Goal: Task Accomplishment & Management: Use online tool/utility

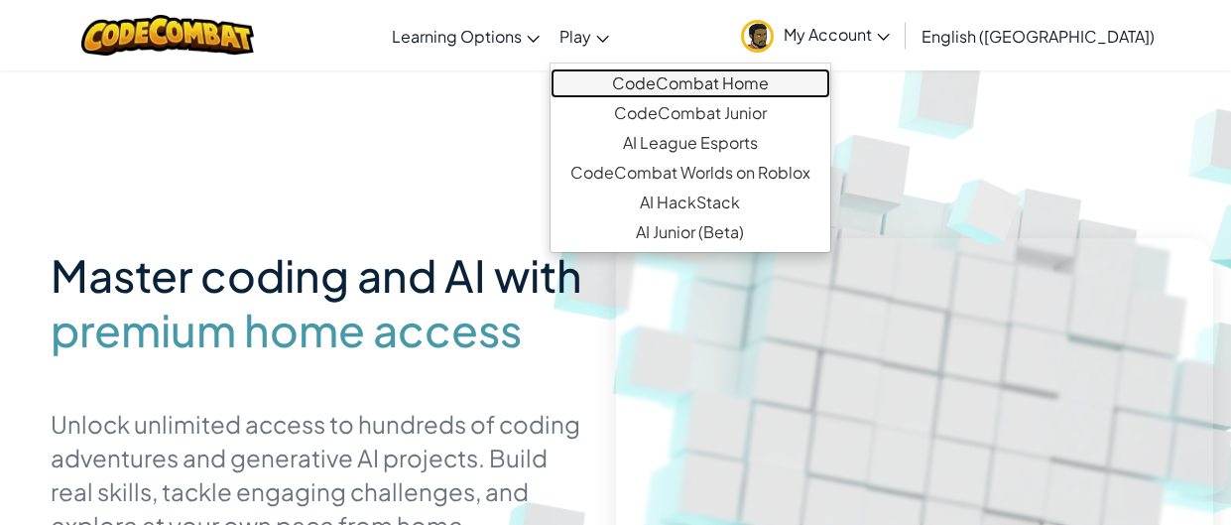
click at [686, 78] on link "CodeCombat Home" at bounding box center [691, 83] width 280 height 30
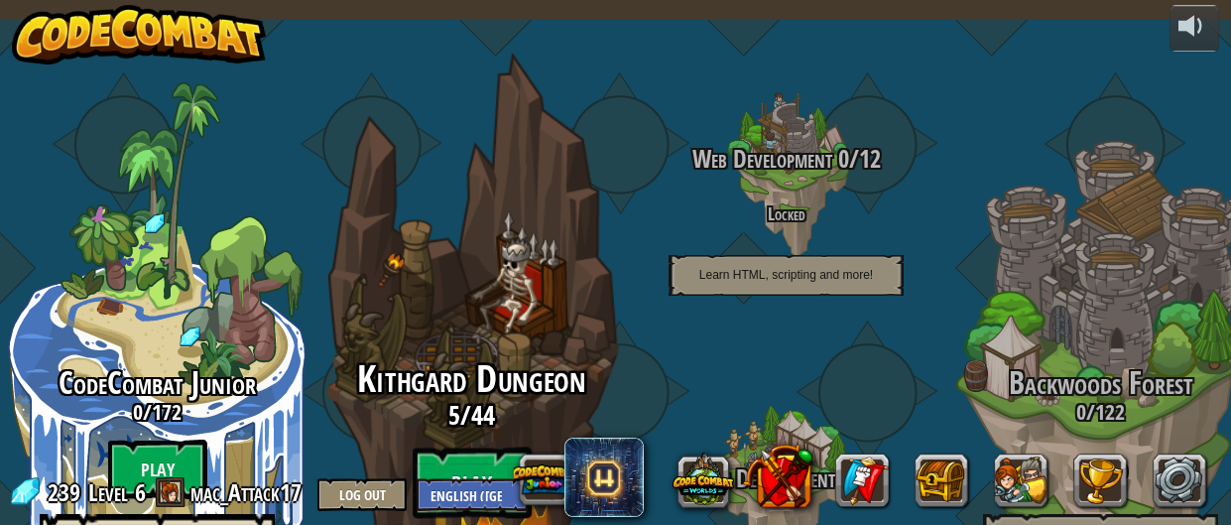
click at [494, 447] on btn "Play" at bounding box center [472, 482] width 119 height 71
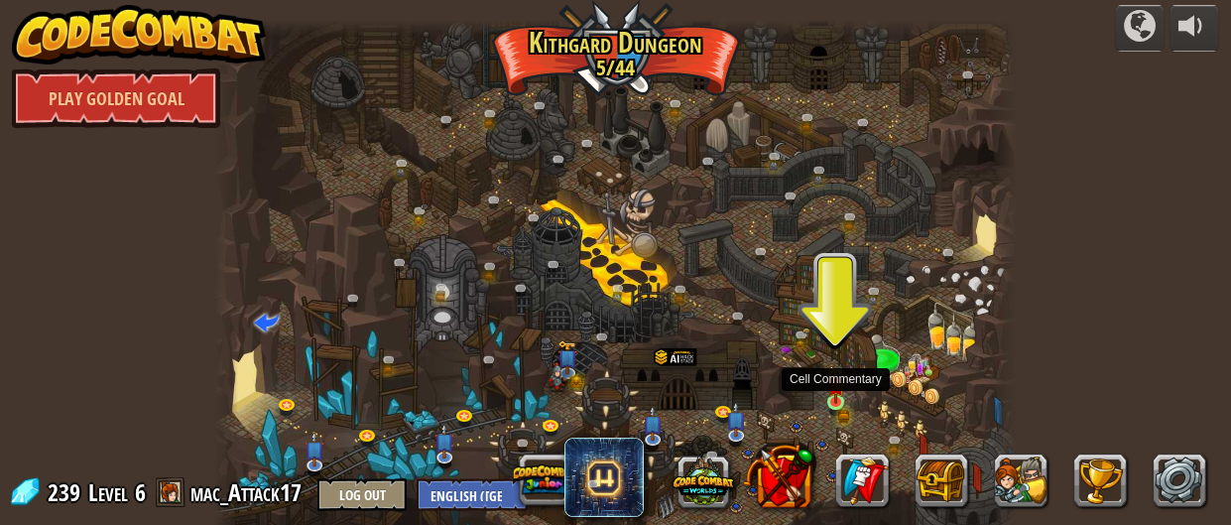
click at [833, 395] on img at bounding box center [835, 385] width 17 height 38
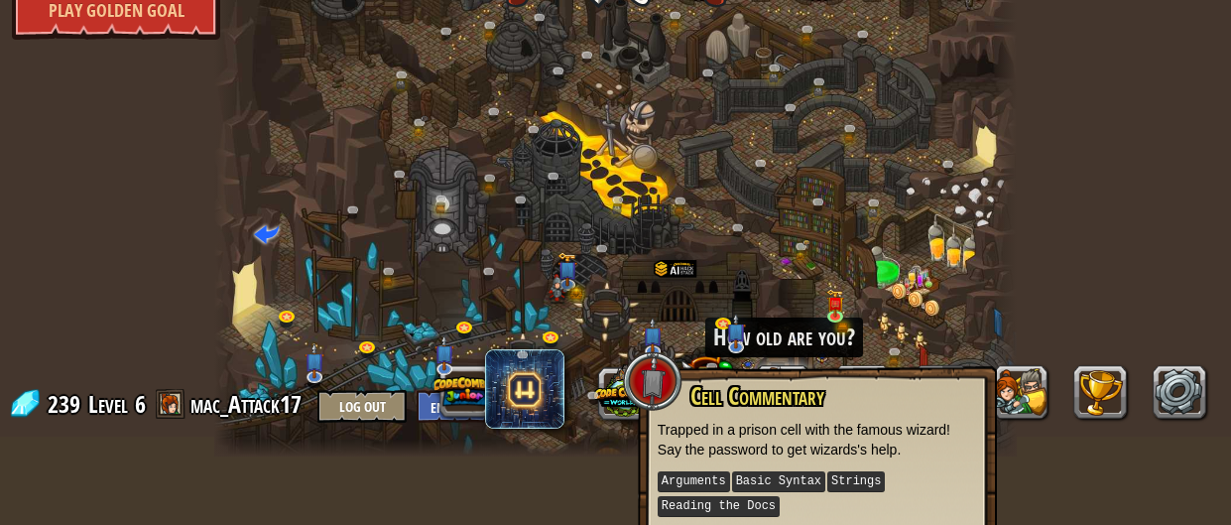
scroll to position [169, 0]
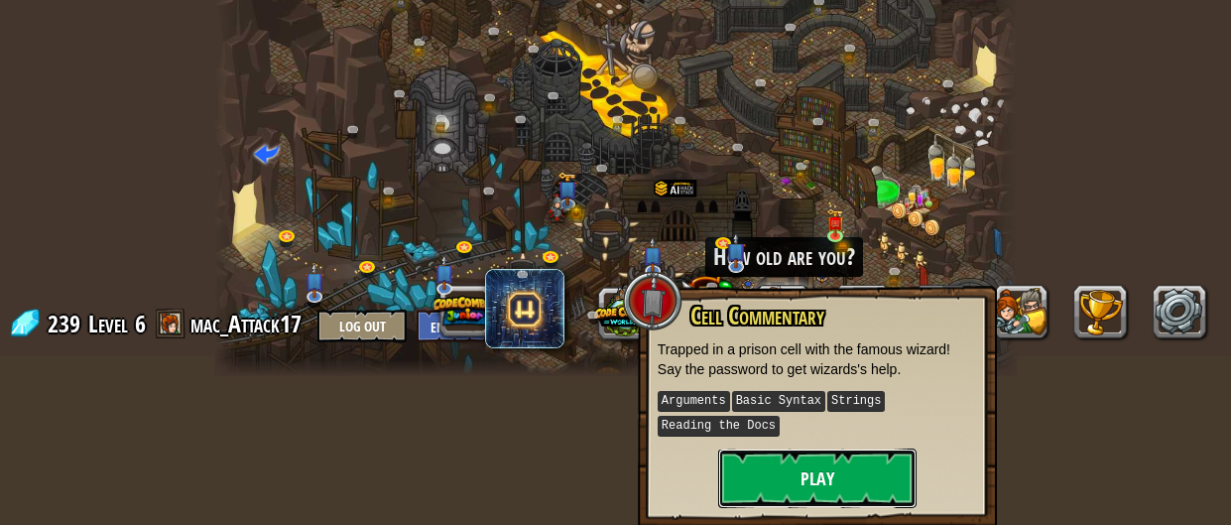
click at [819, 464] on button "Play" at bounding box center [817, 478] width 198 height 60
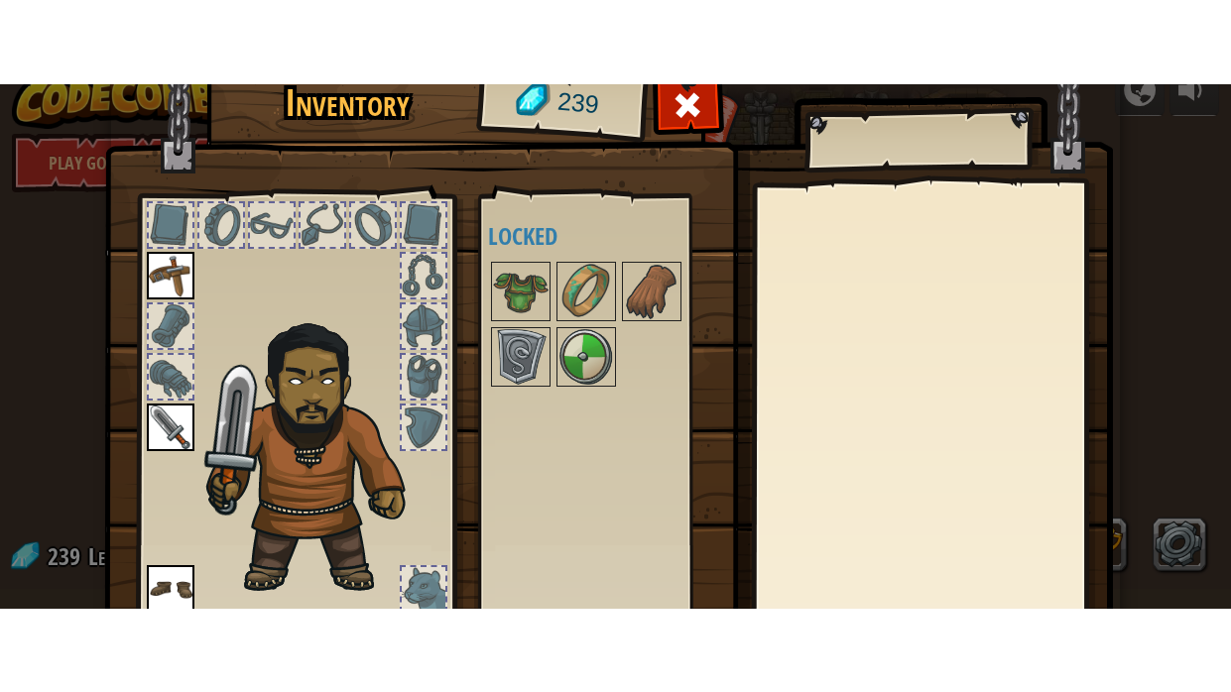
scroll to position [0, 0]
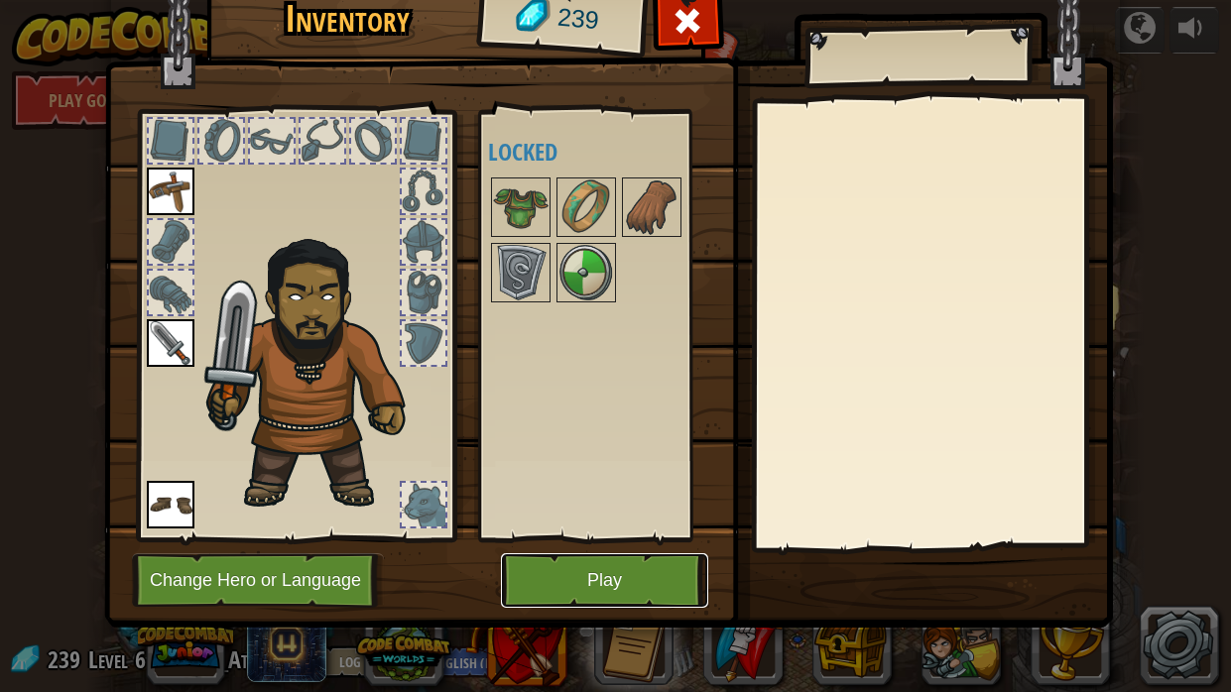
click at [662, 524] on button "Play" at bounding box center [604, 581] width 207 height 55
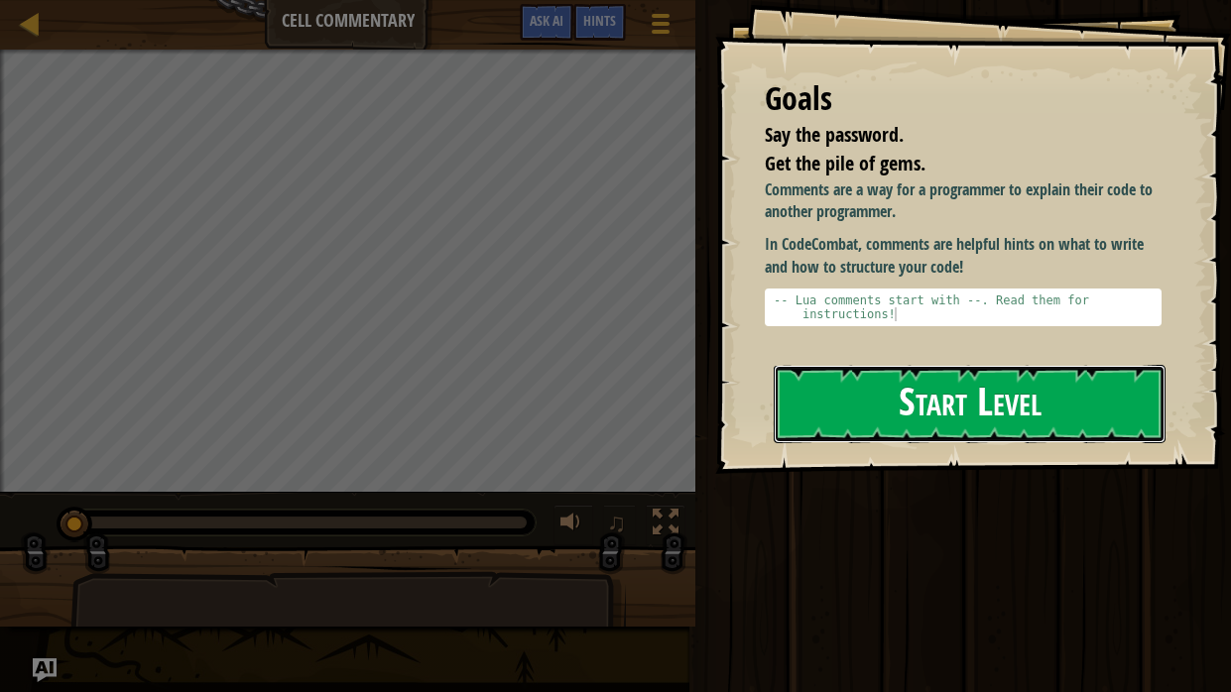
click at [997, 378] on button "Start Level" at bounding box center [970, 404] width 392 height 78
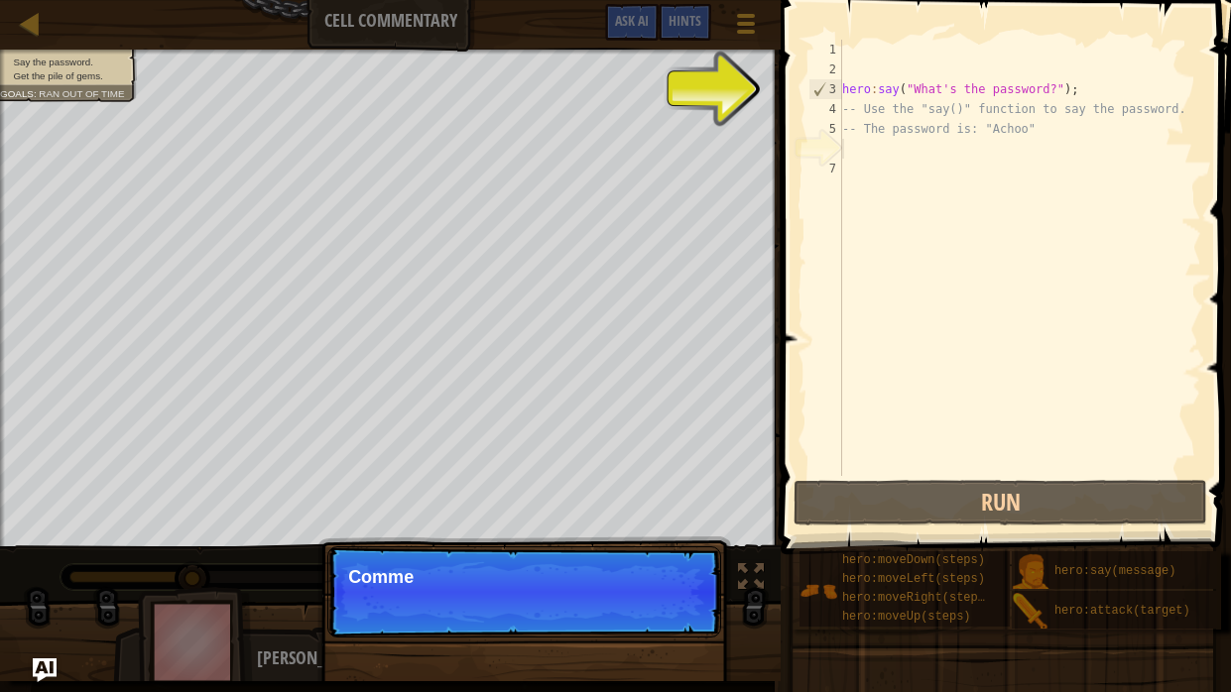
click at [929, 158] on div "hero : say ( "What's the password?" ) ; -- Use the "say()" function to say the …" at bounding box center [1019, 278] width 363 height 476
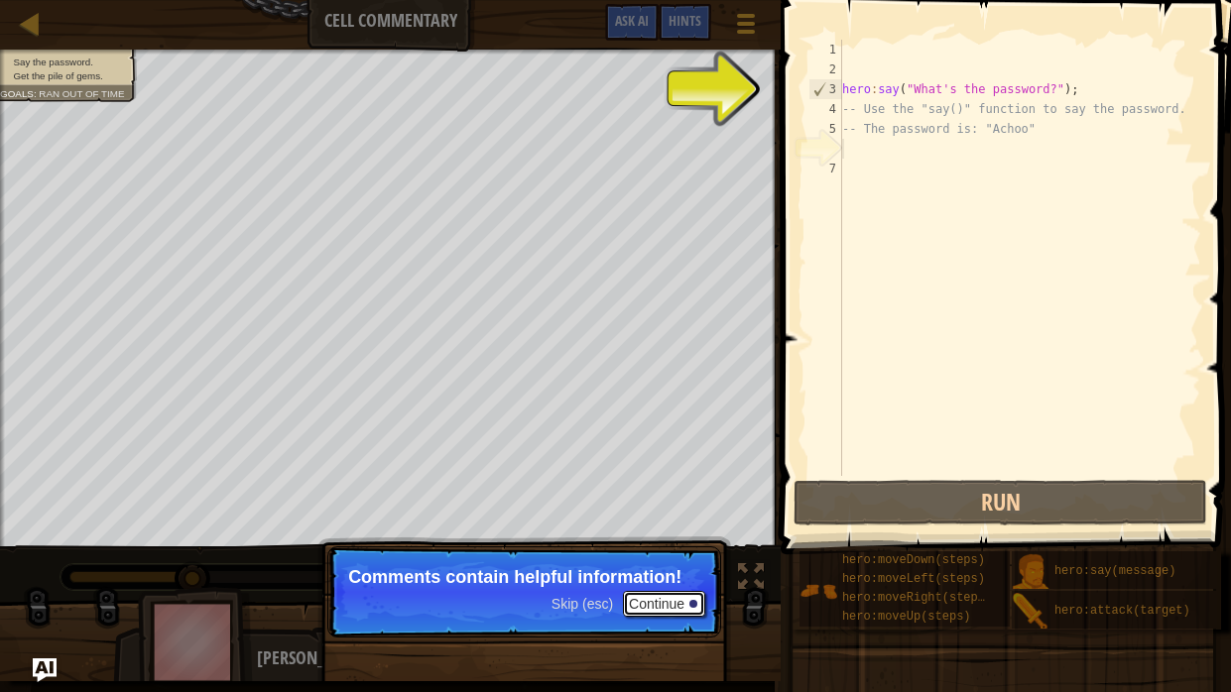
click at [660, 524] on button "Continue" at bounding box center [664, 604] width 82 height 26
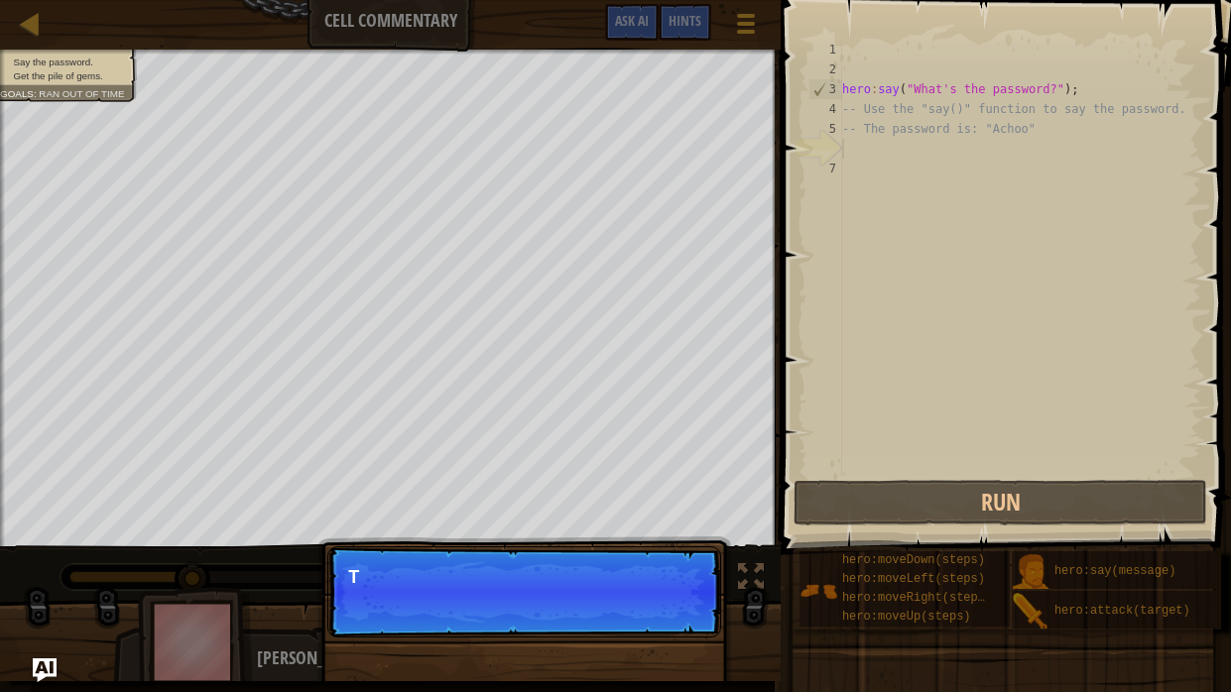
scroll to position [9, 0]
click at [660, 524] on p "Skip (esc) Continue This one contains the" at bounding box center [524, 592] width 394 height 91
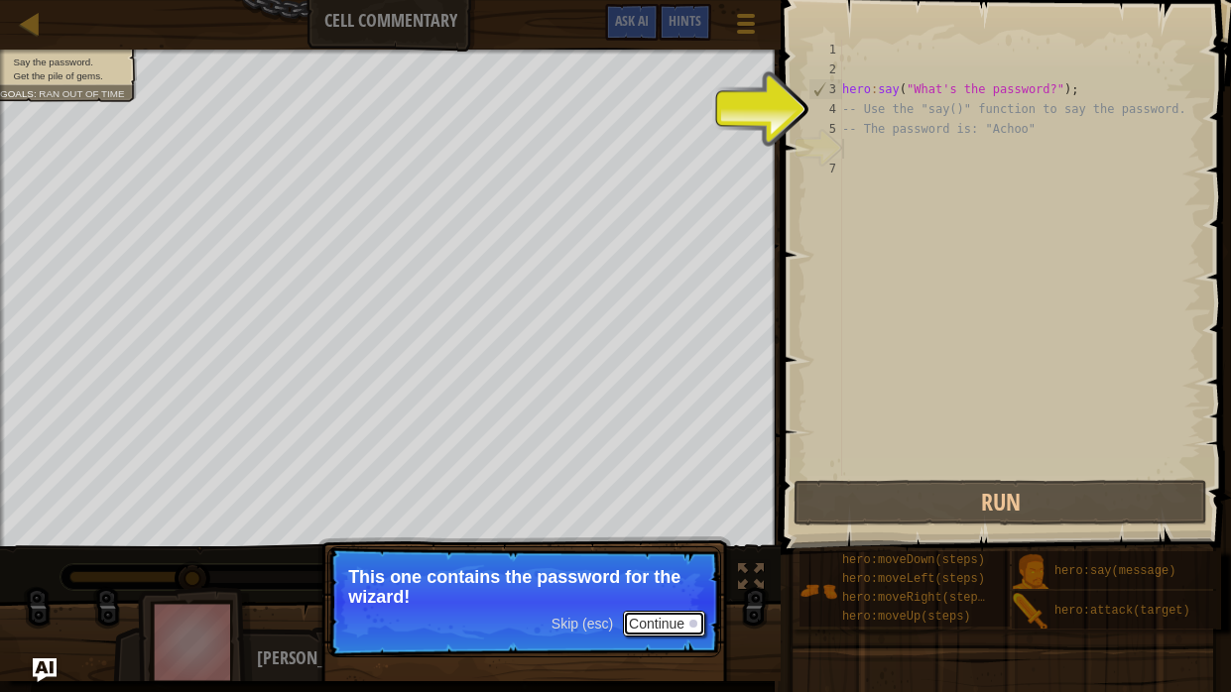
click at [667, 524] on button "Continue" at bounding box center [664, 624] width 82 height 26
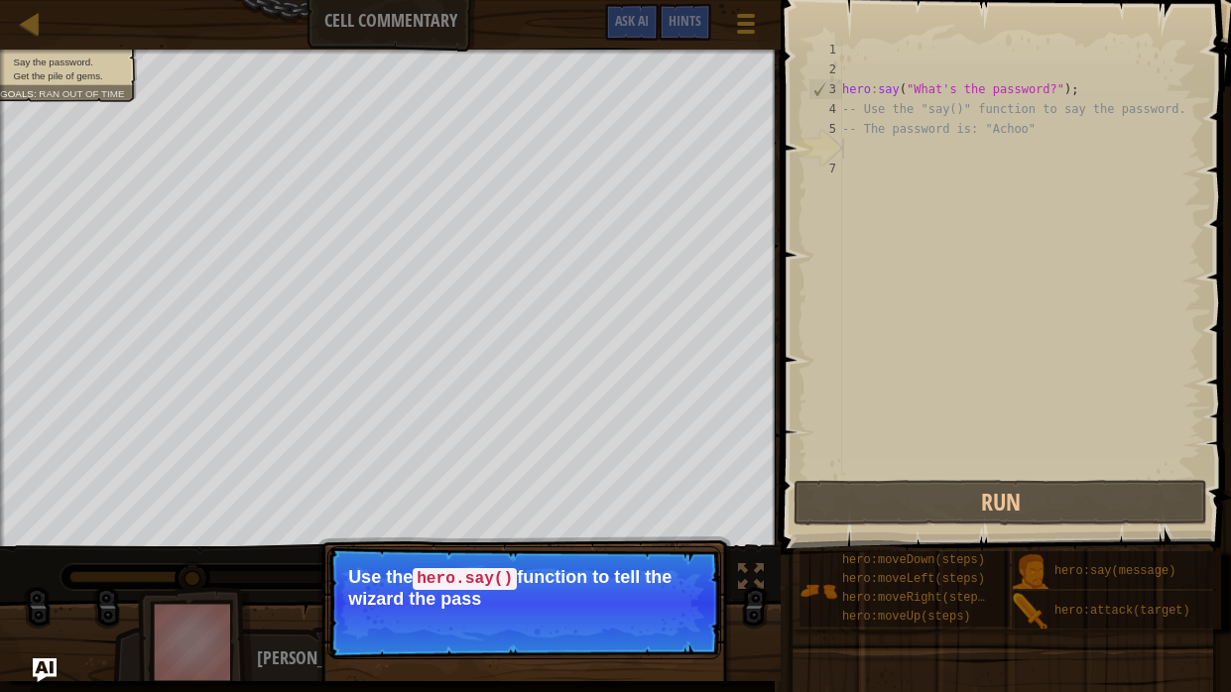
click at [672, 524] on p "Skip (esc) Continue Use the hero.say() function to tell the wizard the pass" at bounding box center [524, 603] width 394 height 113
click at [677, 524] on button "Continue" at bounding box center [664, 626] width 82 height 26
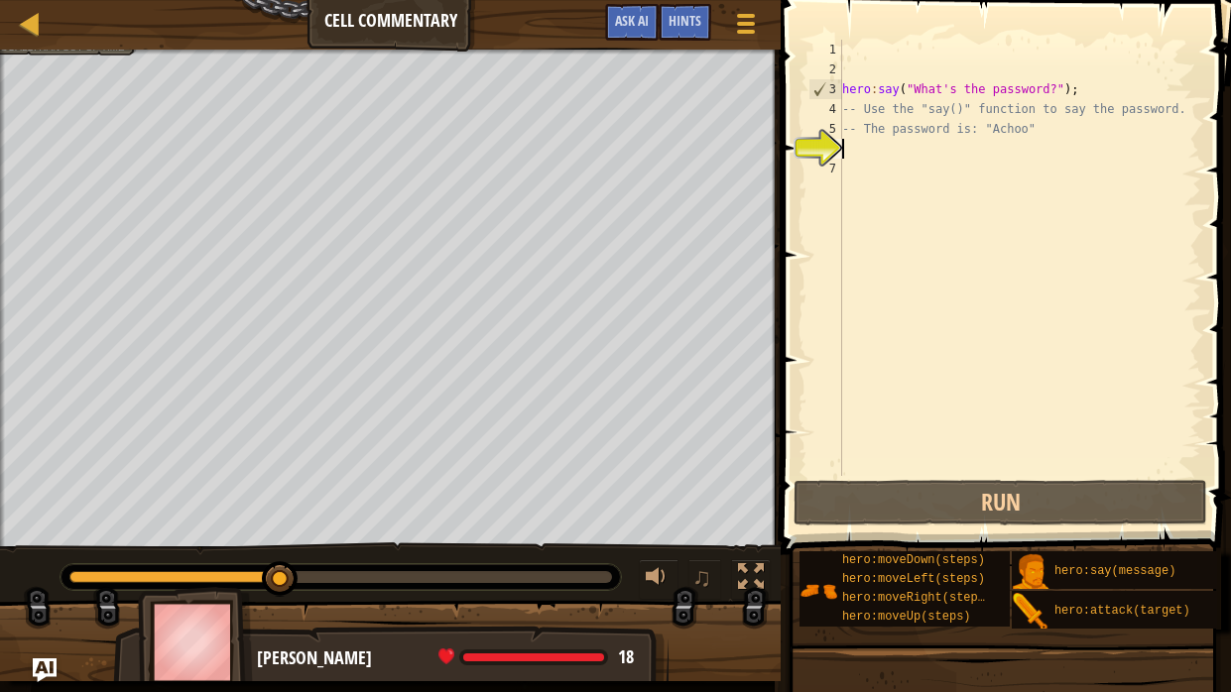
click at [889, 122] on div "hero : say ( "What's the password?" ) ; -- Use the "say()" function to say the …" at bounding box center [1019, 278] width 363 height 476
type textarea "-- The password is: "Achoo""
click at [882, 151] on div "hero : say ( "What's the password?" ) ; -- Use the "say()" function to say the …" at bounding box center [1019, 278] width 363 height 476
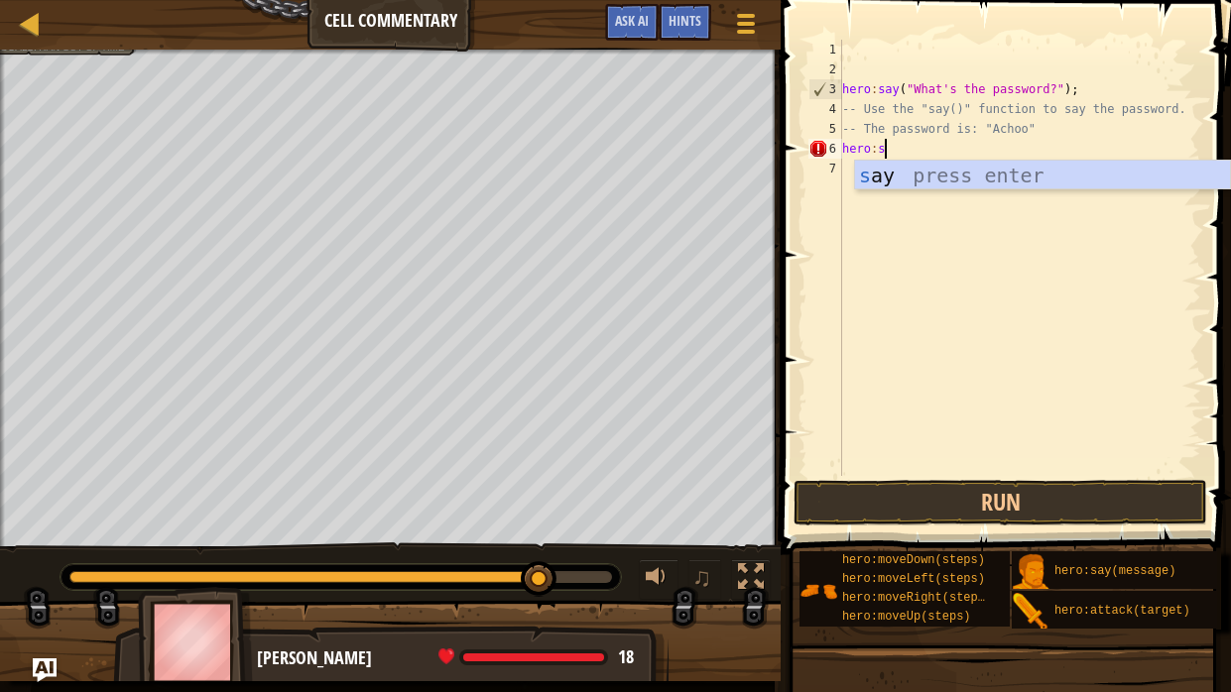
scroll to position [9, 3]
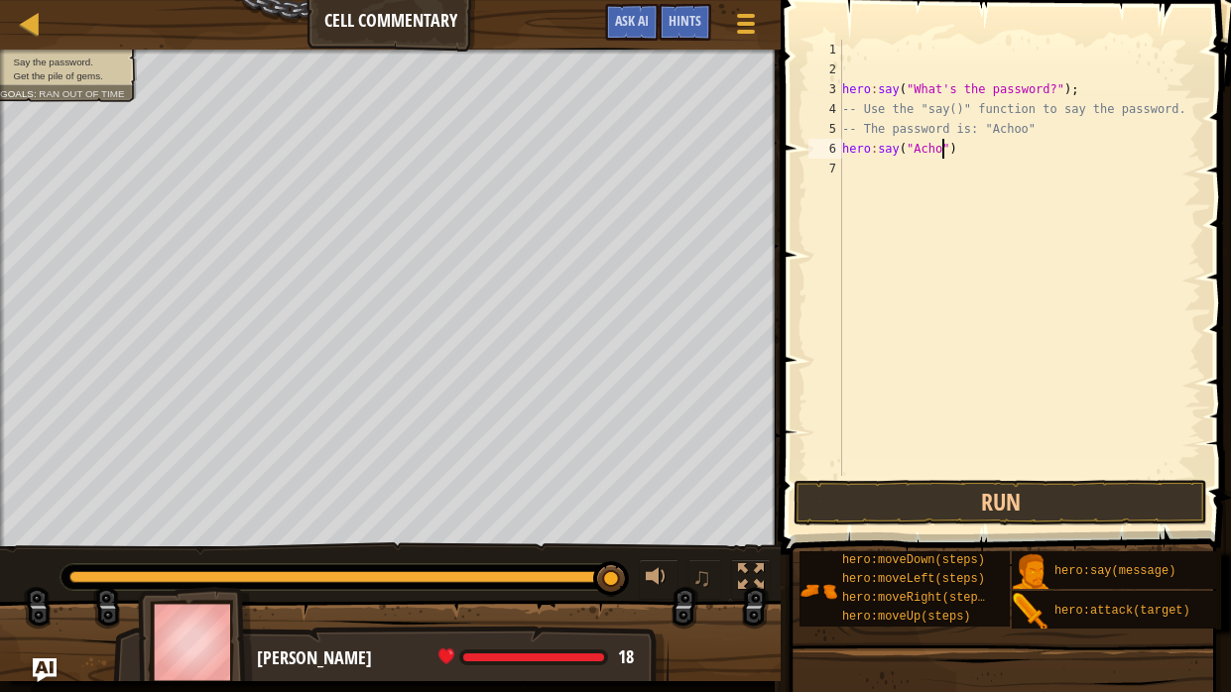
type textarea "hero:say("Achoo")"
click at [1109, 476] on span at bounding box center [1008, 248] width 466 height 613
click at [1113, 491] on button "Run" at bounding box center [1001, 503] width 414 height 46
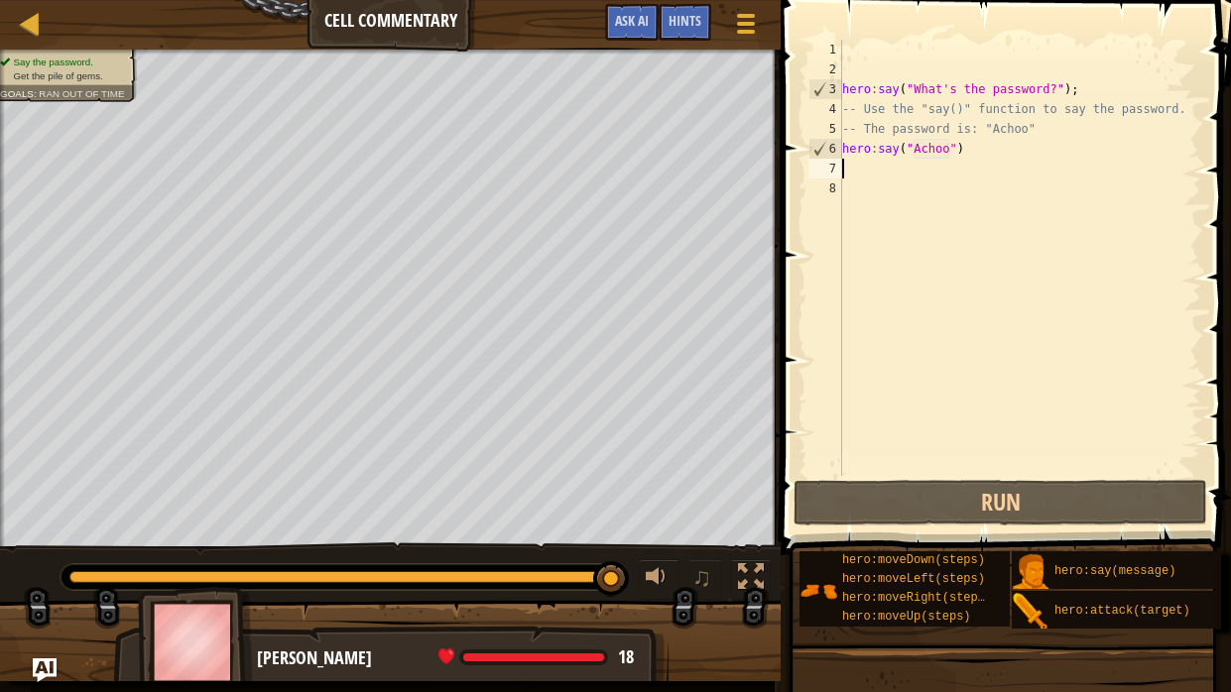
click at [986, 197] on div "hero : say ( "What's the password?" ) ; -- Use the "say()" function to say the …" at bounding box center [1019, 278] width 363 height 476
click at [963, 182] on div "hero : say ( "What's the password?" ) ; -- Use the "say()" function to say the …" at bounding box center [1019, 278] width 363 height 476
click at [947, 168] on div "hero : say ( "What's the password?" ) ; -- Use the "say()" function to say the …" at bounding box center [1019, 278] width 363 height 476
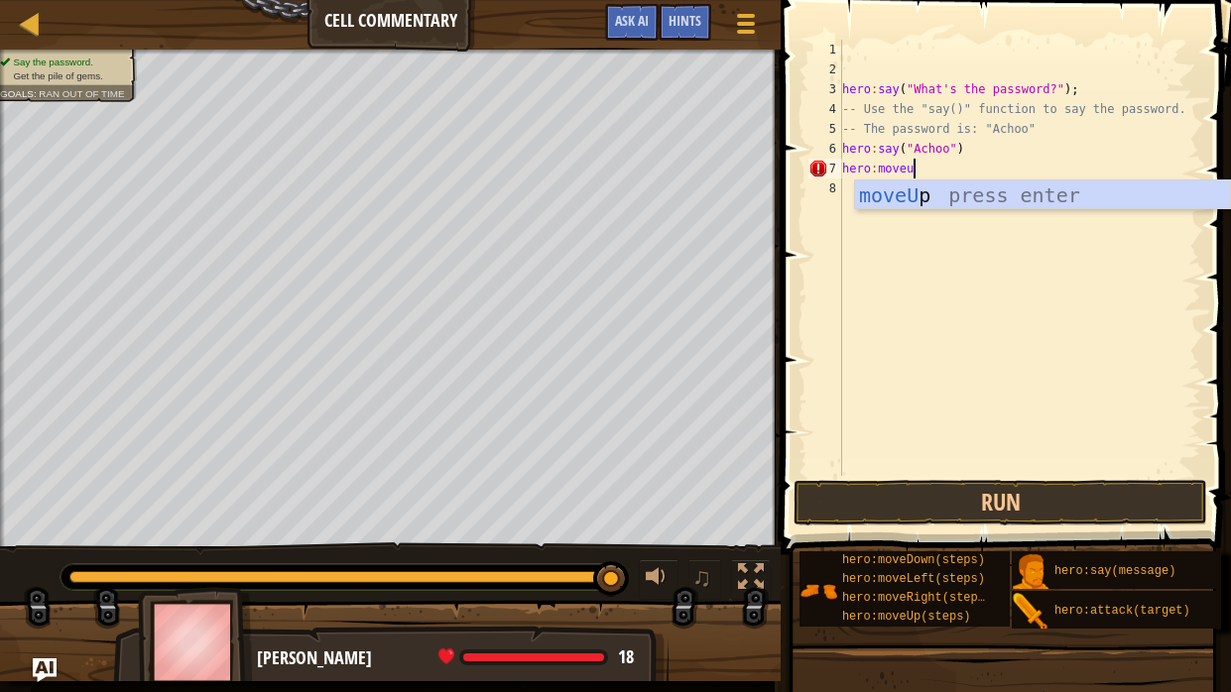
scroll to position [9, 5]
type textarea "hero:moveup"
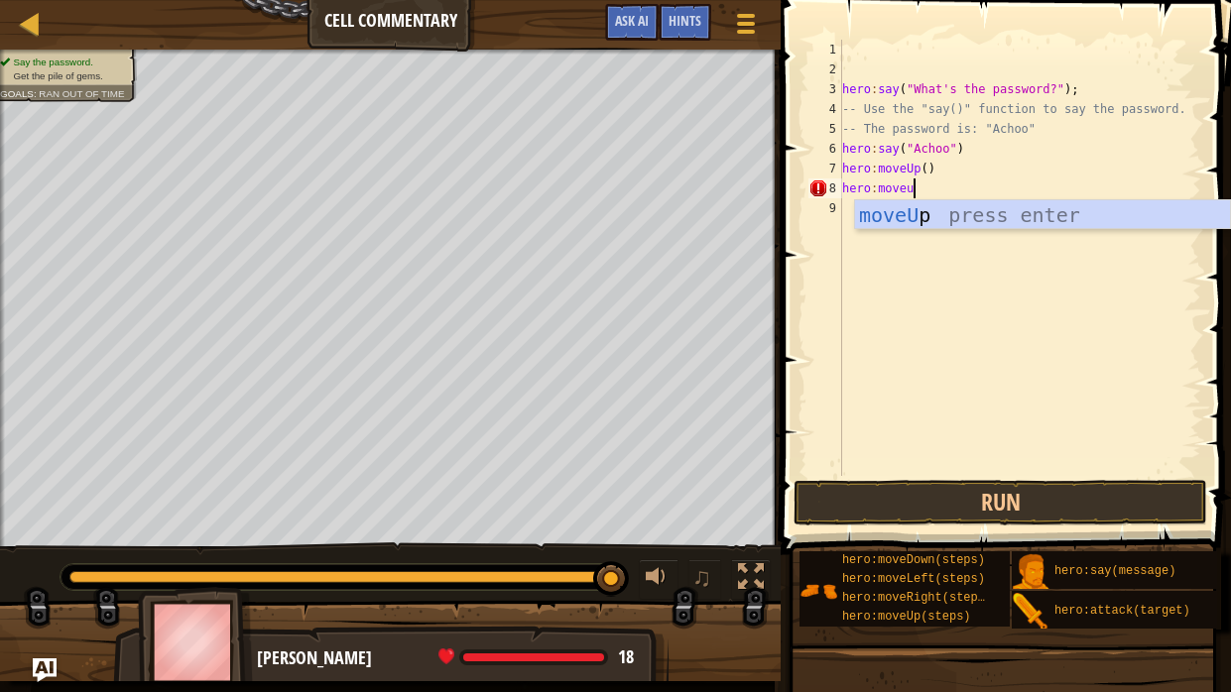
type textarea "hero:moveup"
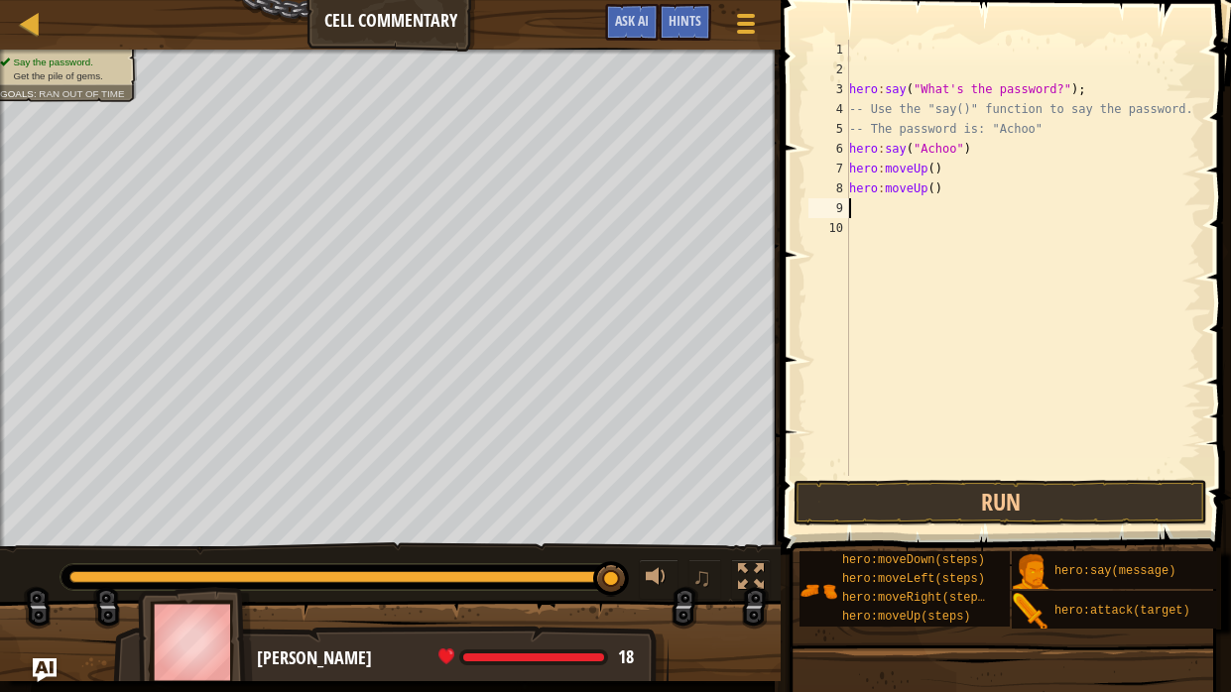
scroll to position [9, 0]
click at [1147, 510] on button "Run" at bounding box center [1001, 503] width 414 height 46
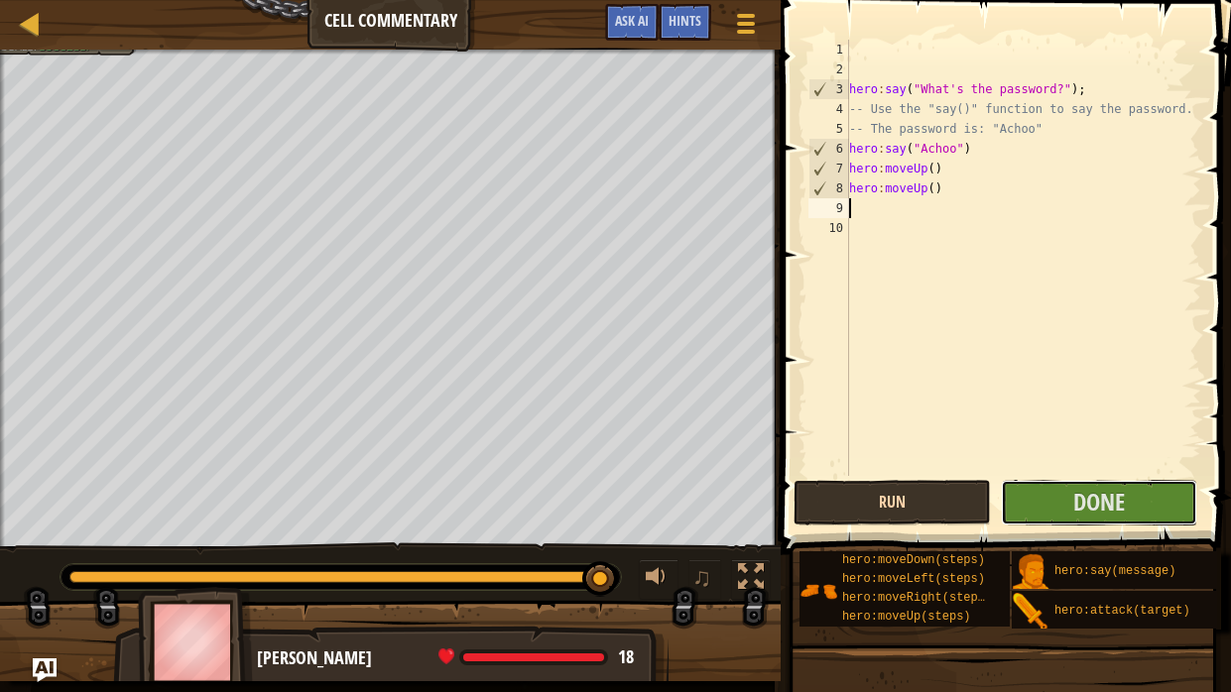
click at [1147, 510] on button "Done" at bounding box center [1099, 503] width 196 height 46
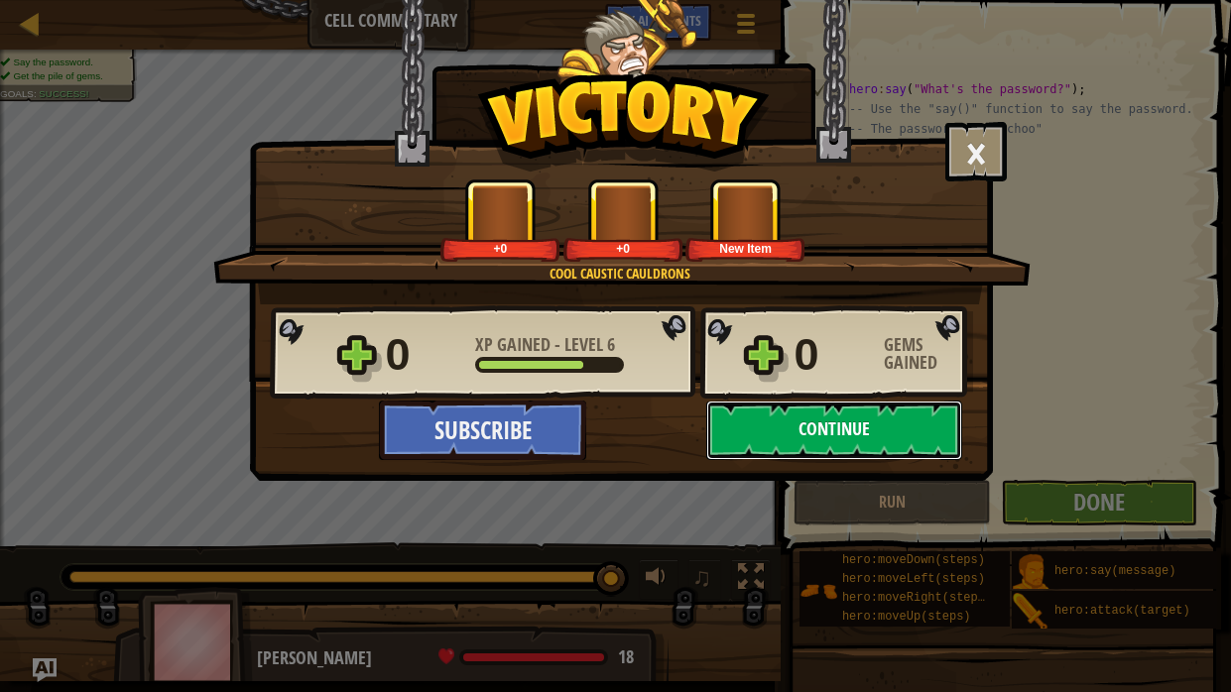
click at [827, 436] on button "Continue" at bounding box center [834, 431] width 256 height 60
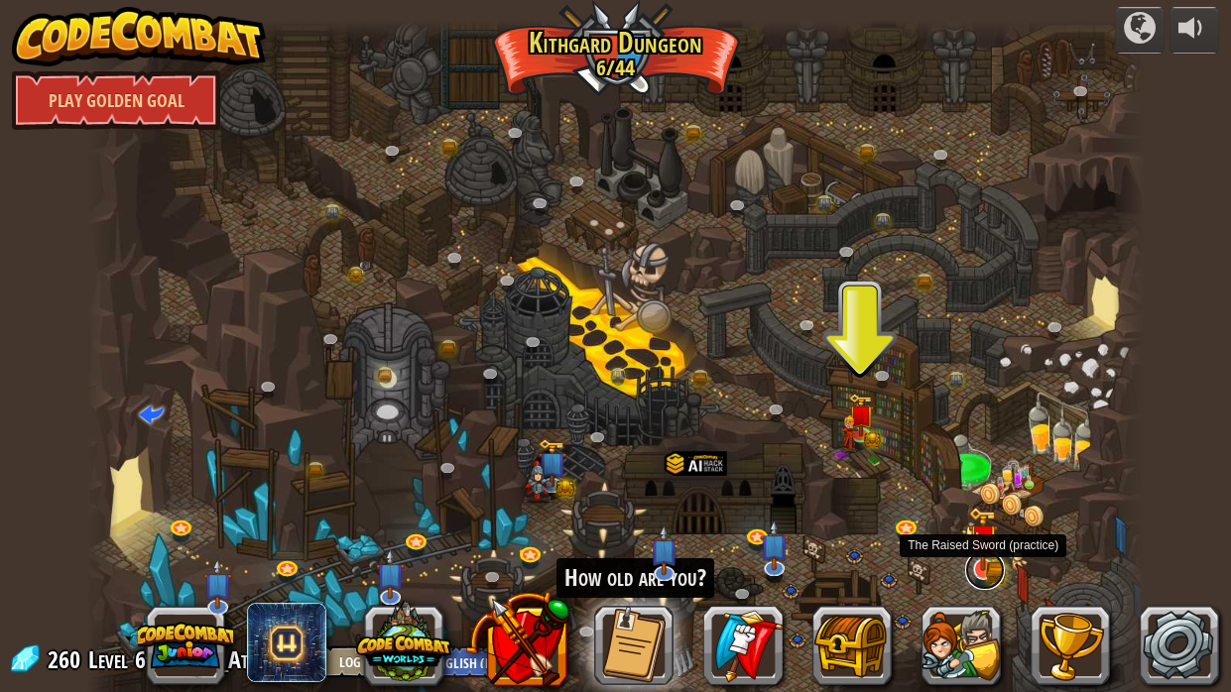
click at [980, 524] on link at bounding box center [985, 571] width 40 height 40
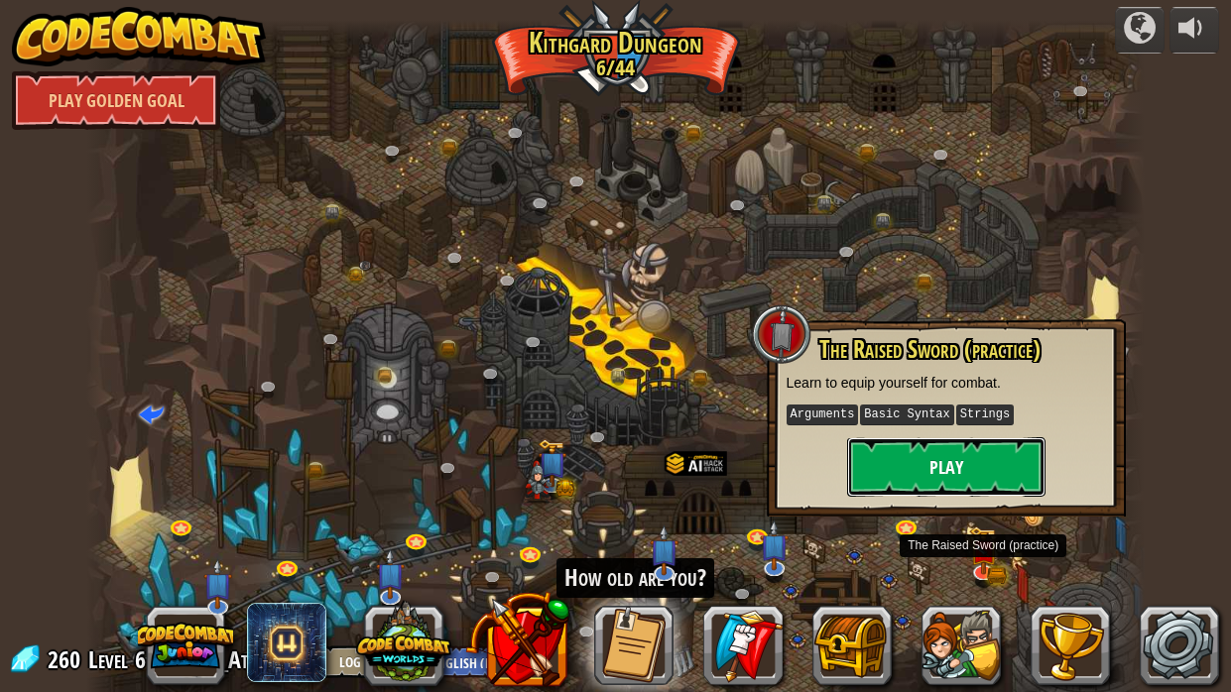
click at [928, 481] on button "Play" at bounding box center [946, 467] width 198 height 60
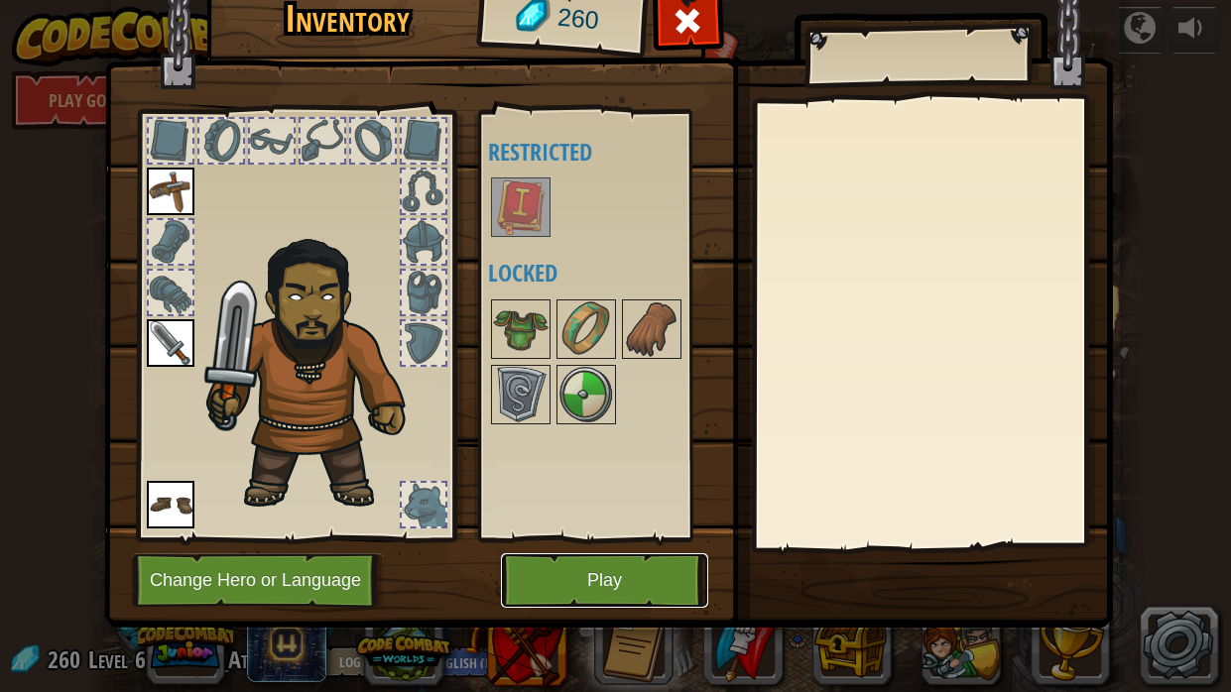
click at [564, 524] on button "Play" at bounding box center [604, 581] width 207 height 55
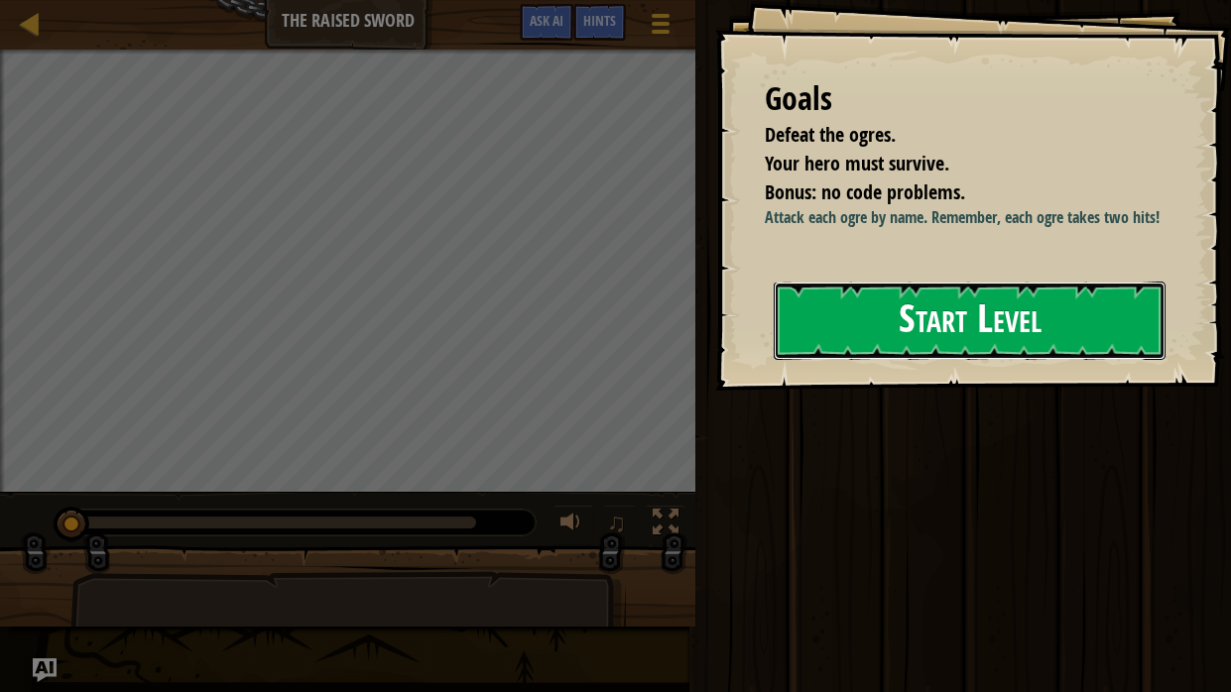
click at [955, 341] on button "Start Level" at bounding box center [970, 321] width 392 height 78
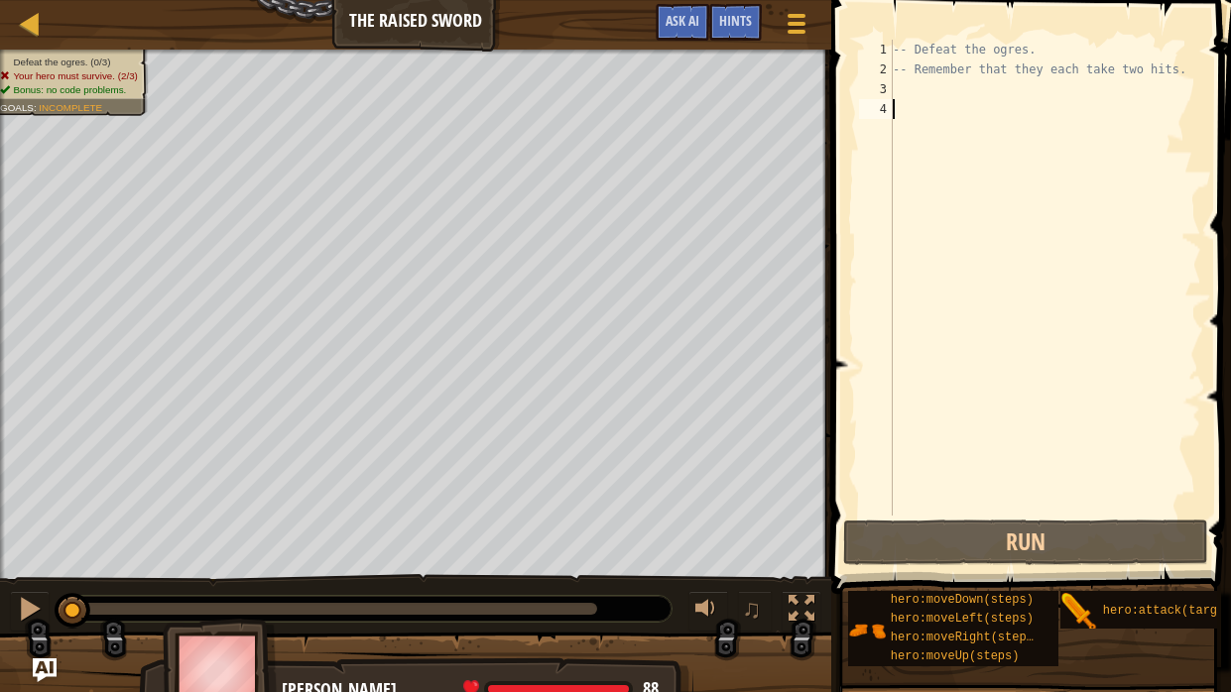
click at [933, 120] on div "-- Defeat the ogres. -- Remember that they each take two hits." at bounding box center [1045, 298] width 312 height 516
click at [949, 104] on div "-- Defeat the ogres. -- Remember that they each take two hits." at bounding box center [1045, 298] width 312 height 516
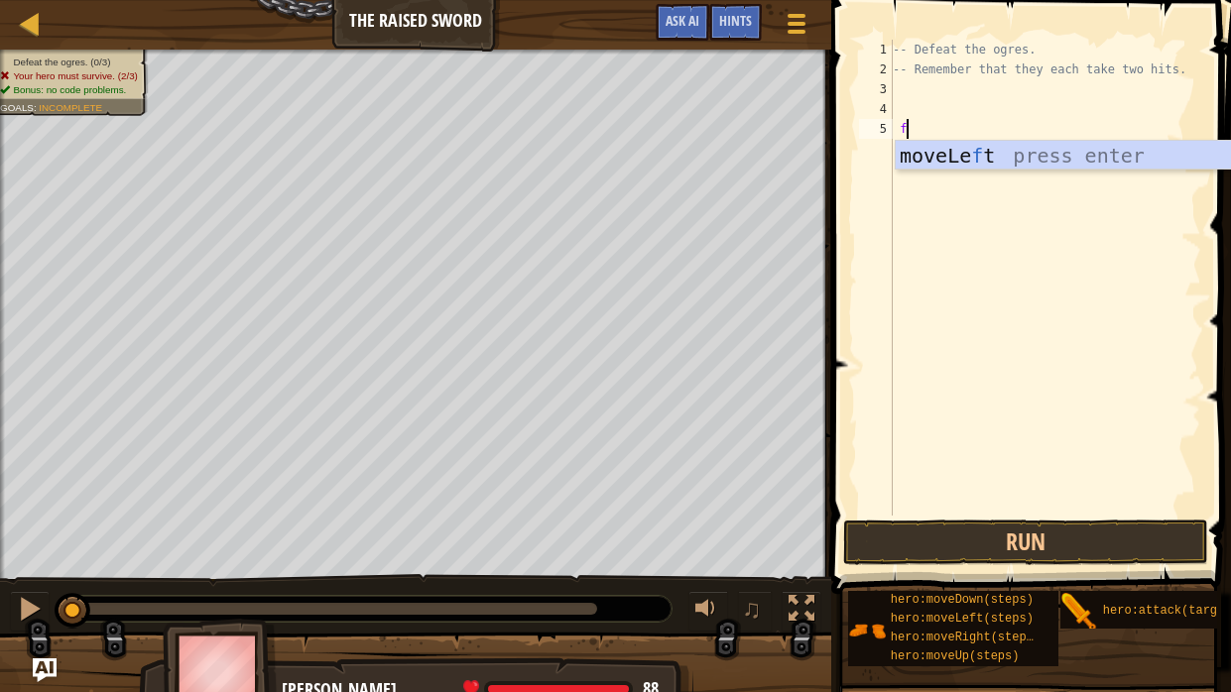
scroll to position [9, 1]
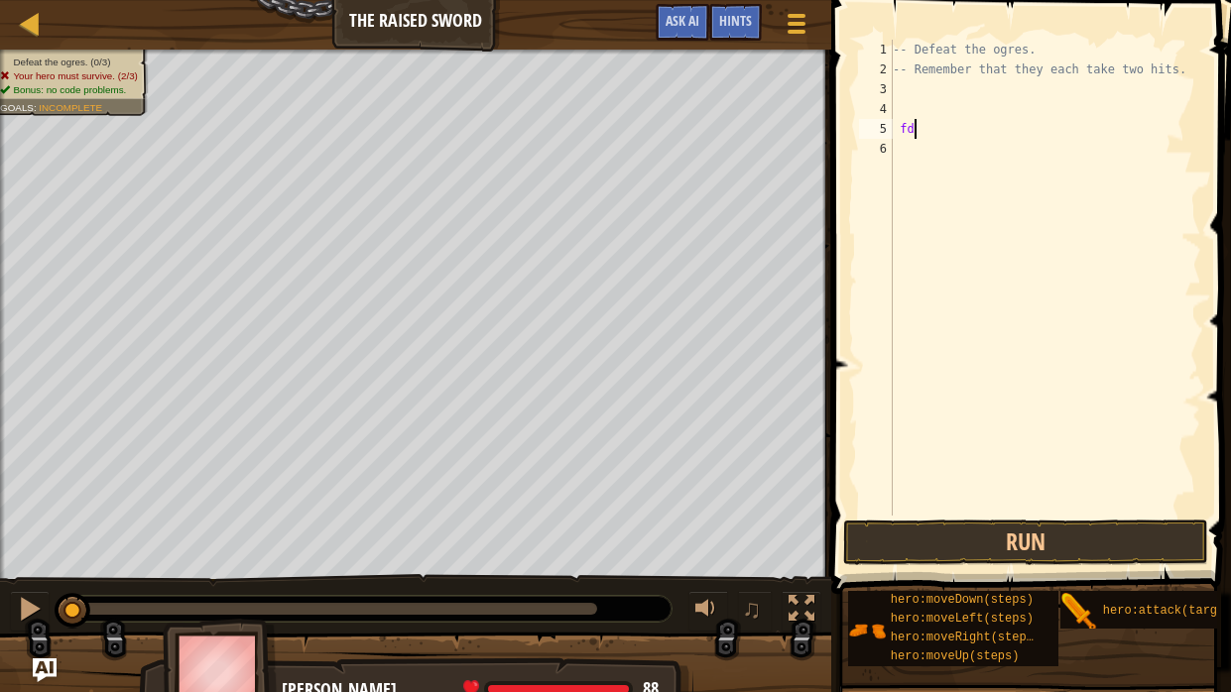
type textarea "f"
type textarea "s"
type textarea "hero:attack("rig")"
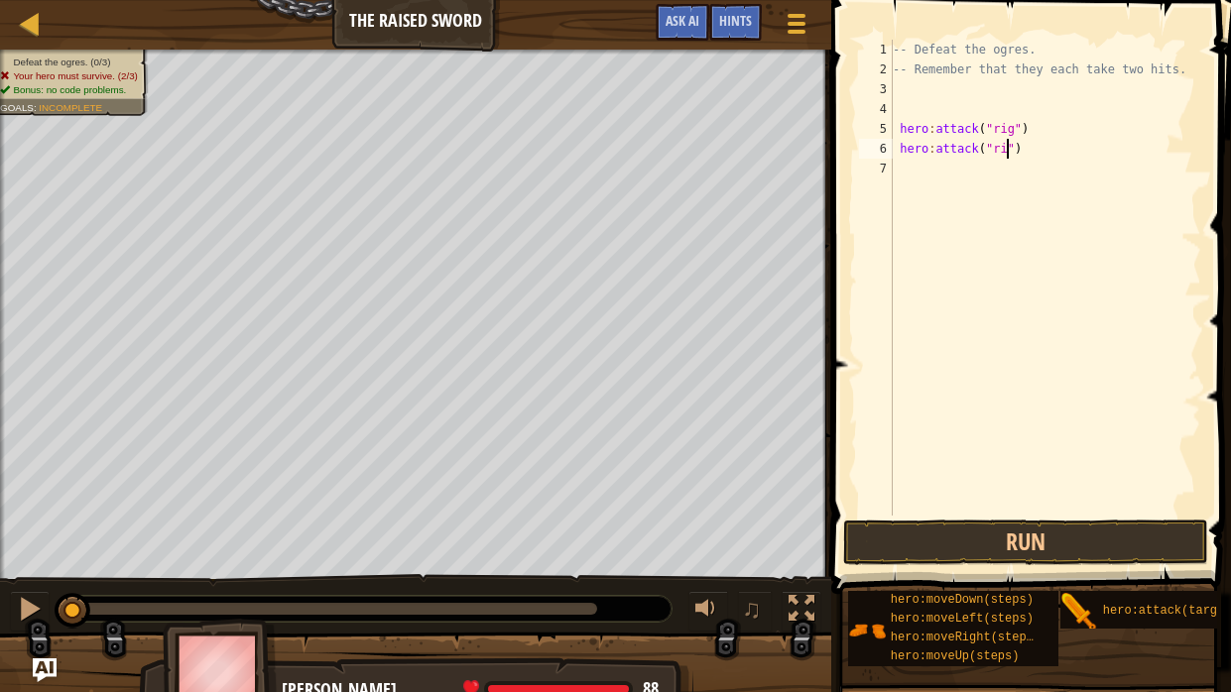
type textarea "hero:attack("rig")"
type textarea "hero:attack("Gurt")"
type textarea "hero:attack("gurt")"
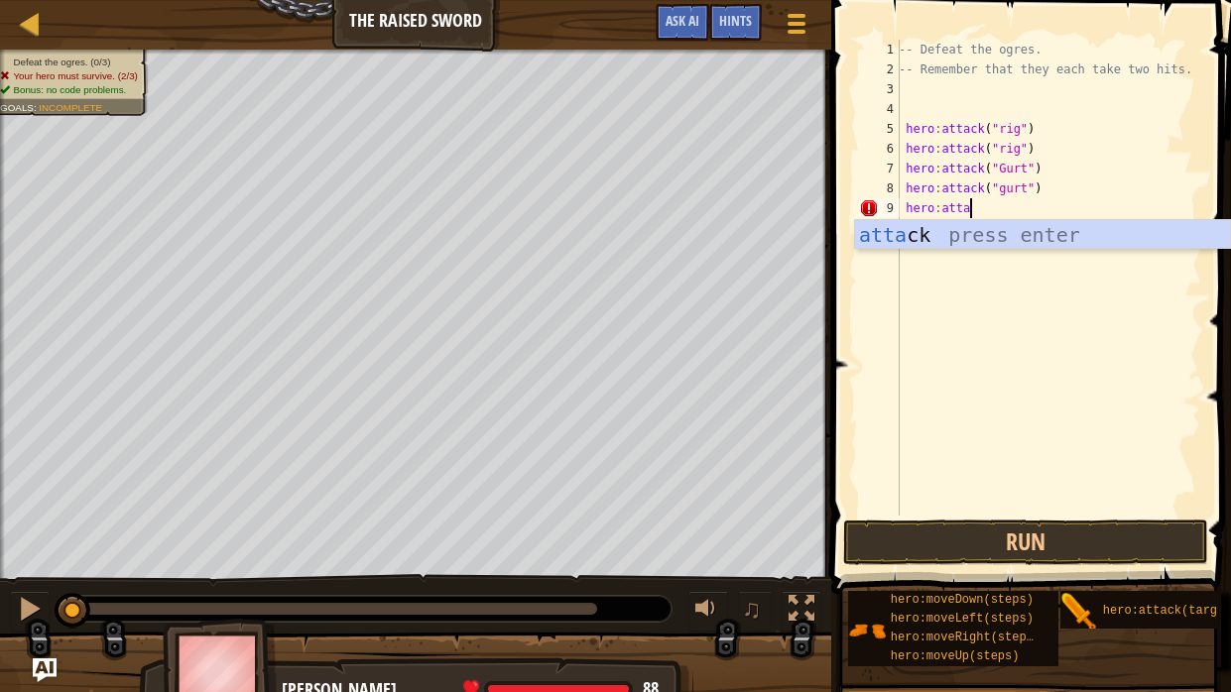
scroll to position [9, 5]
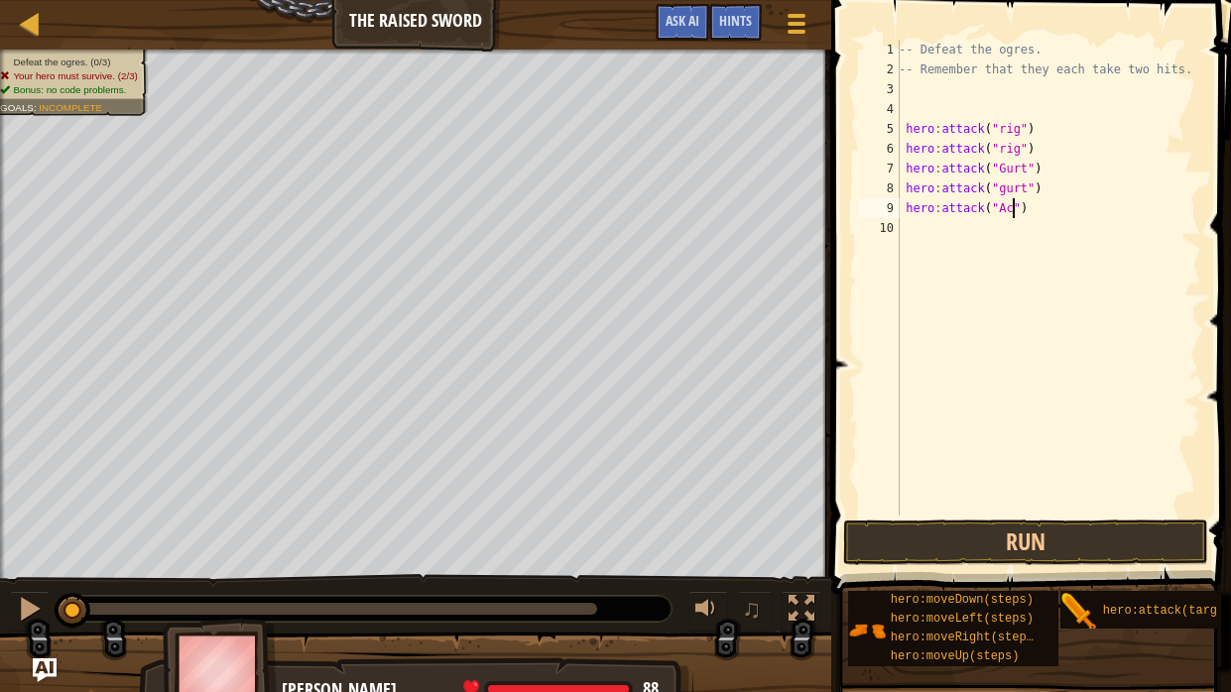
type textarea "hero:attack("Ack")"
type textarea "j"
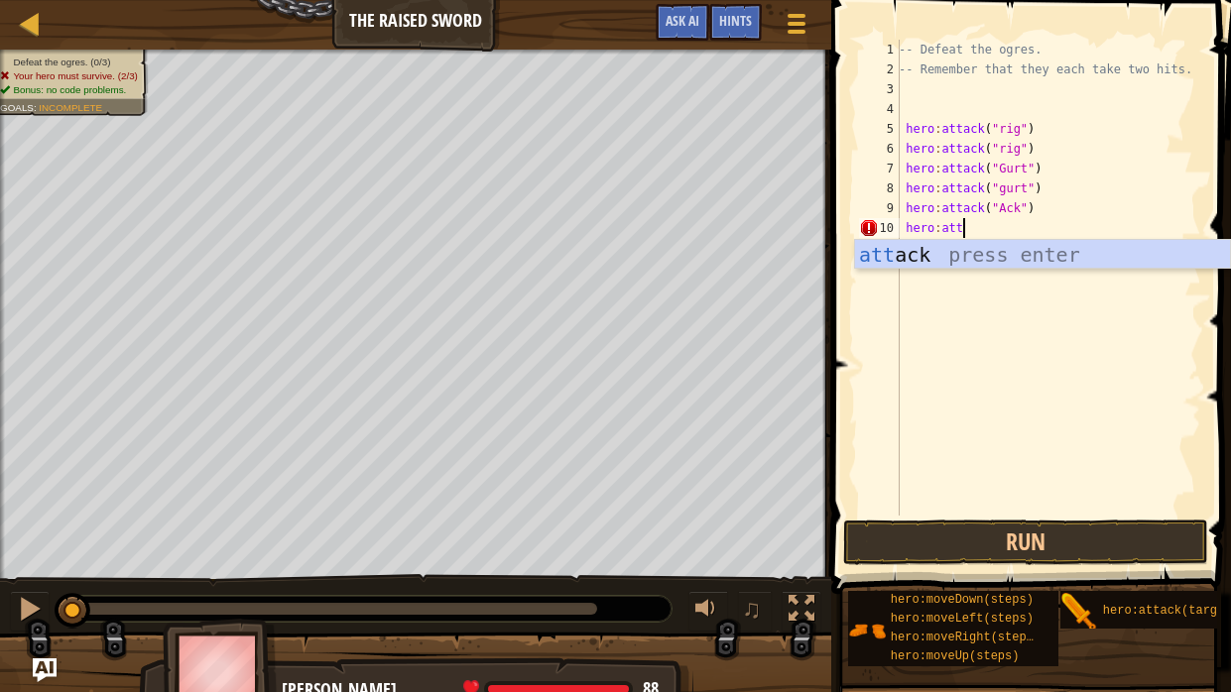
scroll to position [9, 5]
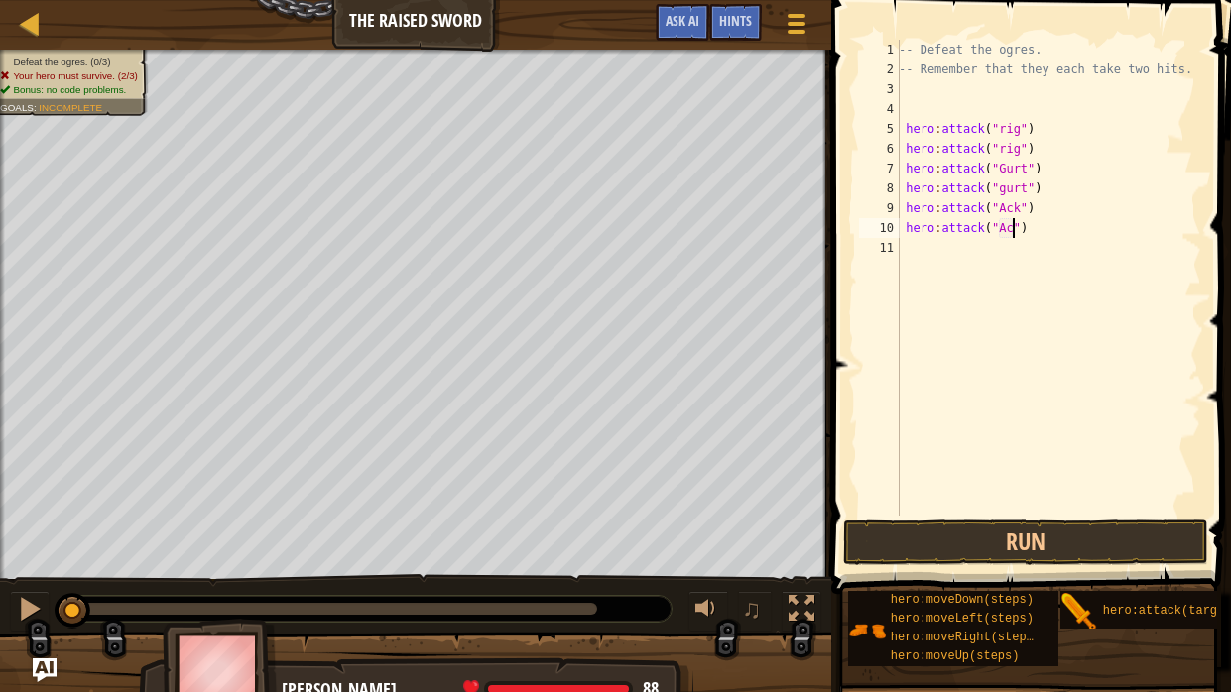
type textarea "hero:attack("Ack")"
click at [1138, 524] on button "Run" at bounding box center [1025, 543] width 365 height 46
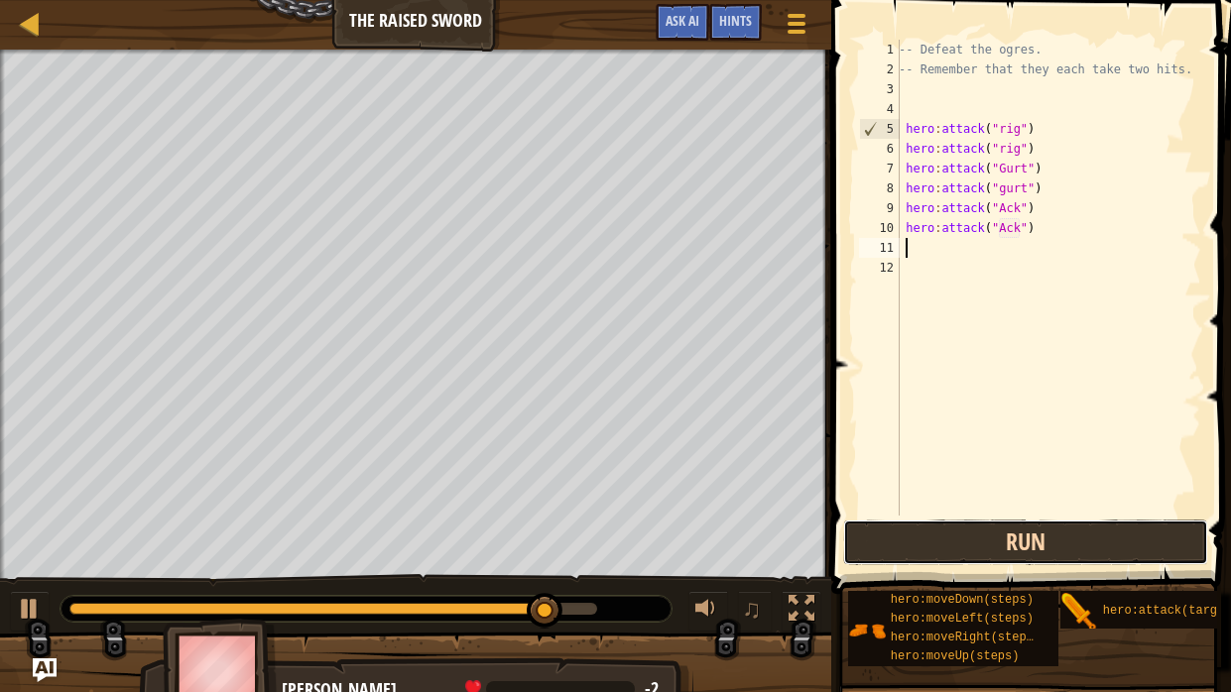
click at [1000, 524] on button "Run" at bounding box center [1025, 543] width 365 height 46
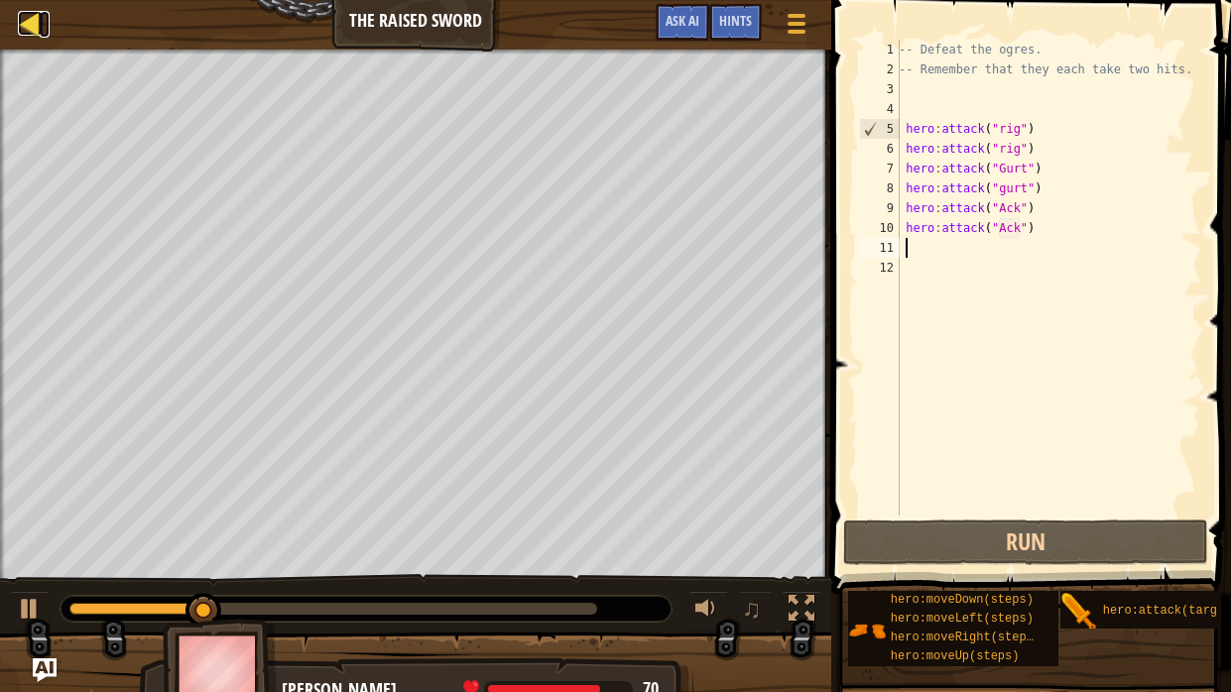
click at [42, 19] on link "Map" at bounding box center [45, 24] width 10 height 27
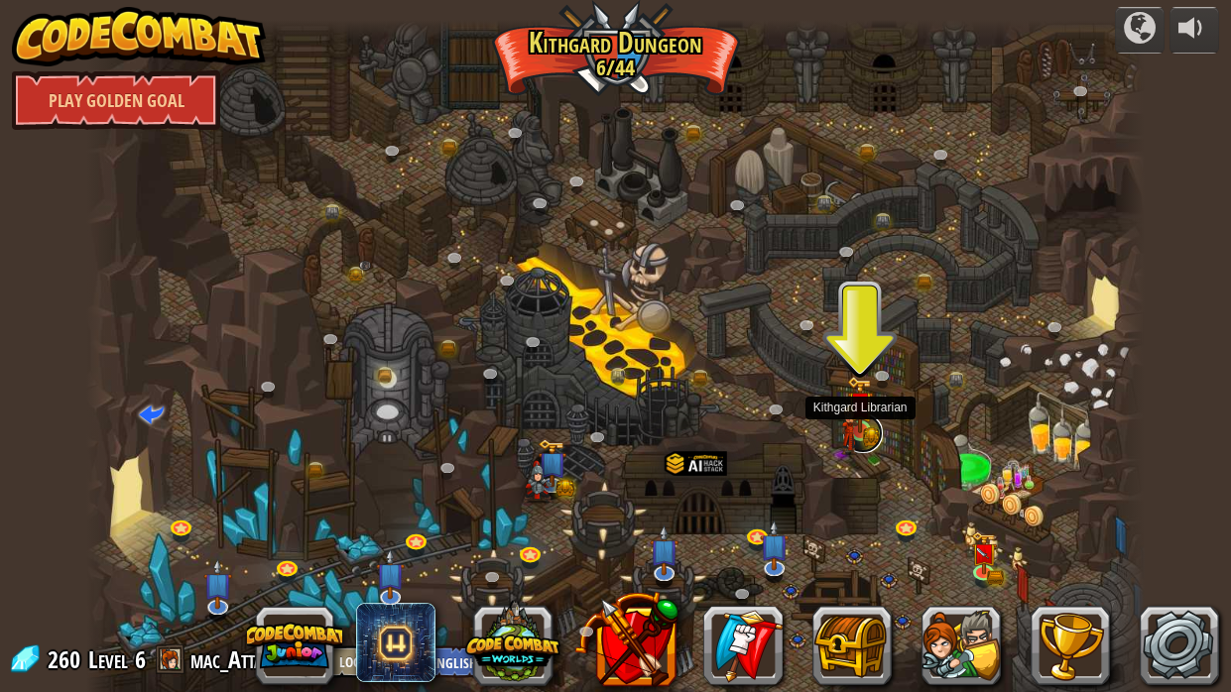
click at [870, 443] on link at bounding box center [863, 434] width 40 height 40
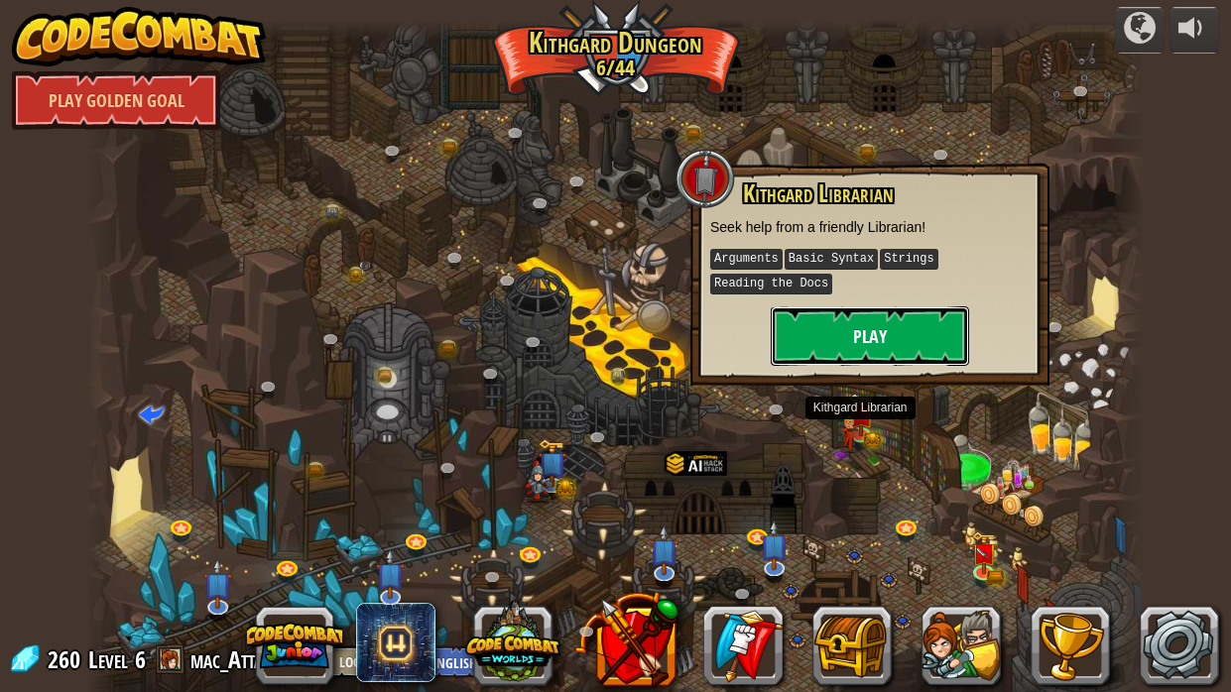
click at [839, 363] on button "Play" at bounding box center [870, 337] width 198 height 60
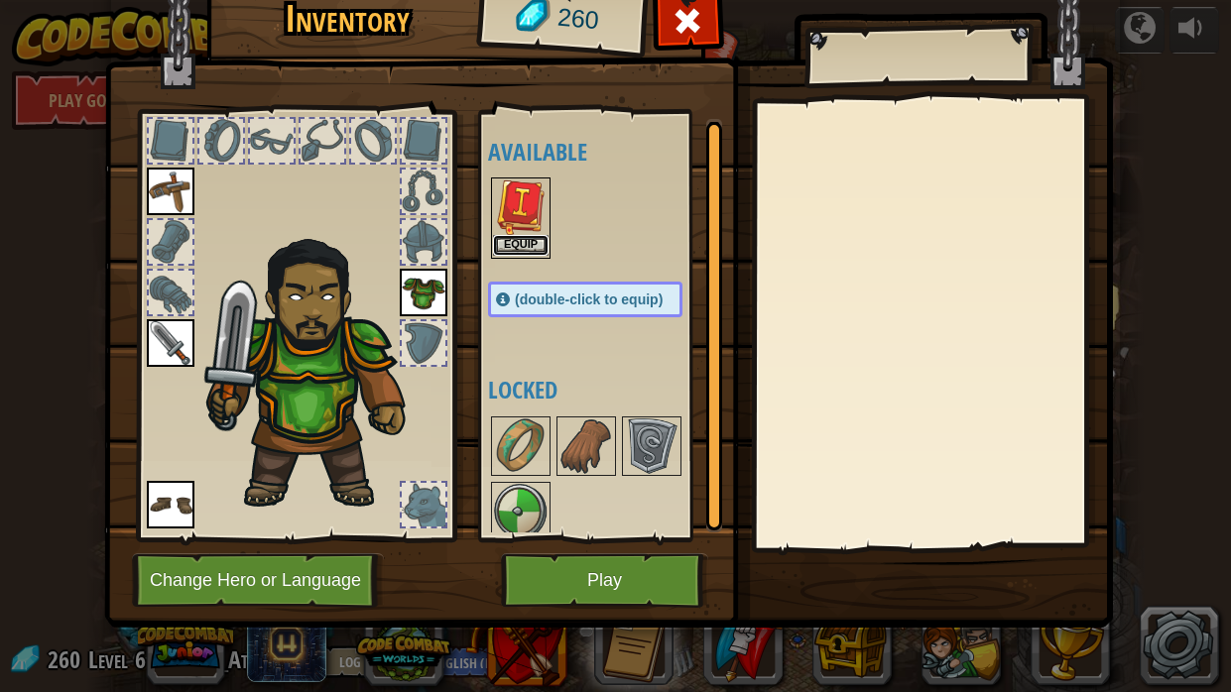
click at [517, 245] on button "Equip" at bounding box center [521, 245] width 56 height 21
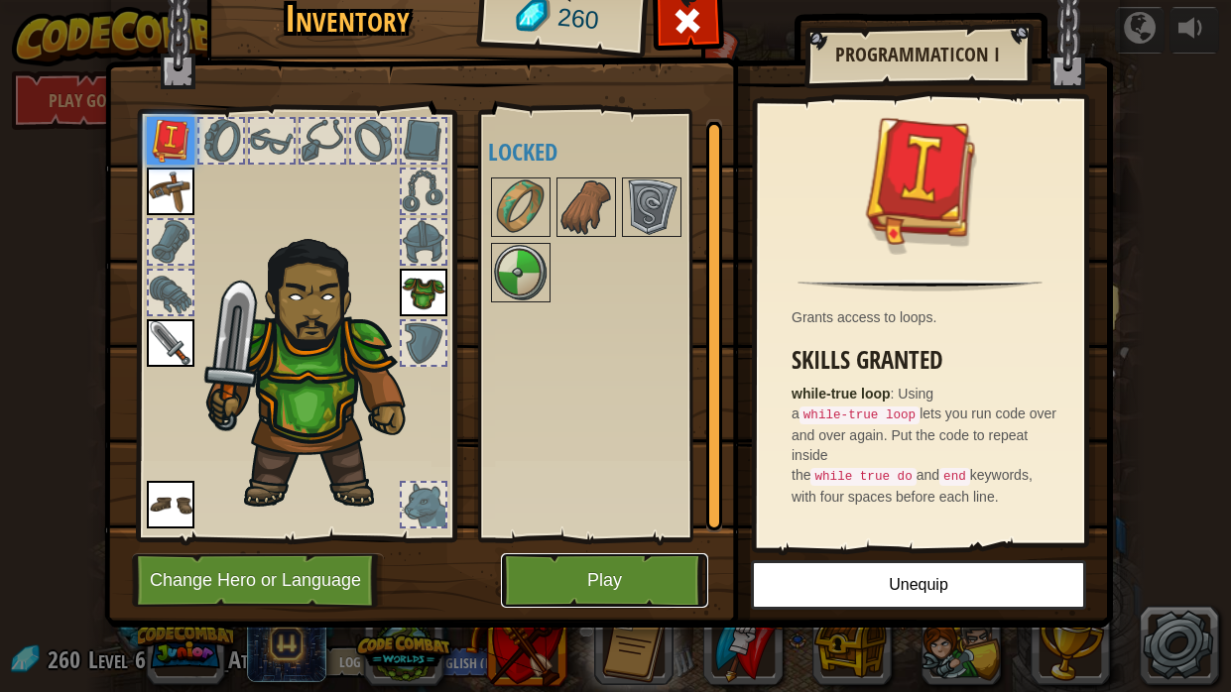
click at [687, 524] on button "Play" at bounding box center [604, 581] width 207 height 55
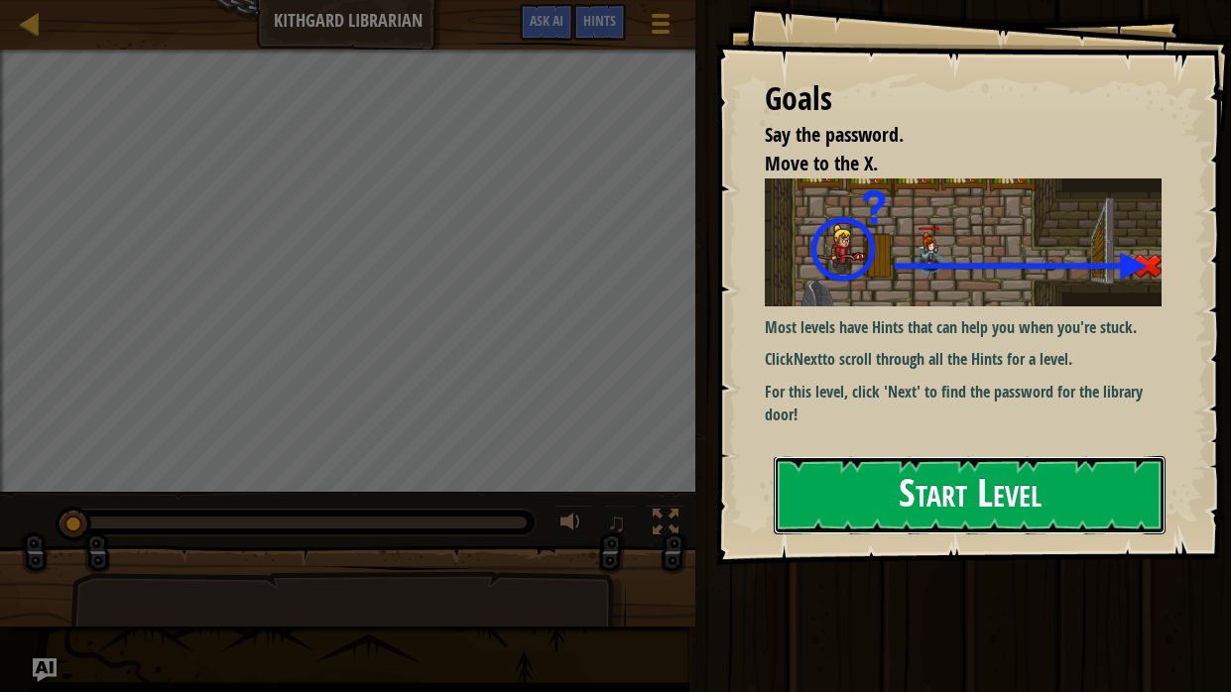
click at [911, 483] on button "Start Level" at bounding box center [970, 495] width 392 height 78
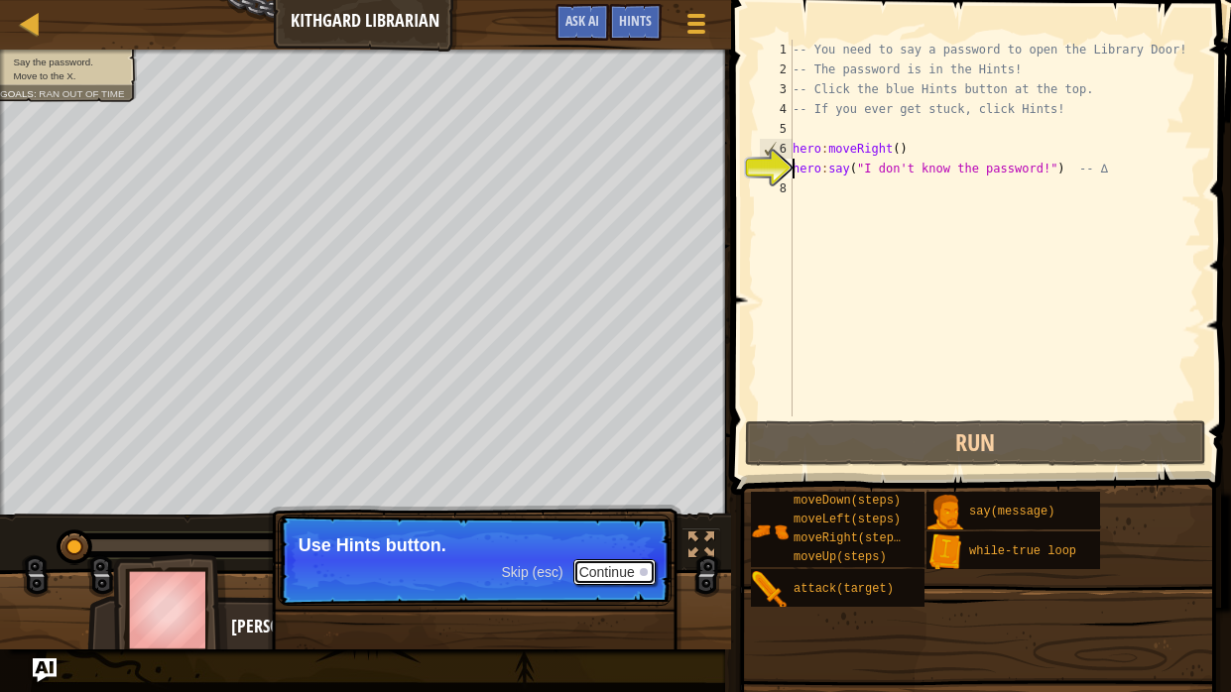
click at [643, 524] on div at bounding box center [644, 572] width 8 height 8
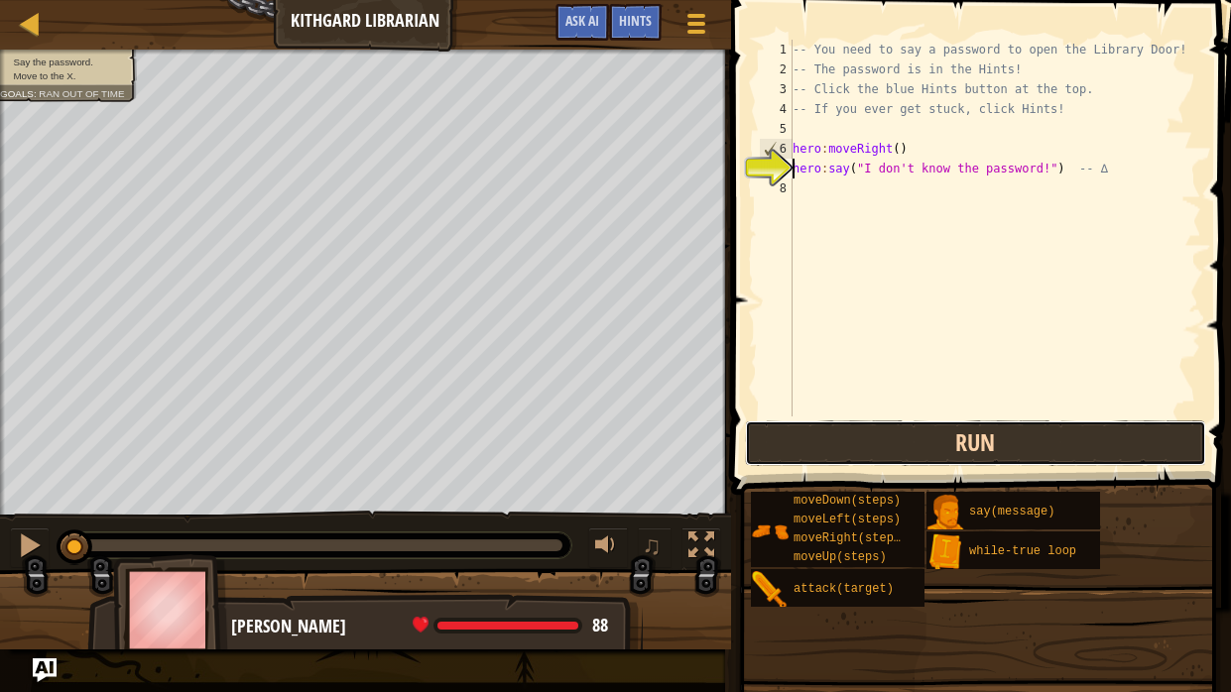
click at [846, 446] on button "Run" at bounding box center [976, 444] width 462 height 46
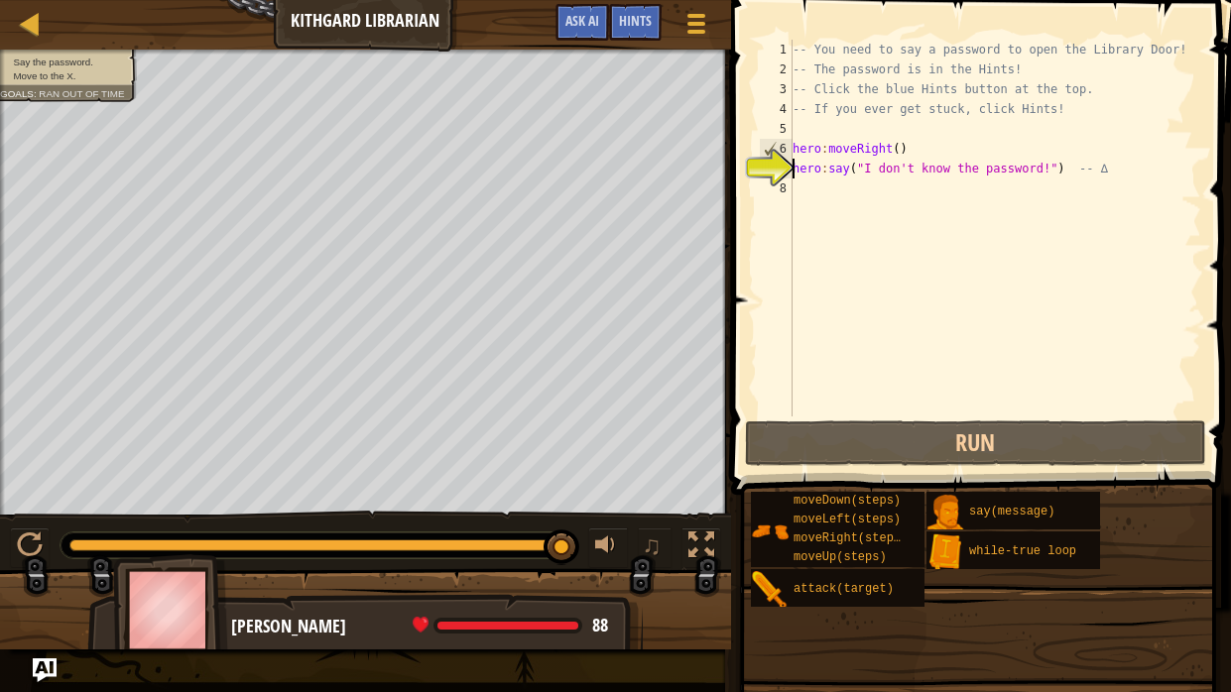
click at [807, 189] on div "-- You need to say a password to open the Library Door! -- The password is in t…" at bounding box center [995, 248] width 413 height 417
drag, startPoint x: 1050, startPoint y: 160, endPoint x: 864, endPoint y: 166, distance: 185.6
click at [864, 166] on div "-- You need to say a password to open the Library Door! -- The password is in t…" at bounding box center [995, 248] width 413 height 417
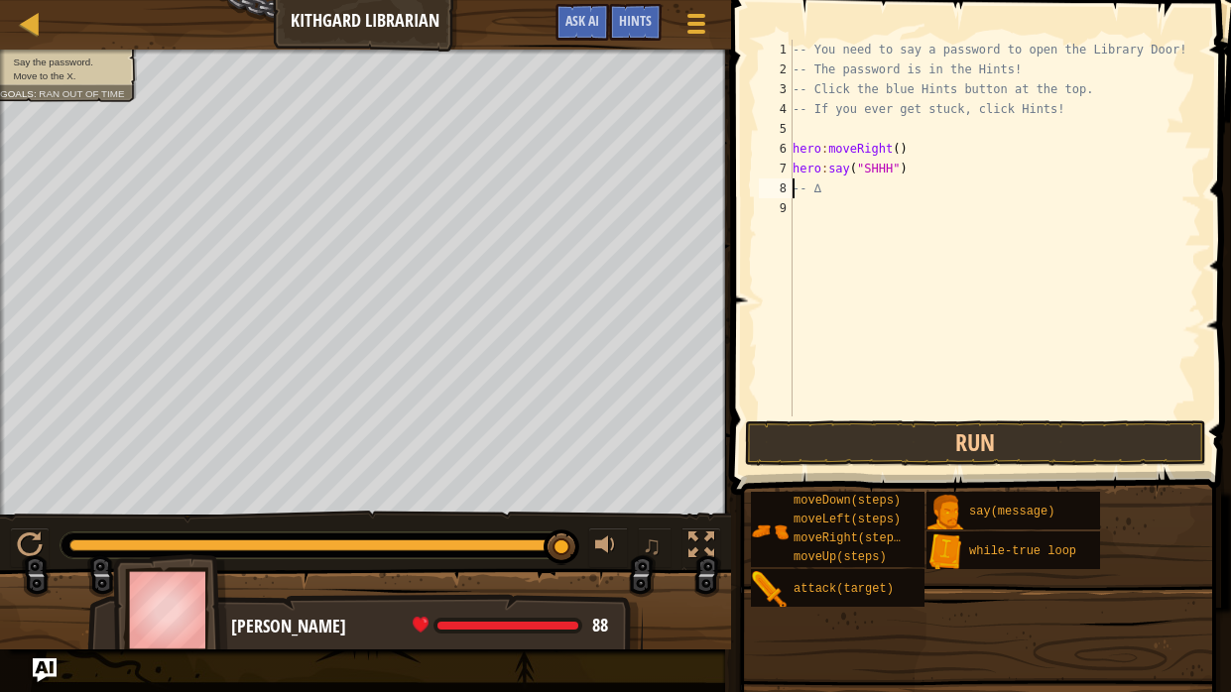
scroll to position [9, 1]
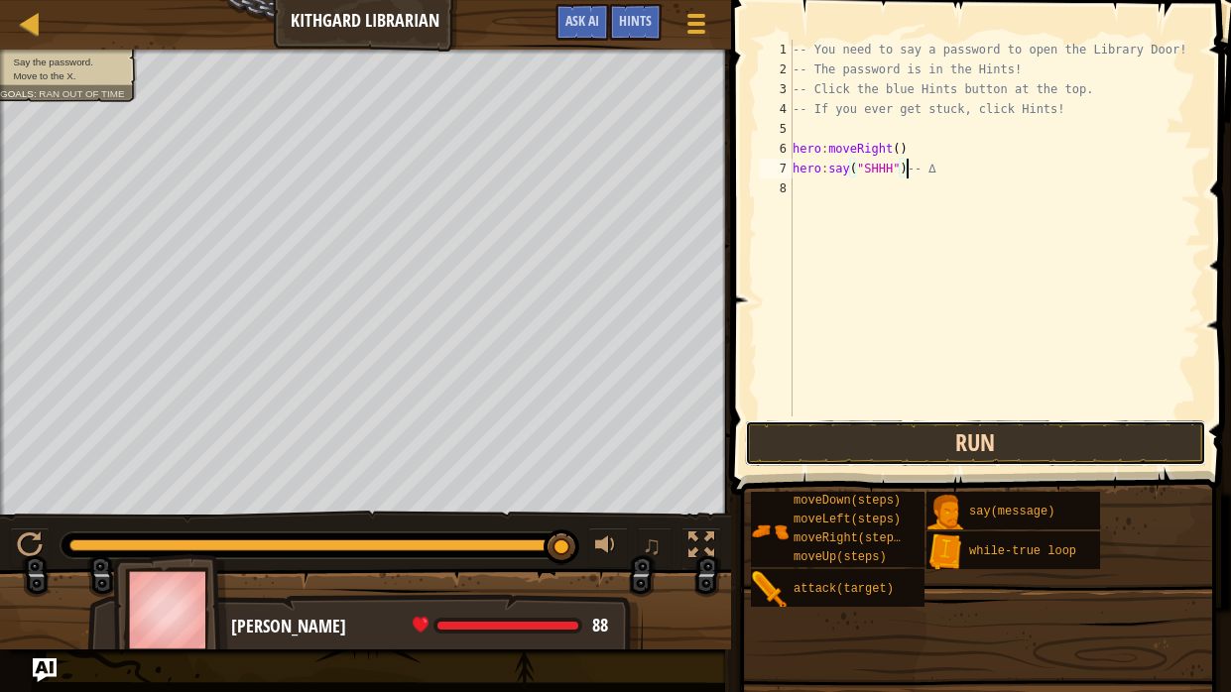
click at [898, 455] on button "Run" at bounding box center [976, 444] width 462 height 46
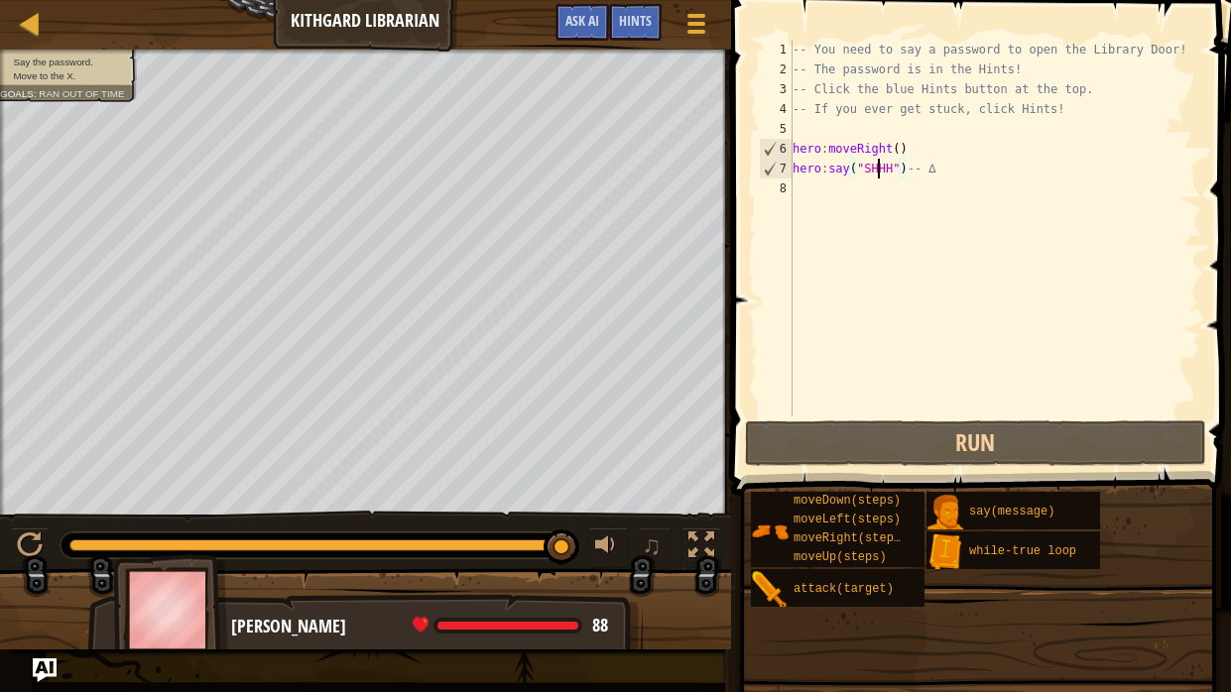
click at [879, 176] on div "-- You need to say a password to open the Library Door! -- The password is in t…" at bounding box center [995, 248] width 413 height 417
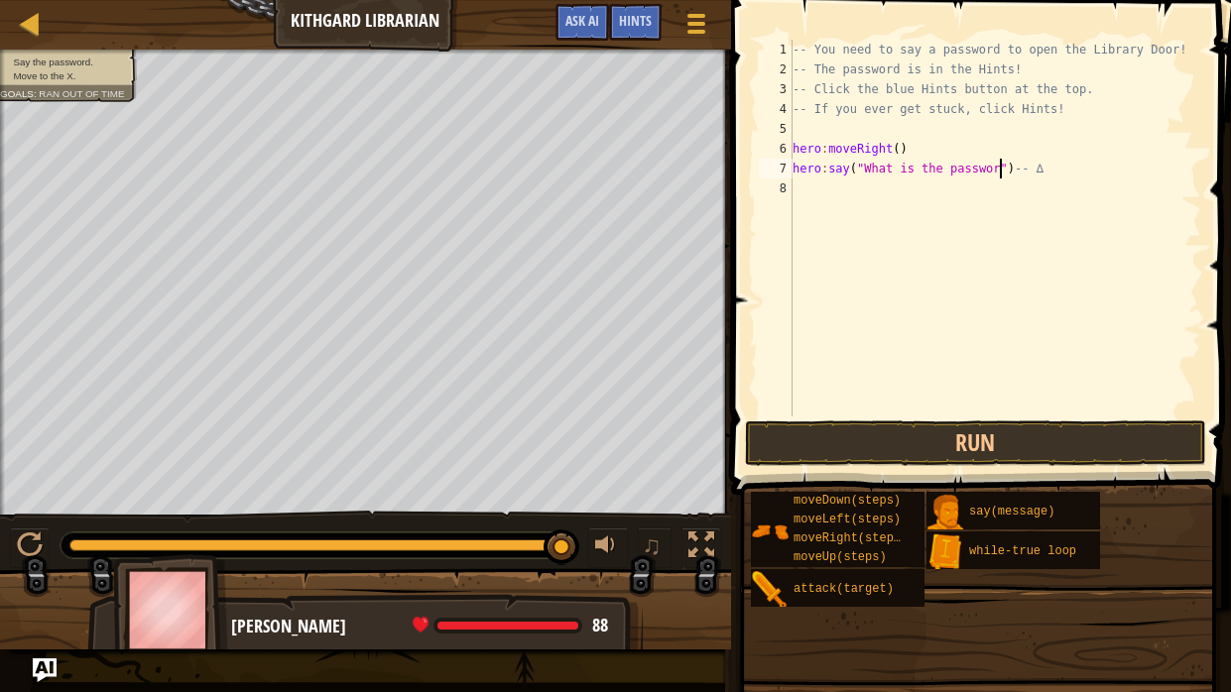
scroll to position [9, 18]
click at [971, 451] on button "Run" at bounding box center [976, 444] width 462 height 46
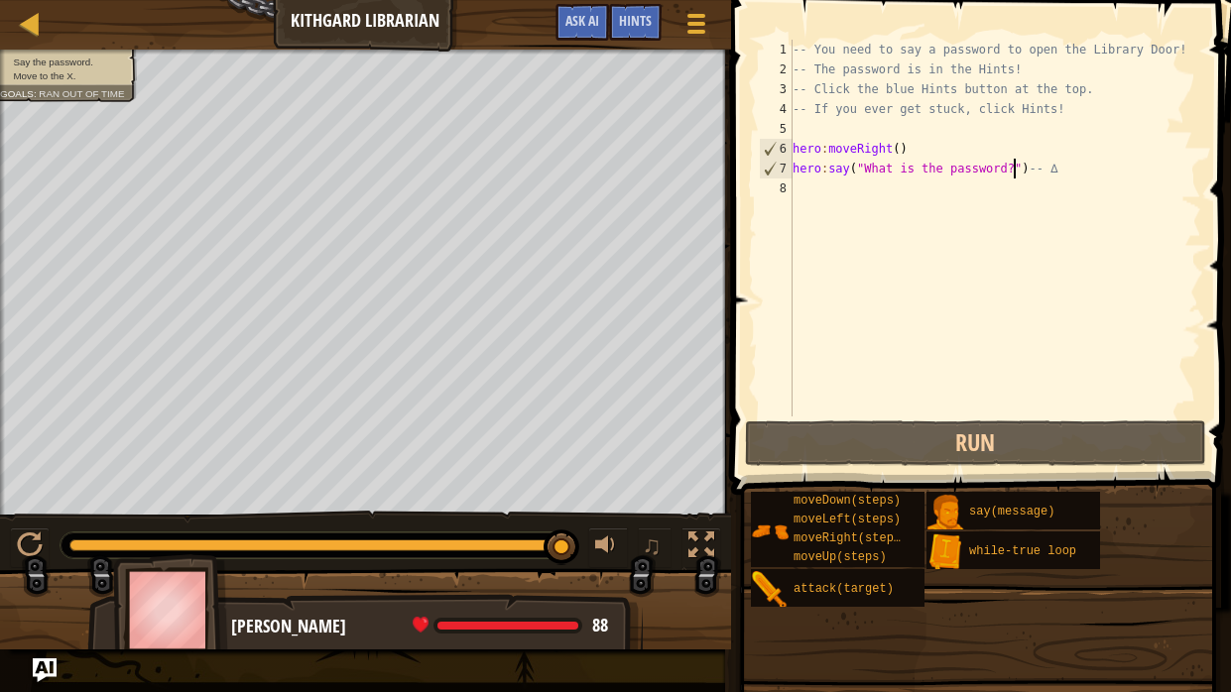
click at [619, 42] on div "Game Menu Done Hints Ask AI" at bounding box center [634, 27] width 176 height 47
click at [627, 31] on div "Hints" at bounding box center [635, 22] width 53 height 37
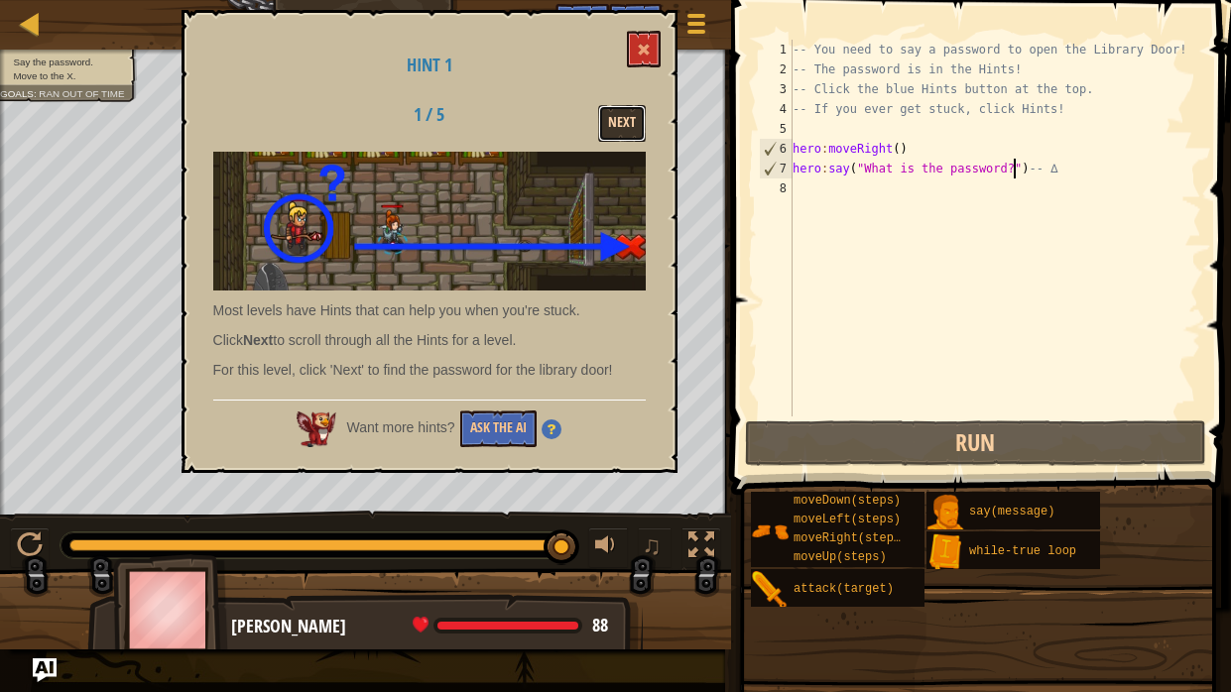
click at [622, 119] on button "Next" at bounding box center [622, 123] width 48 height 37
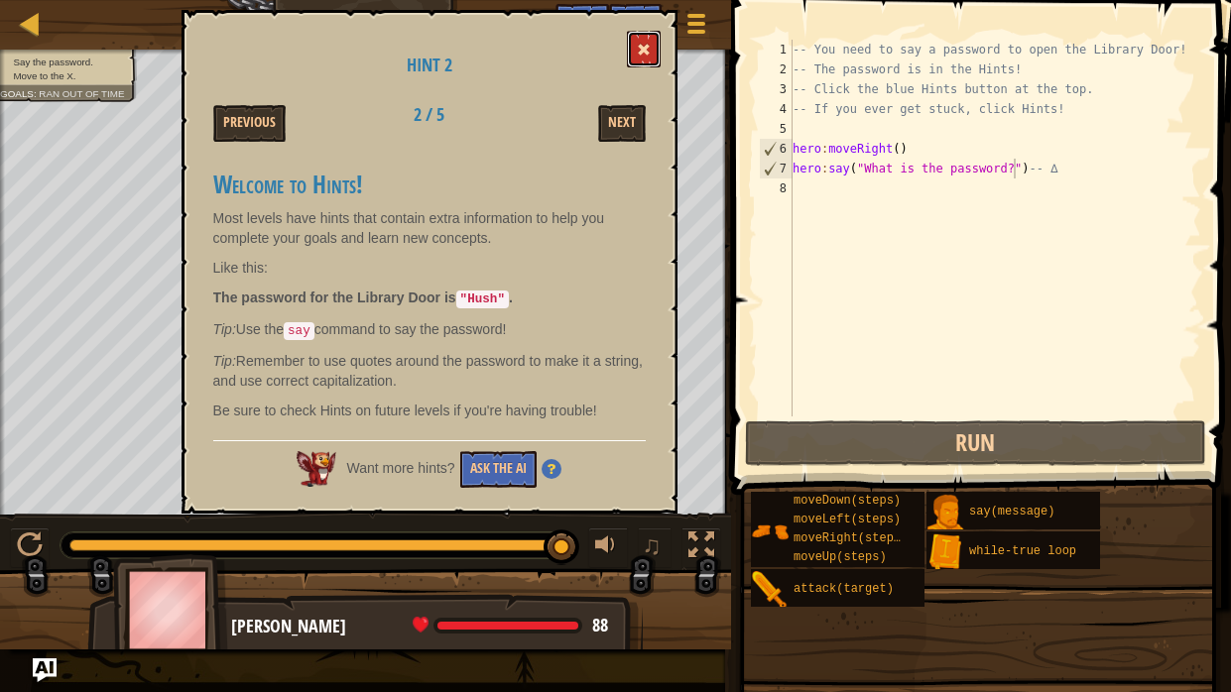
click at [645, 49] on span at bounding box center [644, 50] width 14 height 14
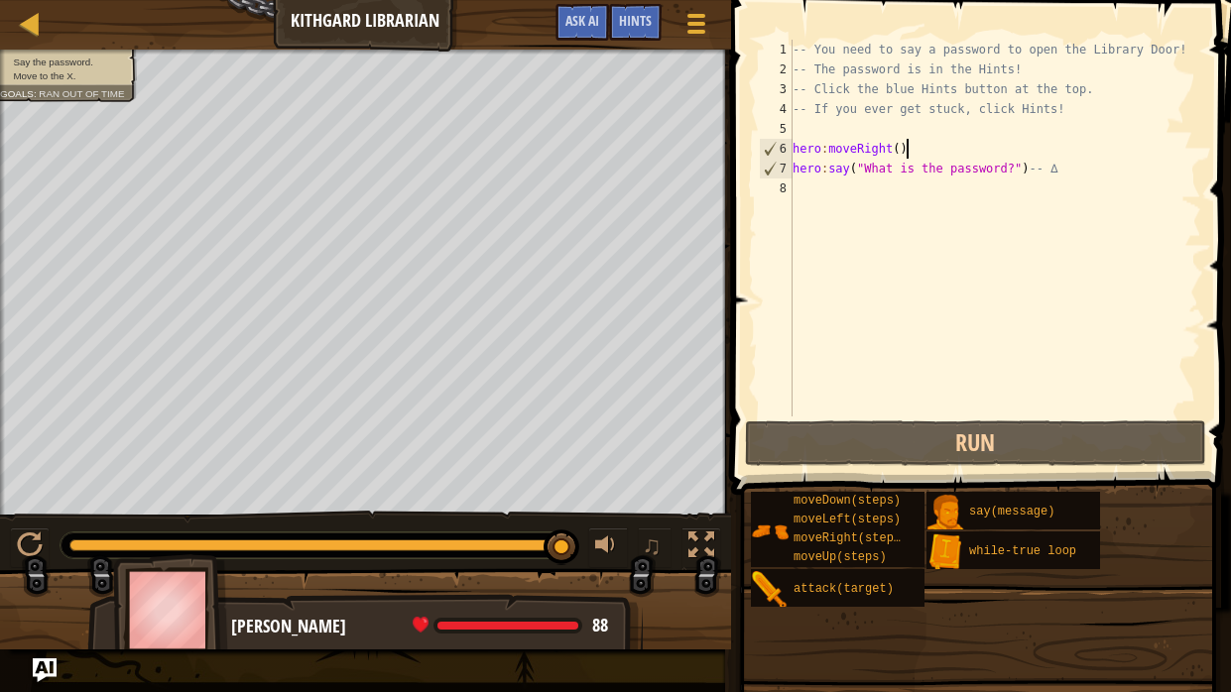
scroll to position [9, 9]
click at [995, 157] on div "-- You need to say a password to open the Library Door! -- The password is in t…" at bounding box center [995, 248] width 413 height 417
drag, startPoint x: 1011, startPoint y: 165, endPoint x: 866, endPoint y: 165, distance: 144.8
click at [866, 165] on div "-- You need to say a password to open the Library Door! -- The password is in t…" at bounding box center [995, 248] width 413 height 417
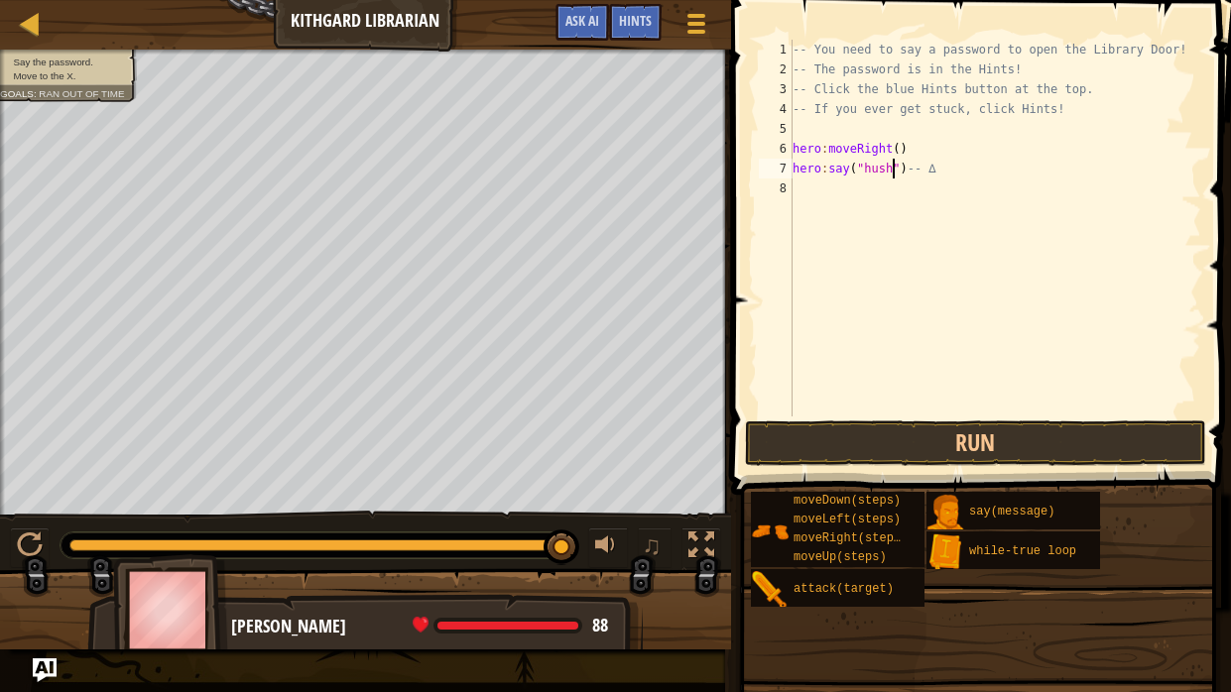
scroll to position [9, 8]
type textarea "hero:say("hush")-- ∆"
click at [898, 448] on button "Run" at bounding box center [976, 444] width 462 height 46
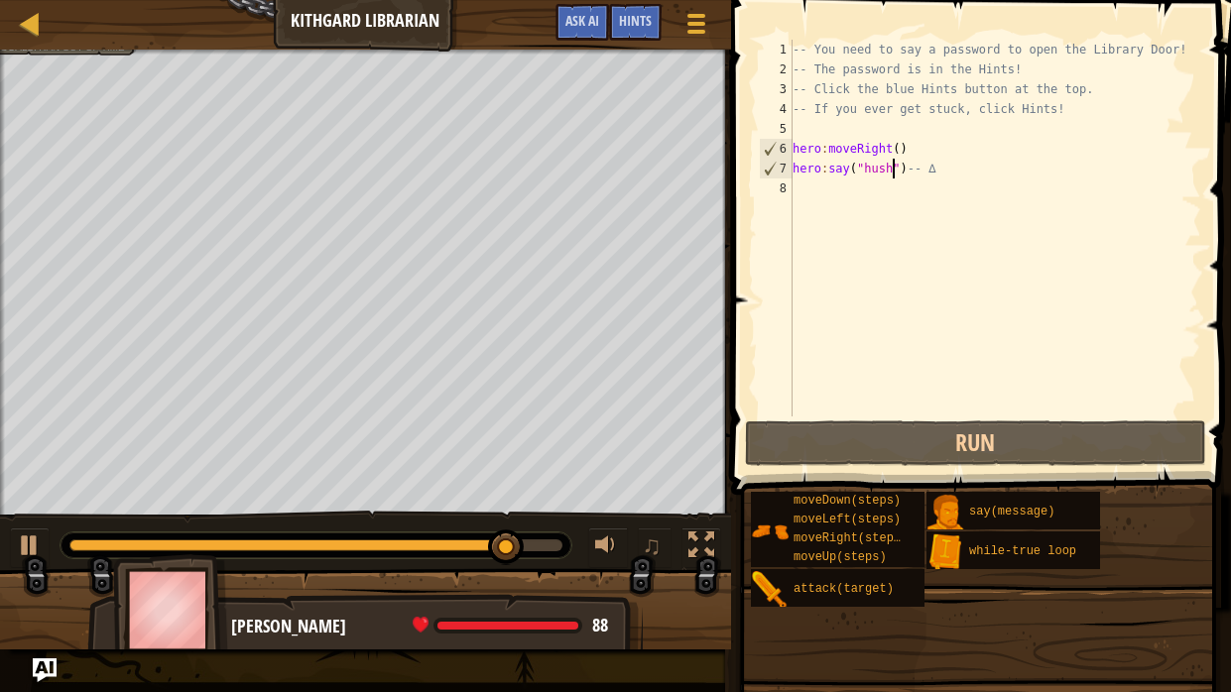
click at [902, 202] on div "-- You need to say a password to open the Library Door! -- The password is in t…" at bounding box center [995, 248] width 413 height 417
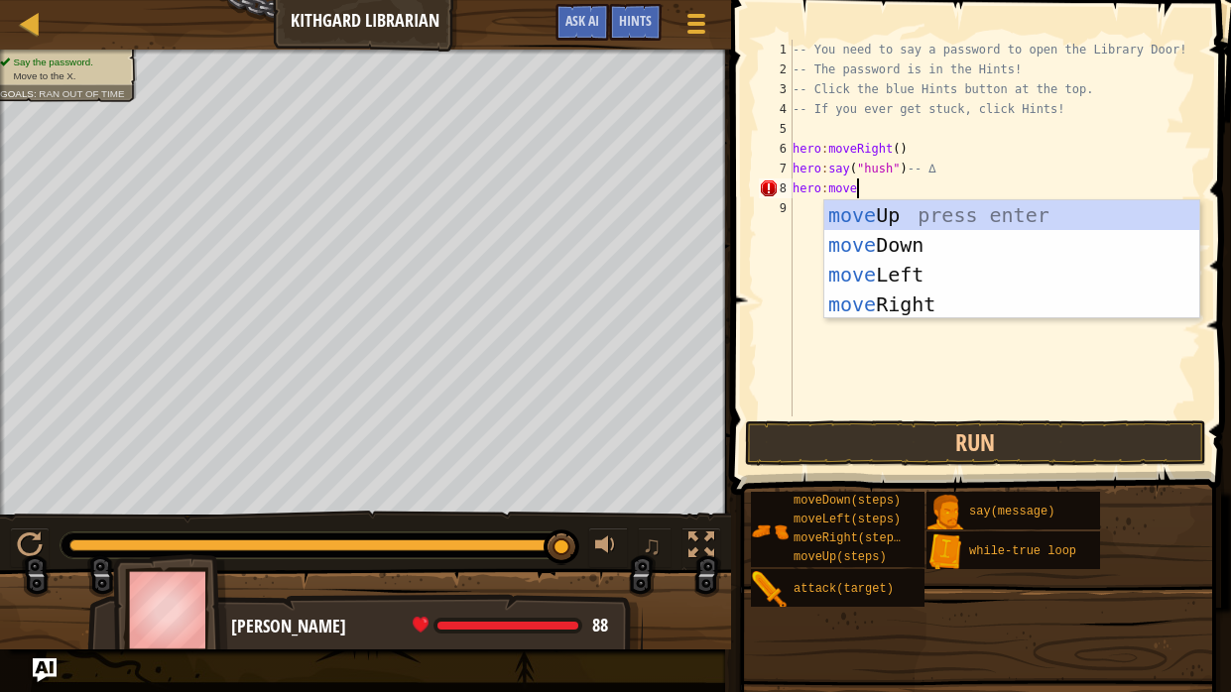
scroll to position [9, 4]
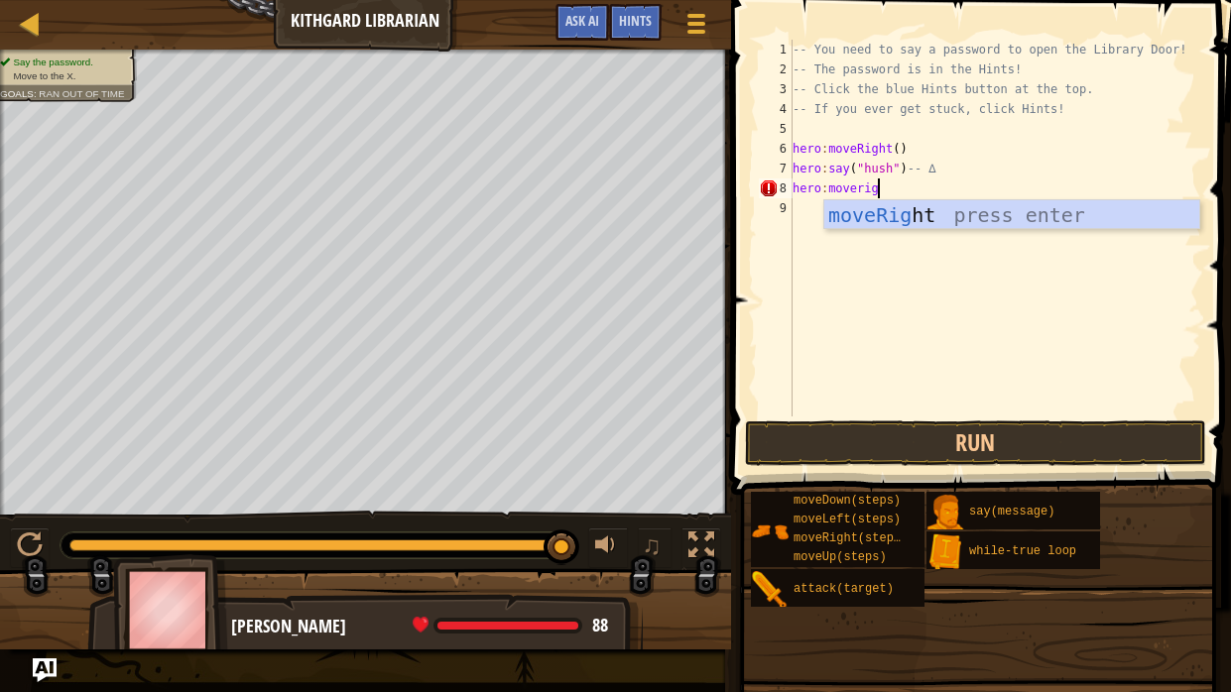
type textarea "hero:moveright"
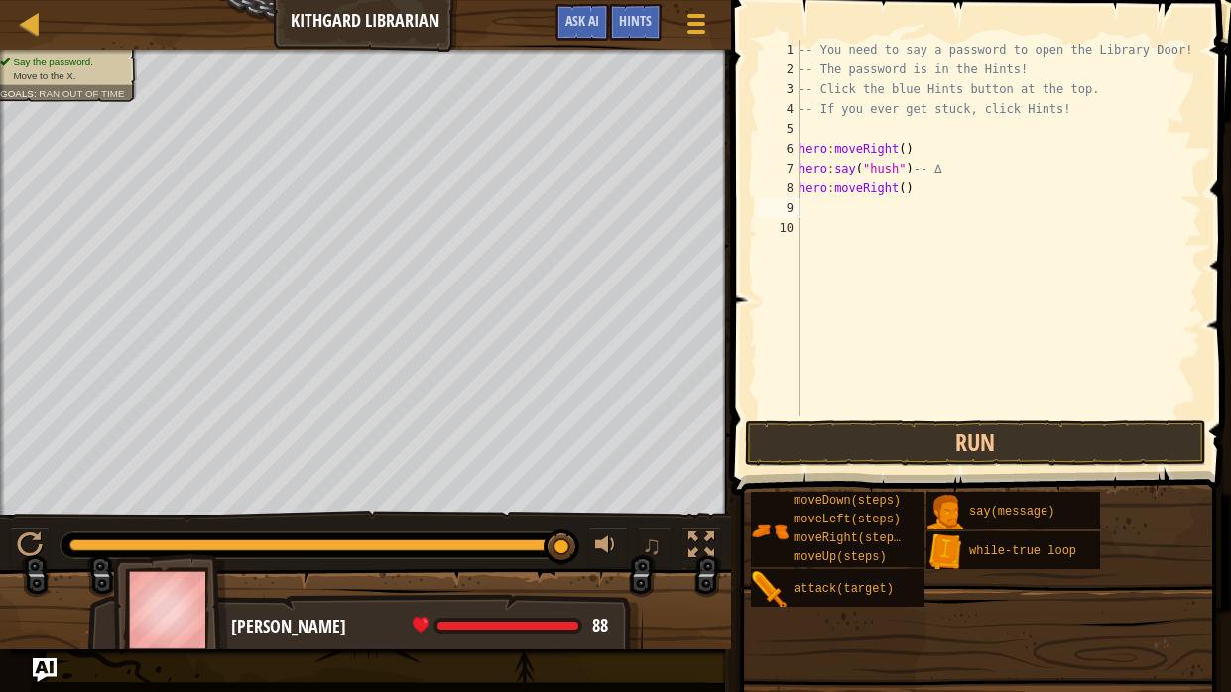
scroll to position [9, 0]
click at [944, 429] on button "Run" at bounding box center [976, 444] width 462 height 46
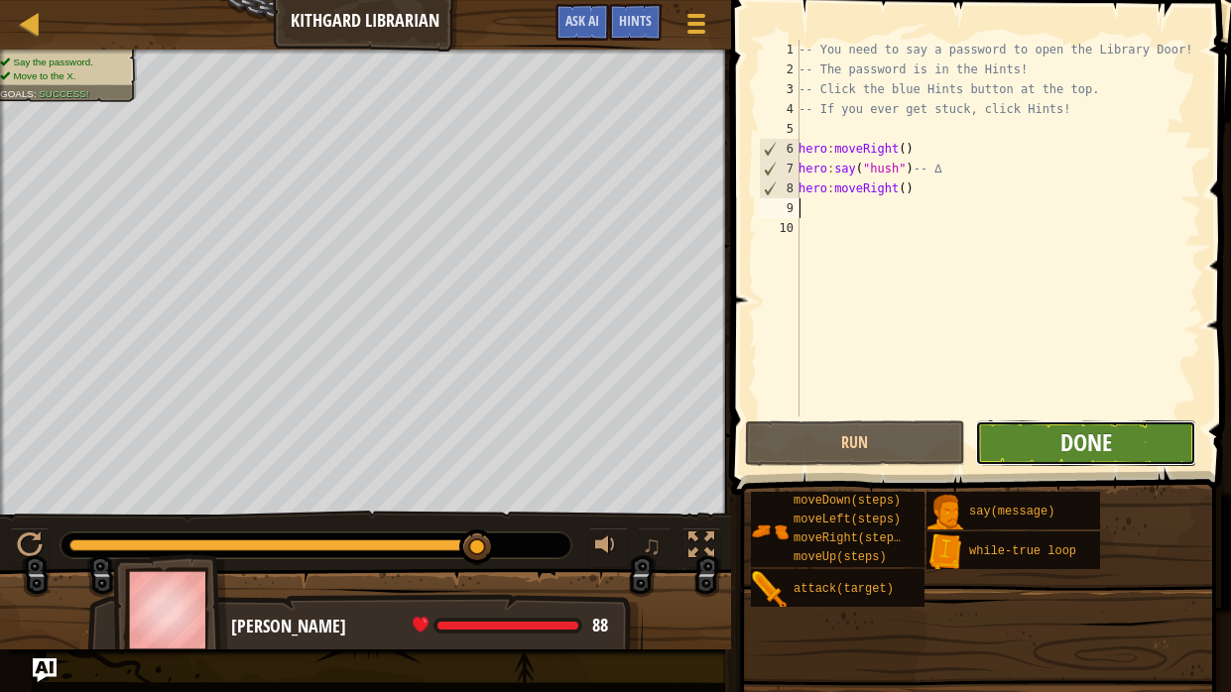
click at [1078, 448] on span "Done" at bounding box center [1086, 443] width 52 height 32
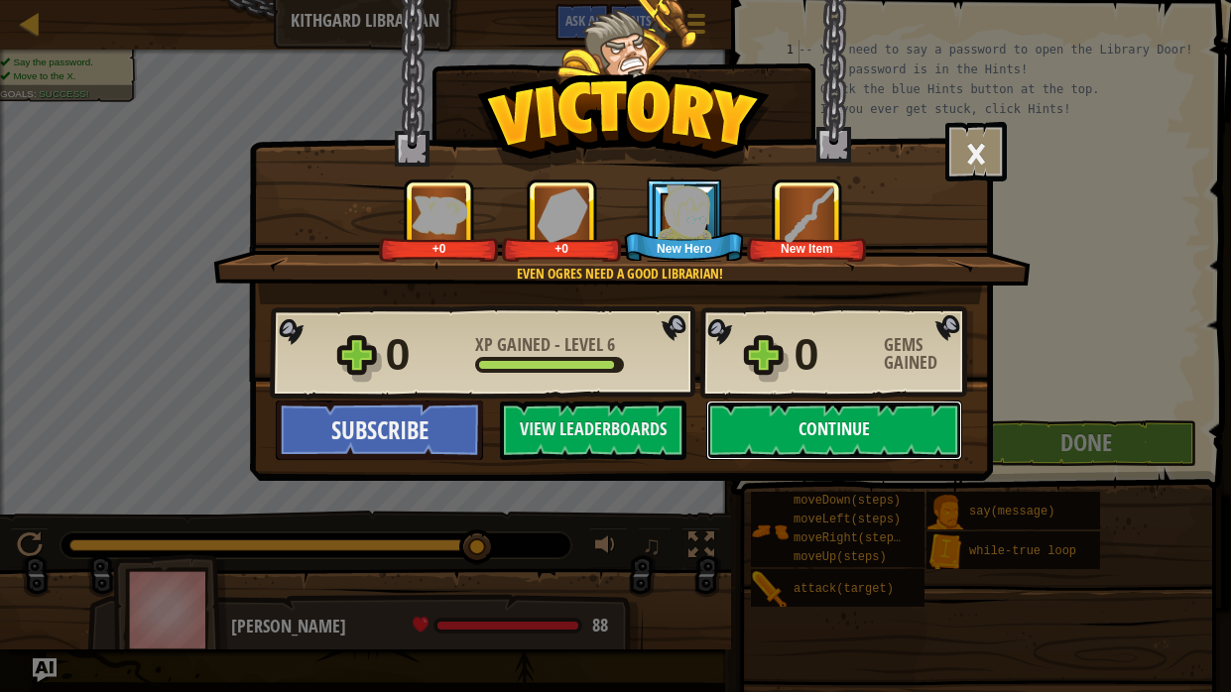
click at [758, 420] on button "Continue" at bounding box center [834, 431] width 256 height 60
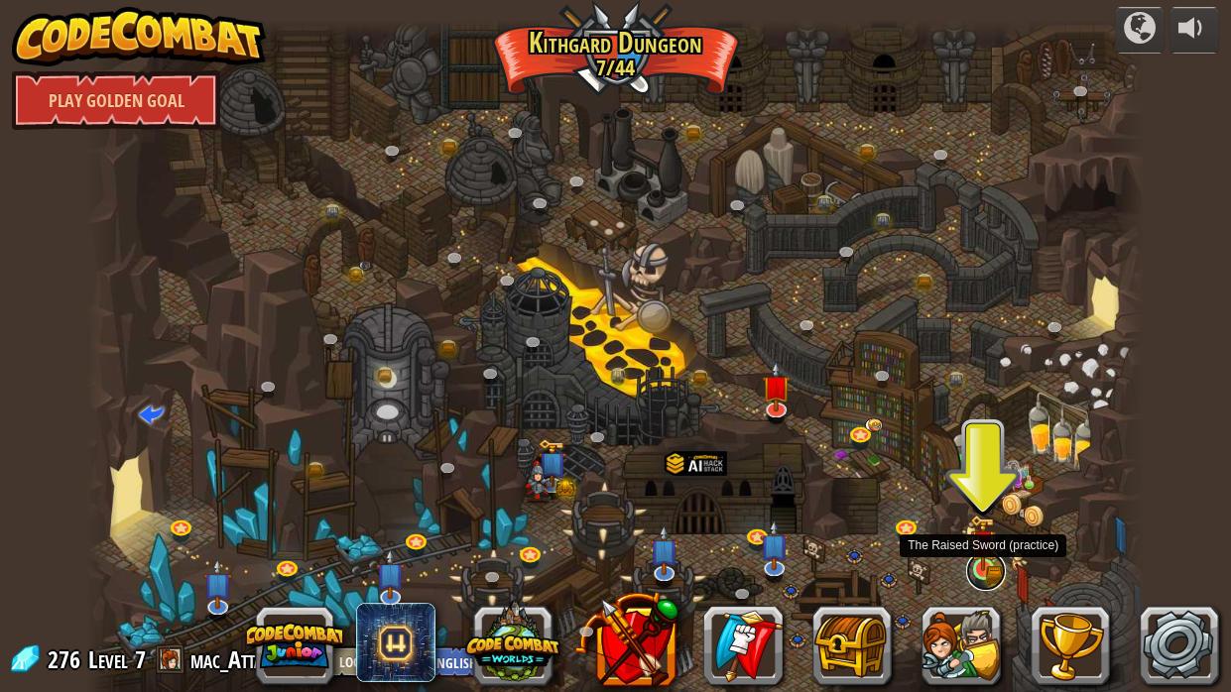
click at [985, 524] on link at bounding box center [986, 572] width 40 height 40
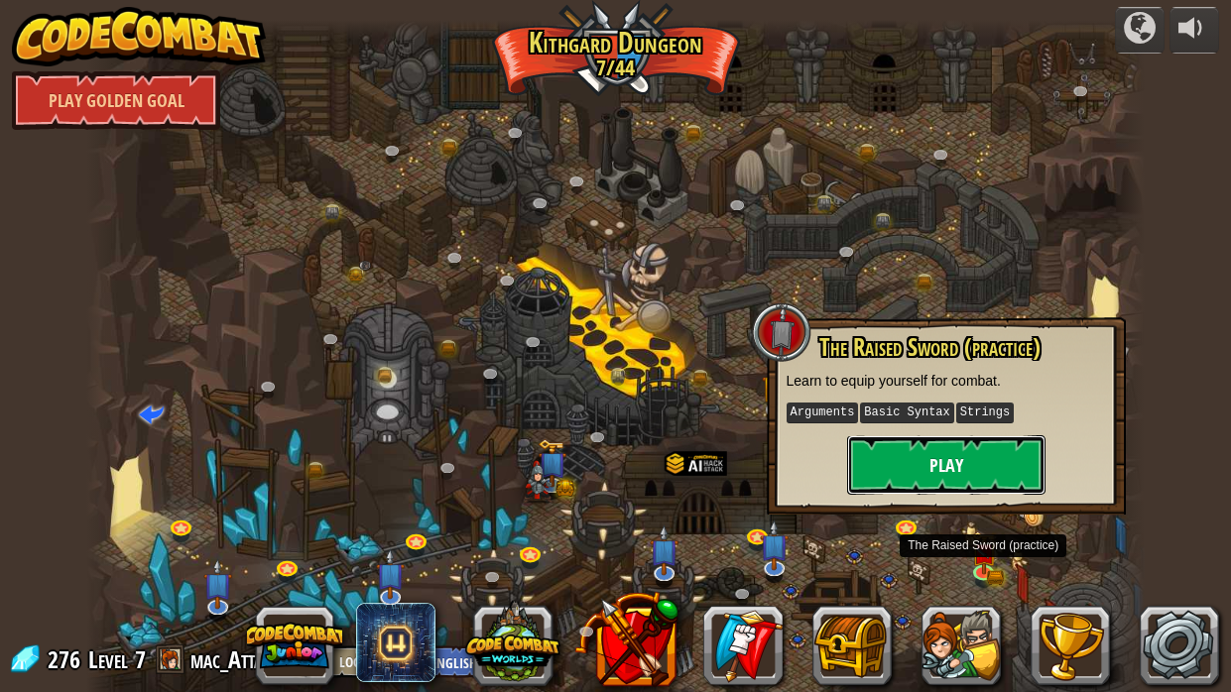
click at [961, 479] on button "Play" at bounding box center [946, 466] width 198 height 60
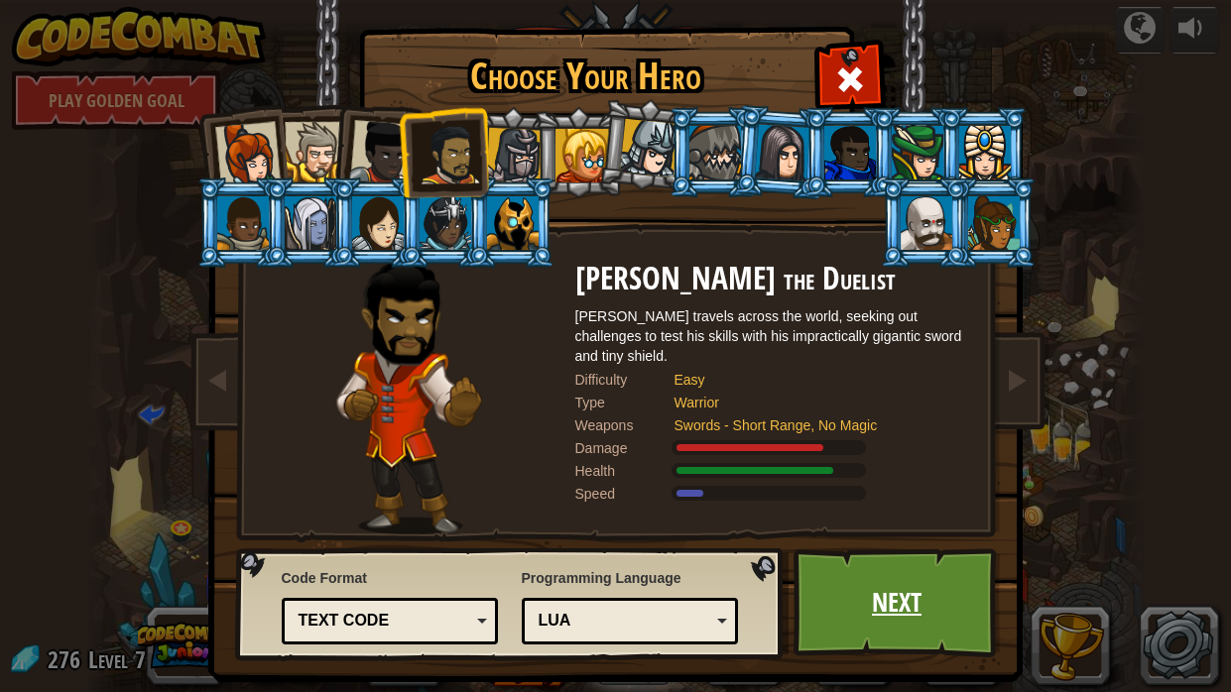
click at [858, 524] on link "Next" at bounding box center [897, 603] width 207 height 109
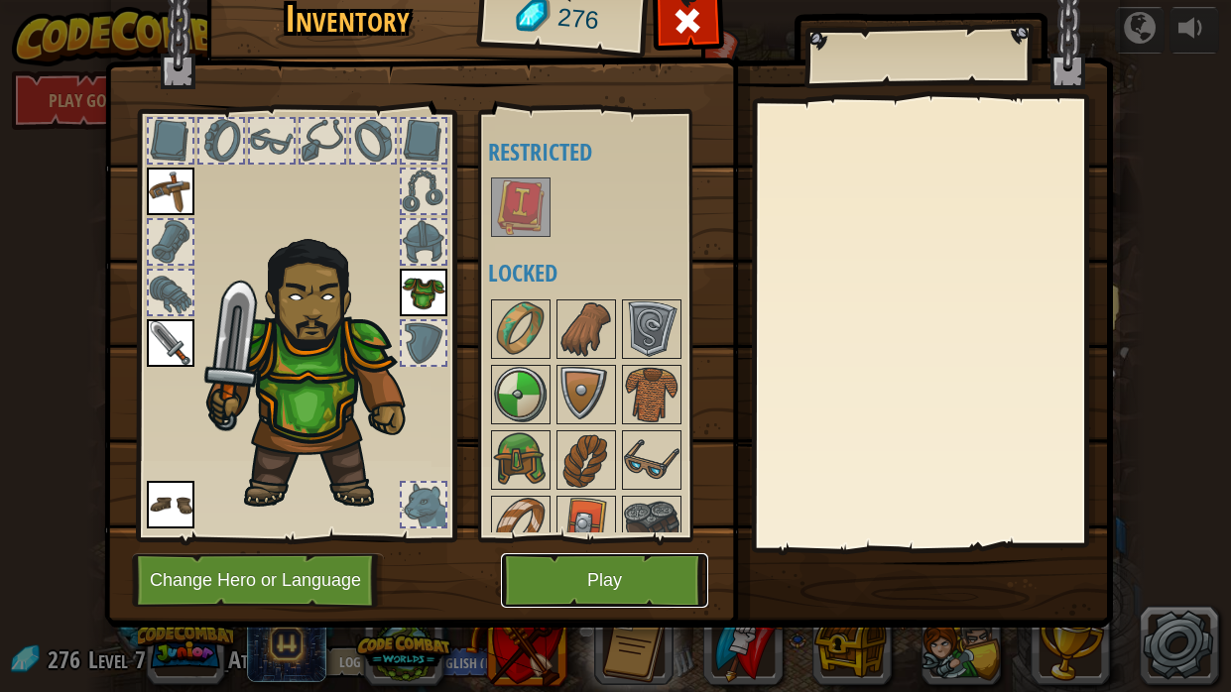
click at [671, 524] on button "Play" at bounding box center [604, 581] width 207 height 55
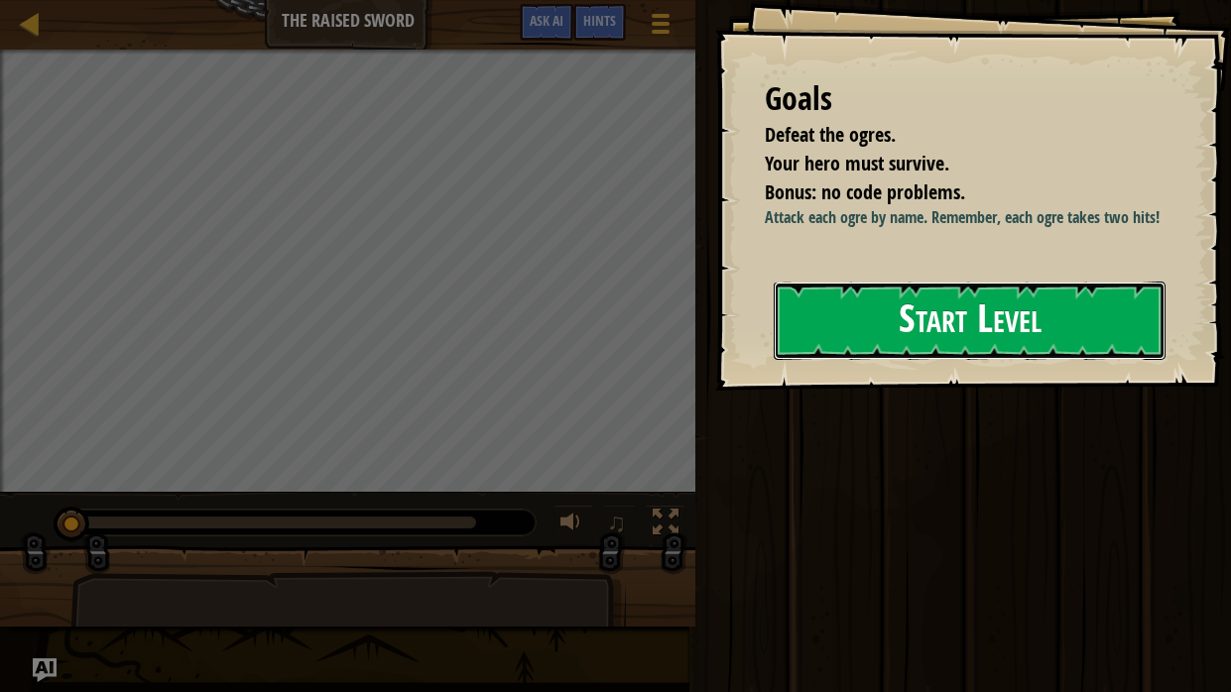
click at [864, 352] on button "Start Level" at bounding box center [970, 321] width 392 height 78
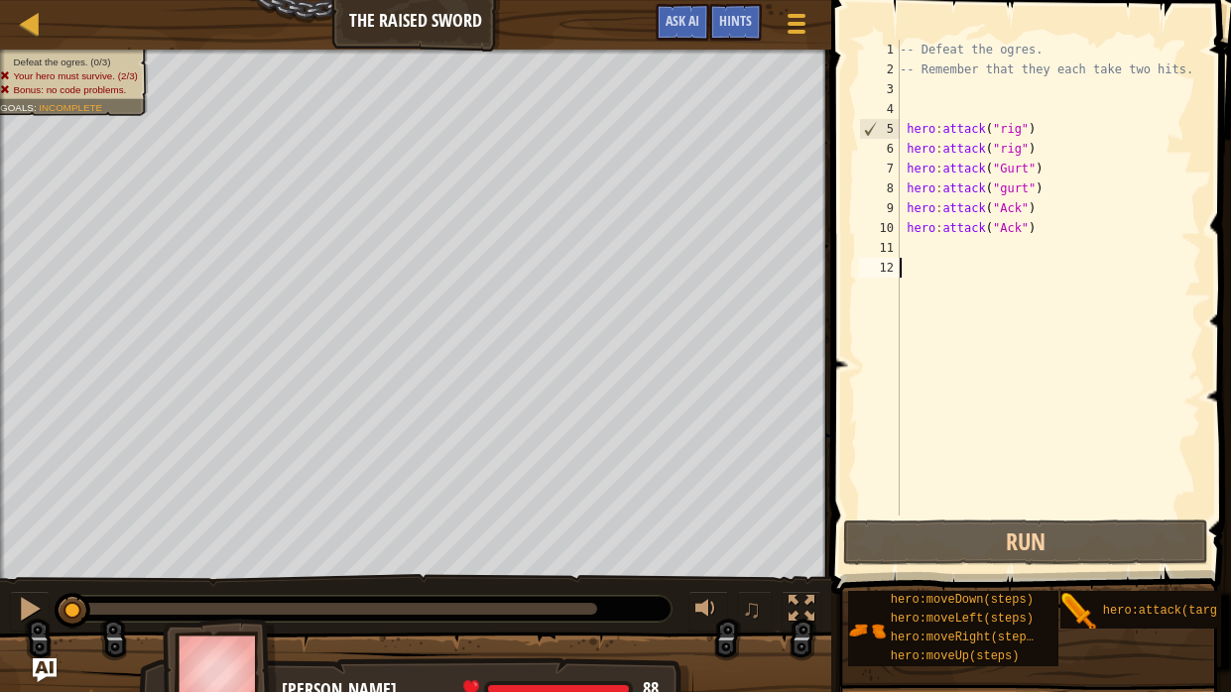
click at [998, 125] on div "-- Defeat the ogres. -- Remember that they each take two hits. hero : attack ( …" at bounding box center [1049, 298] width 306 height 516
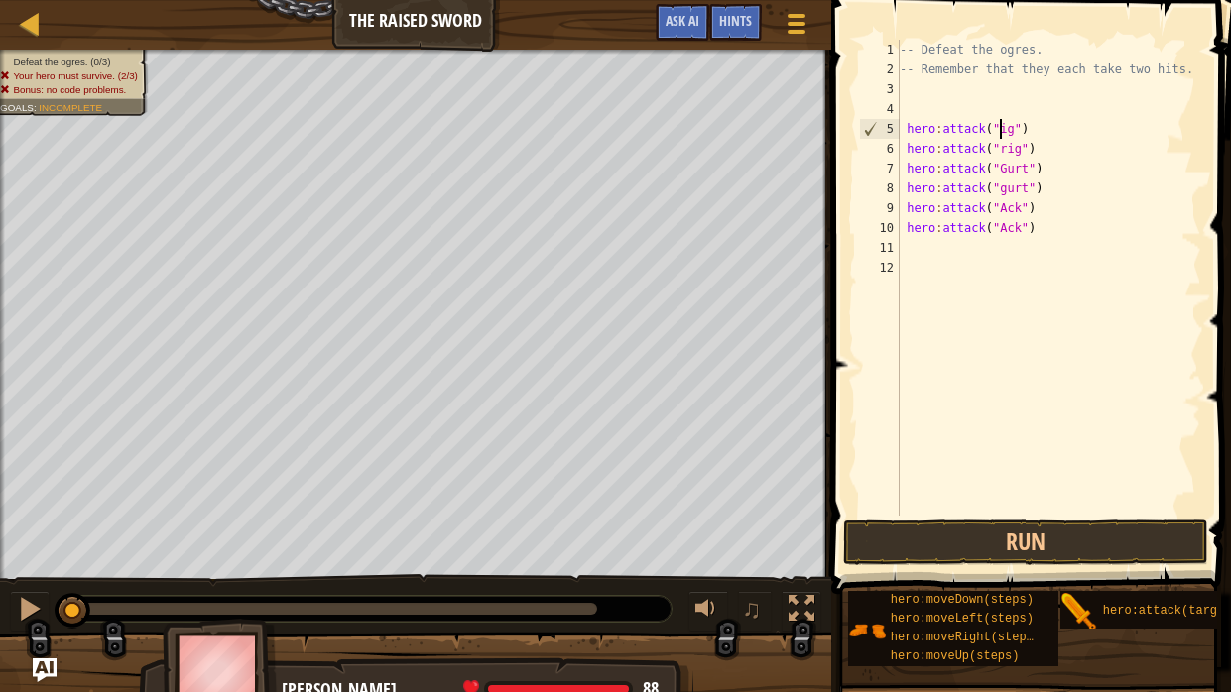
scroll to position [9, 9]
click at [1001, 140] on div "-- Defeat the ogres. -- Remember that they each take two hits. hero : attack ( …" at bounding box center [1049, 298] width 306 height 516
click at [1008, 178] on div "-- Defeat the ogres. -- Remember that they each take two hits. hero : attack ( …" at bounding box center [1049, 298] width 306 height 516
click at [1005, 187] on div "-- Defeat the ogres. -- Remember that they each take two hits. hero : attack ( …" at bounding box center [1049, 298] width 306 height 516
click at [1005, 210] on div "-- Defeat the ogres. -- Remember that they each take two hits. hero : attack ( …" at bounding box center [1049, 298] width 306 height 516
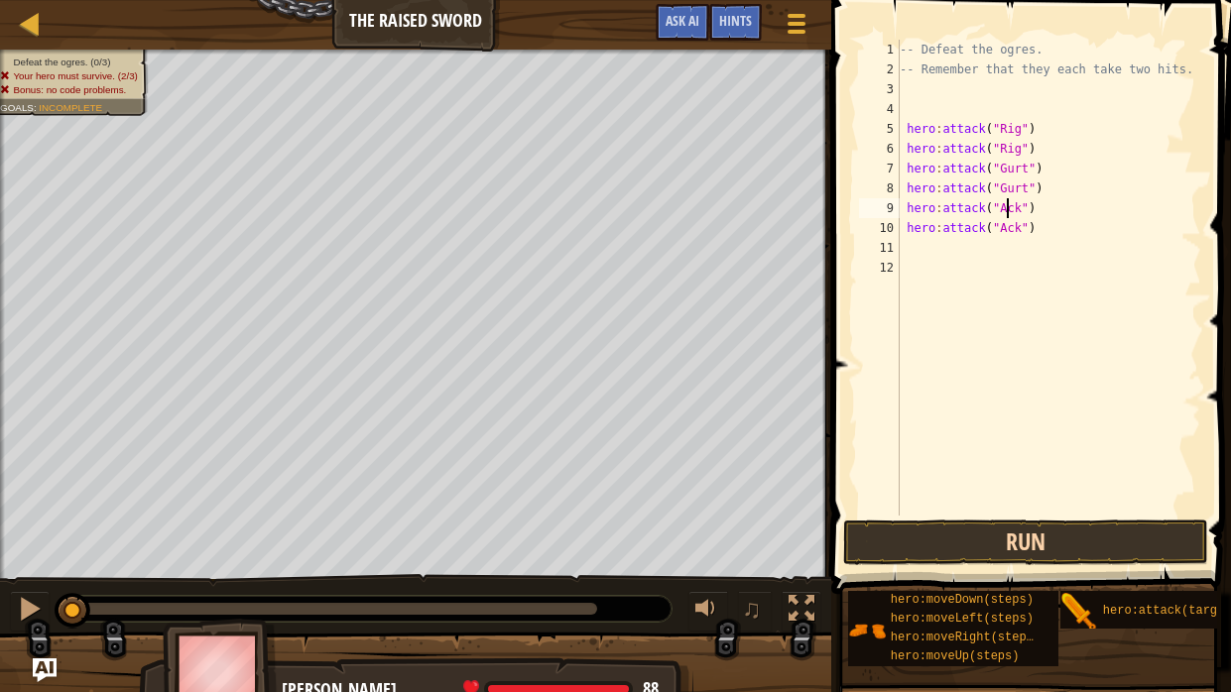
type textarea "hero:attack("Ack")"
click at [1110, 524] on button "Run" at bounding box center [1025, 543] width 365 height 46
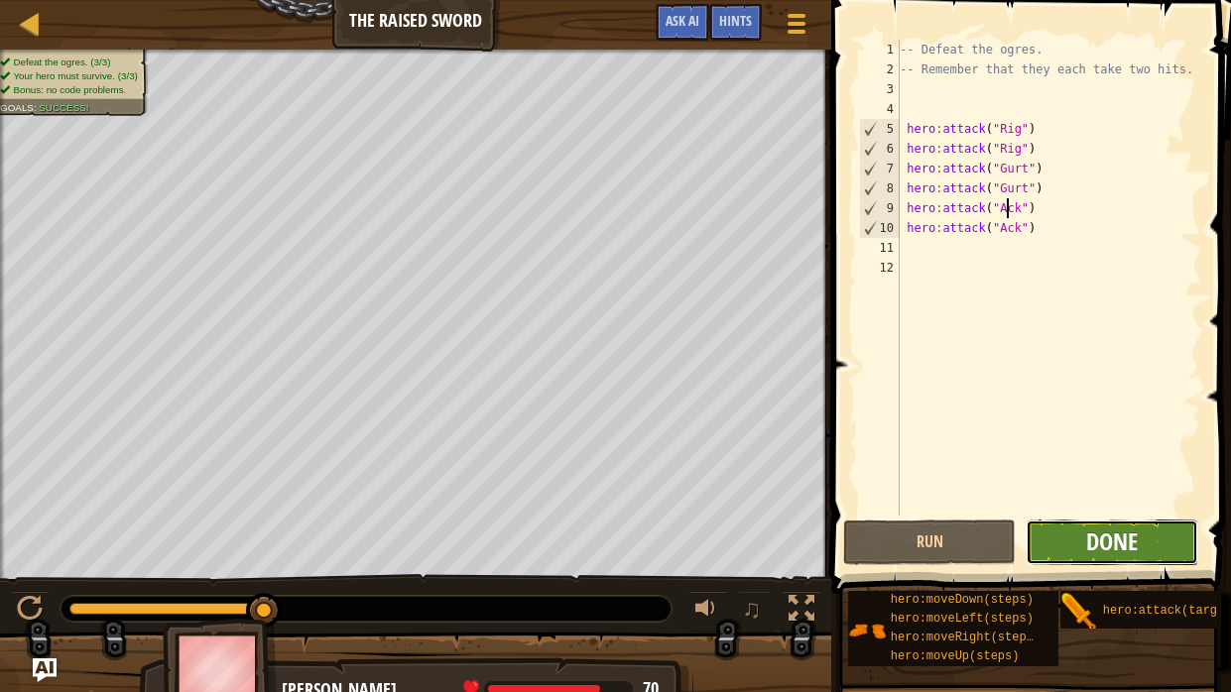
click at [1110, 524] on span "Done" at bounding box center [1112, 542] width 52 height 32
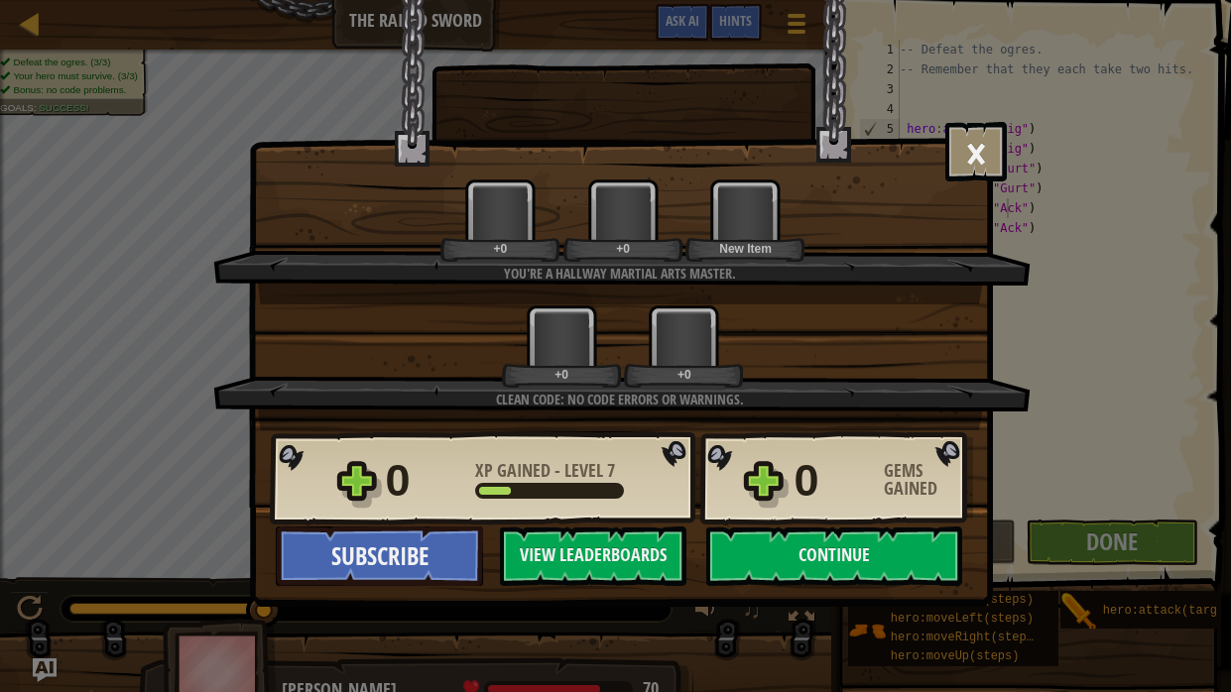
click at [795, 375] on div "+0 +0" at bounding box center [623, 346] width 770 height 83
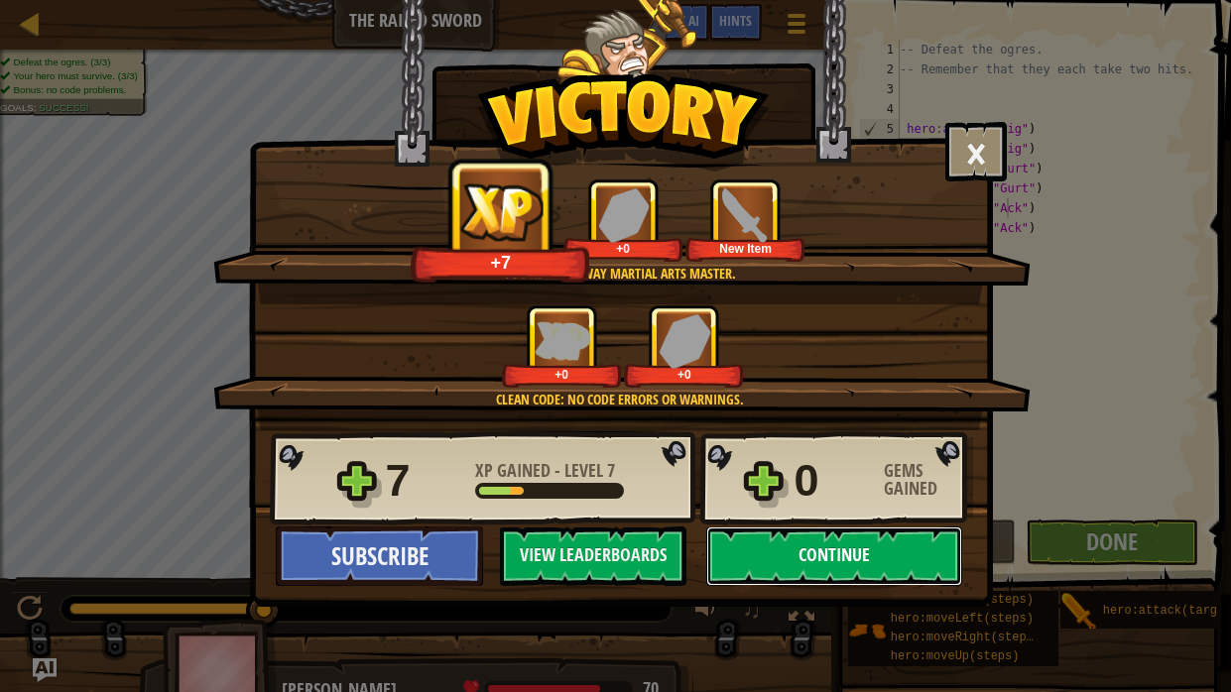
click at [828, 524] on button "Continue" at bounding box center [834, 557] width 256 height 60
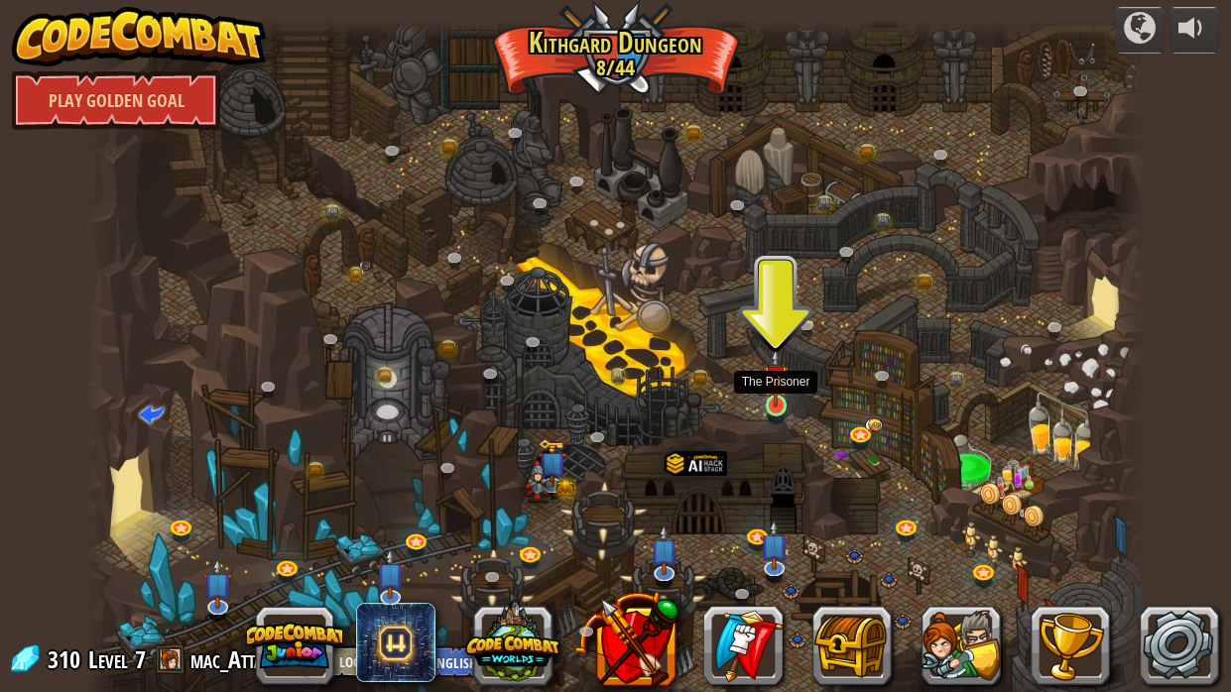
click at [780, 405] on img at bounding box center [776, 378] width 26 height 60
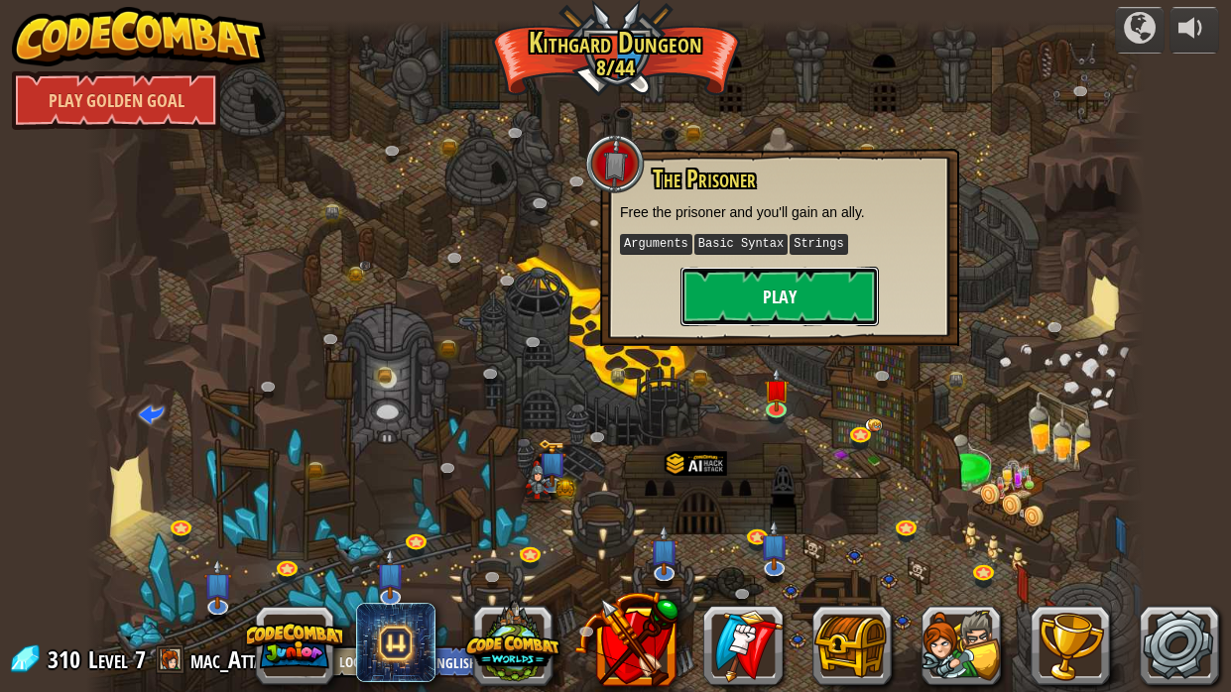
click at [772, 323] on button "Play" at bounding box center [780, 297] width 198 height 60
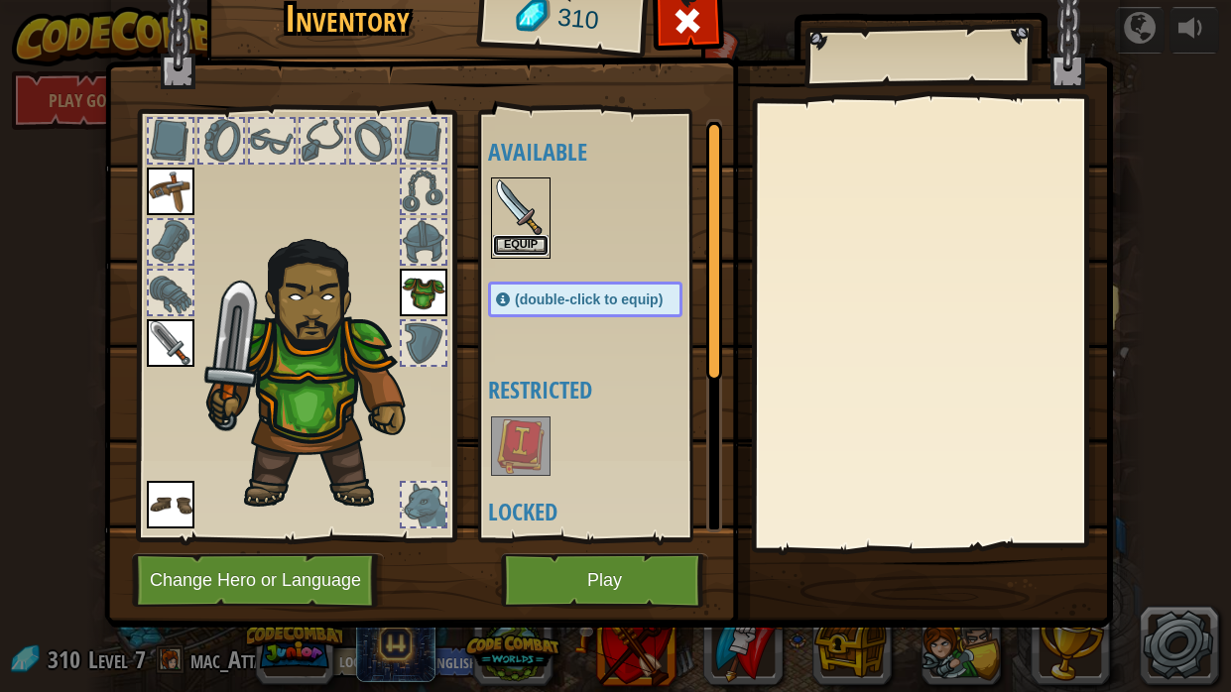
click at [508, 244] on button "Equip" at bounding box center [521, 245] width 56 height 21
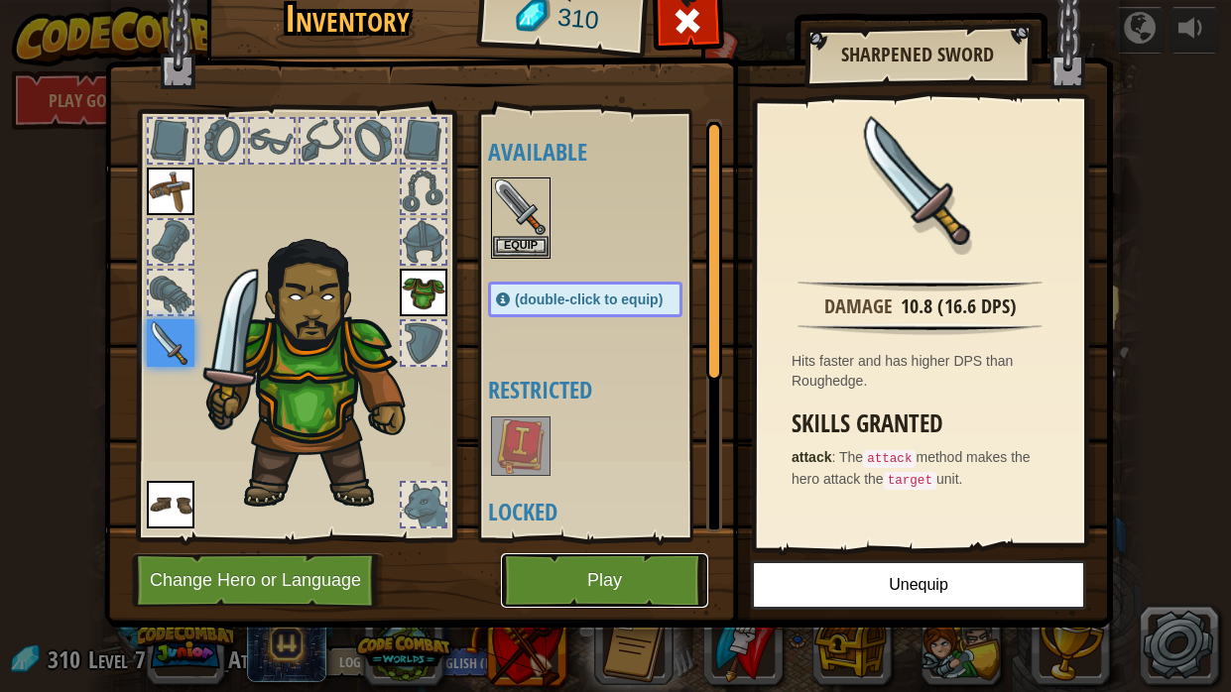
click at [578, 524] on button "Play" at bounding box center [604, 581] width 207 height 55
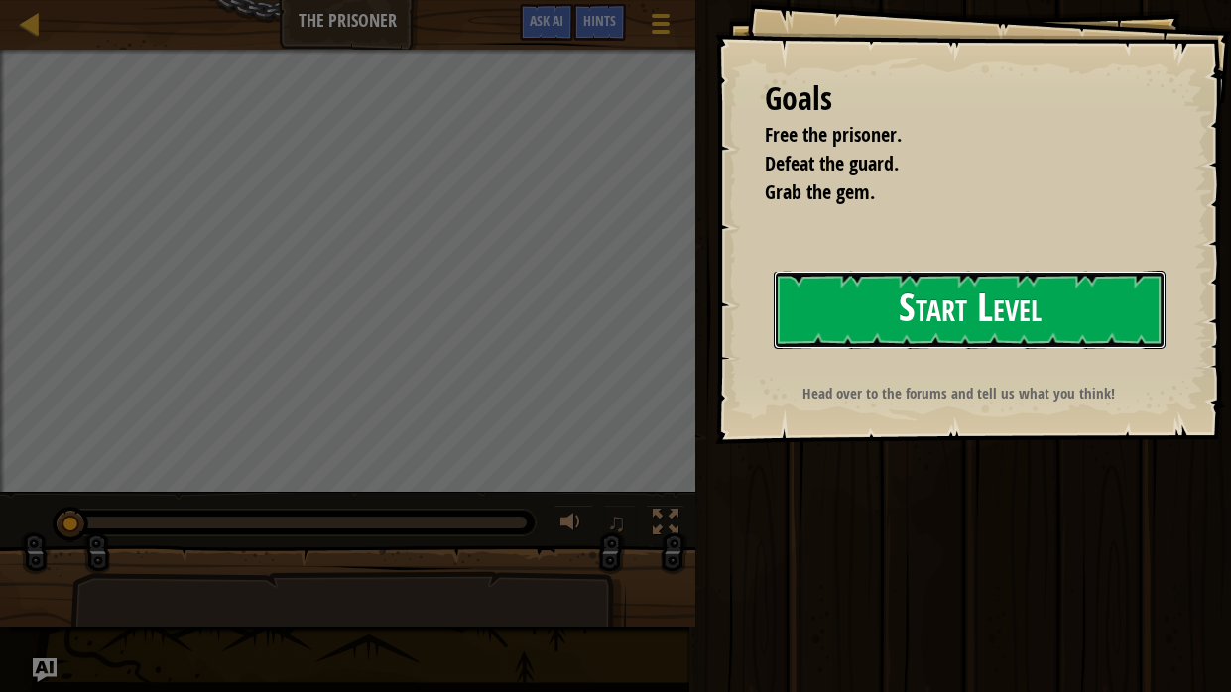
click at [921, 300] on button "Start Level" at bounding box center [970, 310] width 392 height 78
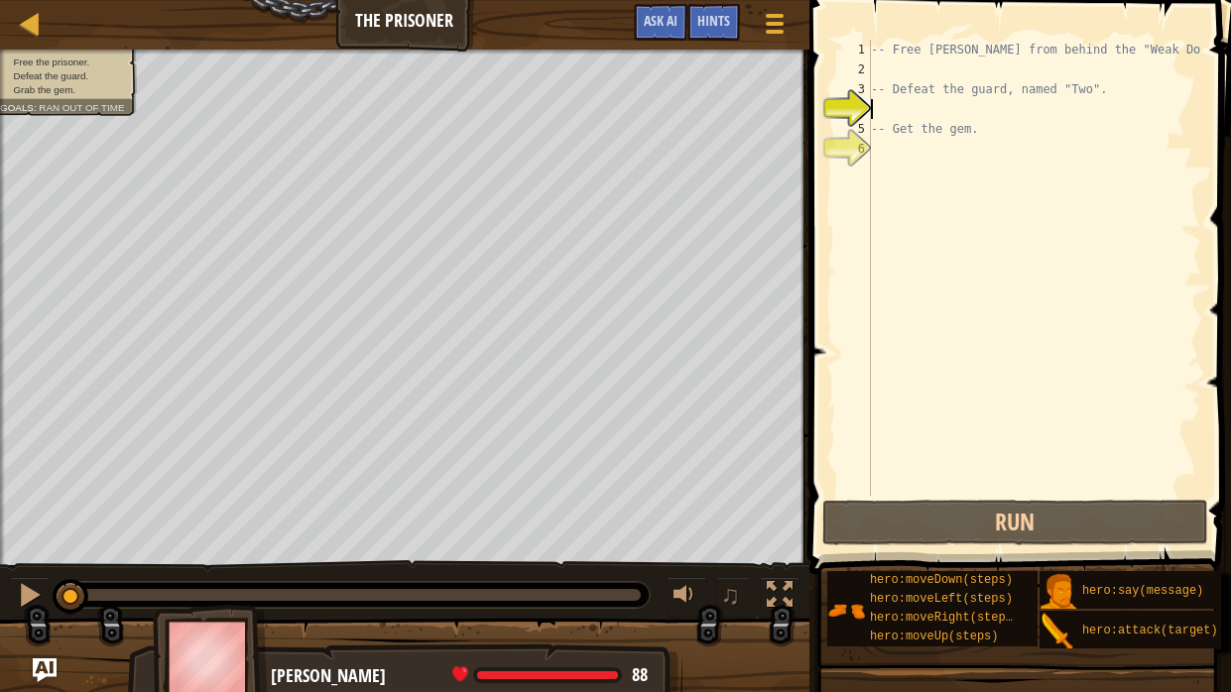
click at [957, 112] on div "-- Free [PERSON_NAME] from behind the "Weak Door". -- Defeat the guard, named "…" at bounding box center [1034, 288] width 334 height 496
click at [908, 75] on div "-- Free [PERSON_NAME] from behind the "Weak Door". -- Defeat the guard, named "…" at bounding box center [1034, 288] width 334 height 496
click at [920, 151] on div "-- Free [PERSON_NAME] from behind the "Weak Door". -- Defeat the guard, named "…" at bounding box center [1034, 288] width 334 height 496
click at [898, 66] on div "-- Free [PERSON_NAME] from behind the "Weak Door". -- Defeat the guard, named "…" at bounding box center [1034, 288] width 334 height 496
click at [912, 123] on div "-- Free [PERSON_NAME] from behind the "Weak Door". -- Defeat the guard, named "…" at bounding box center [1034, 288] width 334 height 496
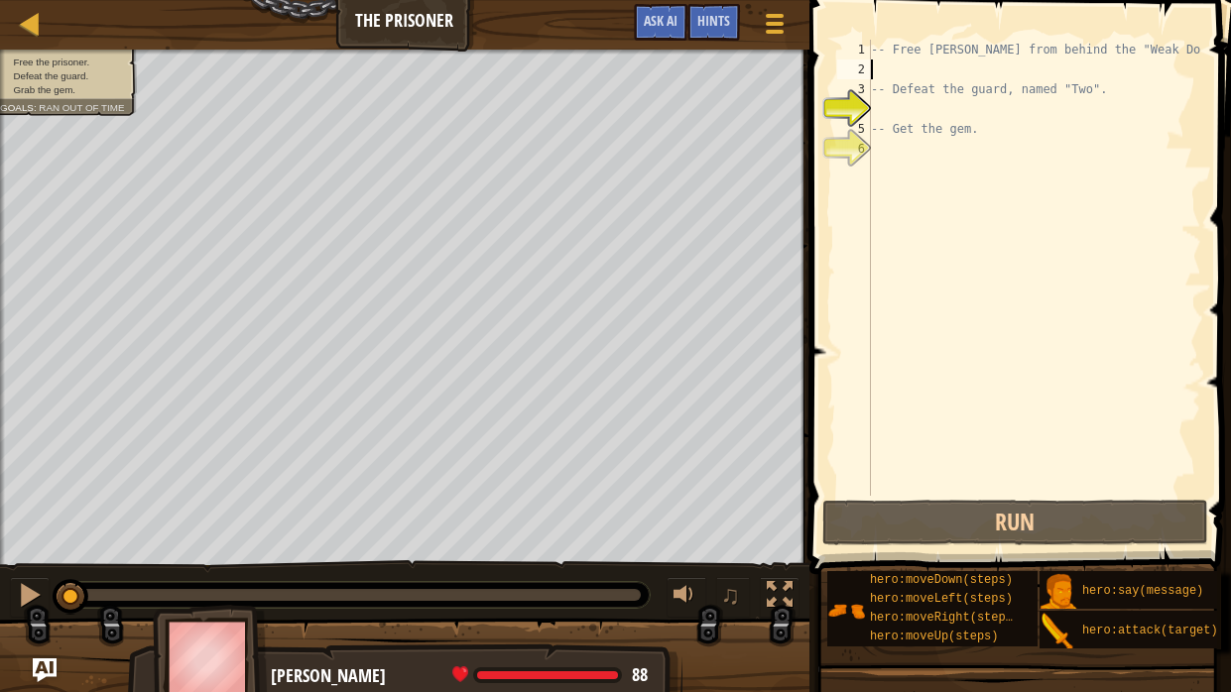
type textarea "-- Get the gem."
click at [904, 110] on div "-- Free [PERSON_NAME] from behind the "Weak Door". -- Defeat the guard, named "…" at bounding box center [1034, 288] width 334 height 496
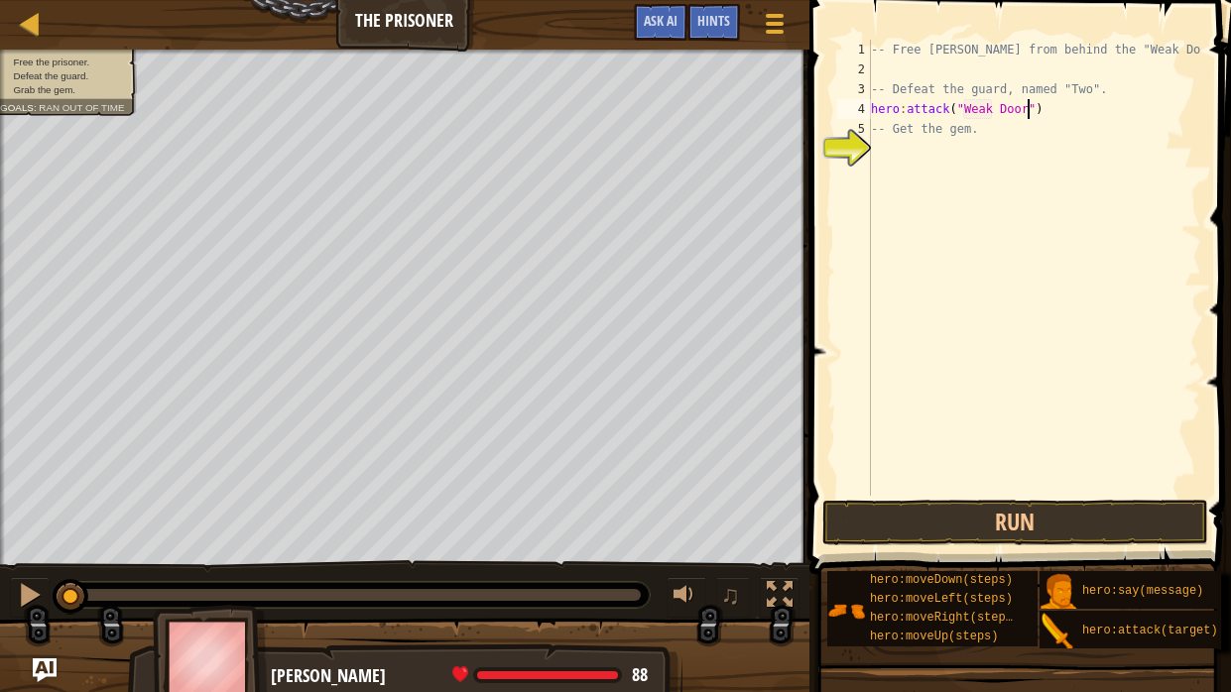
scroll to position [9, 12]
type textarea "-- Get the gem."
click at [1013, 519] on button "Run" at bounding box center [1015, 523] width 386 height 46
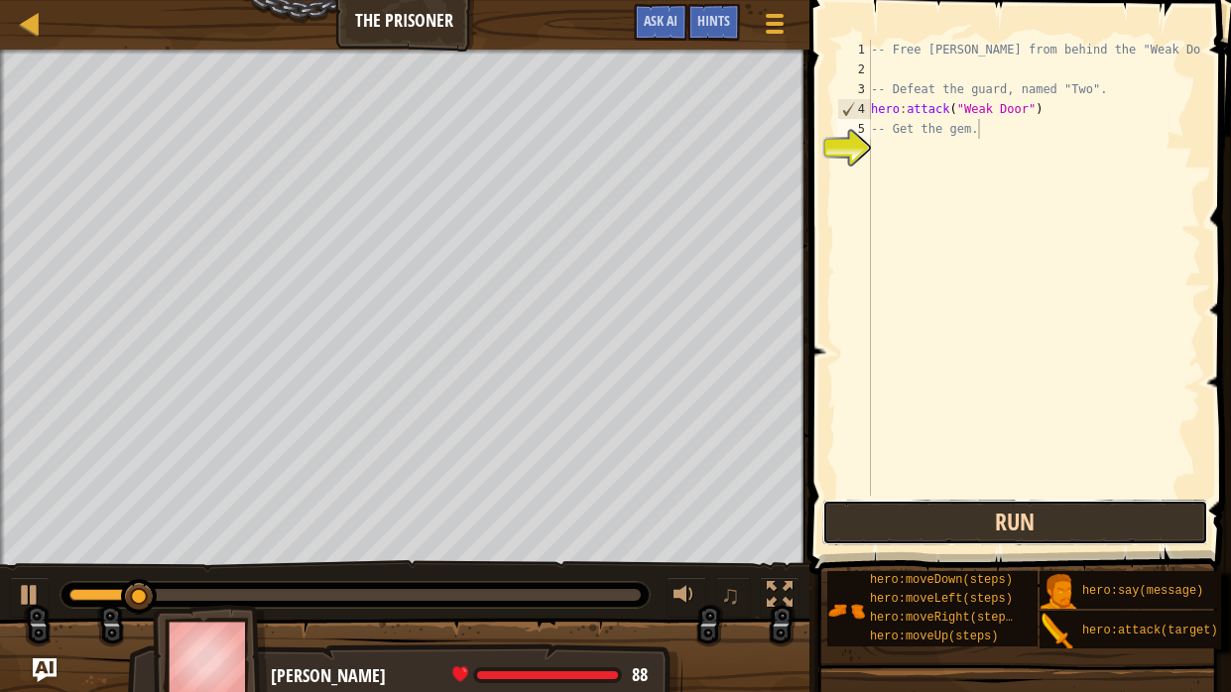
click at [1013, 519] on button "Run" at bounding box center [1015, 523] width 386 height 46
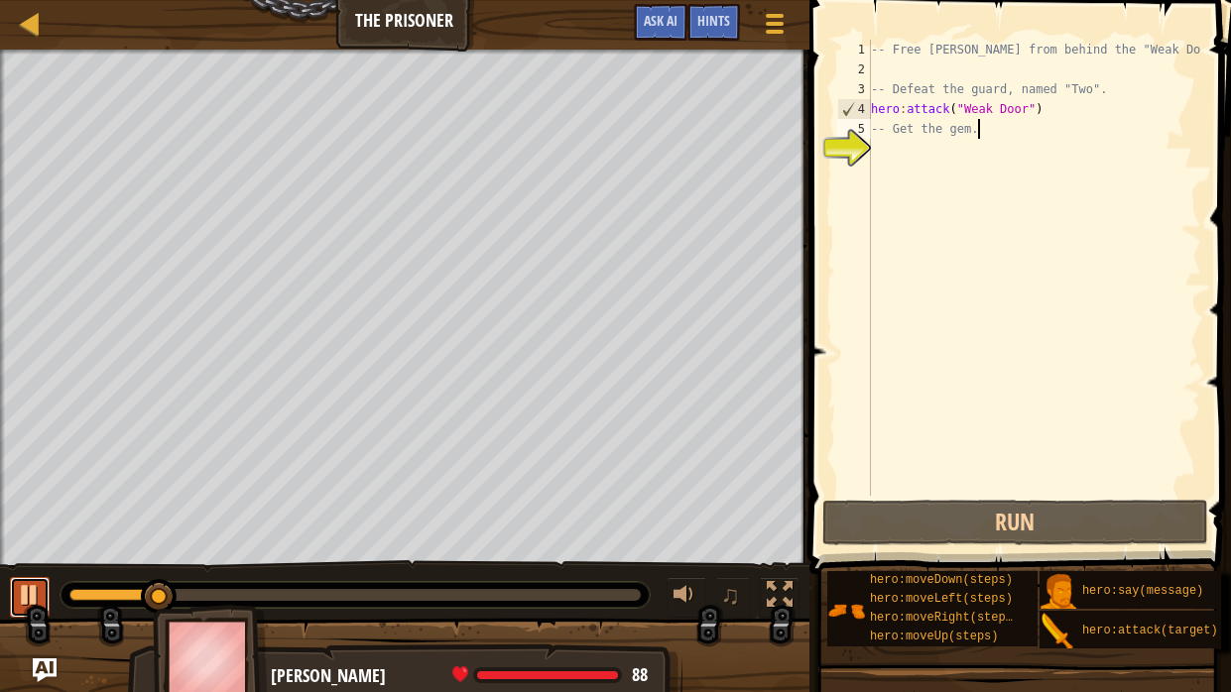
click at [17, 524] on div at bounding box center [30, 595] width 26 height 26
click at [903, 146] on div "-- Free [PERSON_NAME] from behind the "Weak Door". -- Defeat the guard, named "…" at bounding box center [1034, 288] width 334 height 496
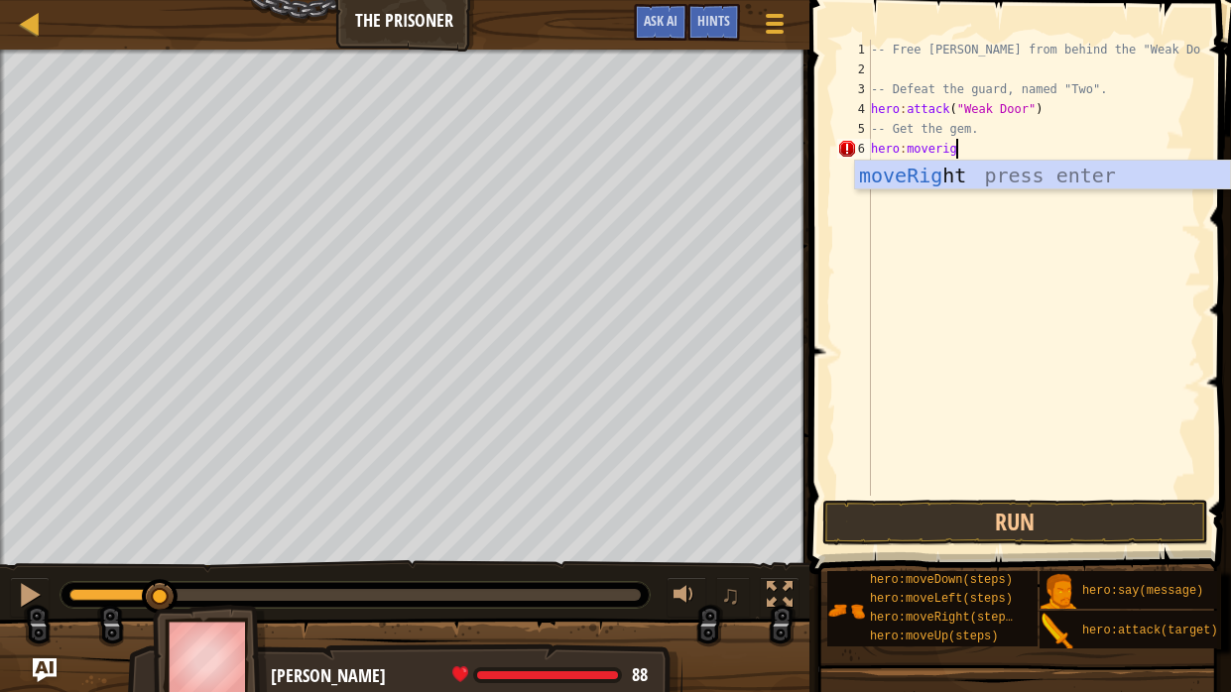
type textarea "hero:moveright"
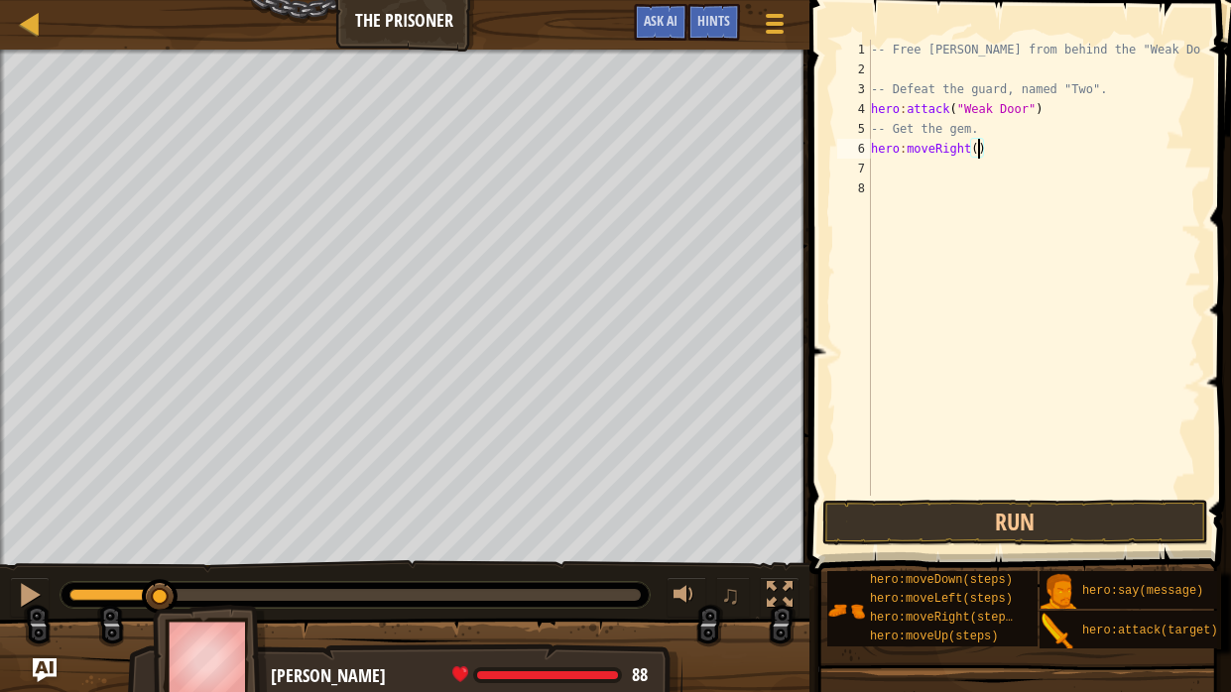
type textarea "hero:moveRight(3)"
type textarea "hero:attack("Two")"
click at [1010, 210] on div "-- Free [PERSON_NAME] from behind the "Weak Door". -- Defeat the guard, named "…" at bounding box center [1034, 288] width 334 height 496
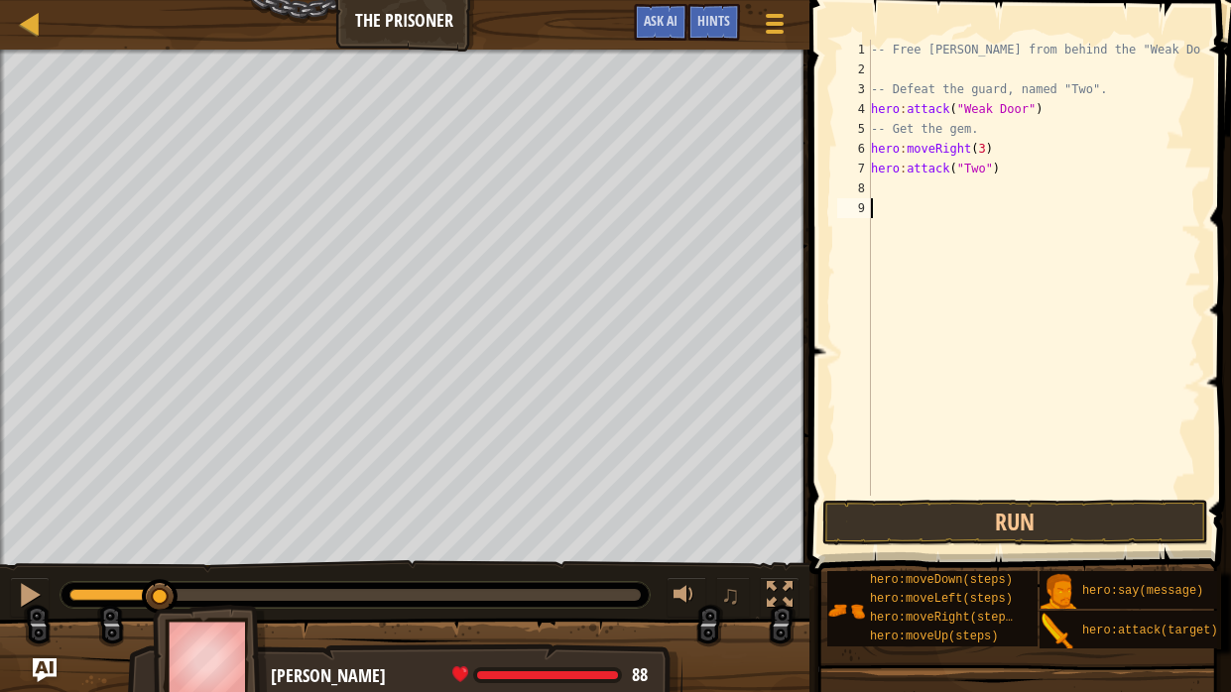
click at [1009, 201] on div "-- Free [PERSON_NAME] from behind the "Weak Door". -- Defeat the guard, named "…" at bounding box center [1034, 288] width 334 height 496
click at [999, 188] on div "-- Free [PERSON_NAME] from behind the "Weak Door". -- Defeat the guard, named "…" at bounding box center [1034, 288] width 334 height 496
type textarea "hero:attack("Two")"
click at [1006, 524] on button "Run" at bounding box center [1015, 523] width 386 height 46
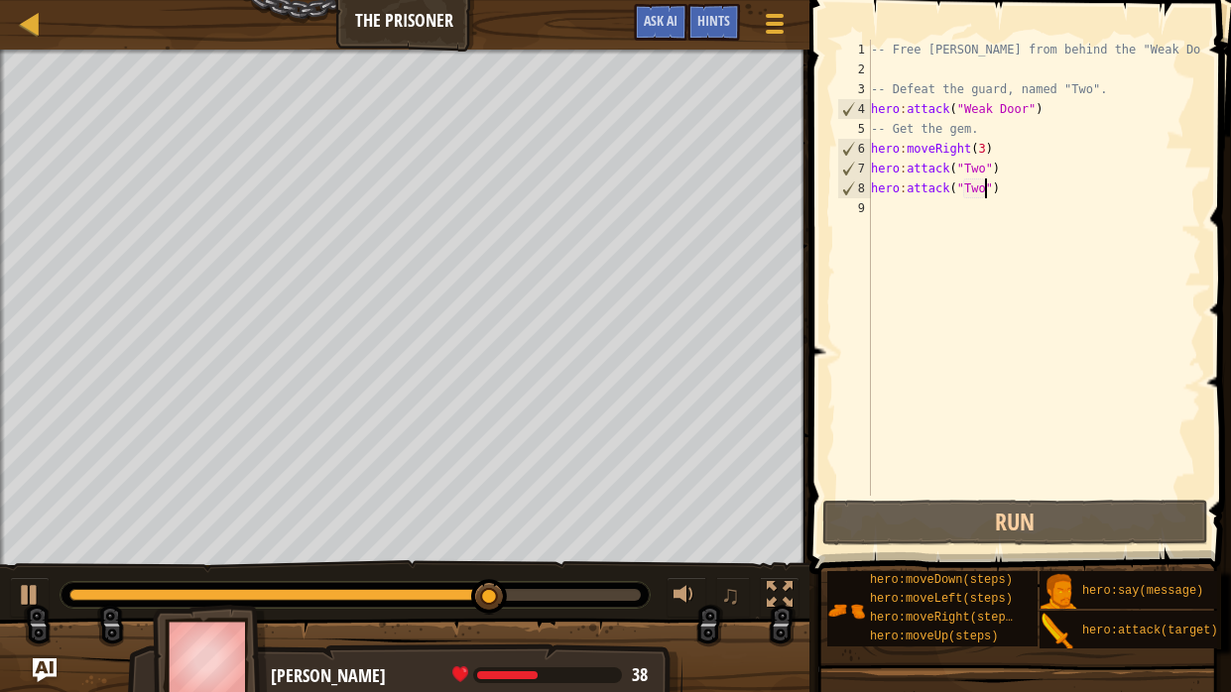
click at [896, 204] on div "-- Free [PERSON_NAME] from behind the "Weak Door". -- Defeat the guard, named "…" at bounding box center [1034, 288] width 334 height 496
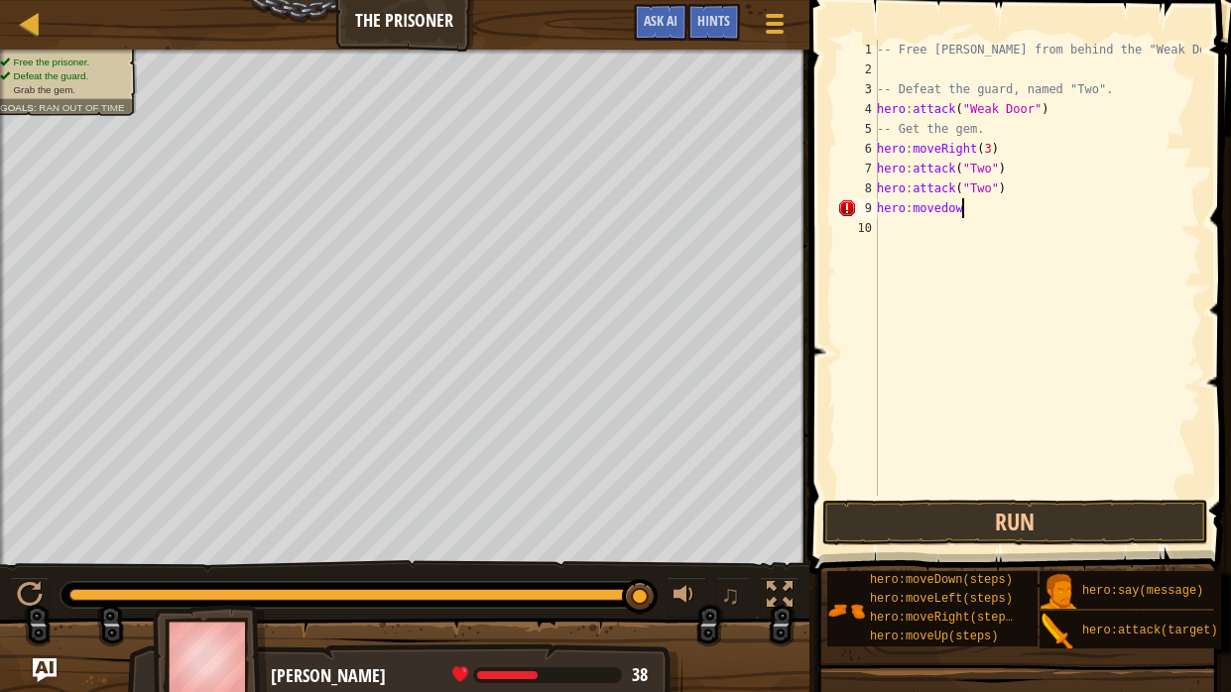
scroll to position [9, 6]
type textarea "hero:movedown"
type textarea "hero:moveDown(3)"
click at [898, 236] on div "-- Free [PERSON_NAME] from behind the "Weak Door". -- Defeat the guard, named "…" at bounding box center [1037, 288] width 328 height 496
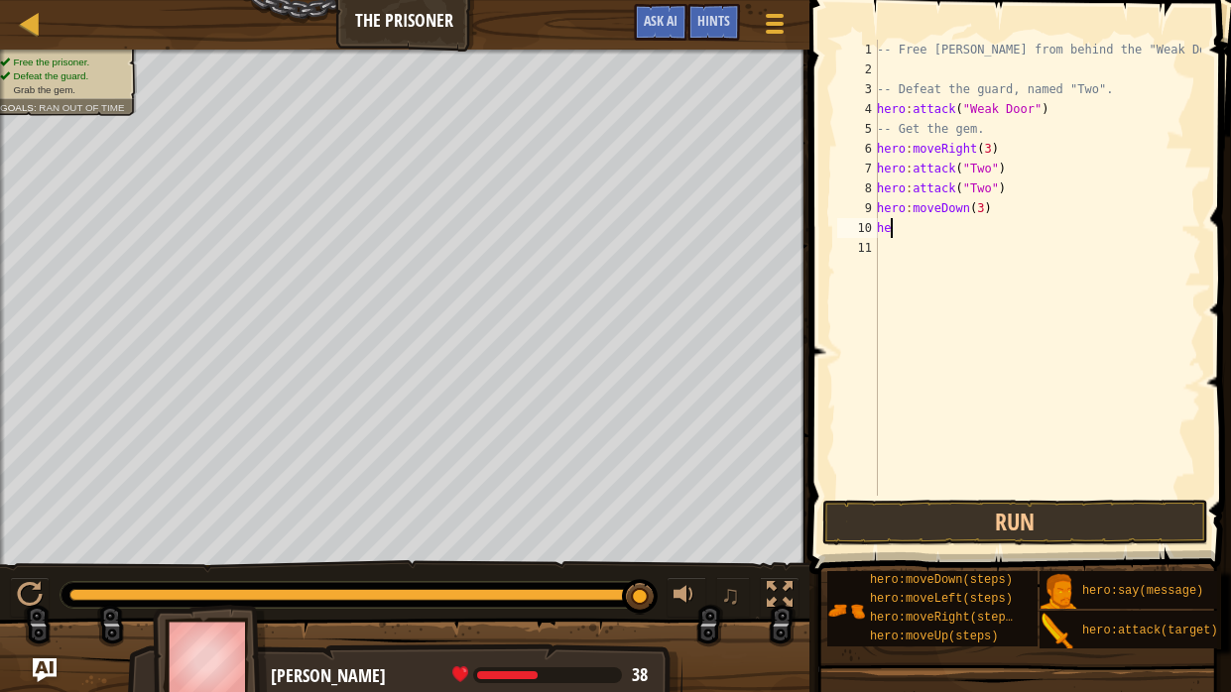
scroll to position [9, 1]
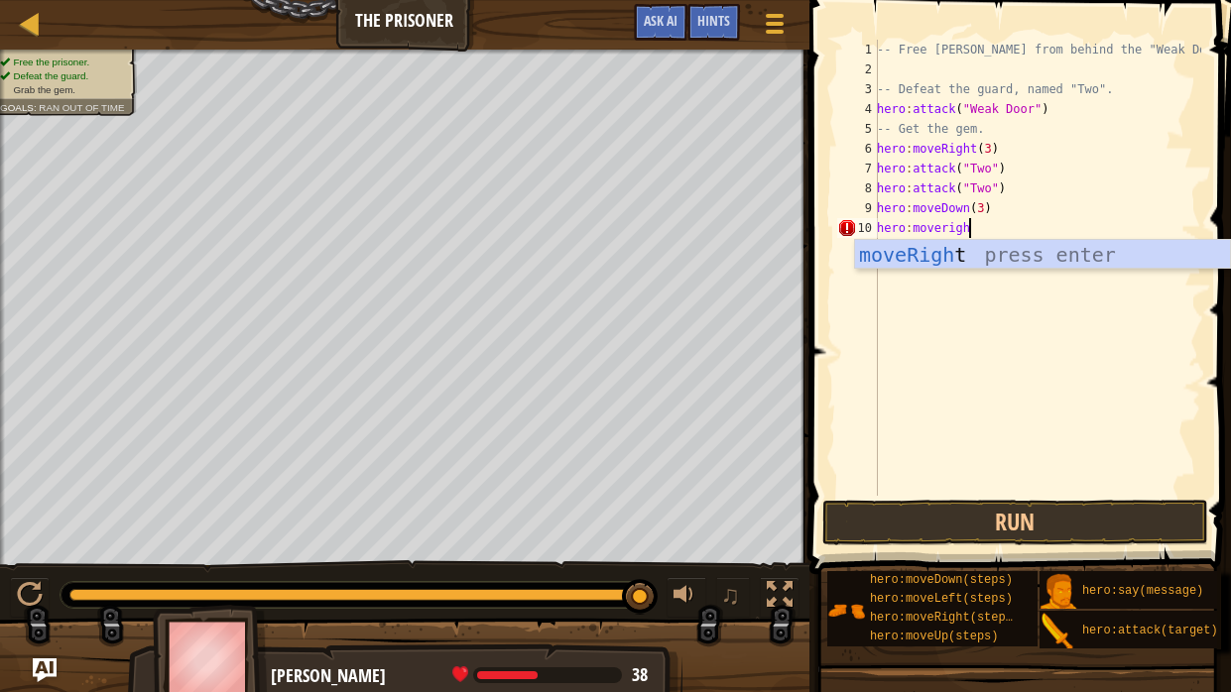
type textarea "hero:moveright"
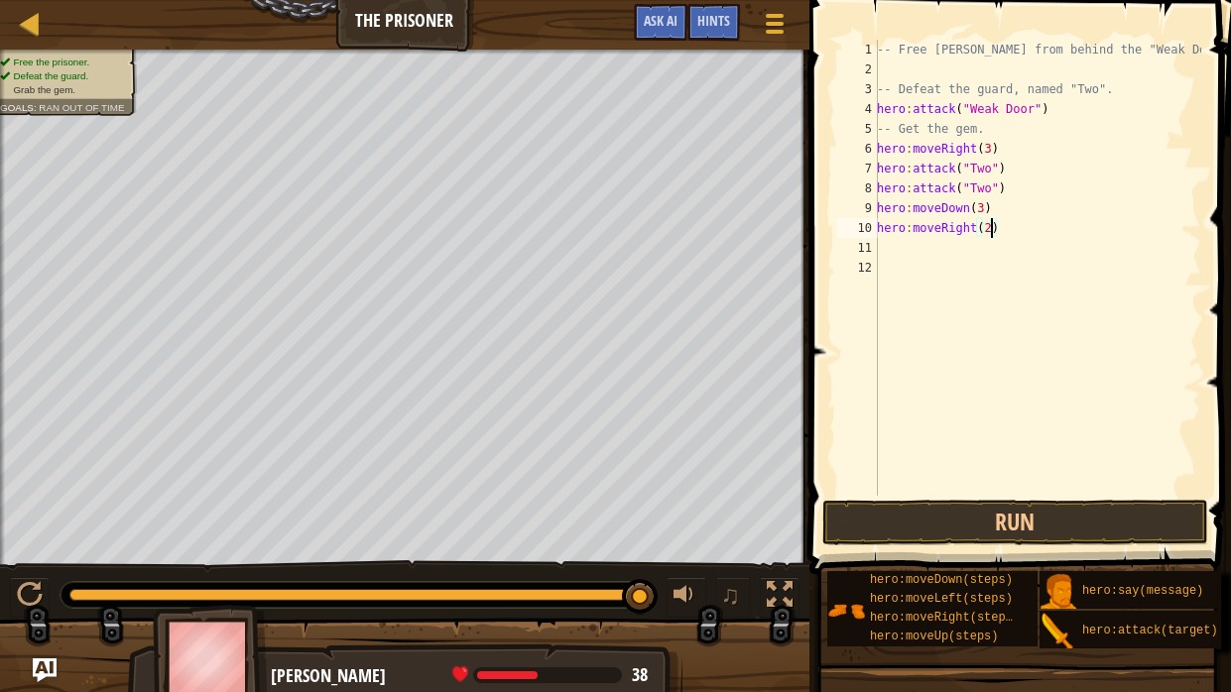
scroll to position [9, 9]
type textarea "hero:moveRight(2)"
click at [960, 500] on button "Run" at bounding box center [1015, 523] width 386 height 46
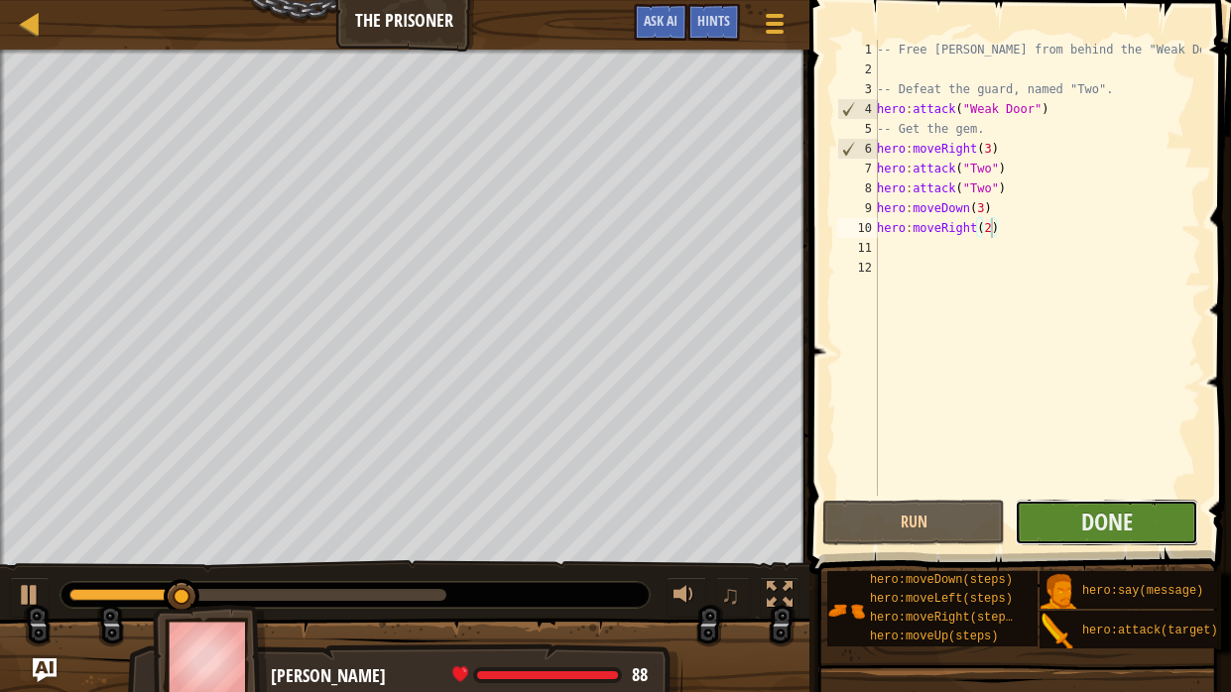
click at [1127, 524] on button "Done" at bounding box center [1107, 523] width 184 height 46
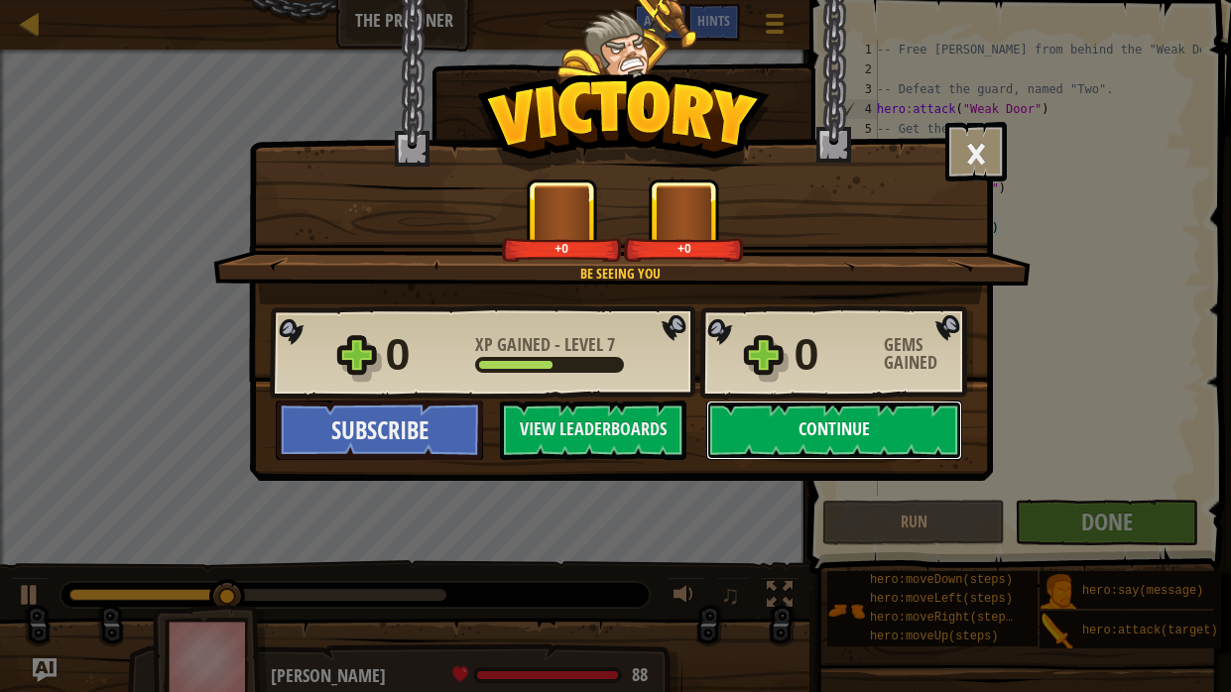
click at [923, 435] on button "Continue" at bounding box center [834, 431] width 256 height 60
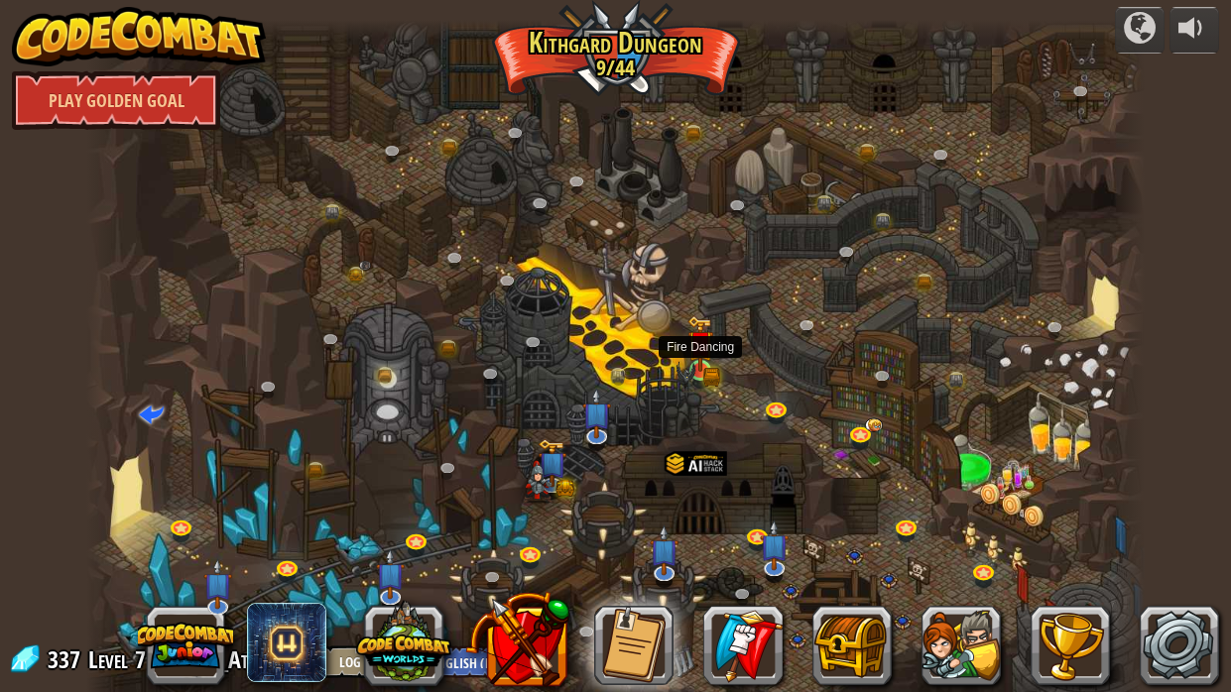
click at [698, 372] on img at bounding box center [700, 343] width 26 height 57
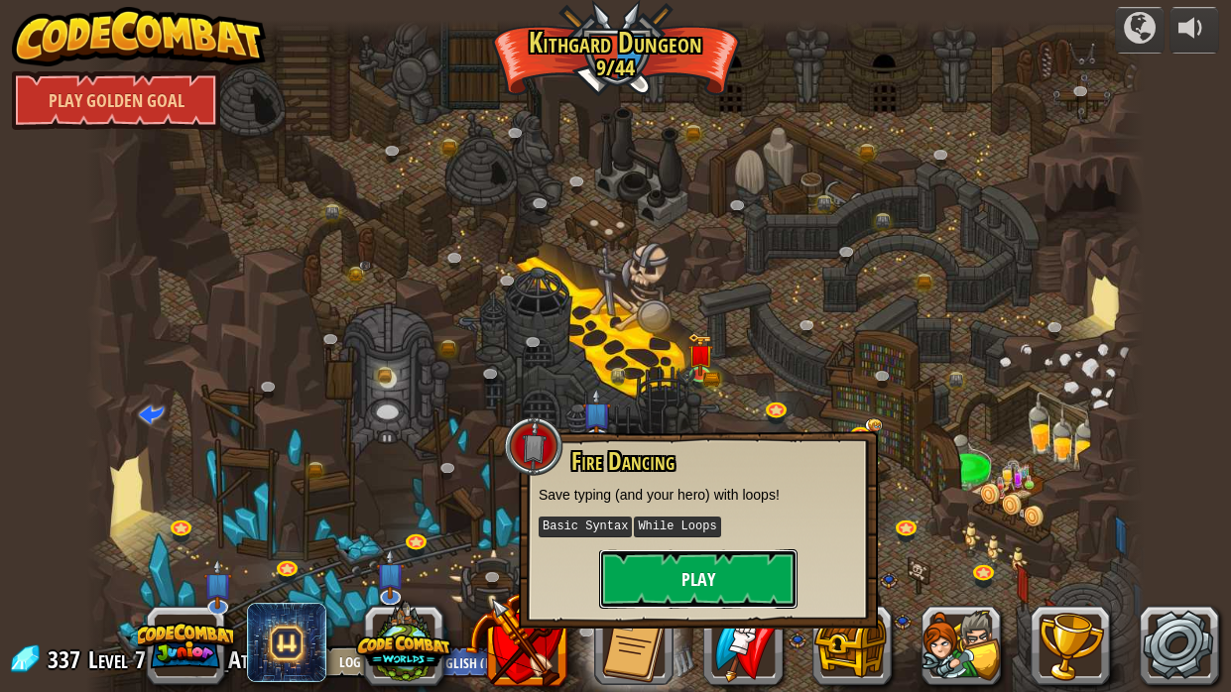
click at [679, 524] on button "Play" at bounding box center [698, 580] width 198 height 60
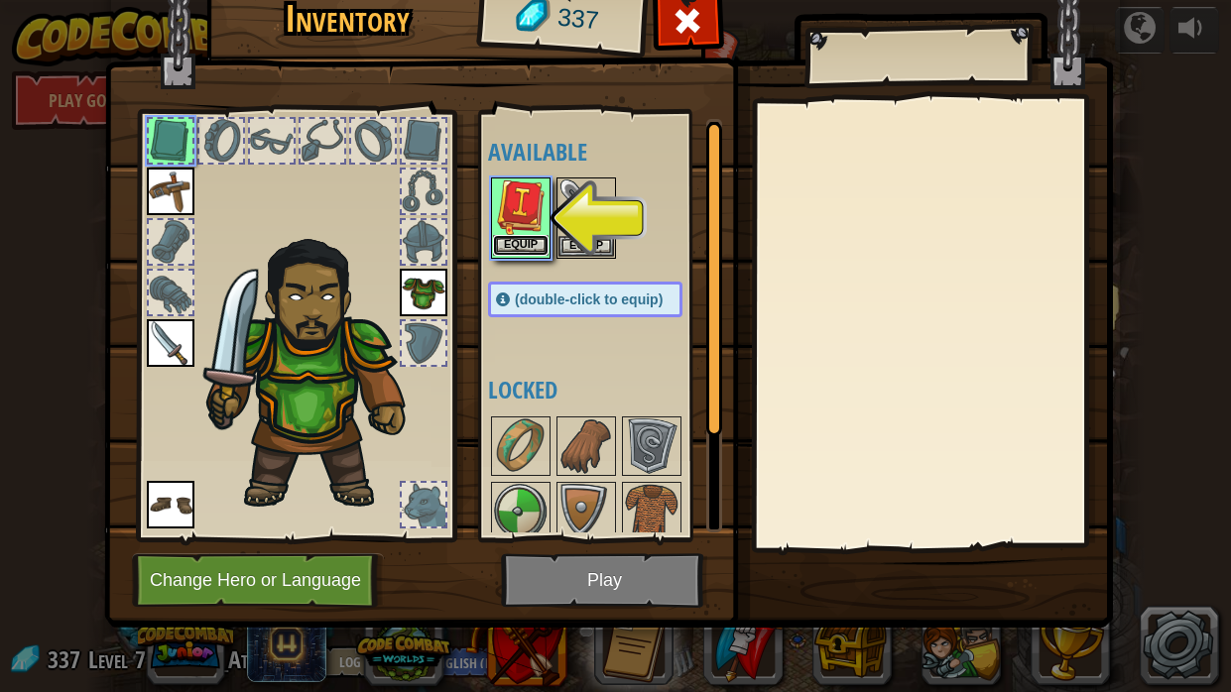
click at [539, 249] on button "Equip" at bounding box center [521, 245] width 56 height 21
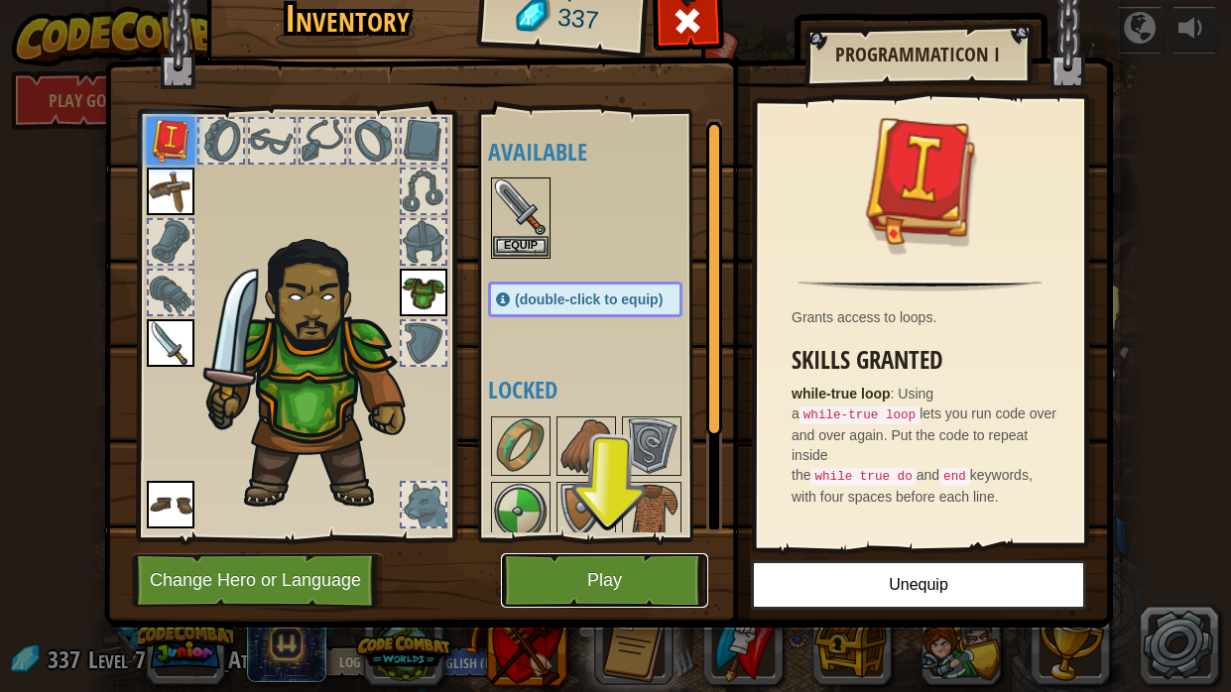
click at [671, 524] on button "Play" at bounding box center [604, 581] width 207 height 55
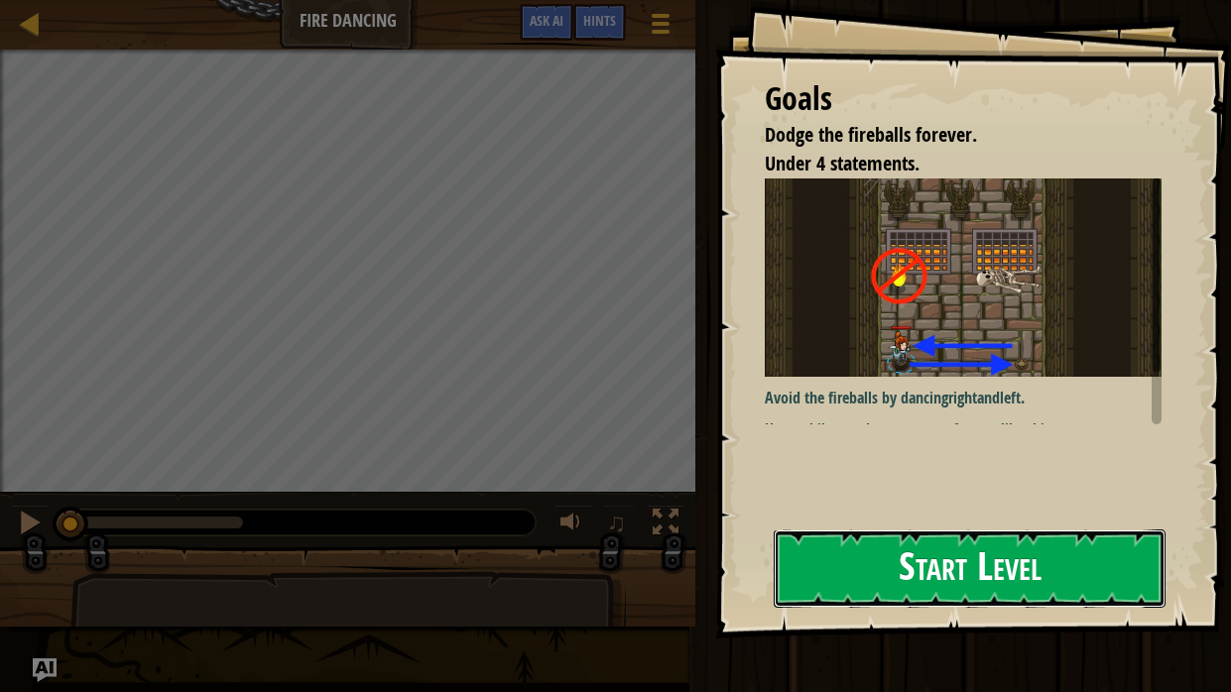
click at [869, 524] on button "Start Level" at bounding box center [970, 569] width 392 height 78
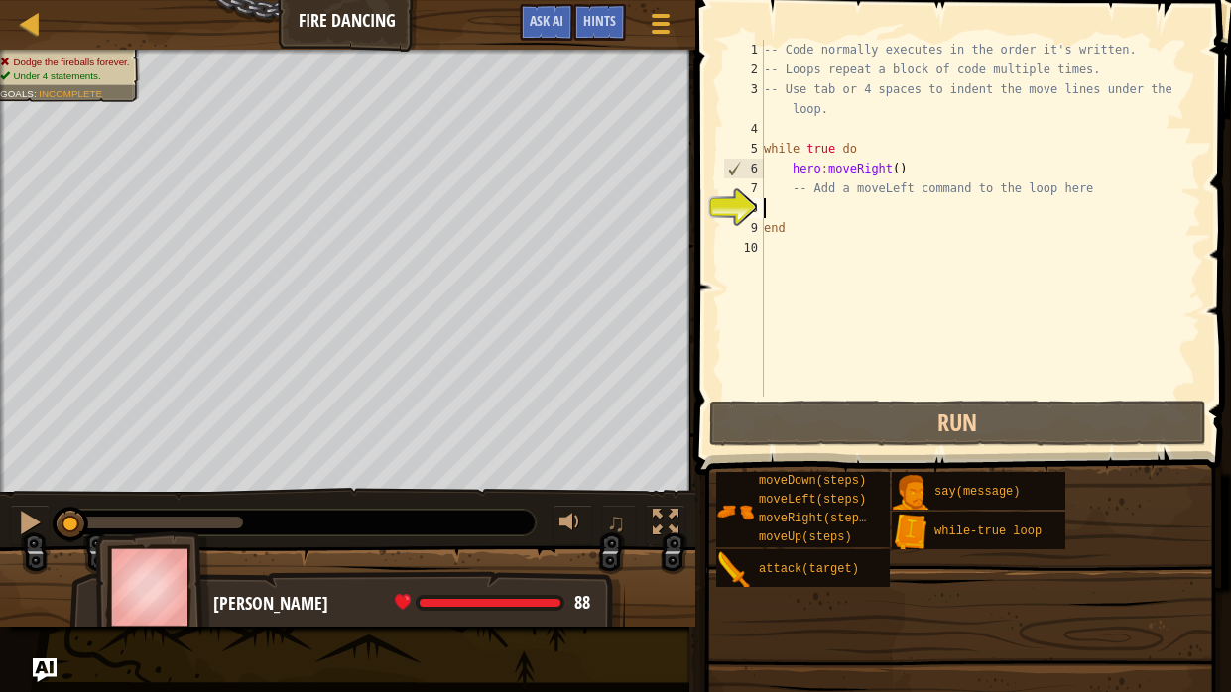
click at [843, 206] on div "-- Code normally executes in the order it's written. -- Loops repeat a block of…" at bounding box center [980, 238] width 441 height 397
type textarea "-- Add a moveLeft command to the loop here"
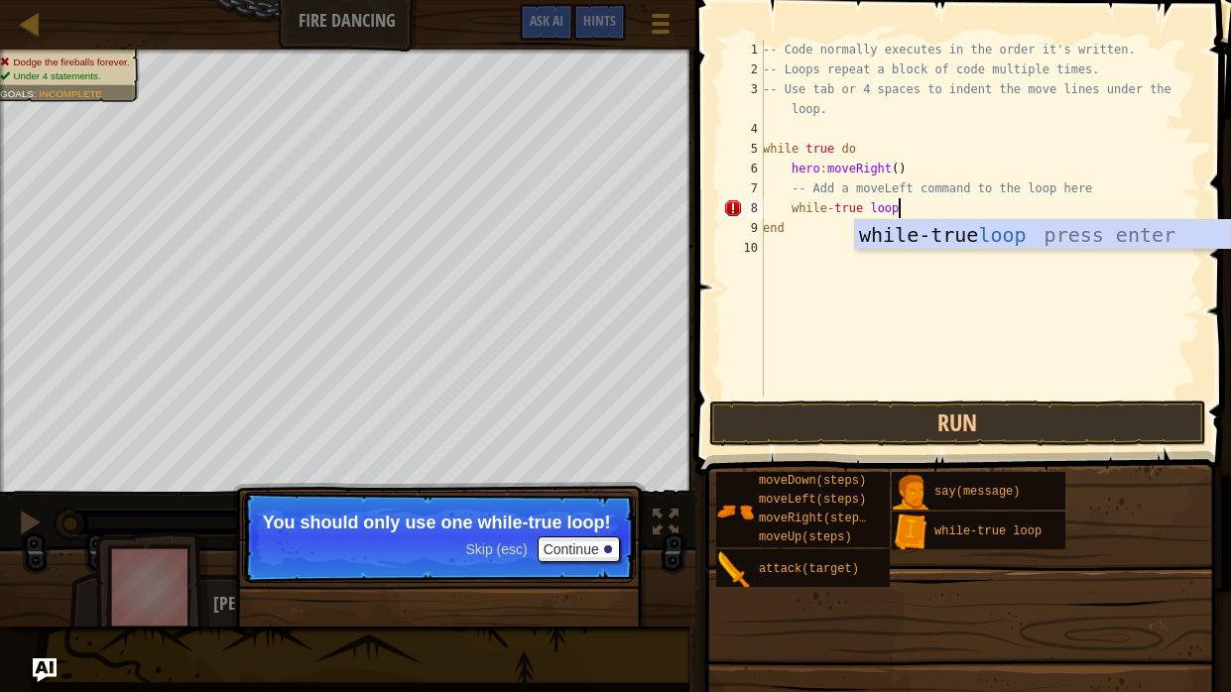
scroll to position [9, 10]
type textarea "while-trueloop"
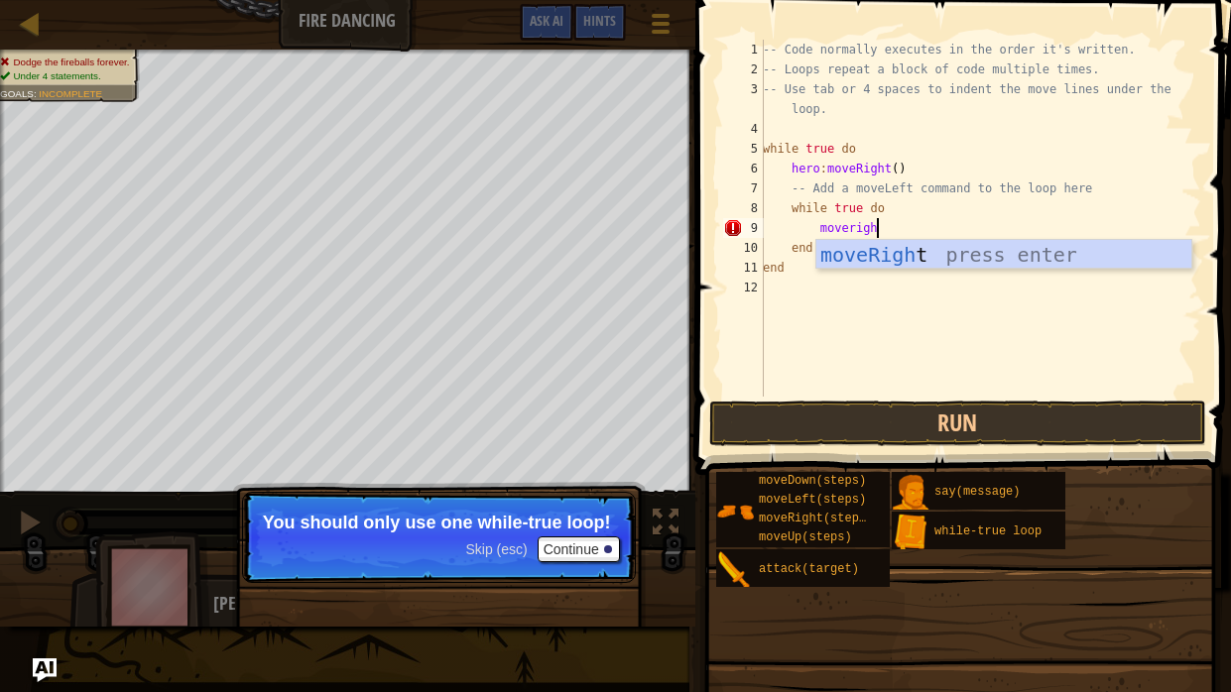
scroll to position [9, 9]
type textarea "moveright"
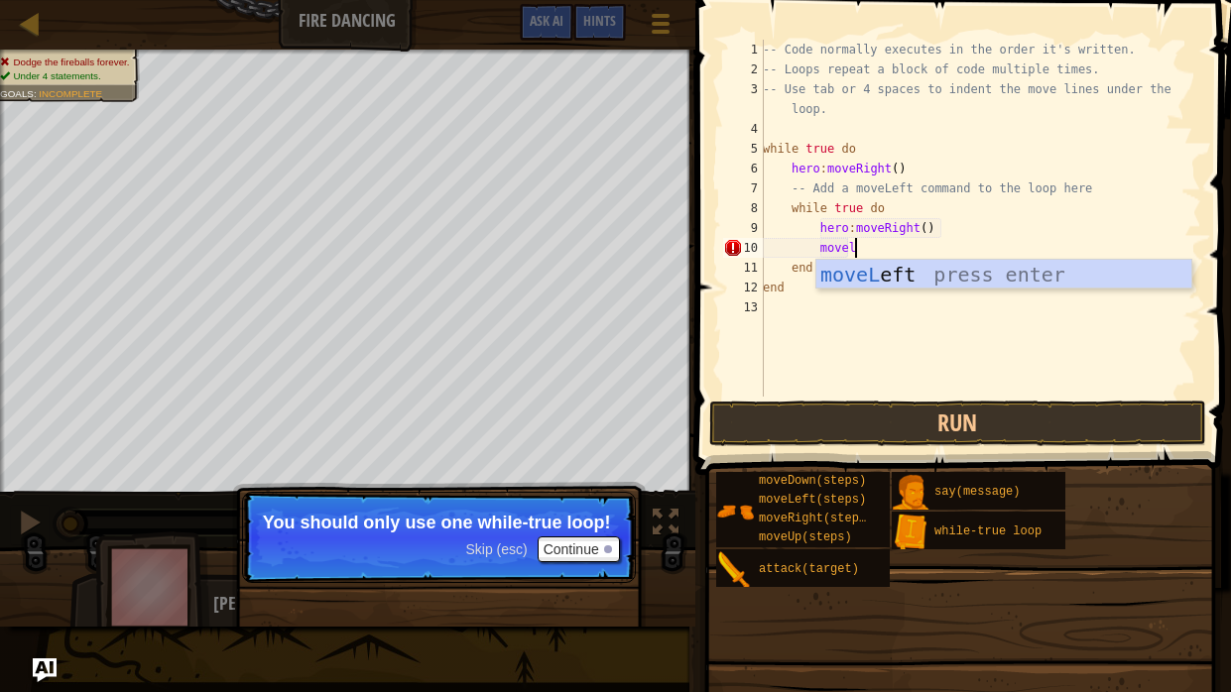
scroll to position [9, 7]
type textarea "moveleft"
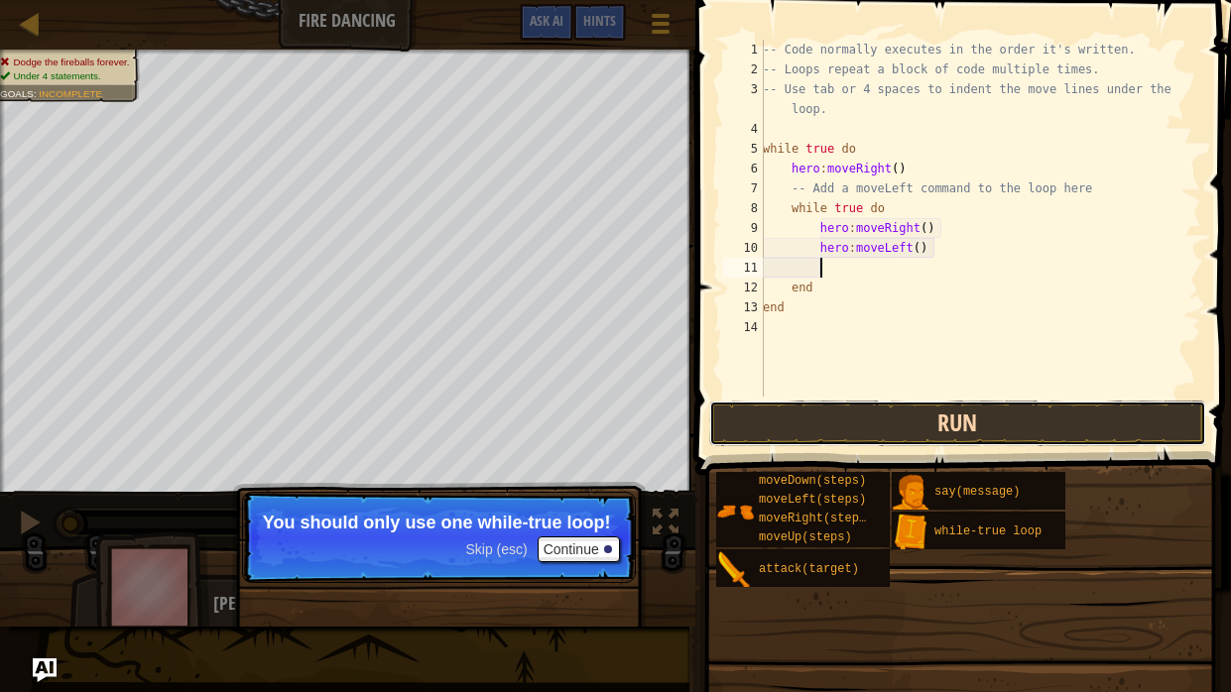
click at [945, 419] on button "Run" at bounding box center [957, 424] width 497 height 46
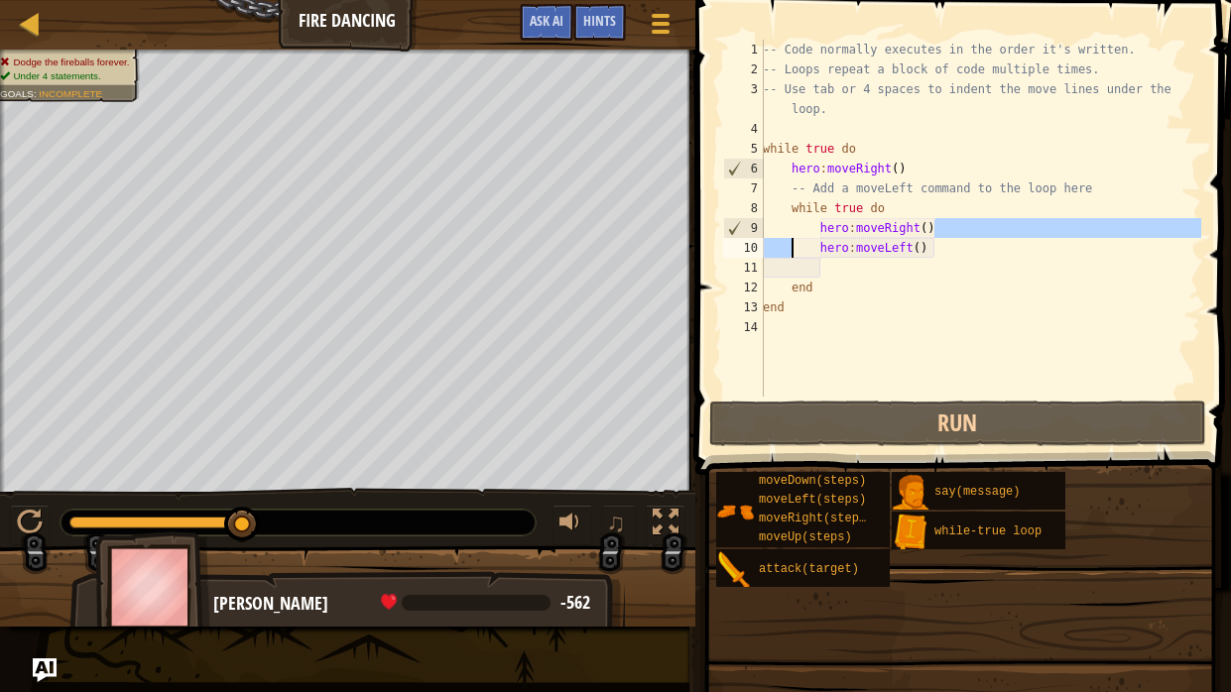
drag, startPoint x: 936, startPoint y: 231, endPoint x: 795, endPoint y: 238, distance: 142.0
click at [795, 238] on div "-- Code normally executes in the order it's written. -- Loops repeat a block of…" at bounding box center [980, 238] width 442 height 397
click at [795, 238] on div "-- Code normally executes in the order it's written. -- Loops repeat a block of…" at bounding box center [980, 218] width 442 height 357
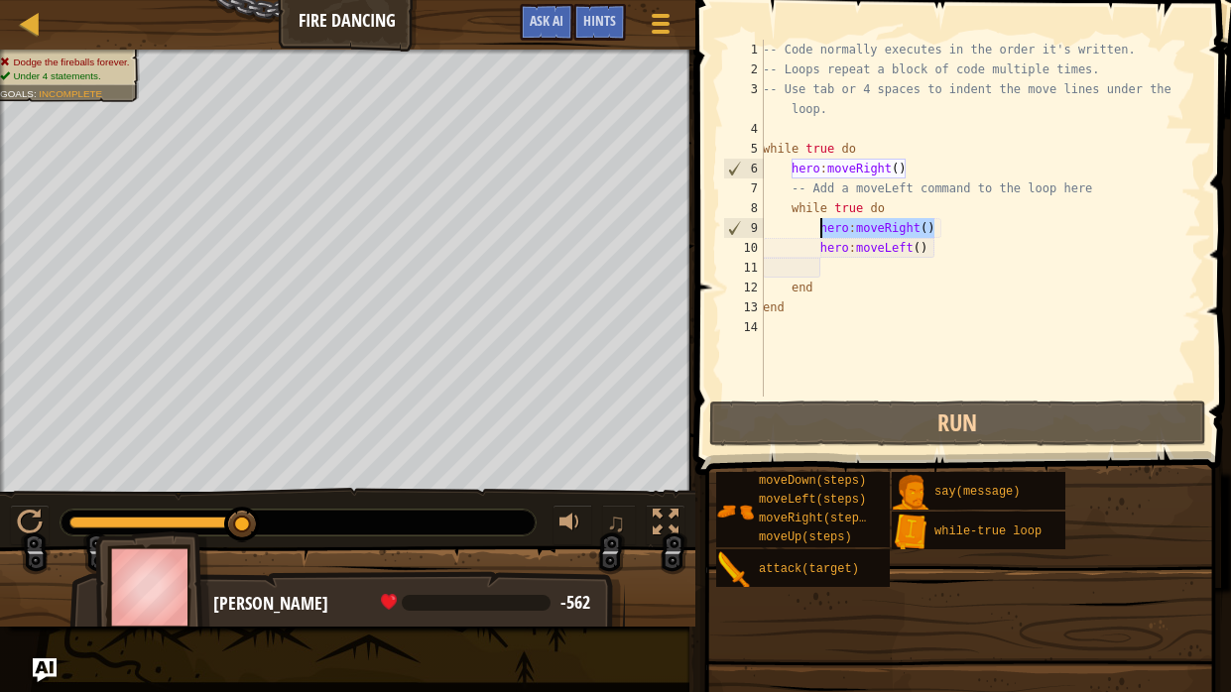
drag, startPoint x: 934, startPoint y: 230, endPoint x: 822, endPoint y: 223, distance: 112.3
click at [822, 223] on div "-- Code normally executes in the order it's written. -- Loops repeat a block of…" at bounding box center [980, 238] width 442 height 397
type textarea "hero:moveRight()"
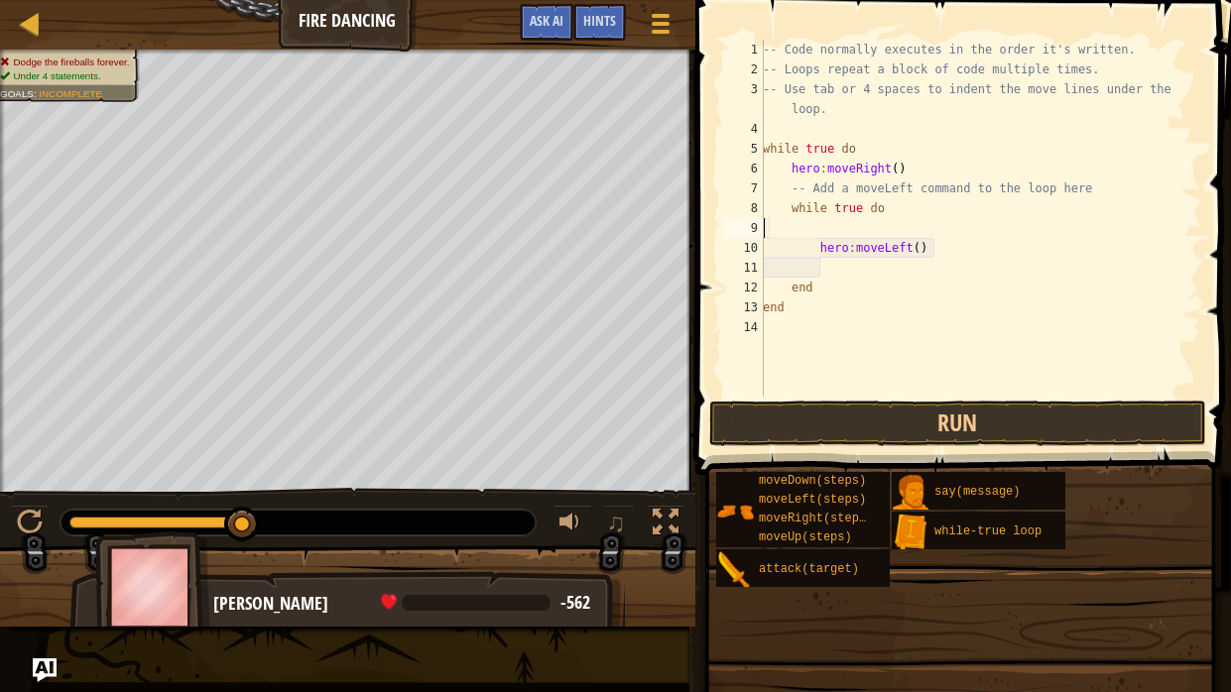
scroll to position [9, 0]
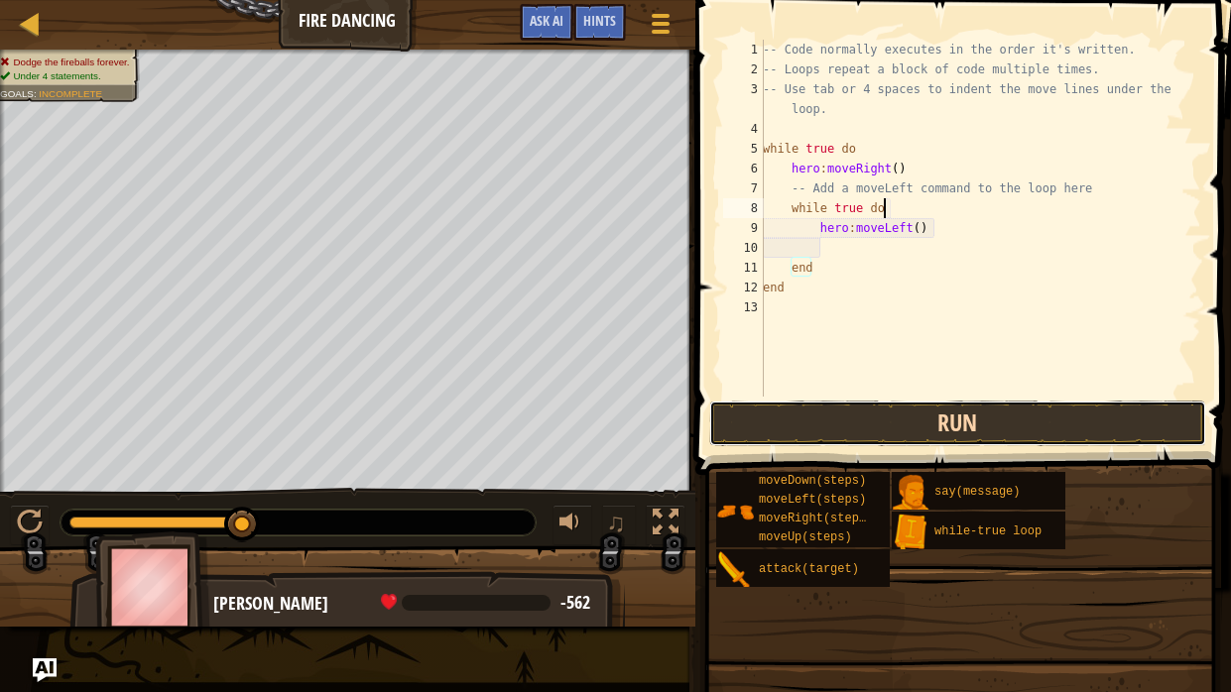
click at [888, 430] on button "Run" at bounding box center [957, 424] width 497 height 46
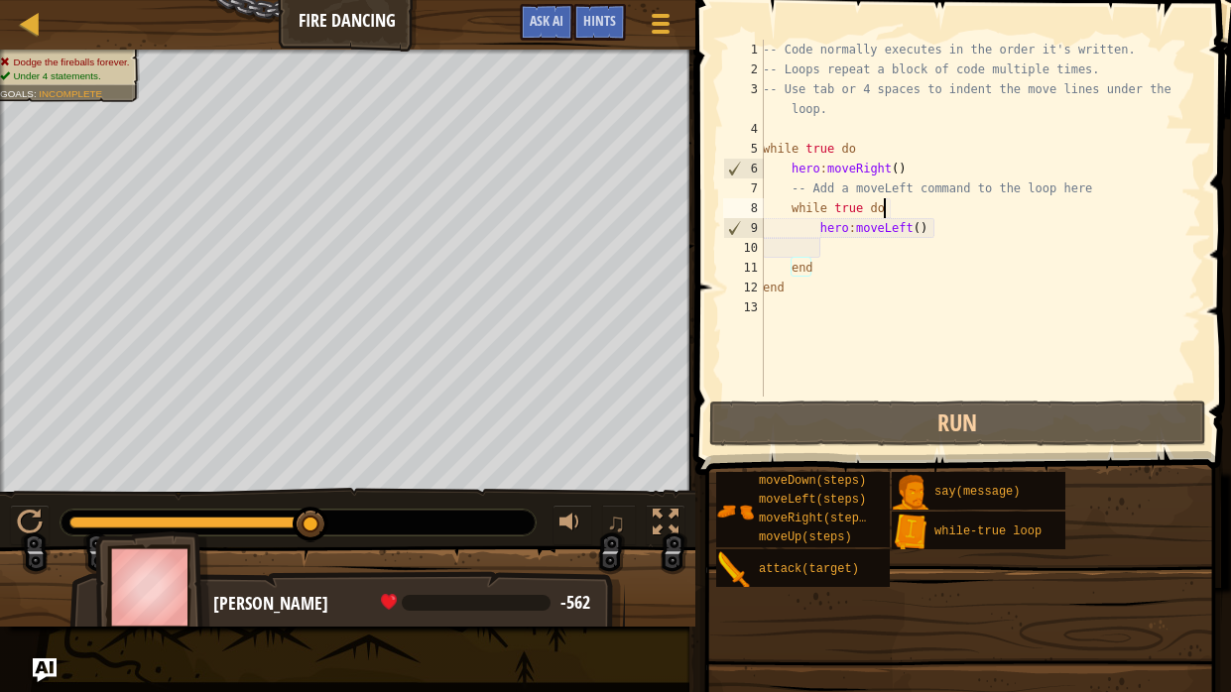
click at [880, 262] on div "-- Code normally executes in the order it's written. -- Loops repeat a block of…" at bounding box center [980, 238] width 442 height 397
type textarea "end"
click at [881, 258] on div "-- Code normally executes in the order it's written. -- Loops repeat a block of…" at bounding box center [980, 238] width 442 height 397
click at [879, 251] on div "-- Code normally executes in the order it's written. -- Loops repeat a block of…" at bounding box center [980, 238] width 442 height 397
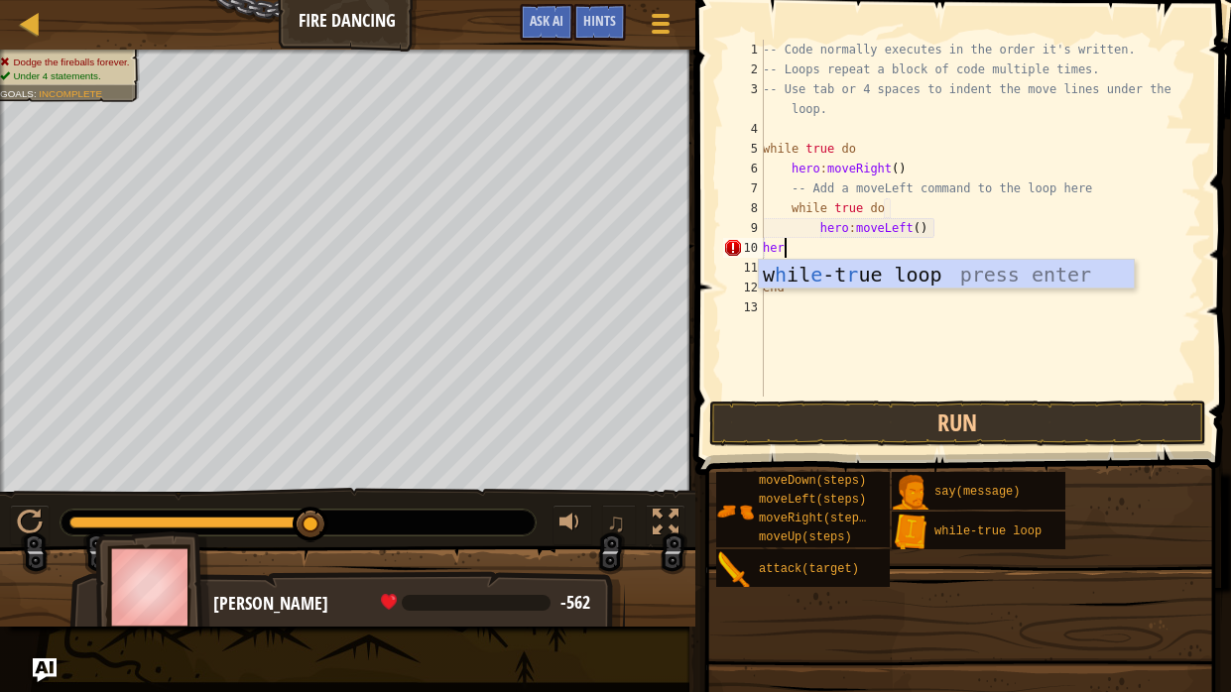
scroll to position [9, 1]
type textarea "h"
type textarea "while-trueloop"
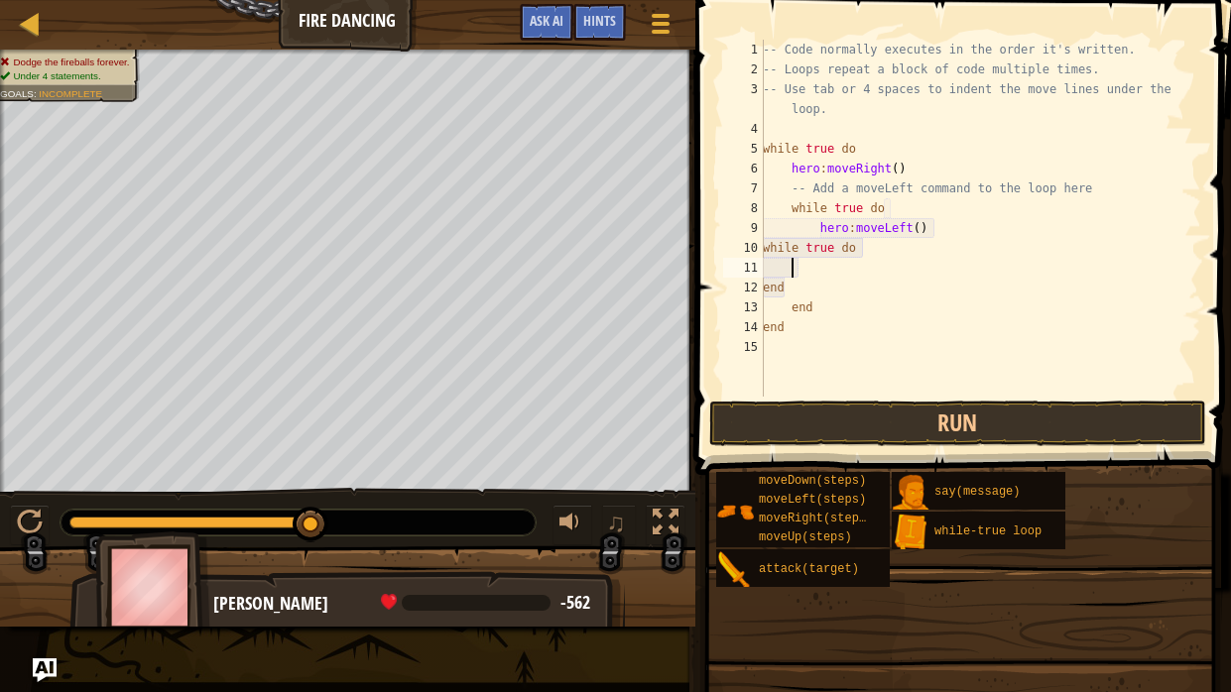
scroll to position [9, 1]
type textarea "j"
type textarea "w"
type textarea "h"
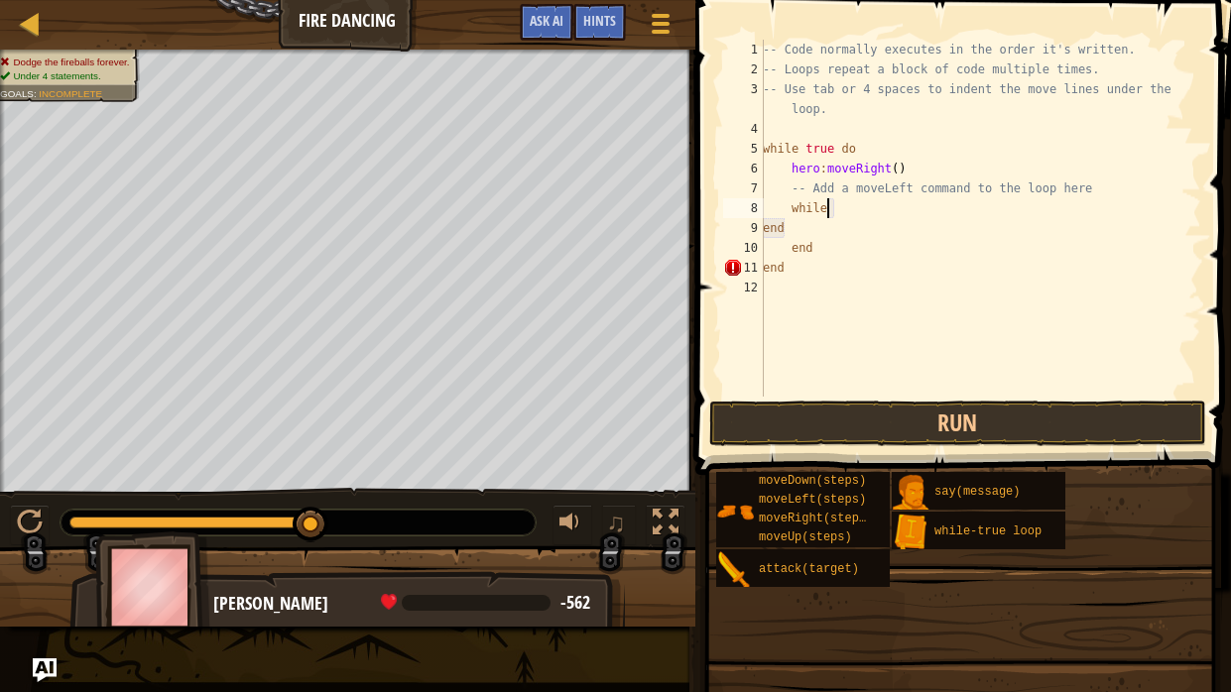
type textarea "w"
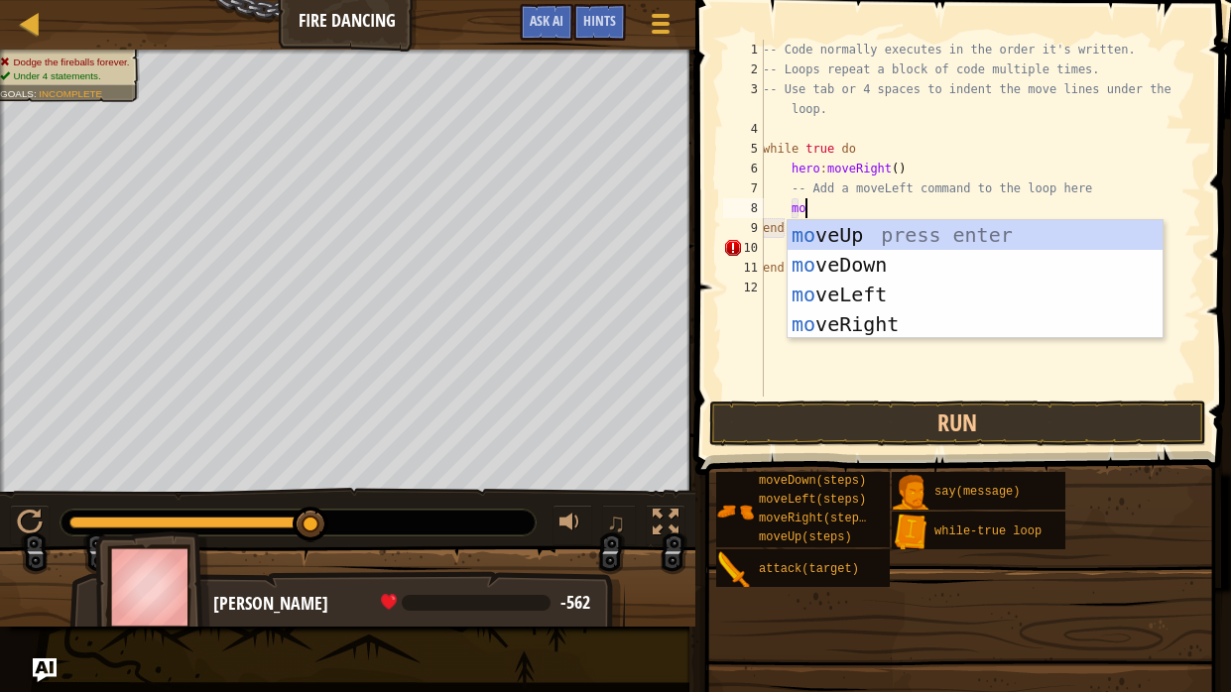
scroll to position [9, 3]
type textarea "m"
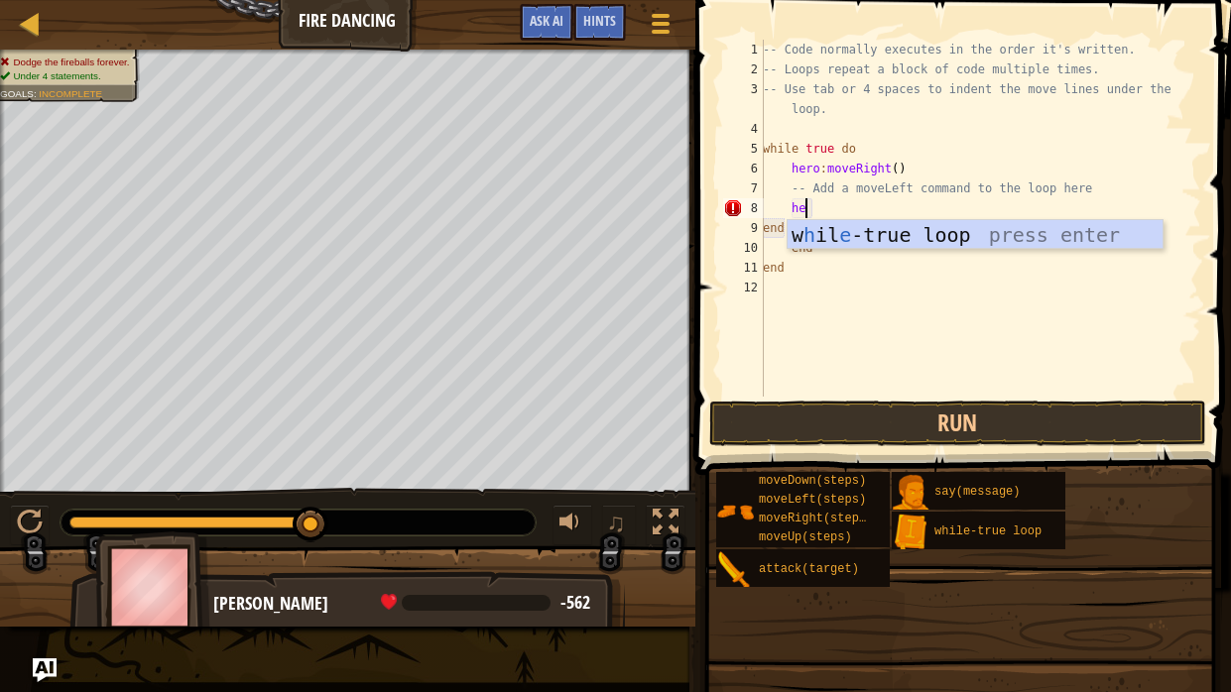
type textarea "h"
type textarea "moveleft"
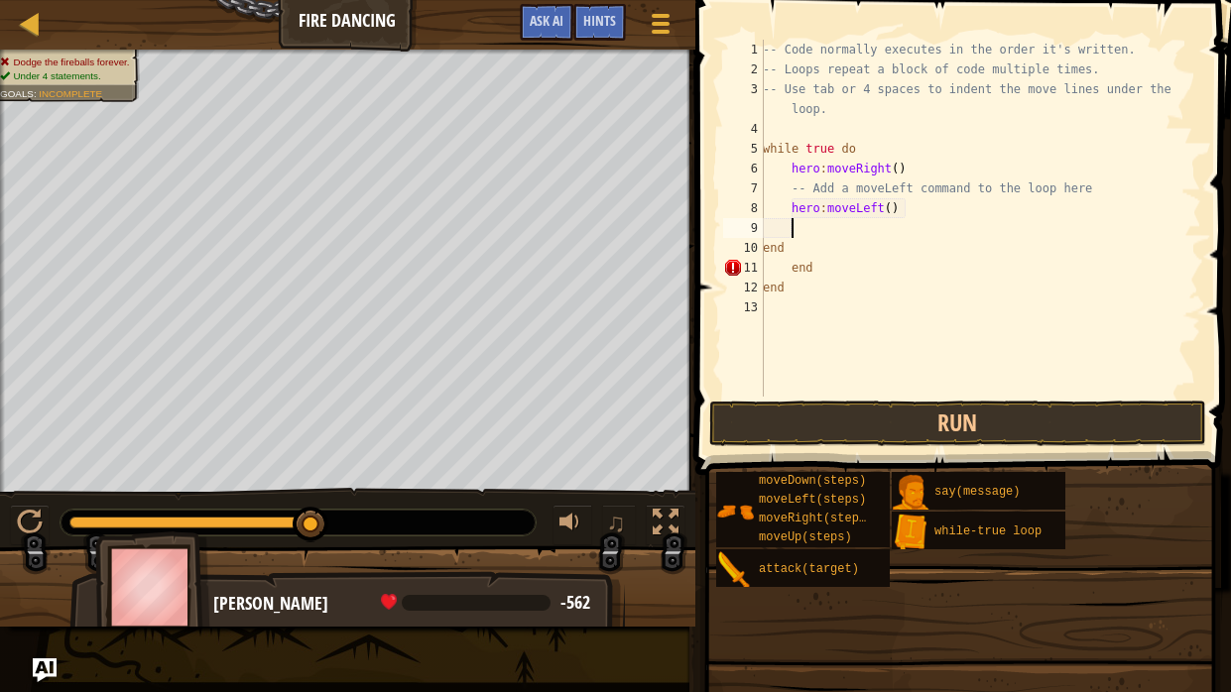
click at [812, 301] on div "-- Code normally executes in the order it's written. -- Loops repeat a block of…" at bounding box center [980, 238] width 442 height 397
click at [809, 293] on div "-- Code normally executes in the order it's written. -- Loops repeat a block of…" at bounding box center [980, 238] width 442 height 397
type textarea "e"
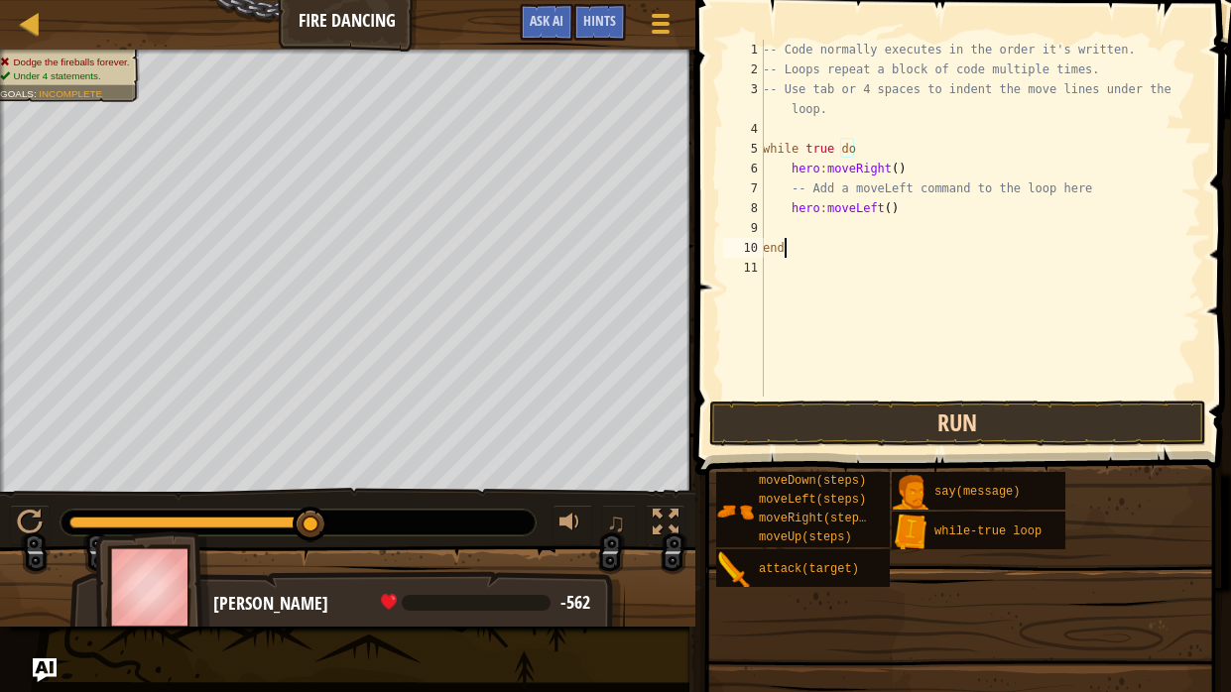
type textarea "end"
click at [820, 414] on button "Run" at bounding box center [957, 424] width 497 height 46
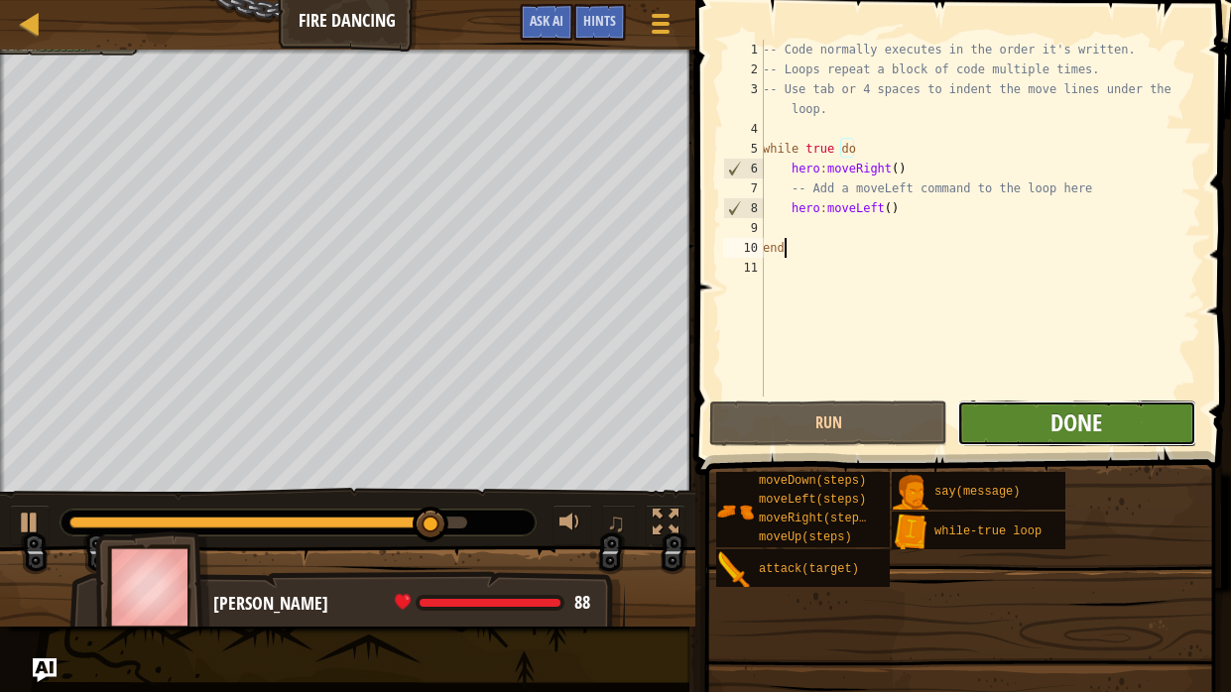
click at [1058, 421] on span "Done" at bounding box center [1077, 423] width 52 height 32
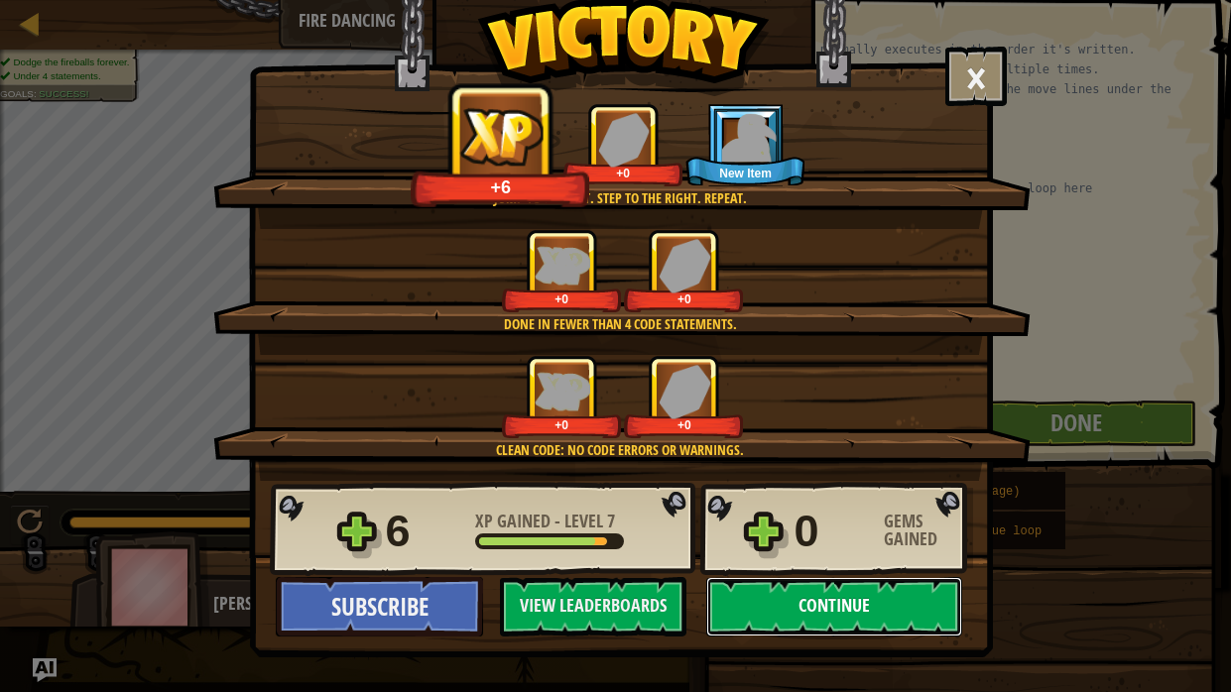
click at [868, 524] on button "Continue" at bounding box center [834, 607] width 256 height 60
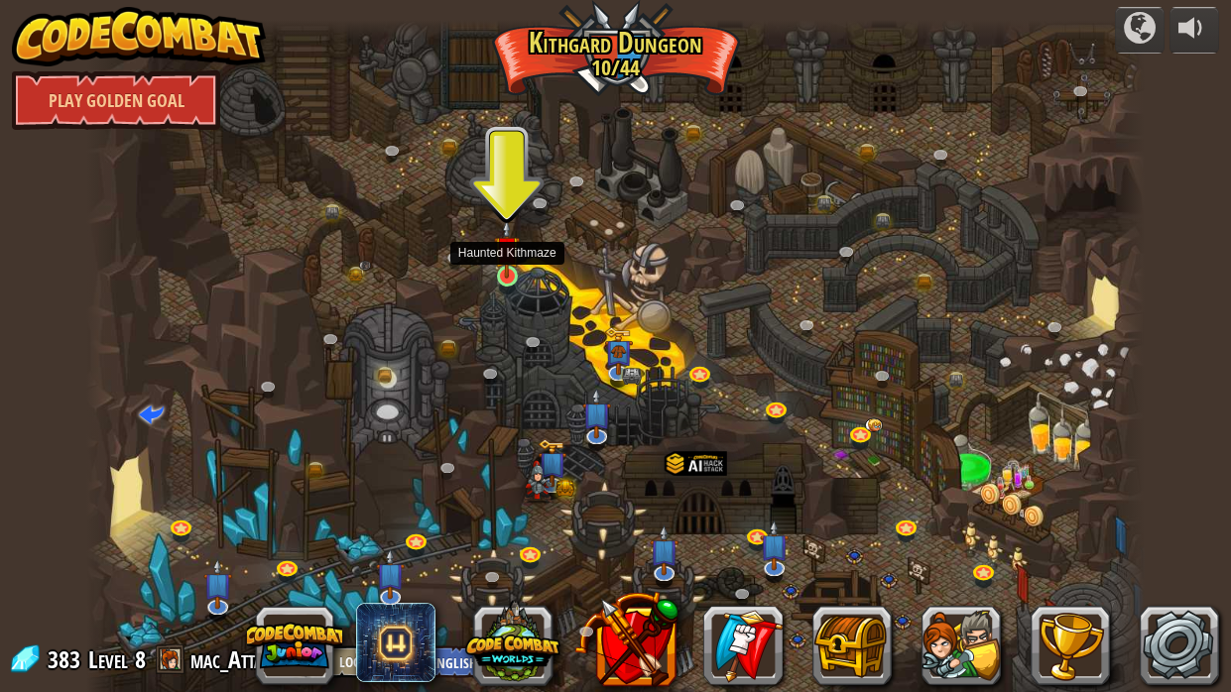
click at [508, 272] on img at bounding box center [507, 249] width 26 height 60
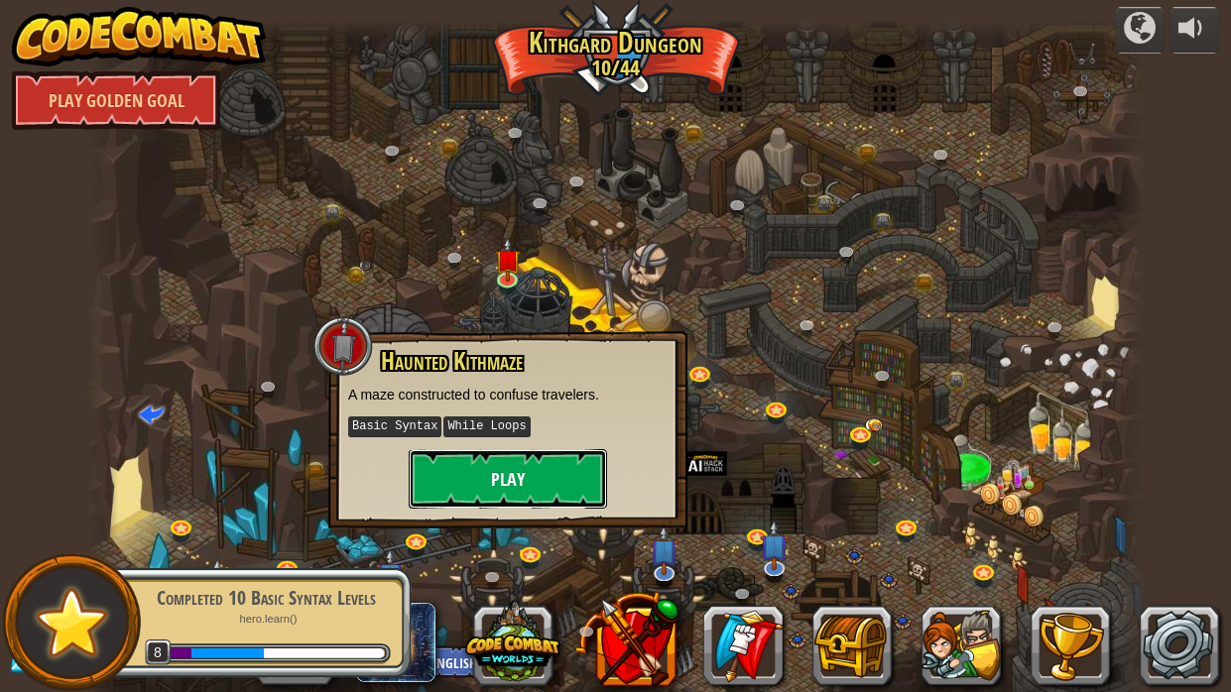
click at [506, 478] on button "Play" at bounding box center [508, 479] width 198 height 60
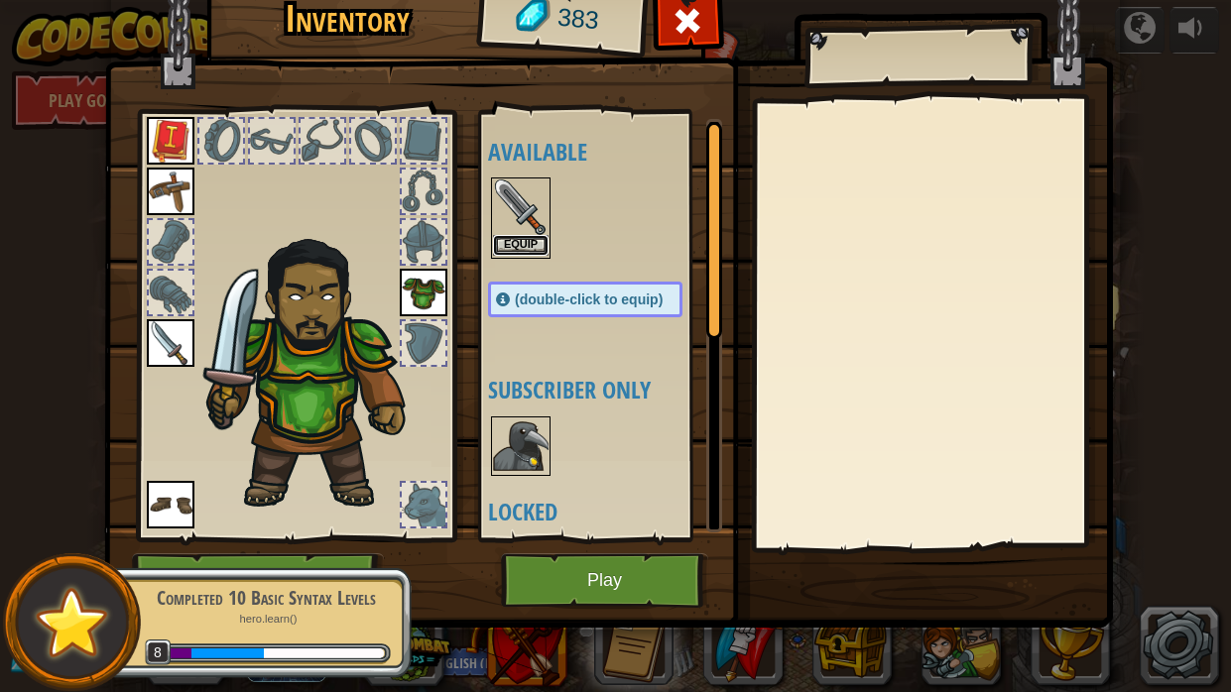
click at [508, 238] on button "Equip" at bounding box center [521, 245] width 56 height 21
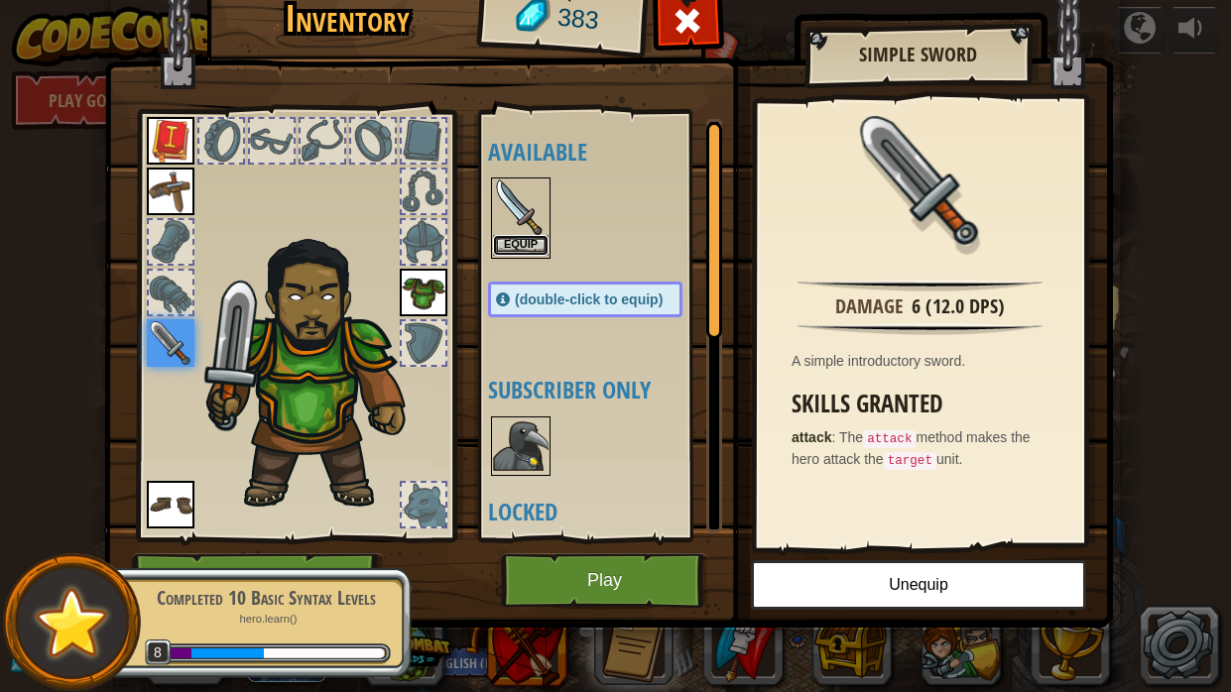
click at [510, 237] on button "Equip" at bounding box center [521, 245] width 56 height 21
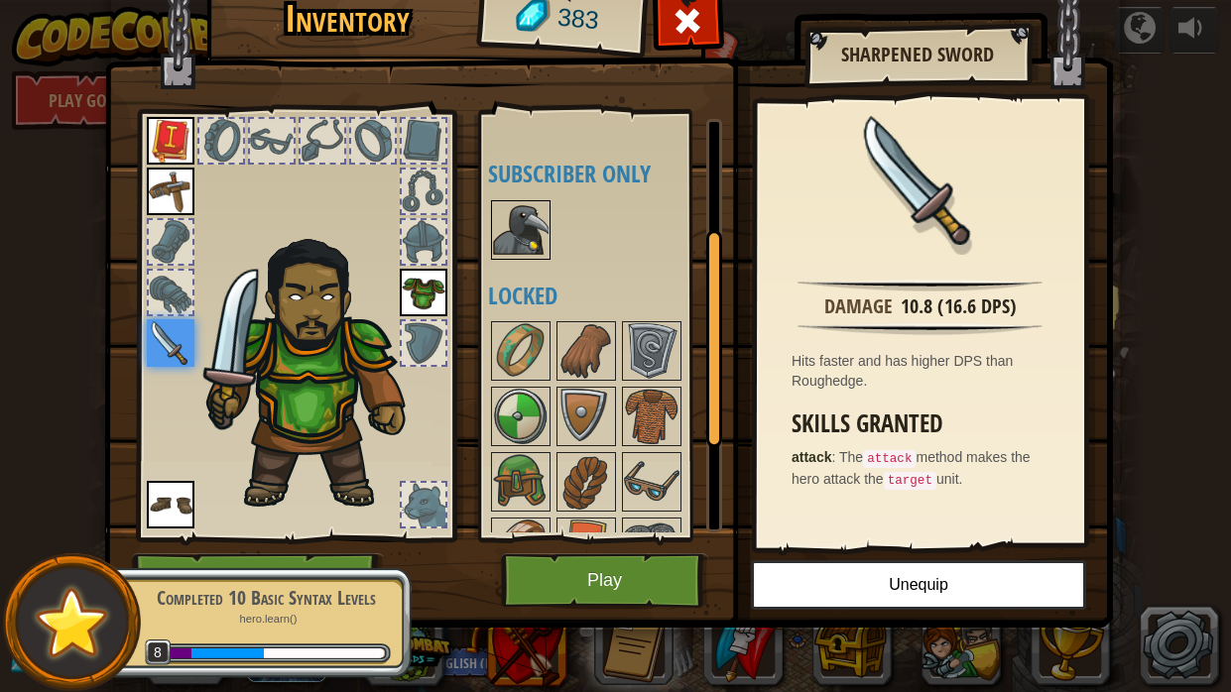
scroll to position [216, 0]
click at [516, 228] on img at bounding box center [521, 230] width 56 height 56
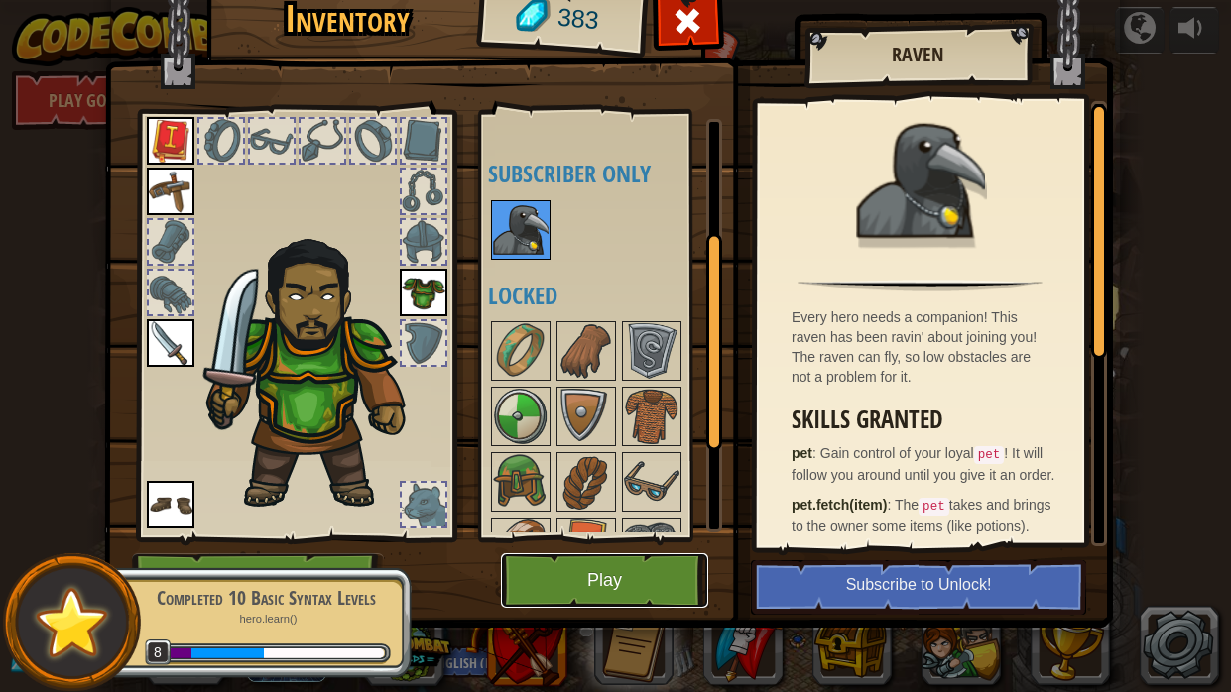
click at [624, 524] on button "Play" at bounding box center [604, 581] width 207 height 55
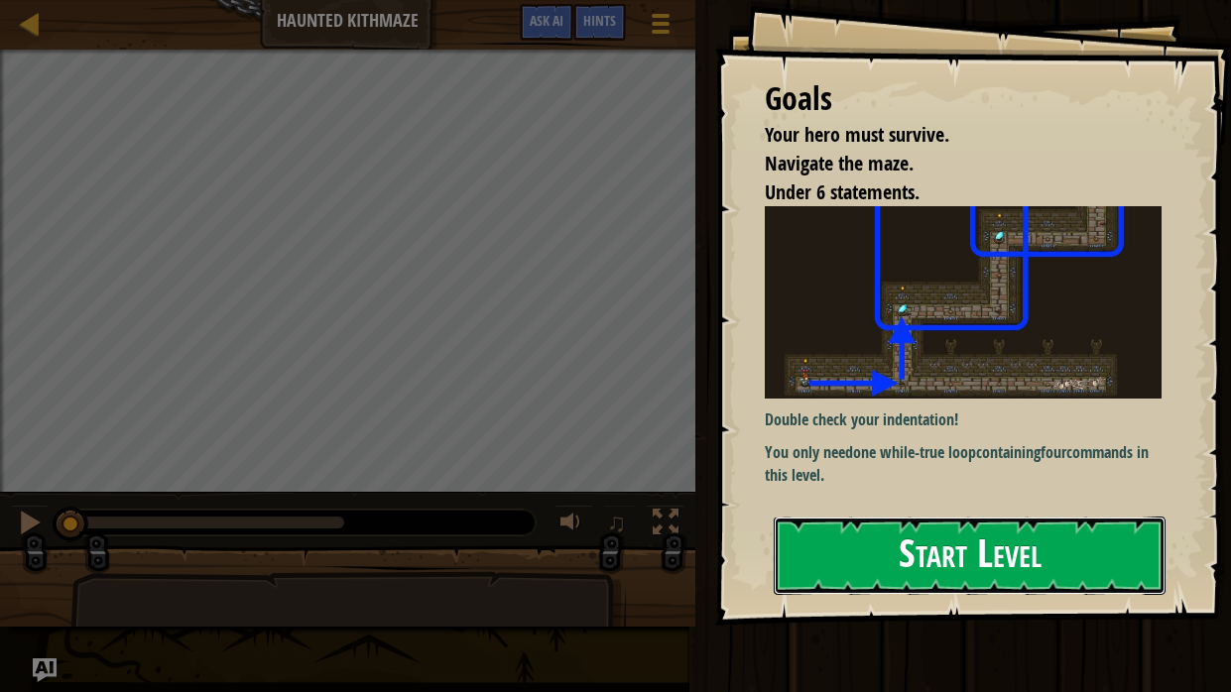
click at [941, 524] on button "Start Level" at bounding box center [970, 556] width 392 height 78
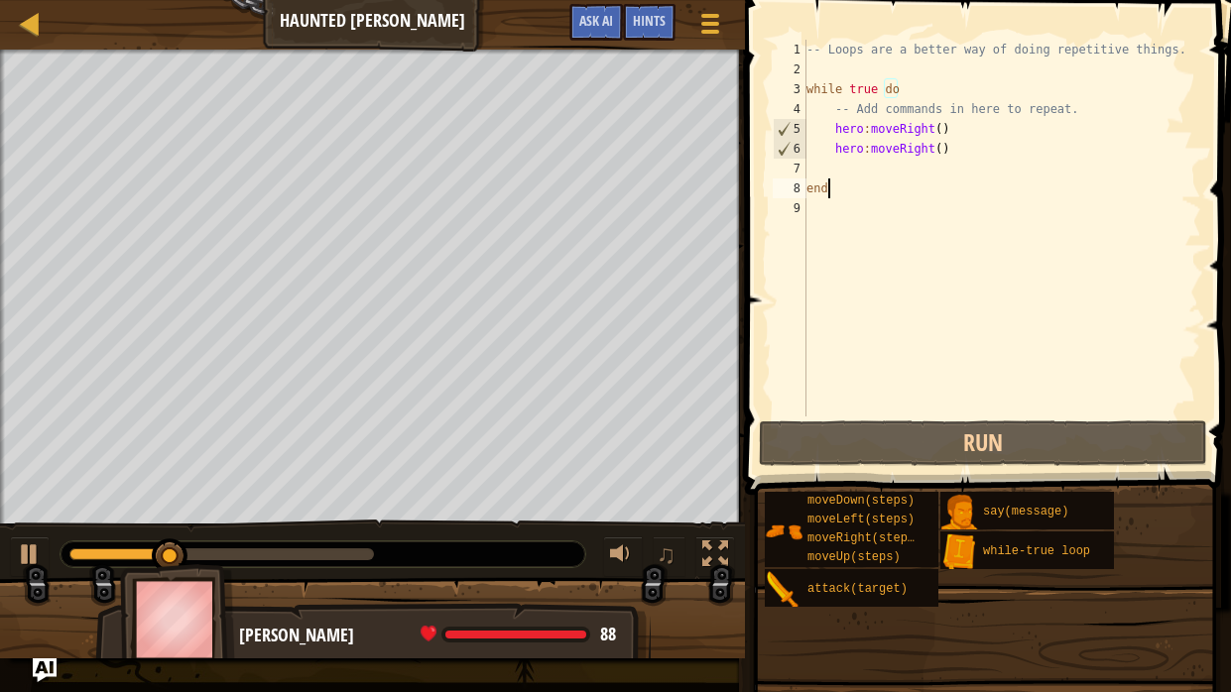
click at [402, 524] on div "Your hero must survive. Navigate the maze. Under 6 statements. Goals : Incomple…" at bounding box center [615, 354] width 1231 height 609
click at [293, 524] on div "Your hero must survive. Navigate the maze. Under 6 statements. Goals : Incomple…" at bounding box center [615, 354] width 1231 height 609
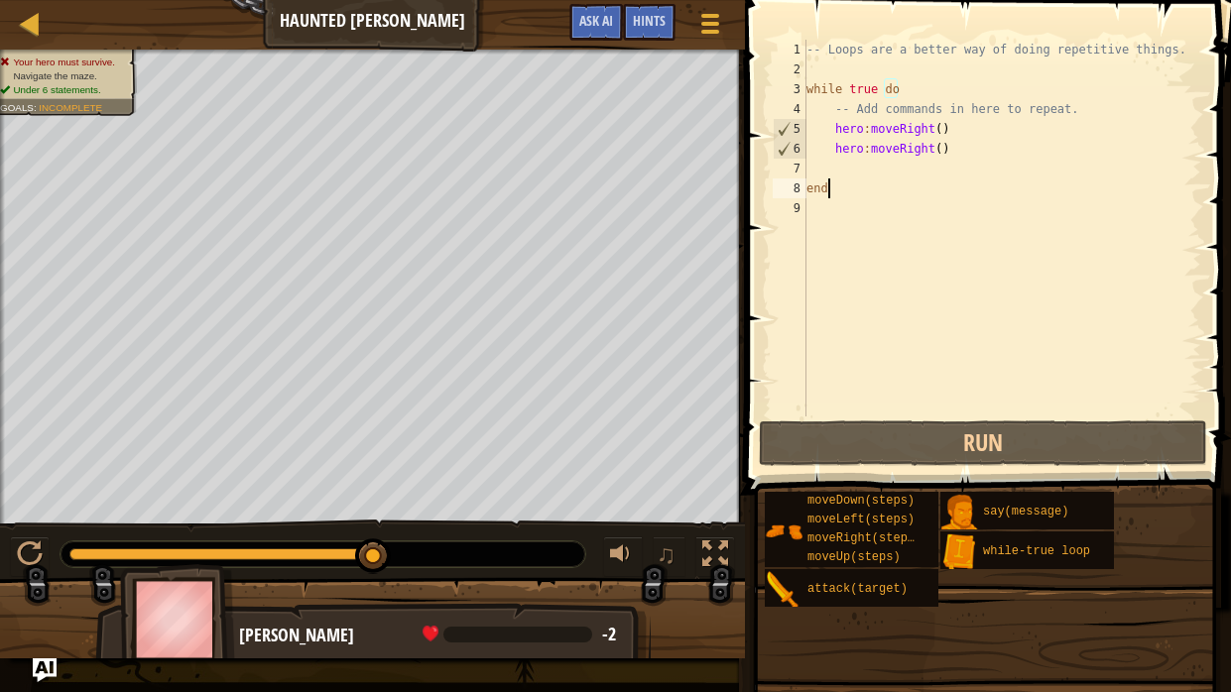
click at [964, 151] on div "-- Loops are a better way of doing repetitive things. while true do -- Add comm…" at bounding box center [1002, 248] width 399 height 417
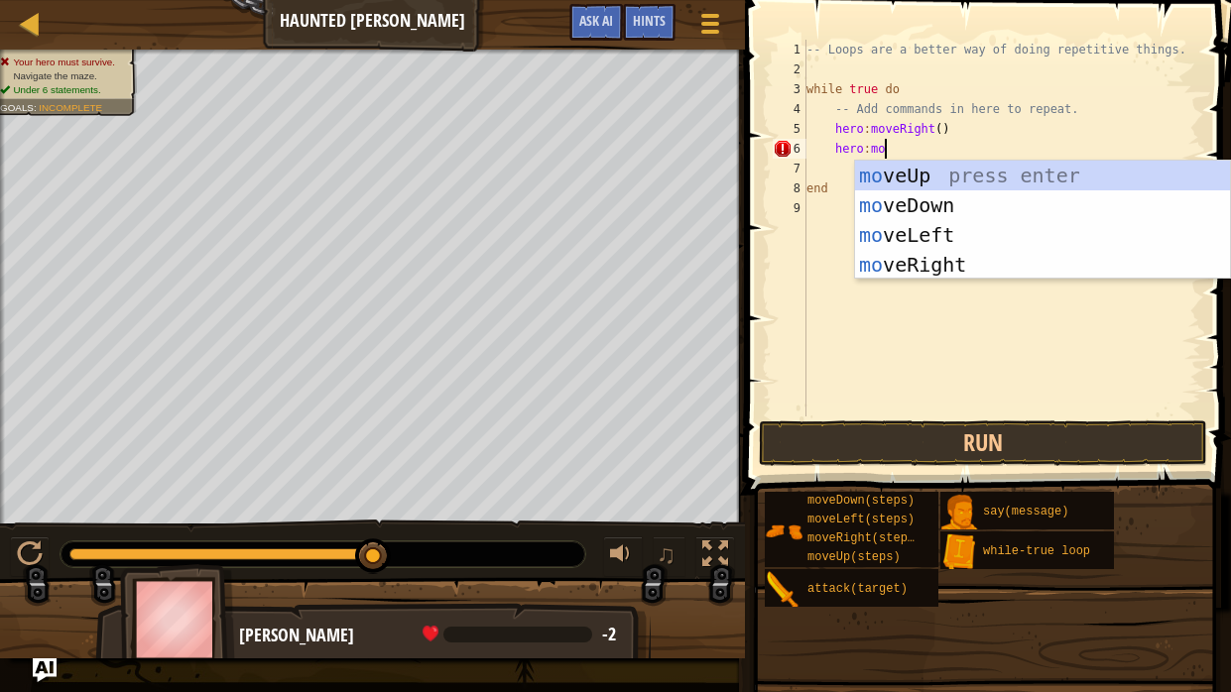
scroll to position [9, 5]
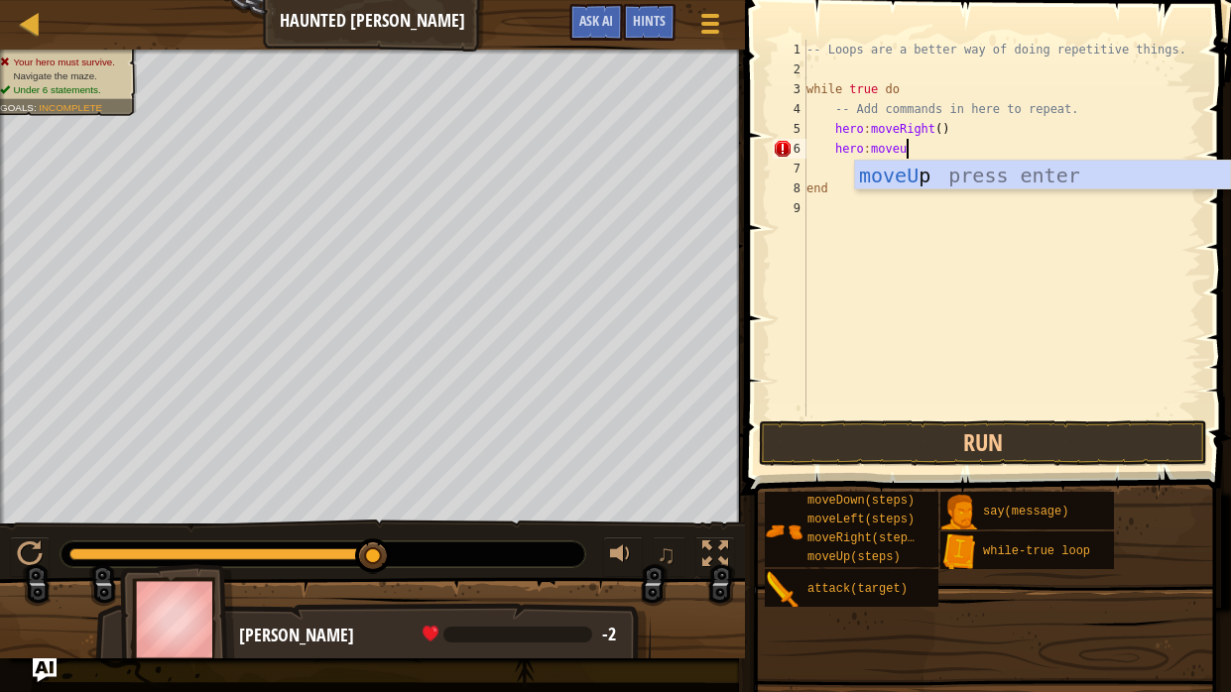
type textarea "hero:moveup"
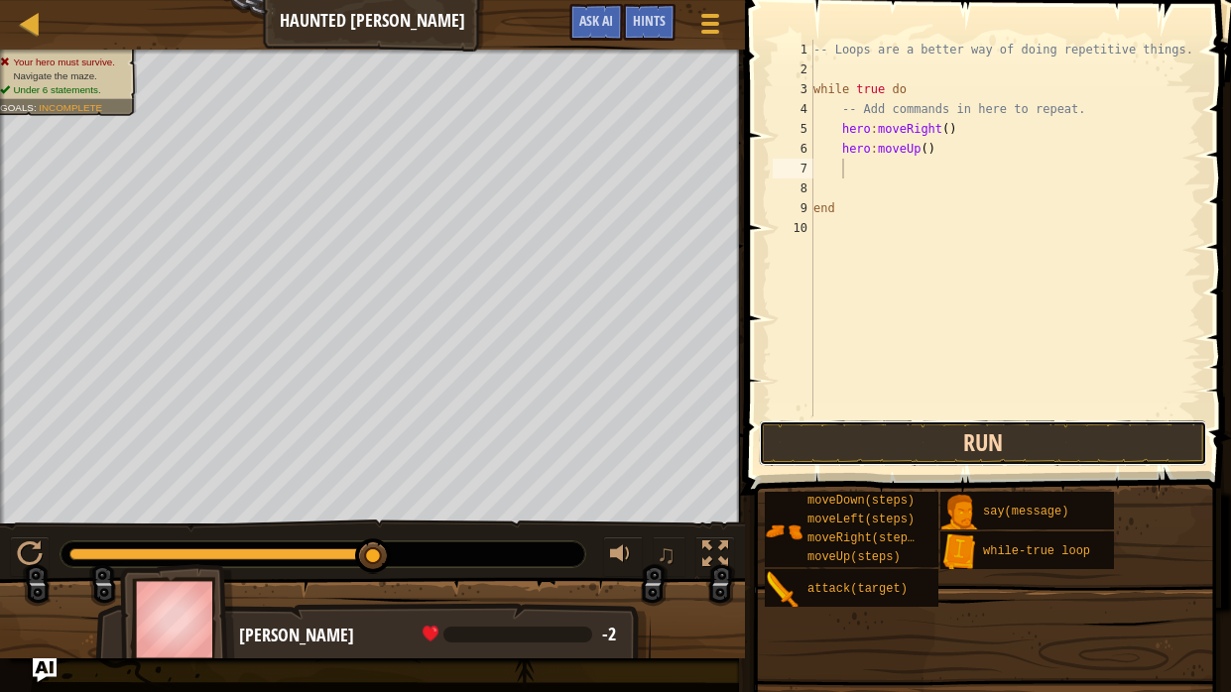
click at [1047, 462] on button "Run" at bounding box center [983, 444] width 448 height 46
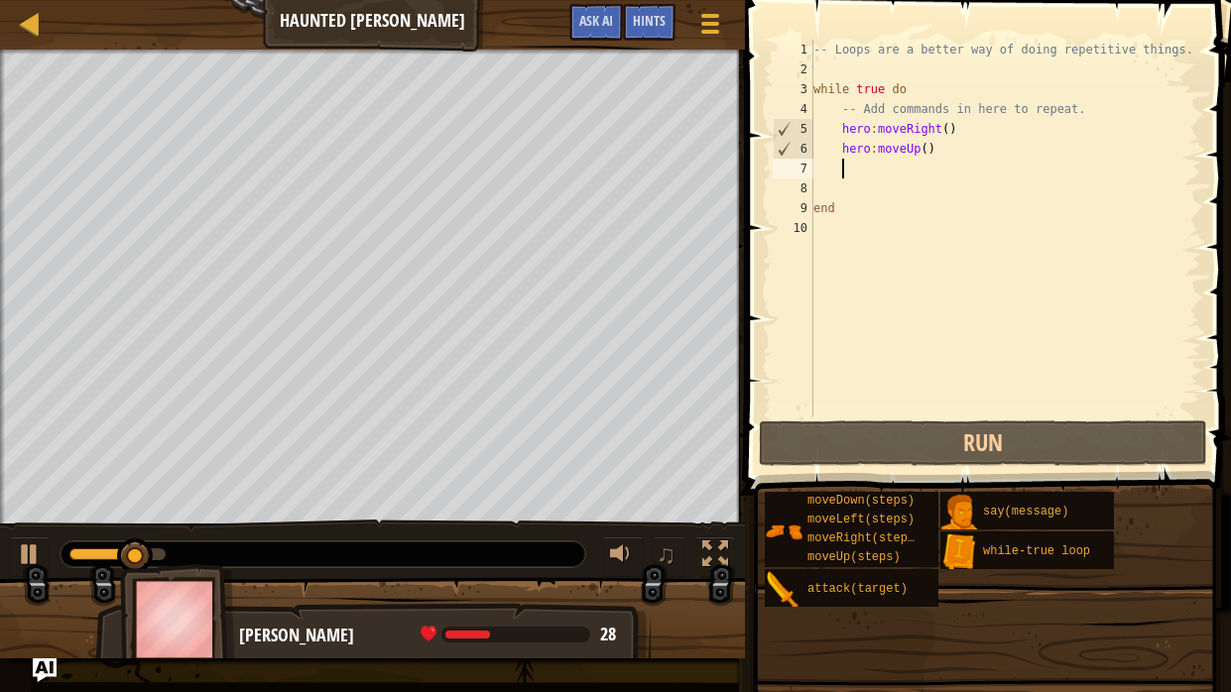
click at [953, 138] on div "-- Loops are a better way of doing repetitive things. while true do -- Add comm…" at bounding box center [1005, 248] width 393 height 417
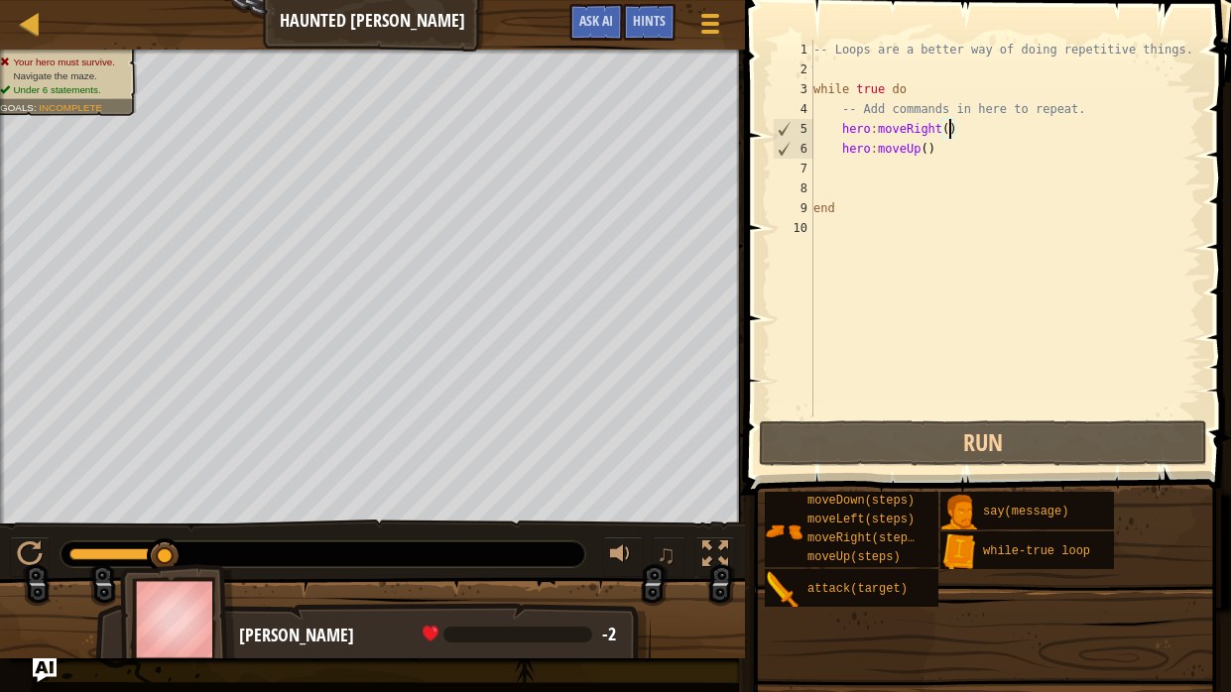
scroll to position [9, 10]
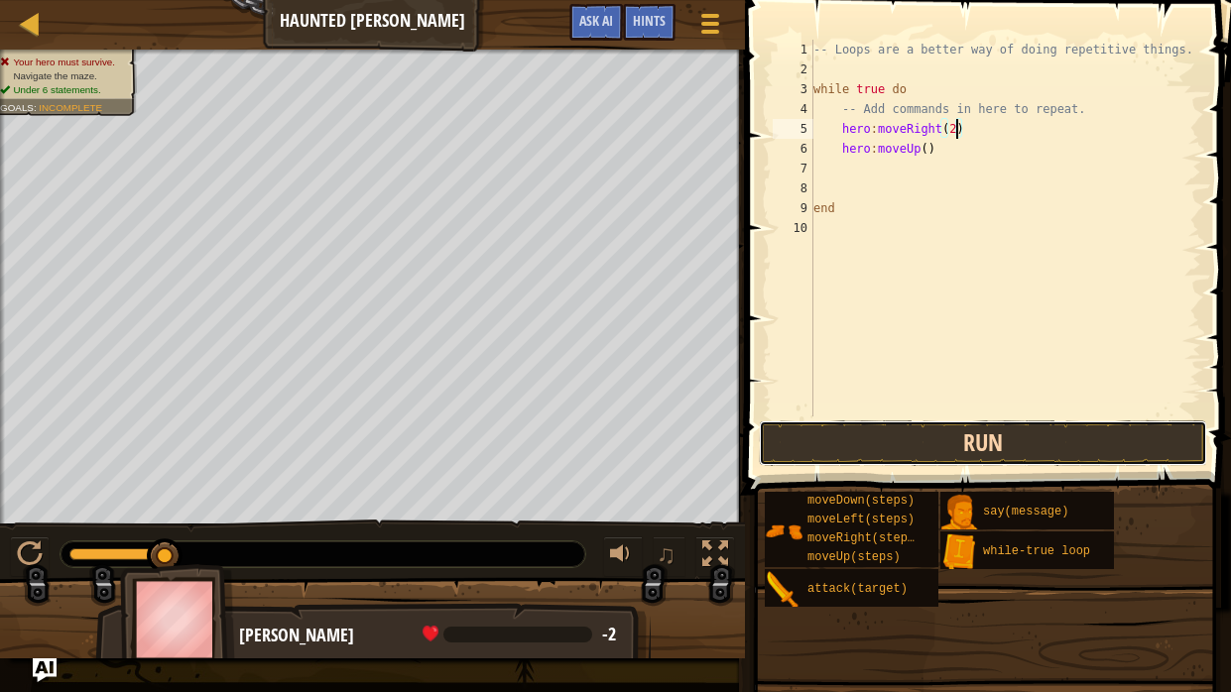
click at [1009, 452] on button "Run" at bounding box center [983, 444] width 448 height 46
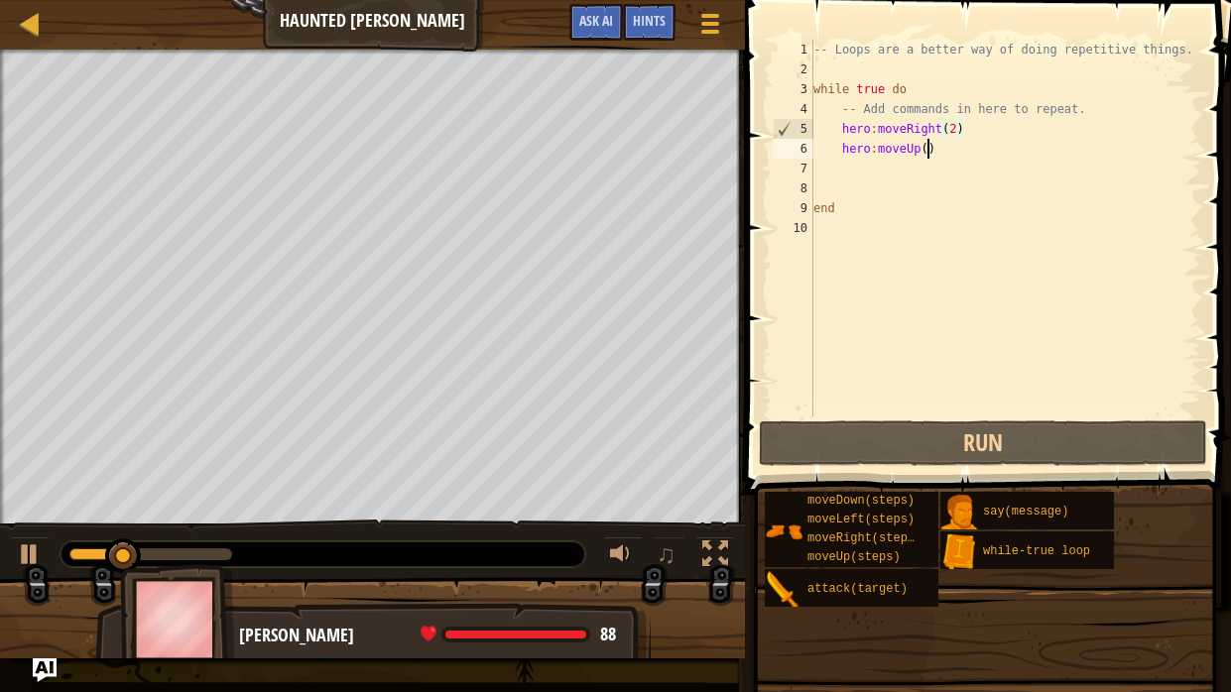
click at [927, 153] on div "-- Loops are a better way of doing repetitive things. while true do -- Add comm…" at bounding box center [1005, 248] width 393 height 417
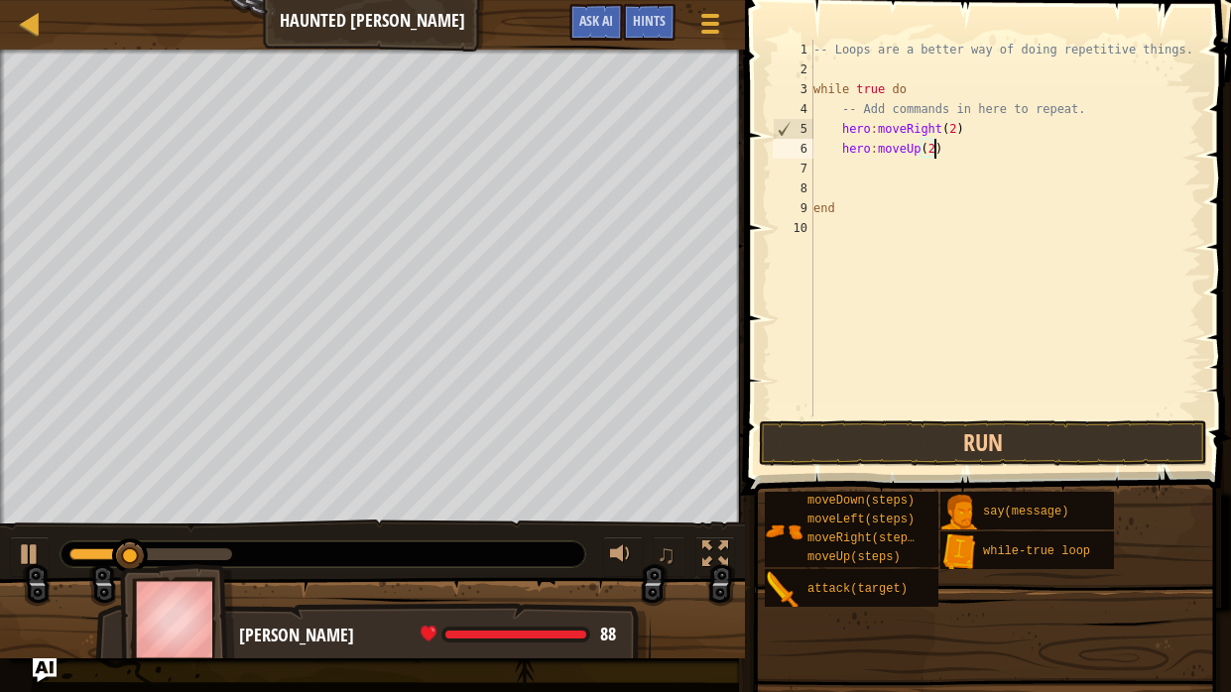
scroll to position [9, 9]
type textarea "hero:moveUp(2)"
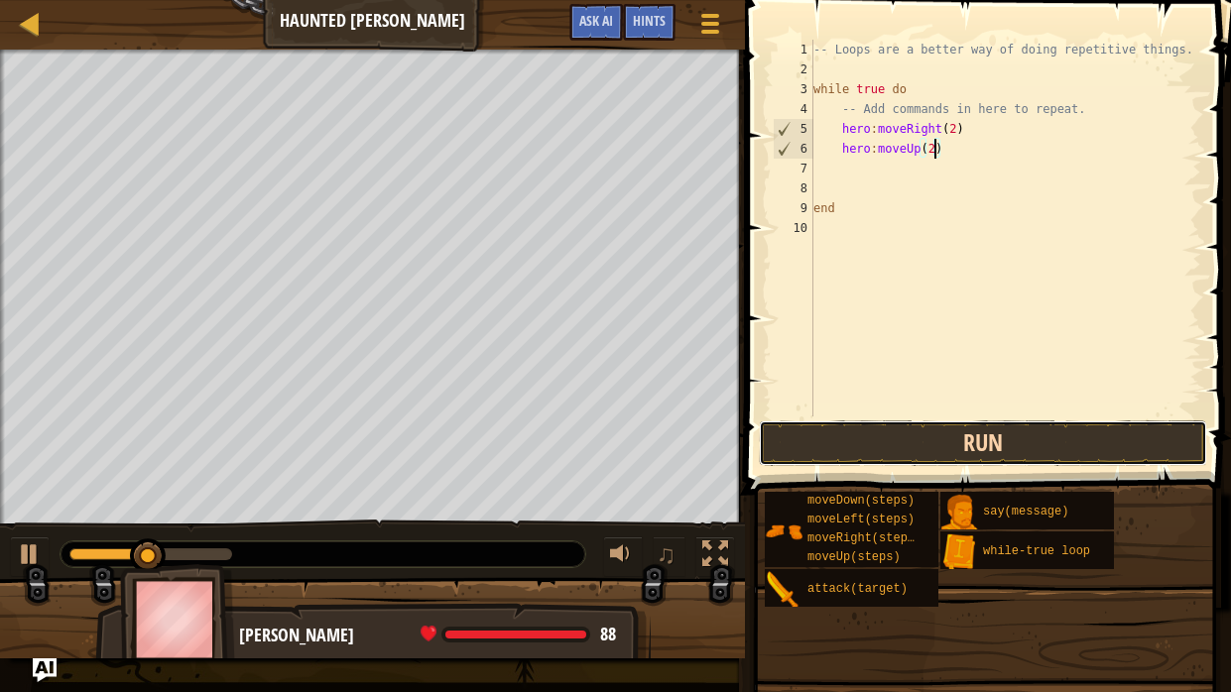
click at [972, 441] on button "Run" at bounding box center [983, 444] width 448 height 46
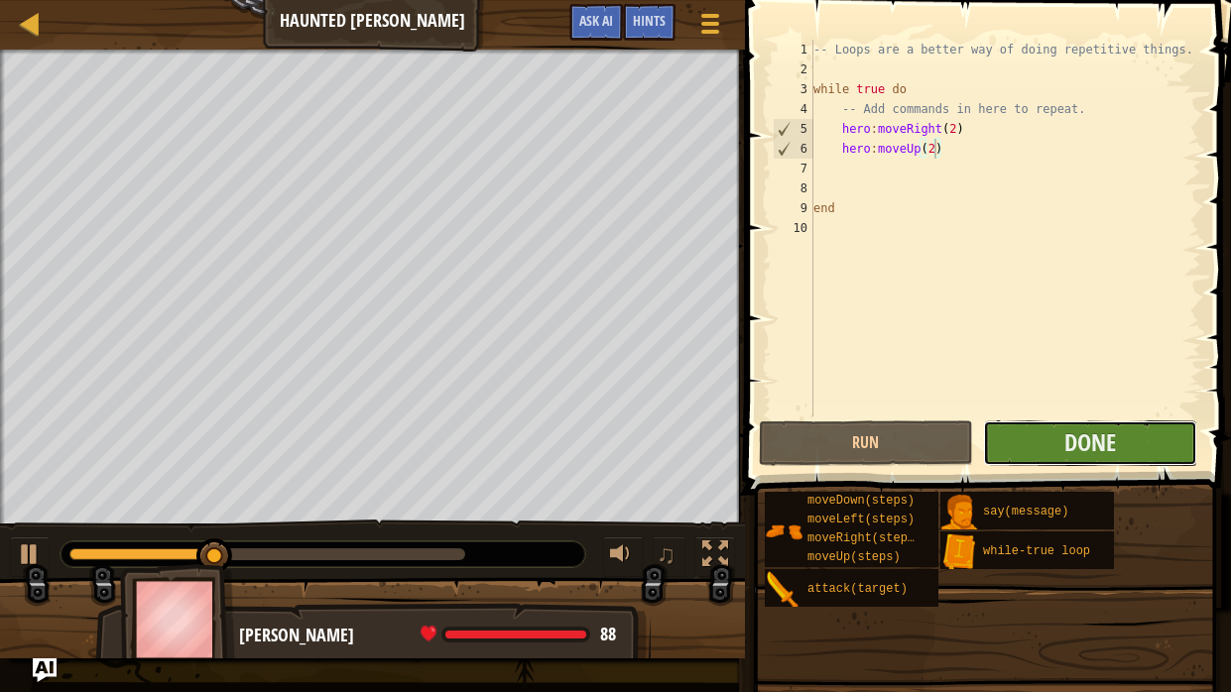
click at [1171, 454] on button "Done" at bounding box center [1090, 444] width 214 height 46
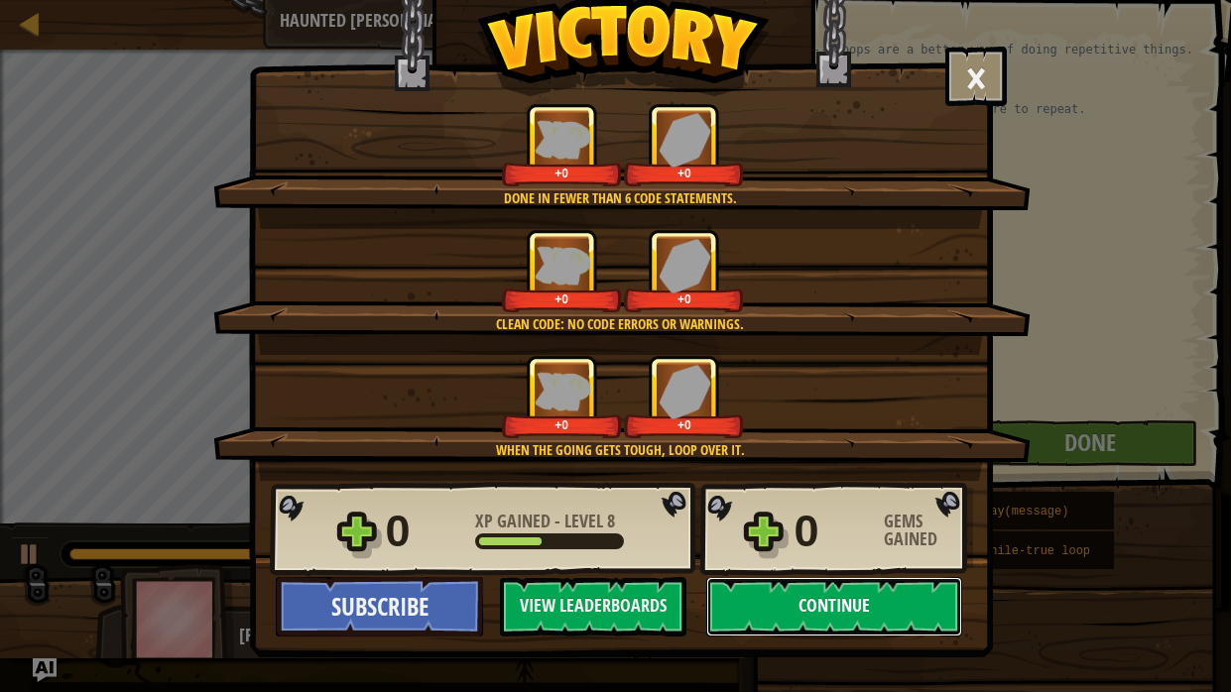
click at [825, 524] on button "Continue" at bounding box center [834, 607] width 256 height 60
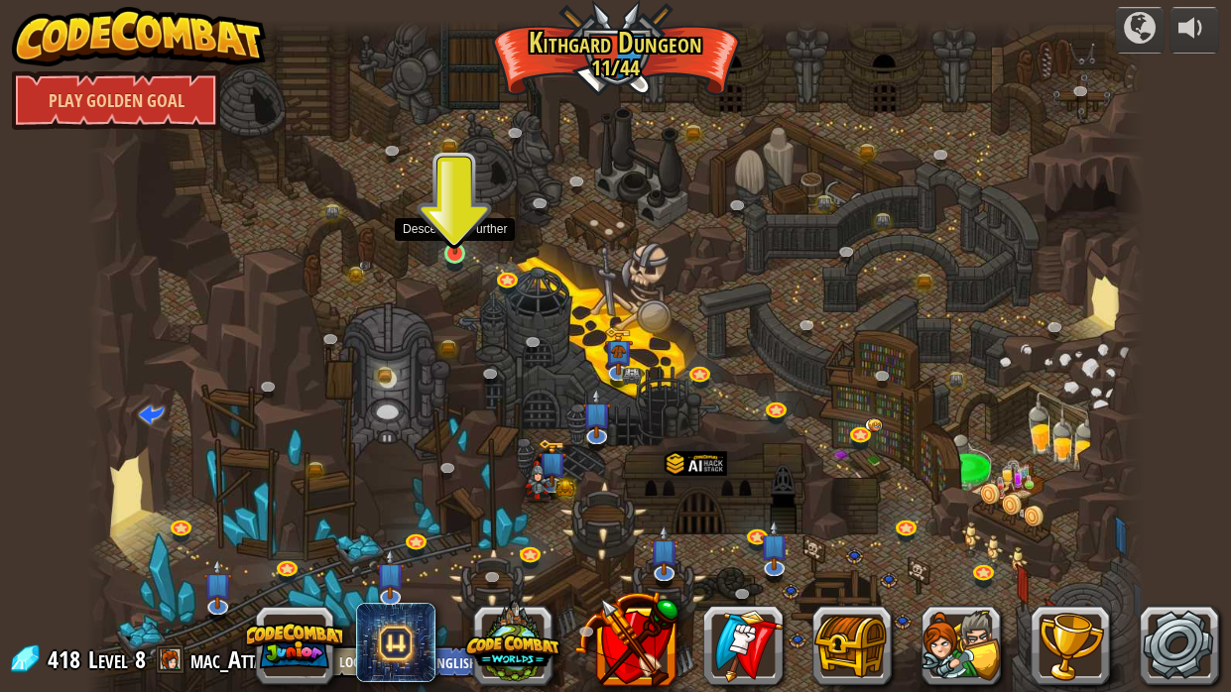
click at [460, 245] on img at bounding box center [455, 225] width 26 height 60
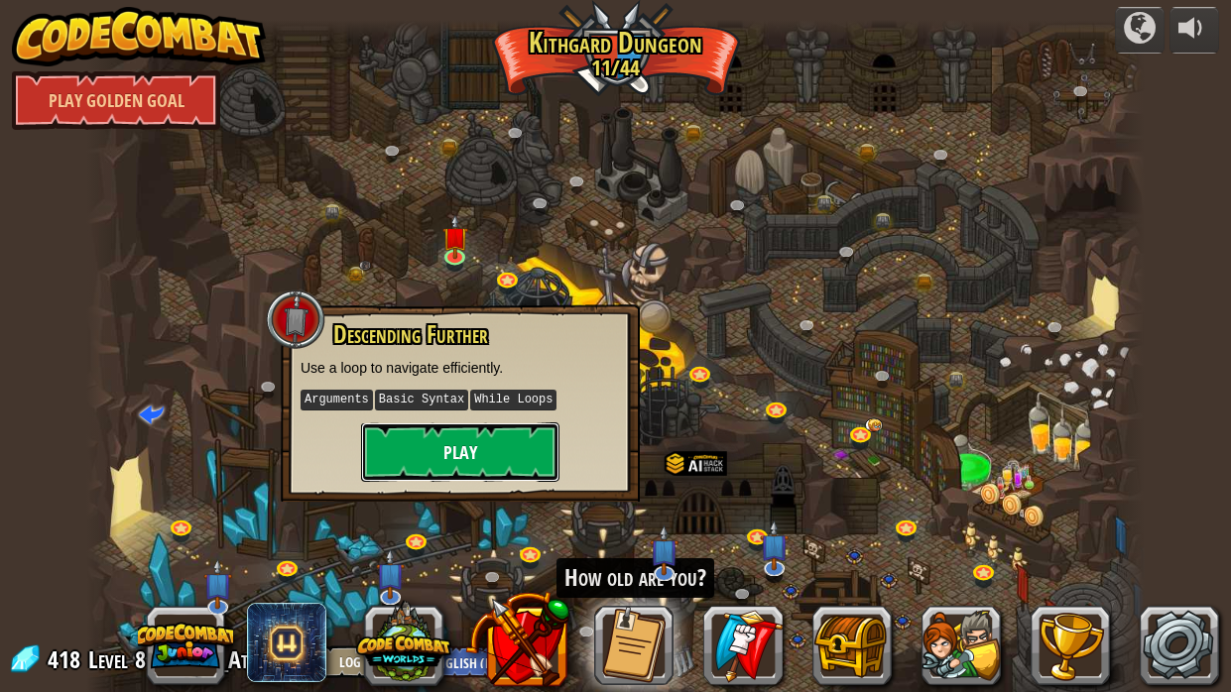
click at [495, 444] on button "Play" at bounding box center [460, 453] width 198 height 60
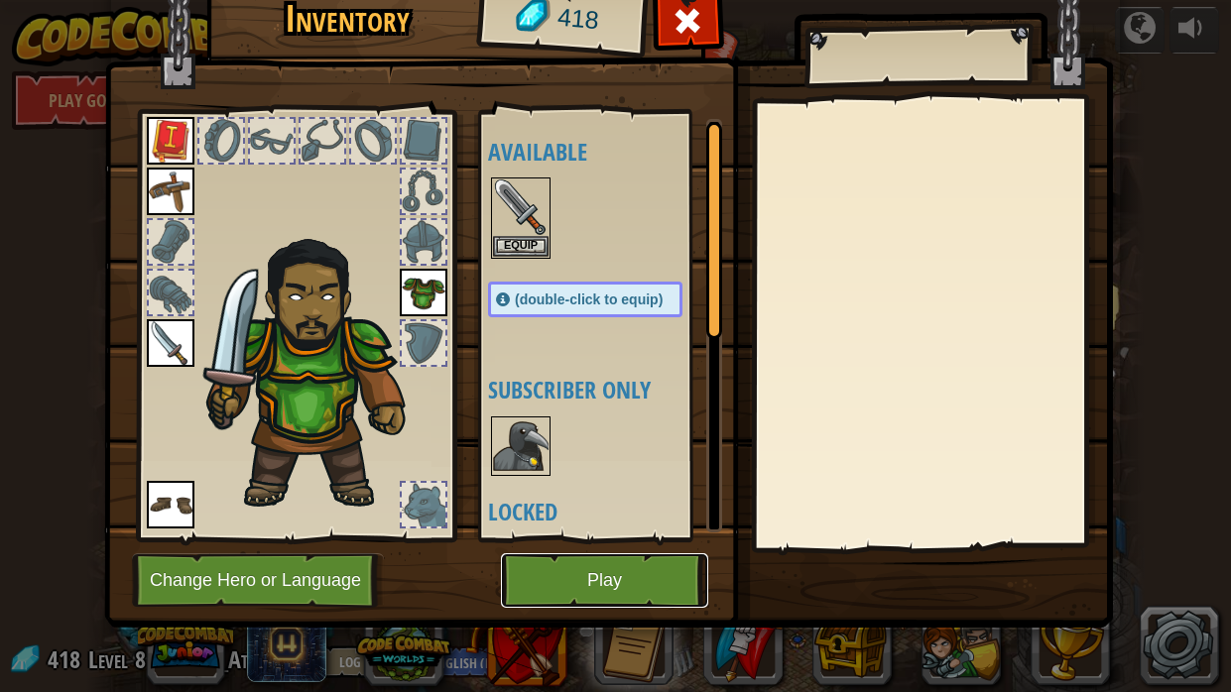
click at [644, 524] on button "Play" at bounding box center [604, 581] width 207 height 55
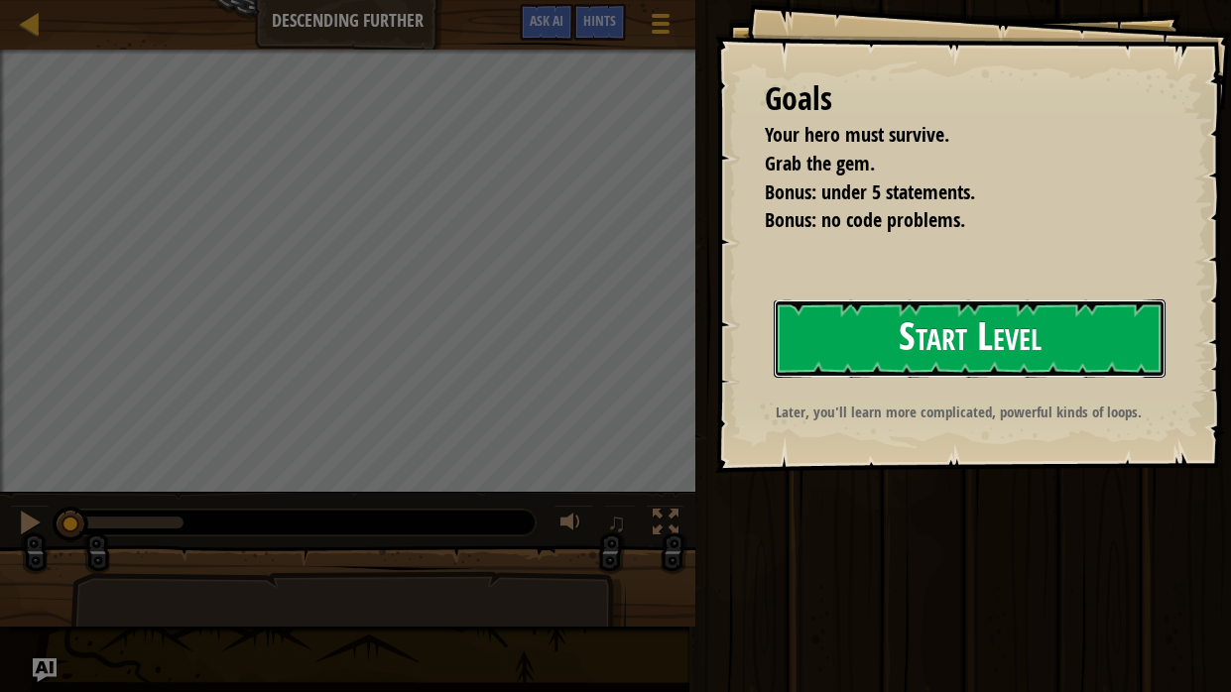
click at [811, 369] on button "Start Level" at bounding box center [970, 339] width 392 height 78
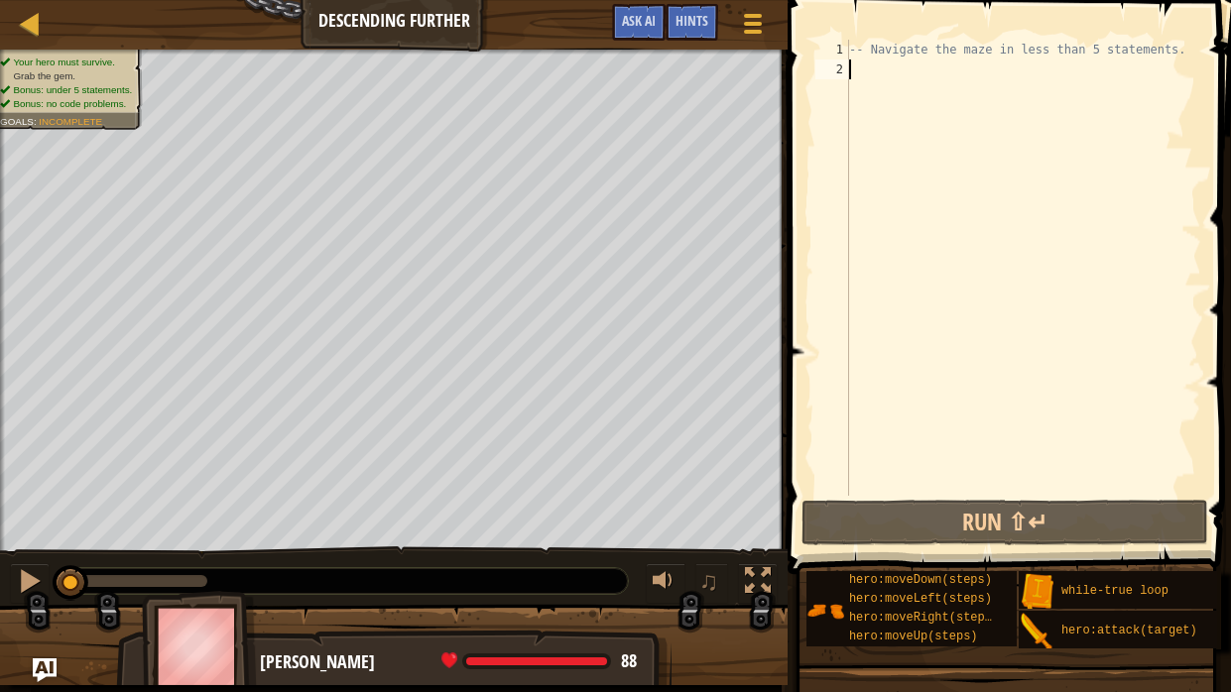
click at [897, 78] on div "-- Navigate the maze in less than 5 statements." at bounding box center [1023, 288] width 356 height 496
type textarea "-- Navigate the maze in less than 5 statements."
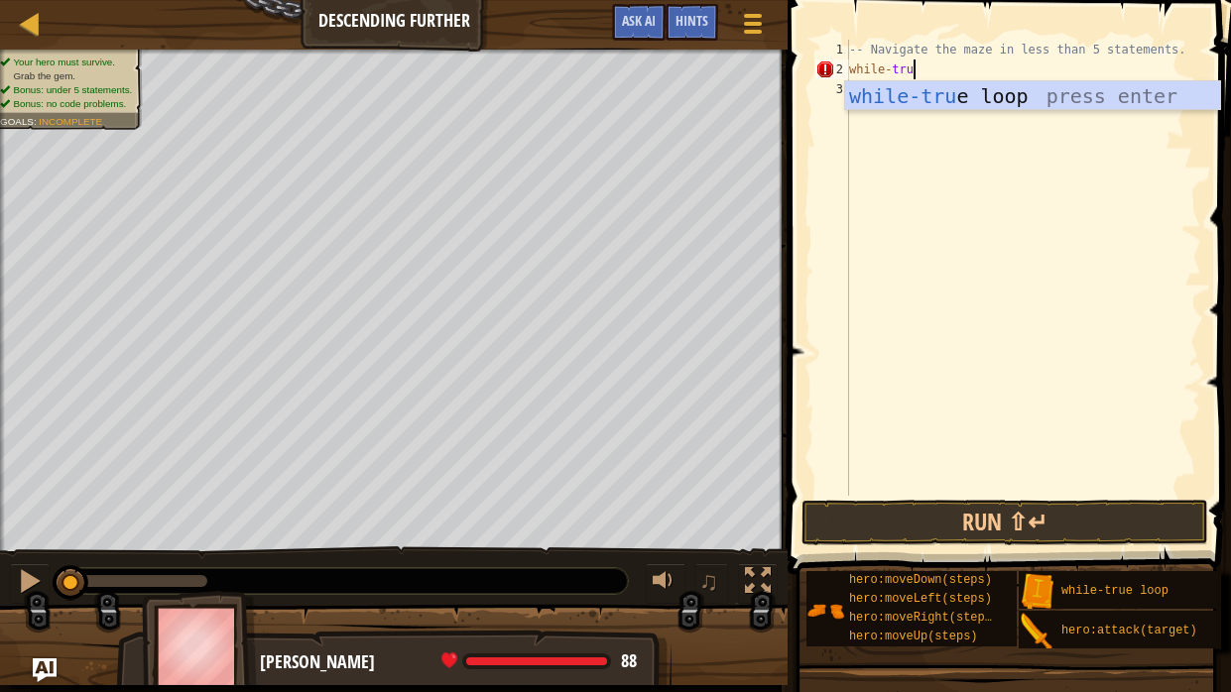
scroll to position [9, 5]
type textarea "while-trueloop"
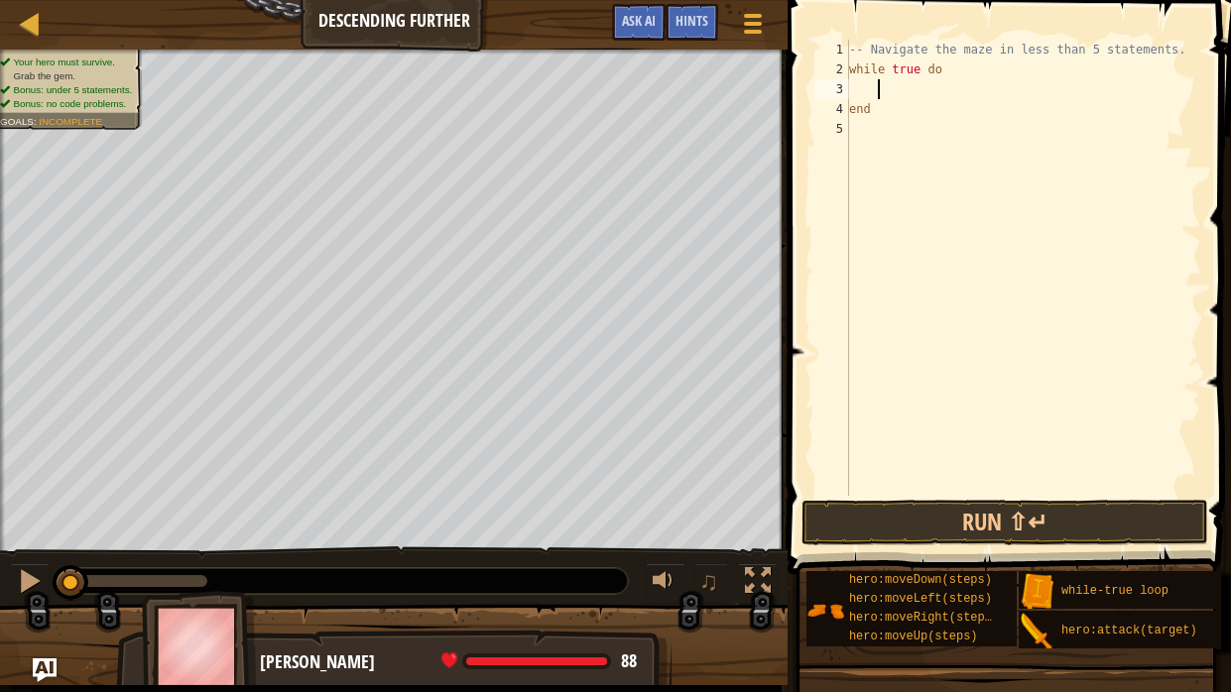
scroll to position [9, 1]
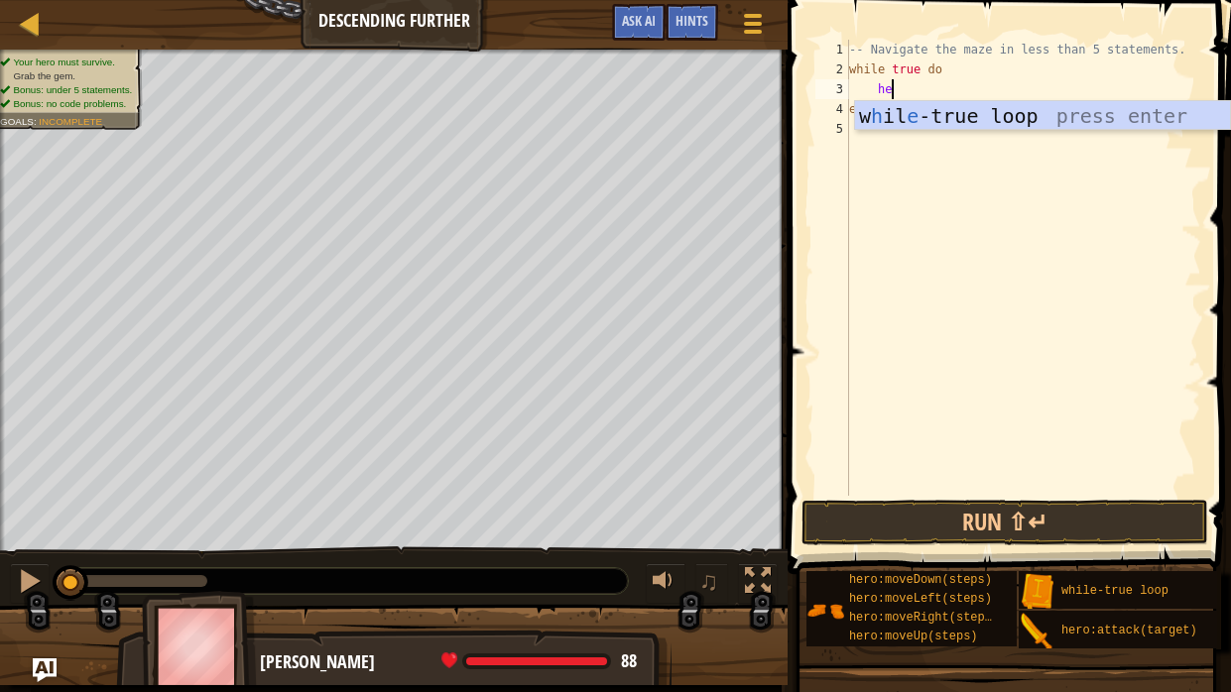
type textarea "h"
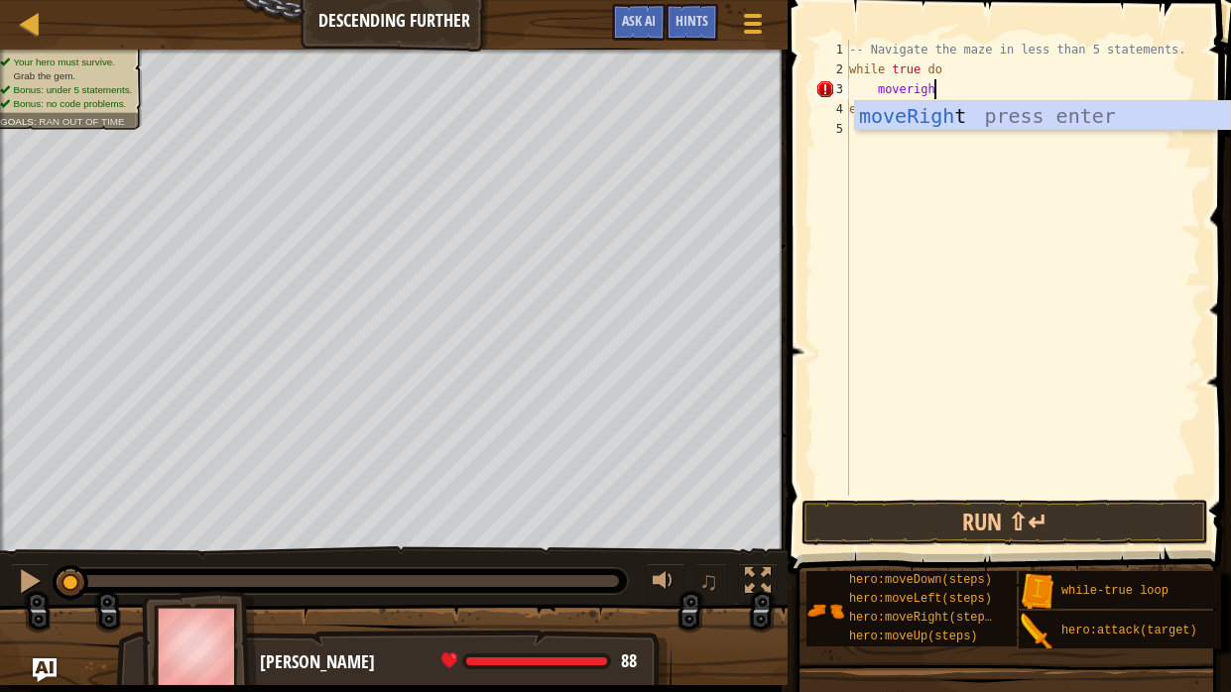
type textarea "moveright"
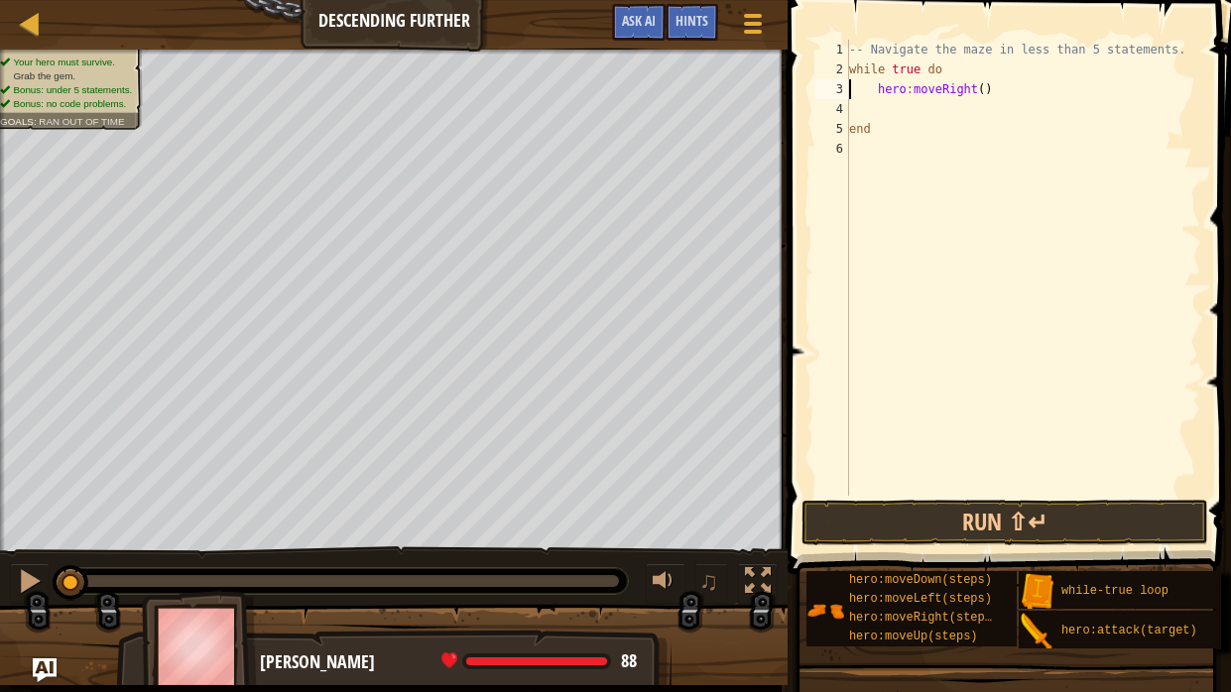
click at [981, 94] on div "-- Navigate the maze in less than 5 statements. while true do hero : moveRight …" at bounding box center [1023, 288] width 356 height 496
type textarea "hero:moveRight(2)"
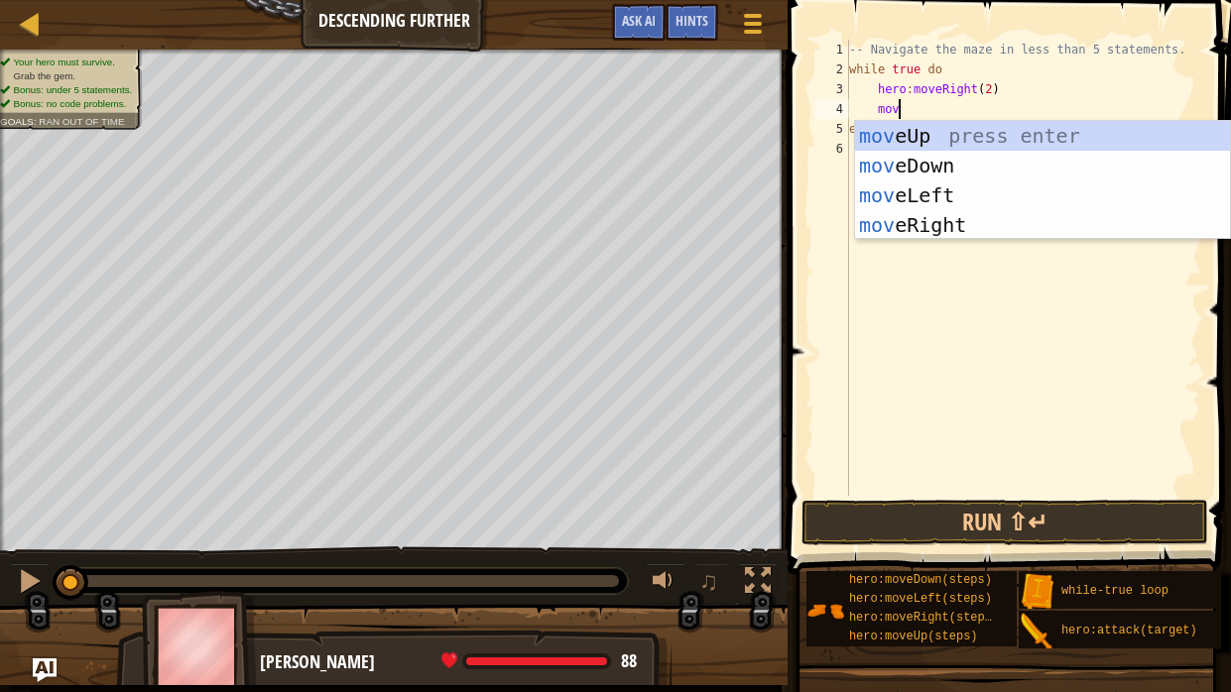
scroll to position [9, 3]
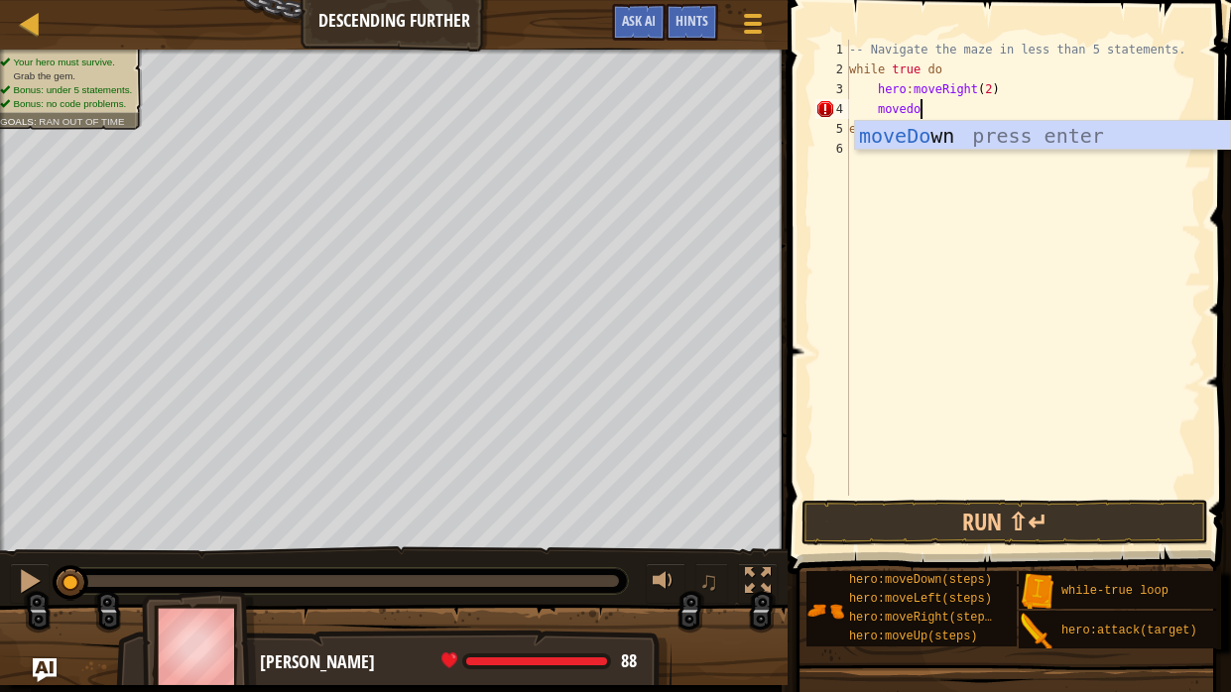
type textarea "movedown"
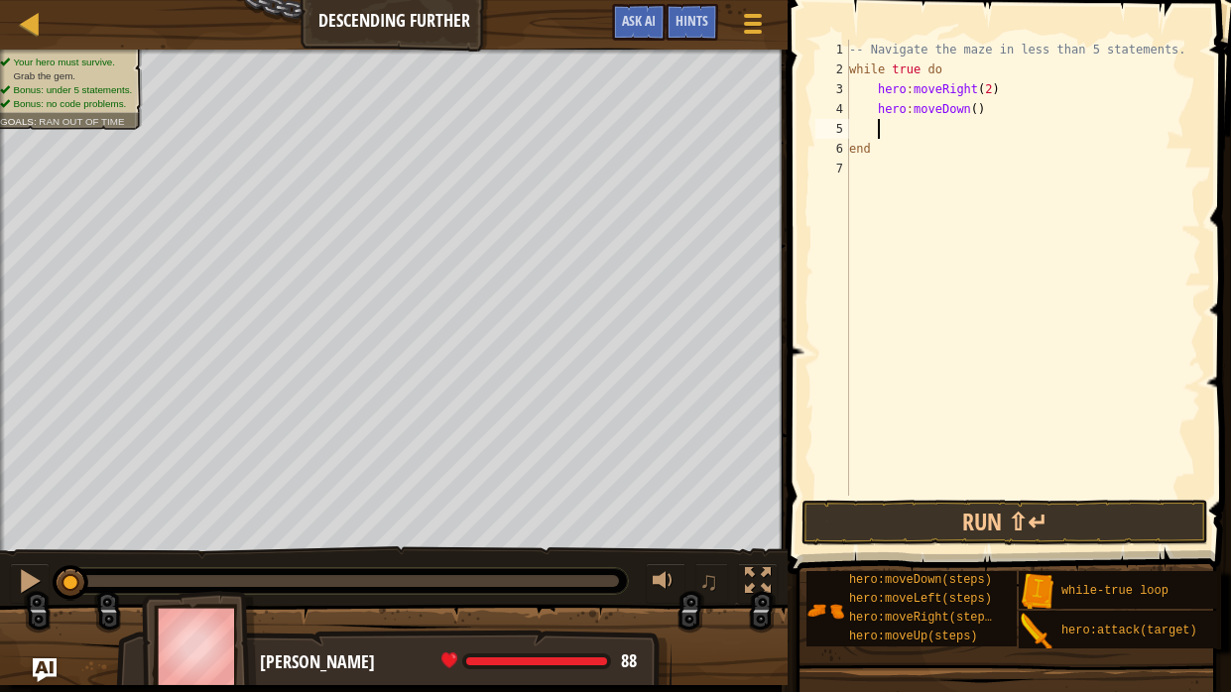
scroll to position [9, 1]
click at [1051, 524] on button "Run ⇧↵" at bounding box center [1005, 523] width 407 height 46
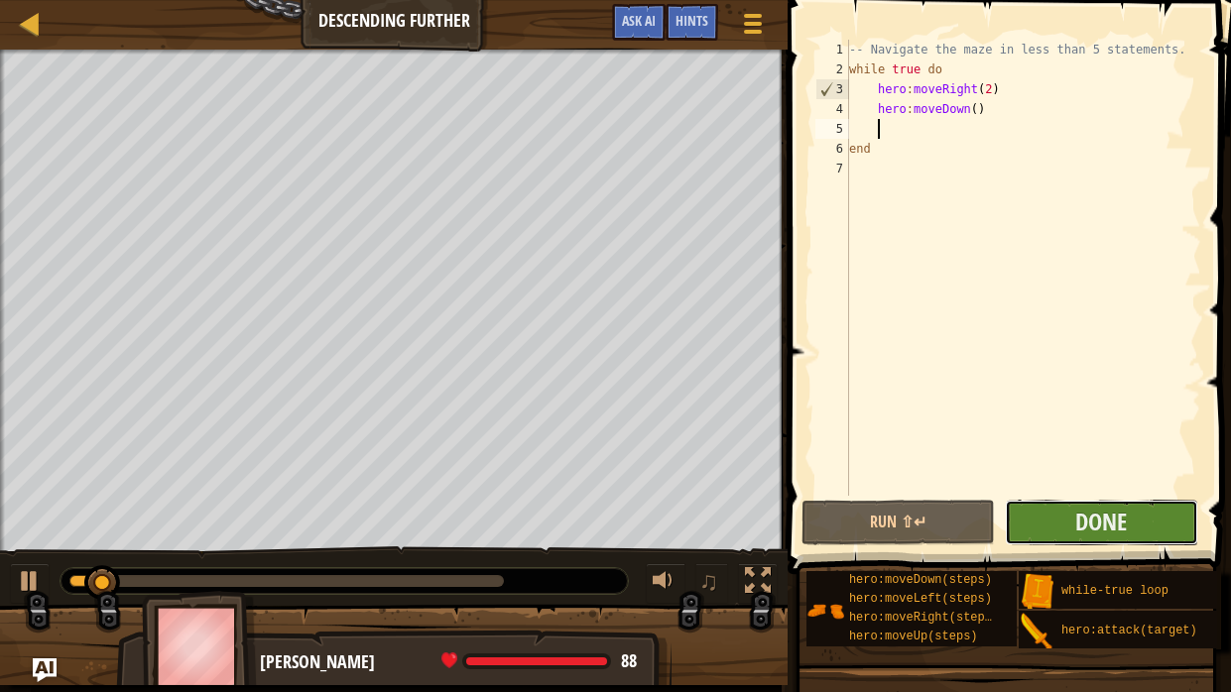
click at [1052, 524] on button "Done" at bounding box center [1101, 523] width 193 height 46
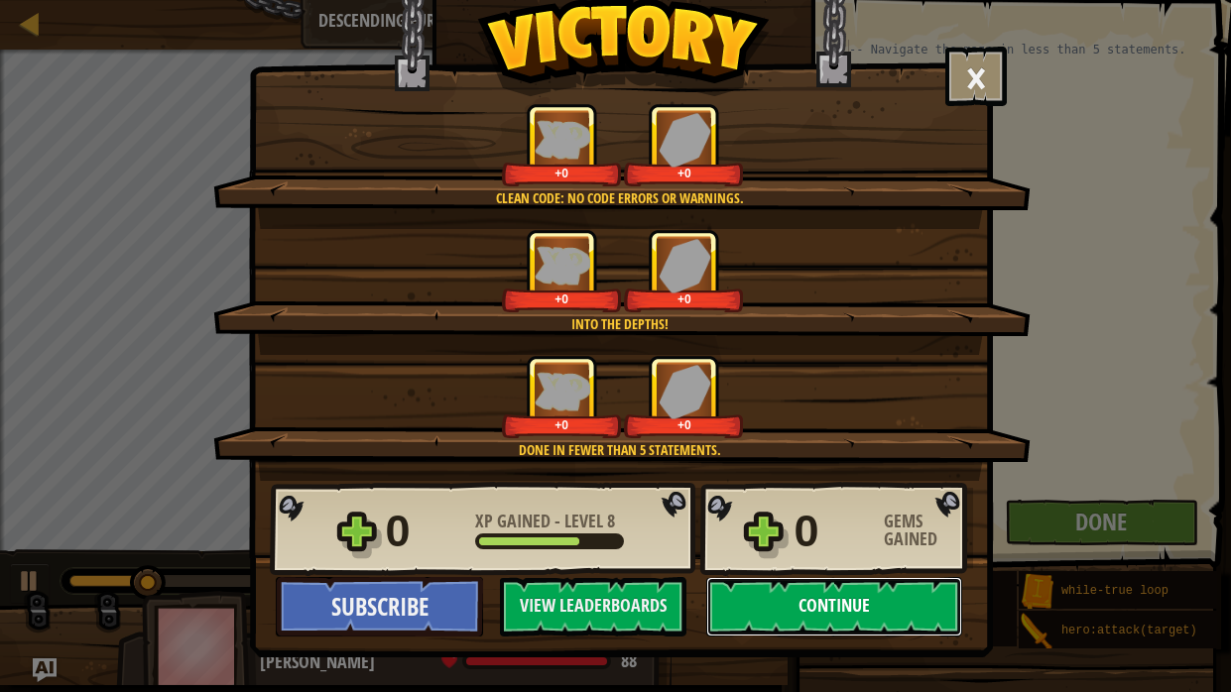
click at [860, 524] on button "Continue" at bounding box center [834, 607] width 256 height 60
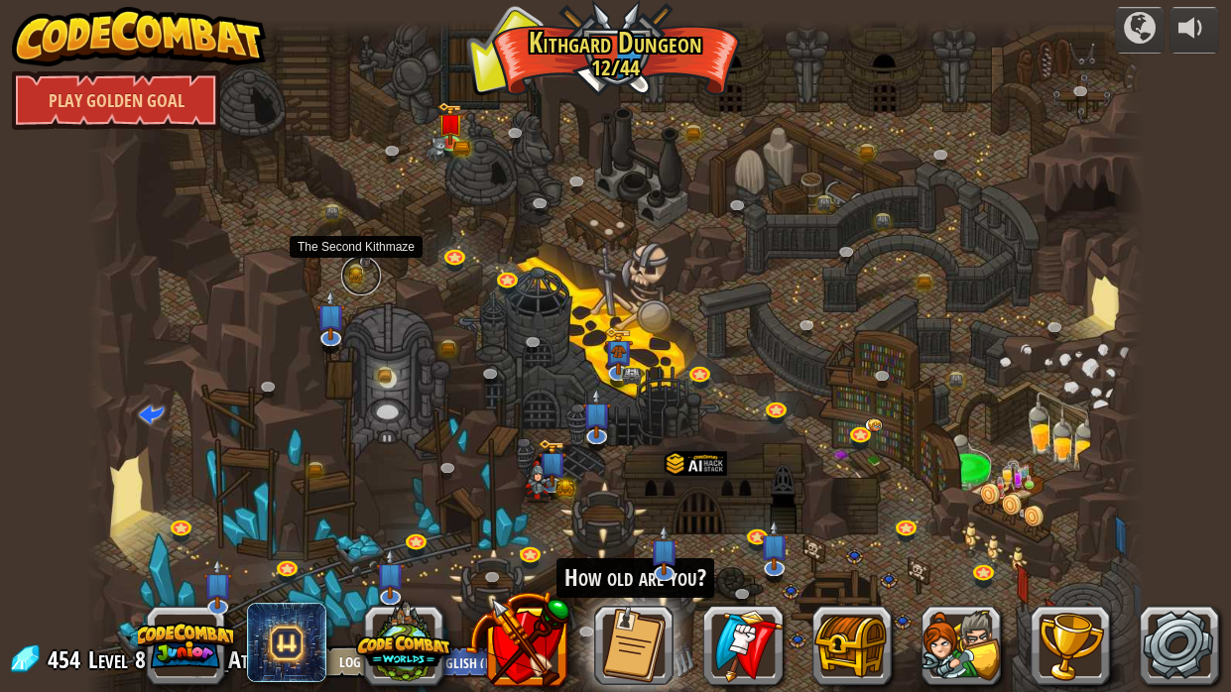
click at [361, 272] on link at bounding box center [361, 276] width 40 height 40
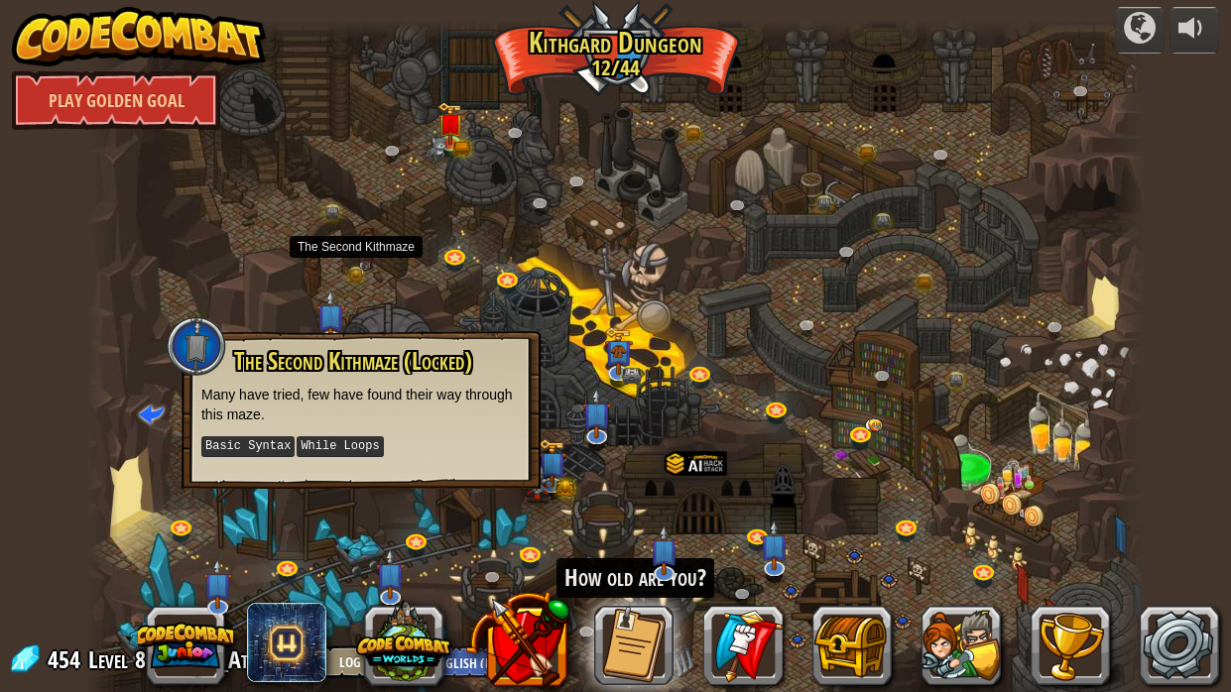
click at [144, 240] on div at bounding box center [615, 366] width 1059 height 692
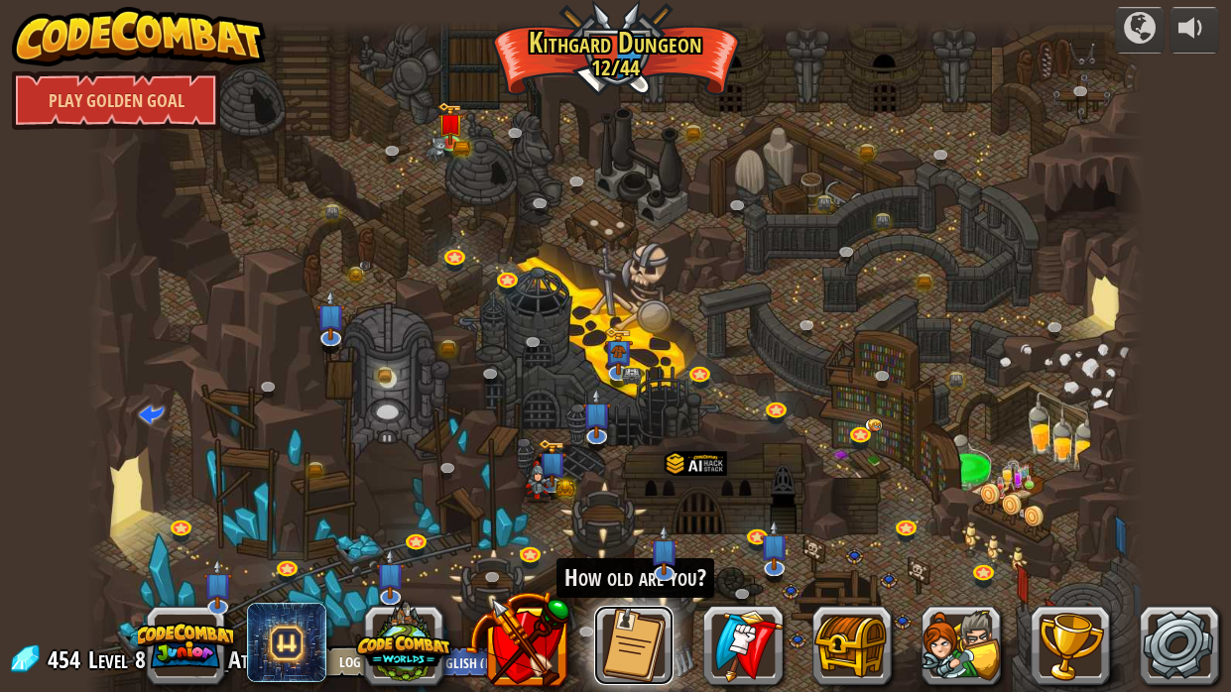
click at [635, 524] on button at bounding box center [633, 645] width 79 height 79
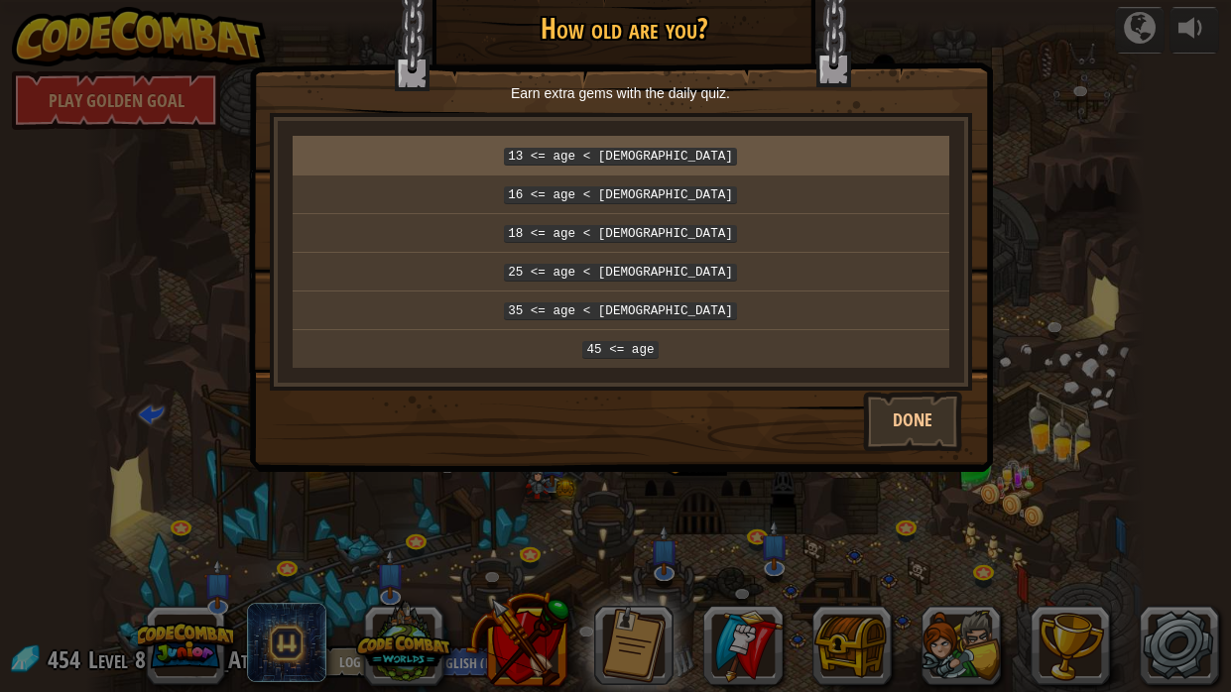
click at [647, 151] on code "13 <= age < [DEMOGRAPHIC_DATA]" at bounding box center [620, 157] width 233 height 18
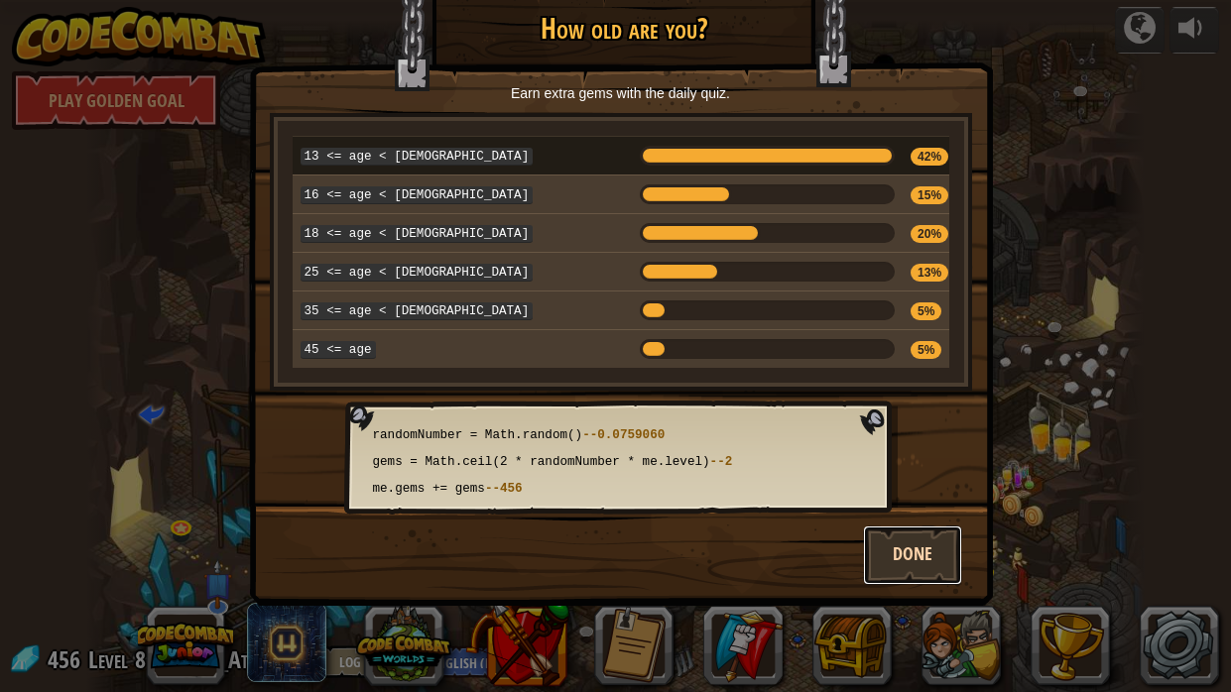
click at [943, 524] on button "Done" at bounding box center [912, 556] width 99 height 60
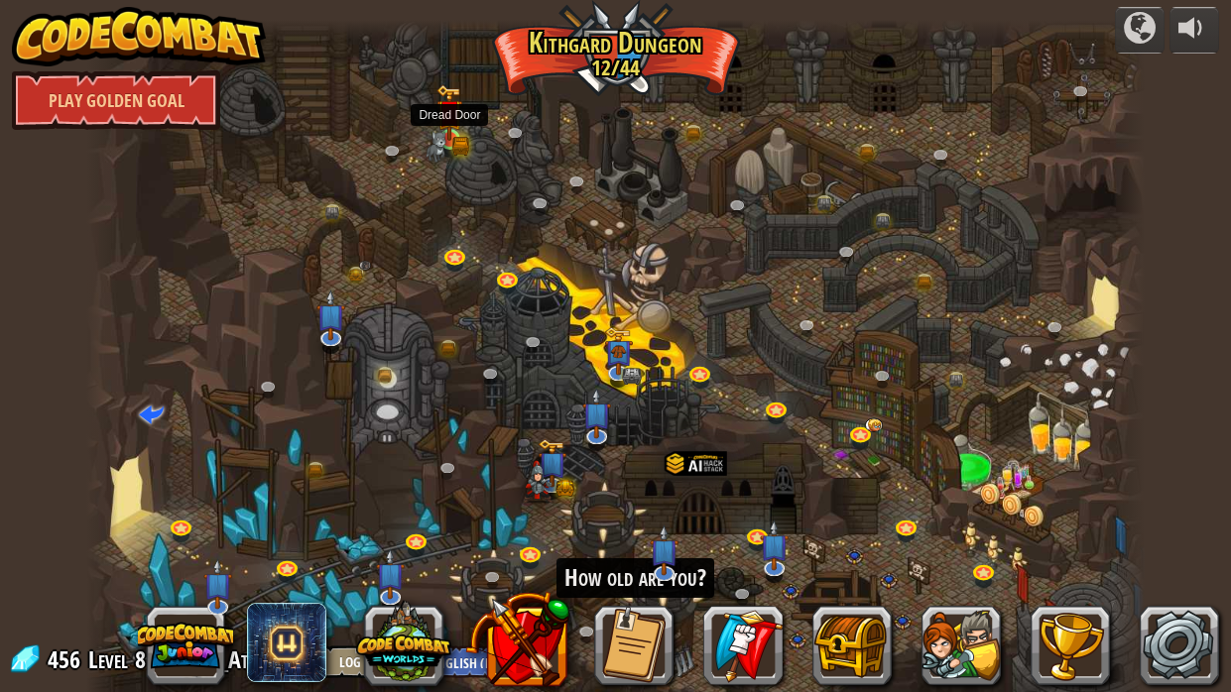
click at [438, 149] on img at bounding box center [436, 147] width 21 height 32
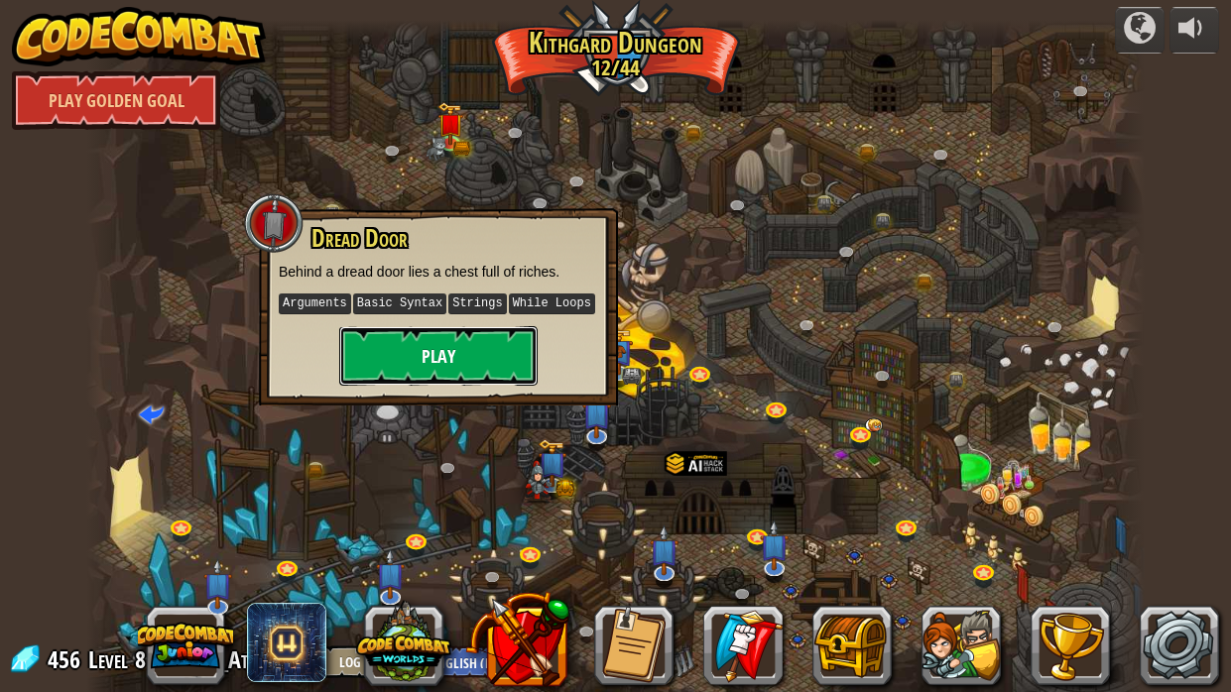
click at [506, 357] on button "Play" at bounding box center [438, 356] width 198 height 60
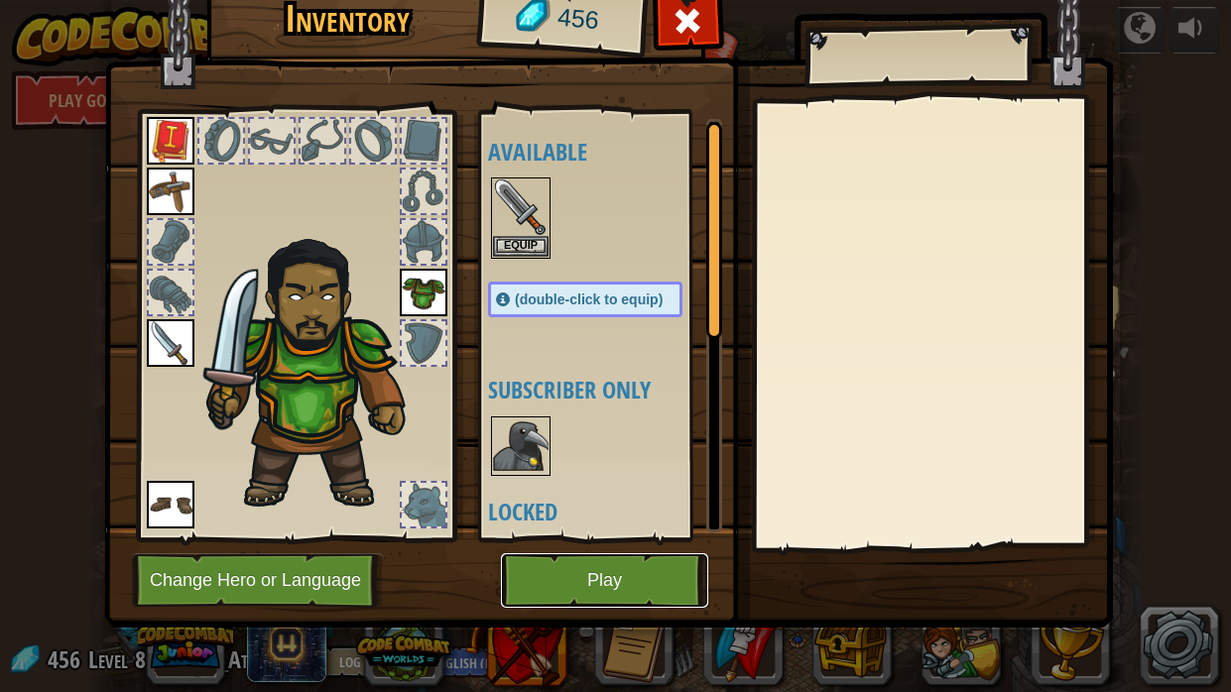
click at [580, 524] on button "Play" at bounding box center [604, 581] width 207 height 55
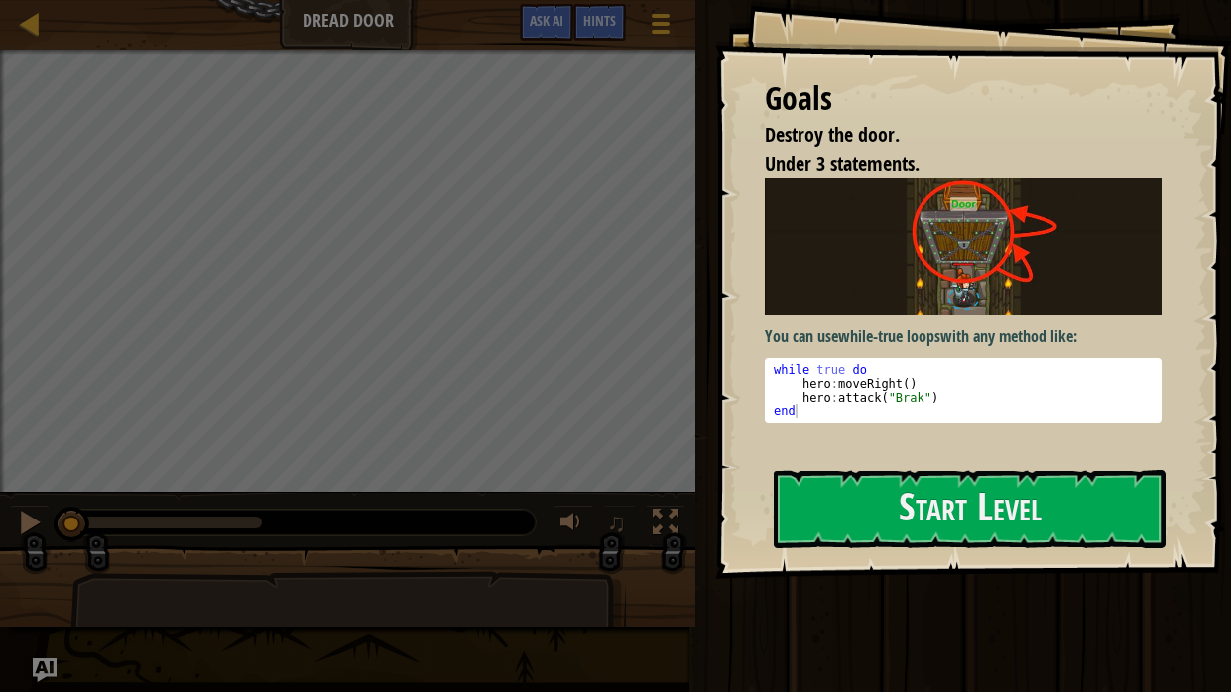
click at [988, 337] on p "You can use while-true loops with any method like:" at bounding box center [963, 336] width 397 height 23
click at [919, 504] on button "Start Level" at bounding box center [970, 509] width 392 height 78
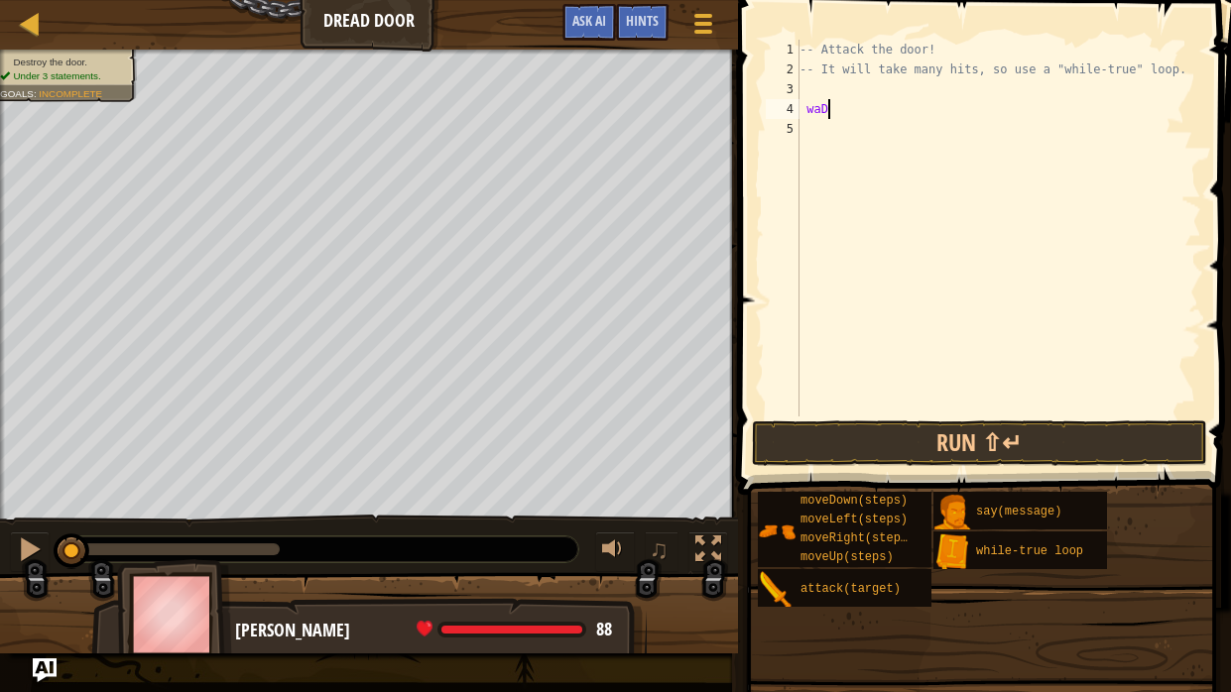
scroll to position [9, 1]
type textarea "w"
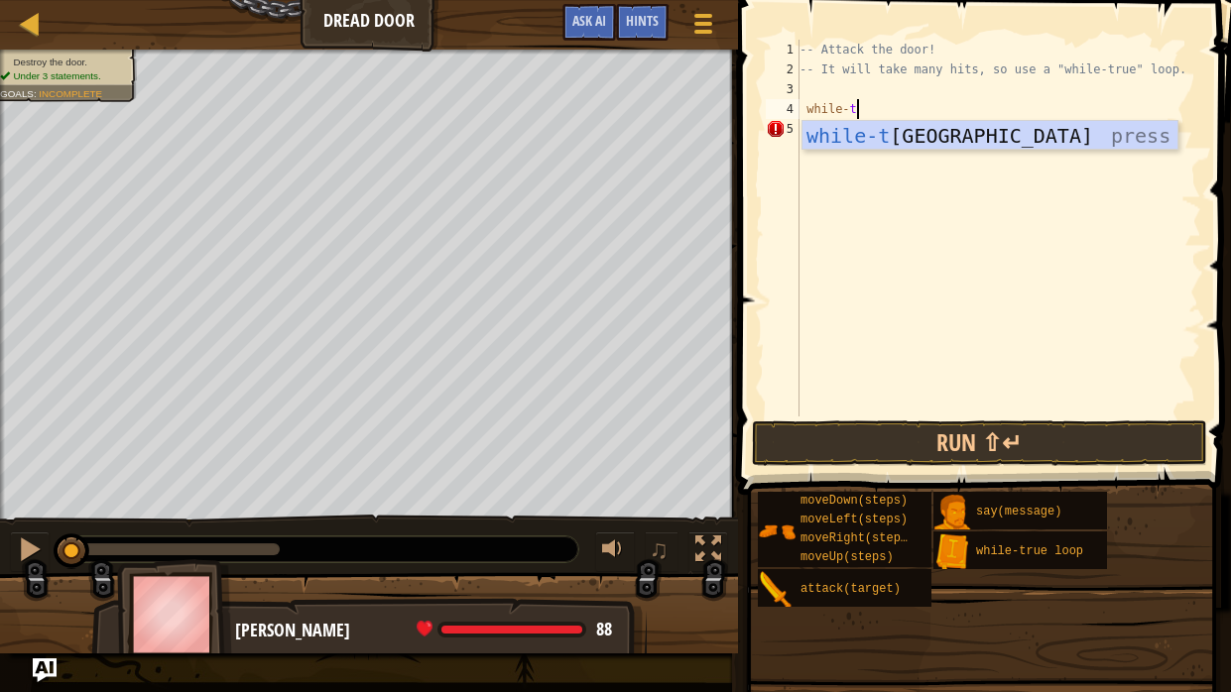
scroll to position [9, 3]
type textarea "while-trueloop"
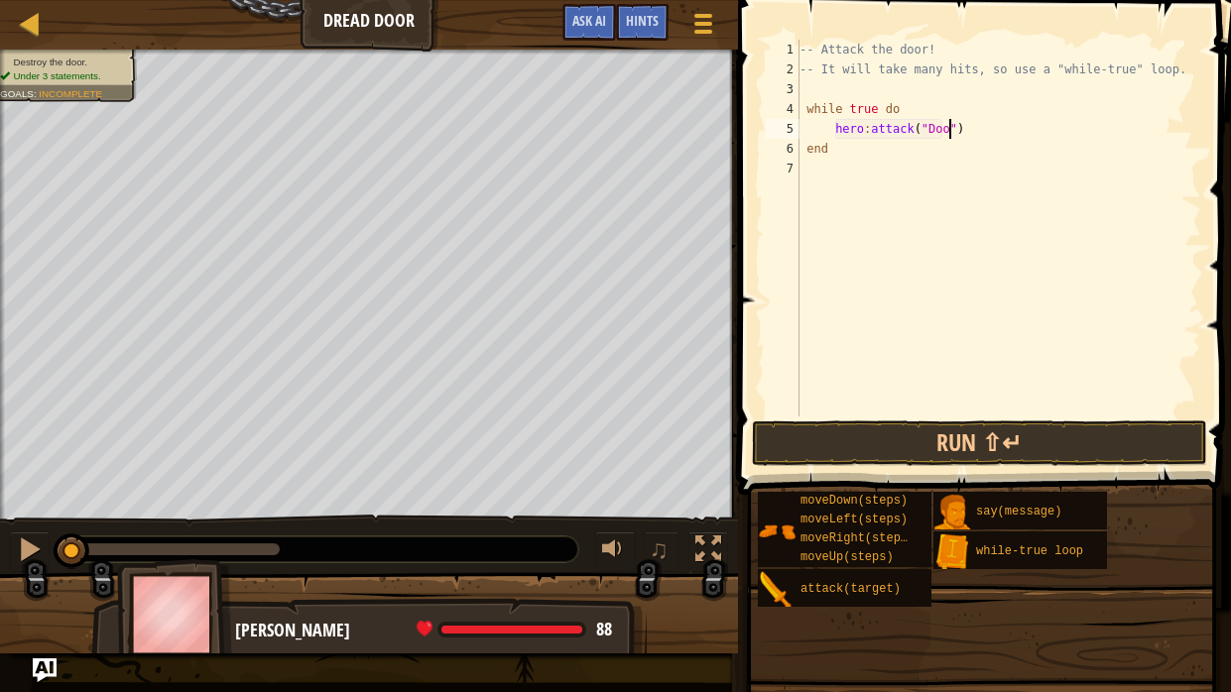
scroll to position [9, 13]
type textarea "hero:attack("Door")"
click at [872, 422] on button "Run ⇧↵" at bounding box center [979, 444] width 455 height 46
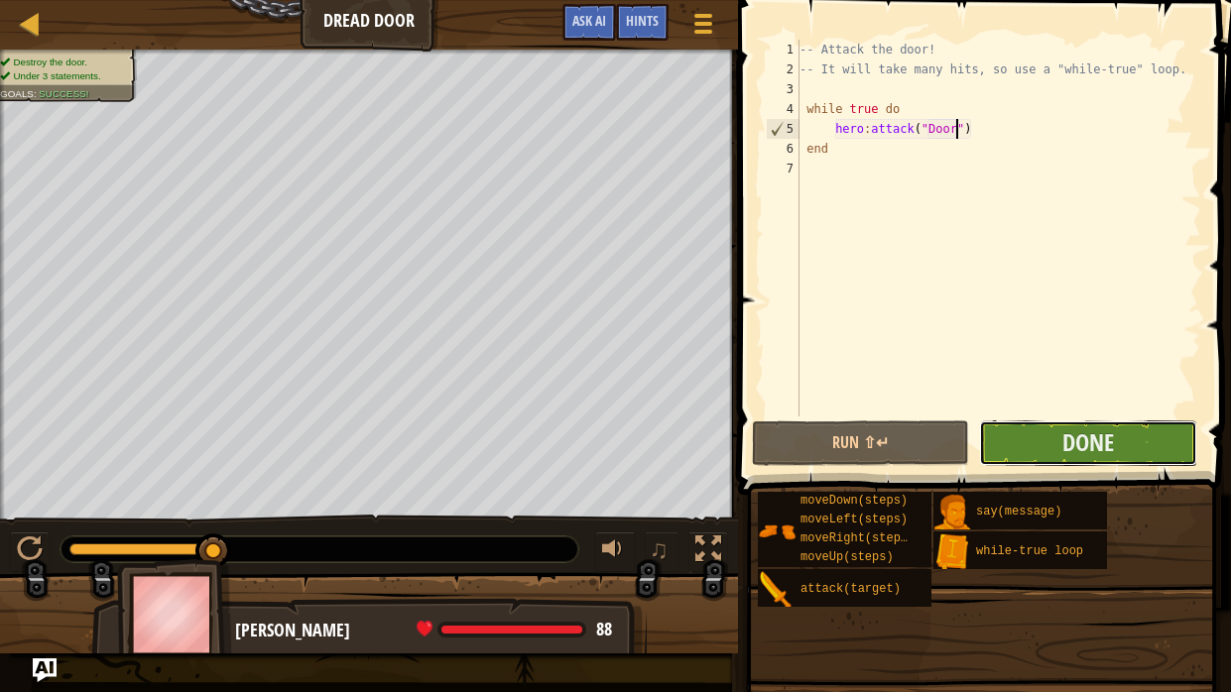
click at [1029, 438] on button "Done" at bounding box center [1087, 444] width 217 height 46
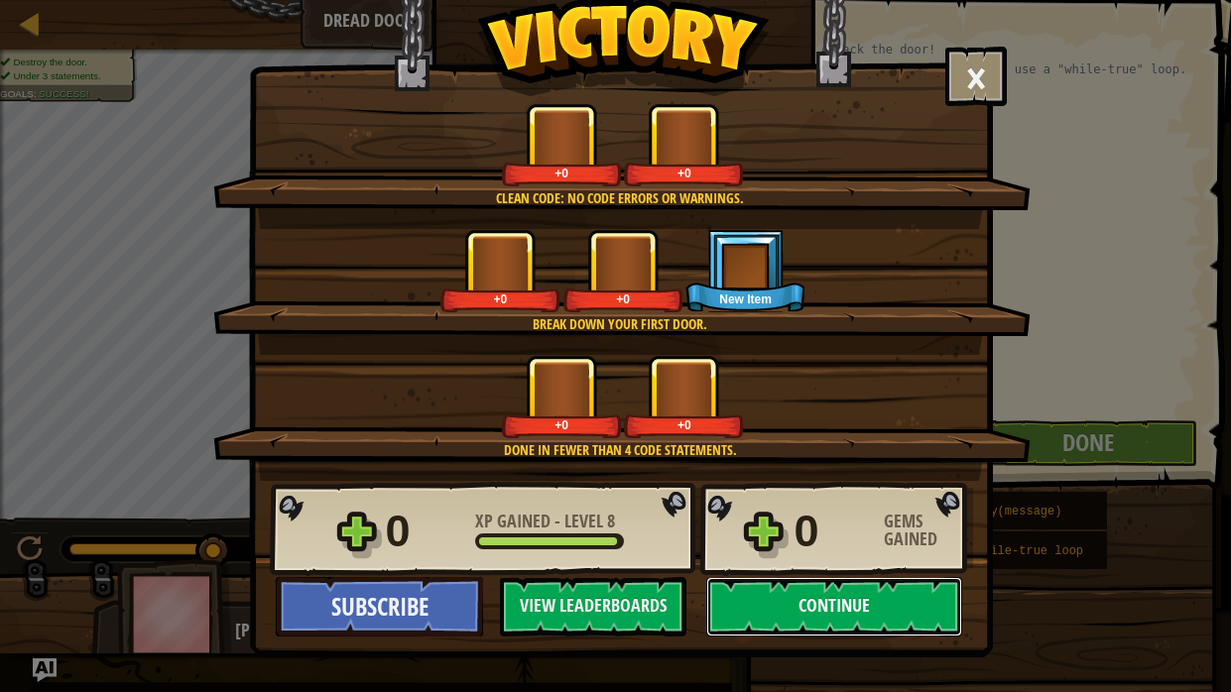
click at [831, 524] on button "Continue" at bounding box center [834, 607] width 256 height 60
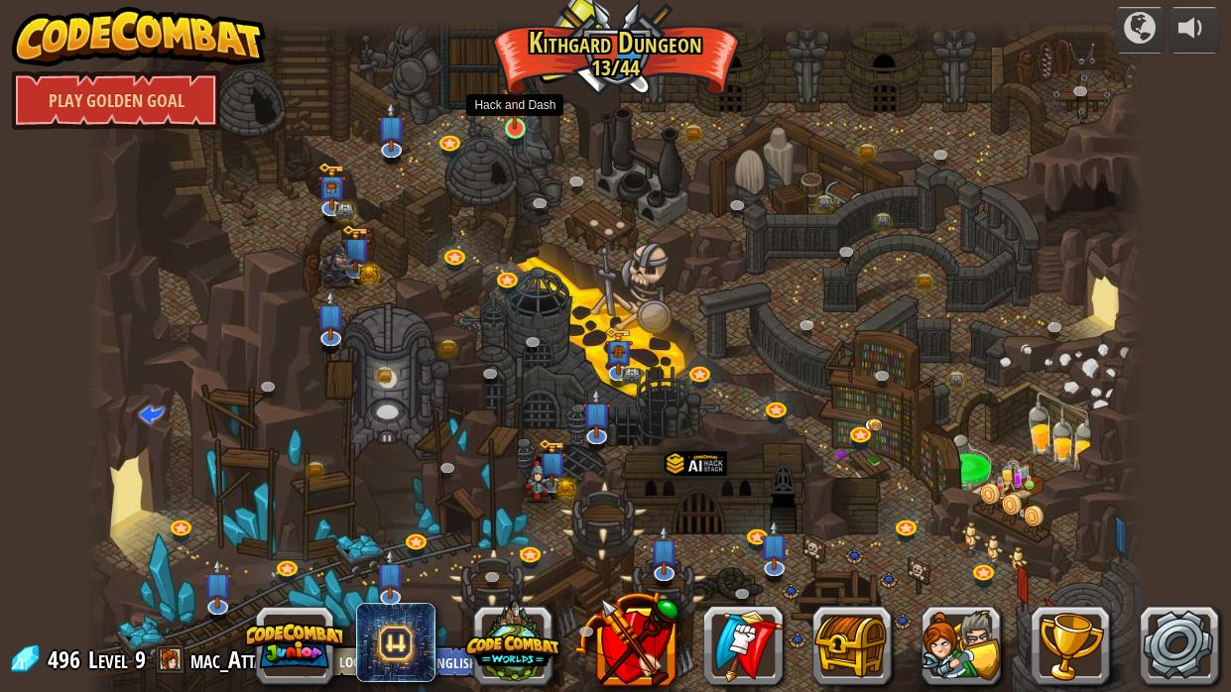
click at [508, 127] on img at bounding box center [515, 100] width 26 height 60
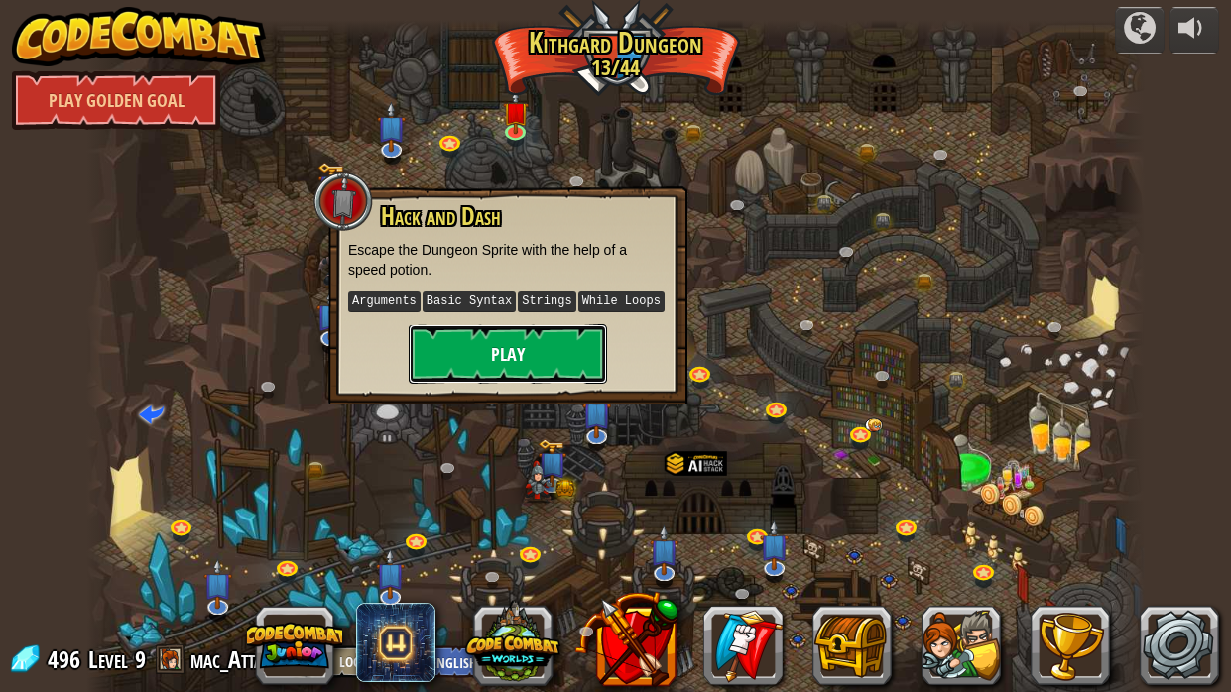
click at [559, 360] on button "Play" at bounding box center [508, 354] width 198 height 60
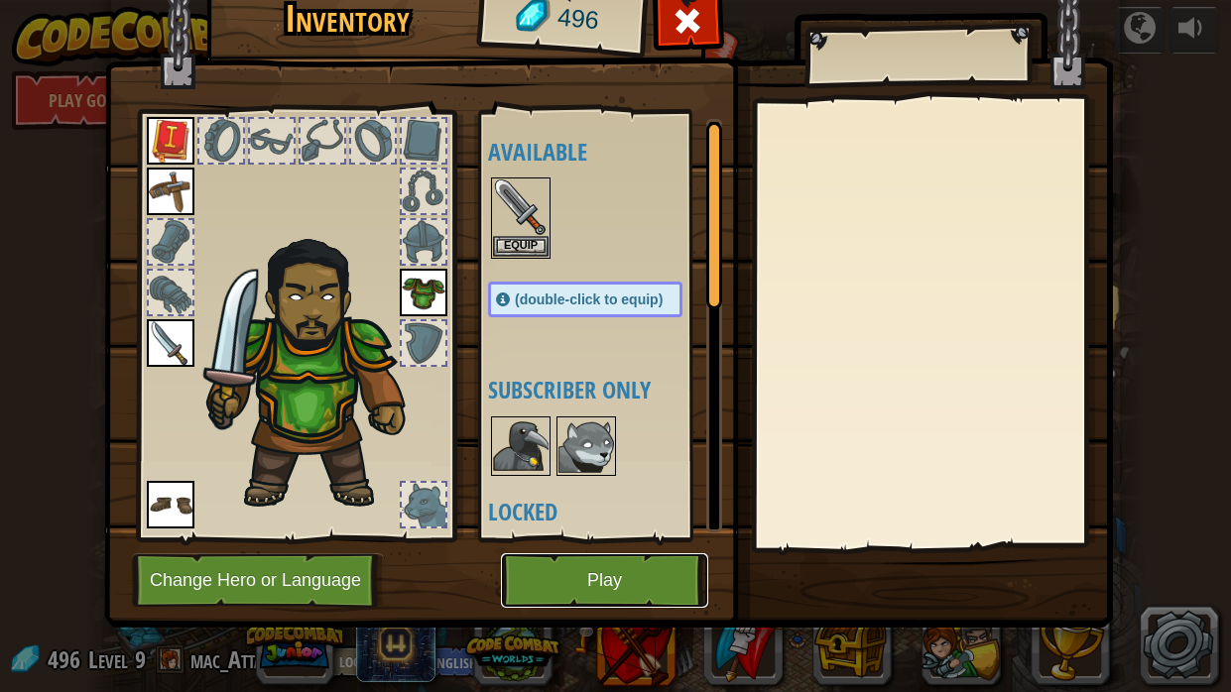
click at [628, 524] on button "Play" at bounding box center [604, 581] width 207 height 55
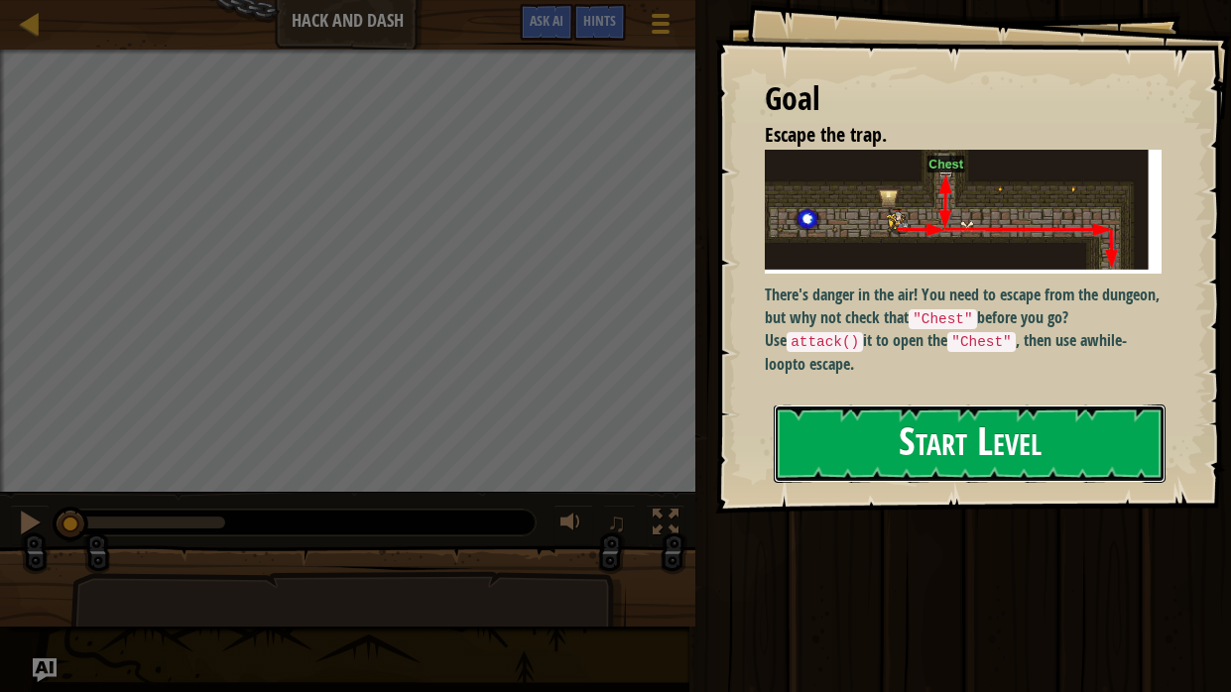
click at [999, 450] on button "Start Level" at bounding box center [970, 444] width 392 height 78
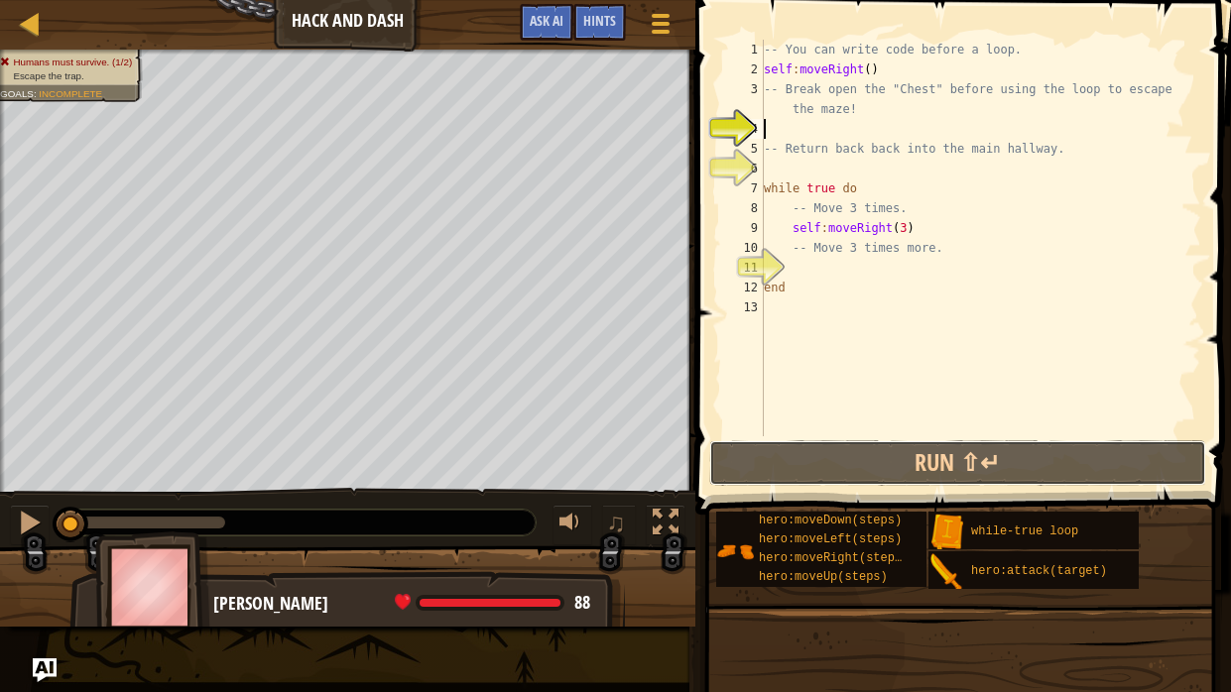
click at [999, 450] on button "Run ⇧↵" at bounding box center [957, 463] width 497 height 46
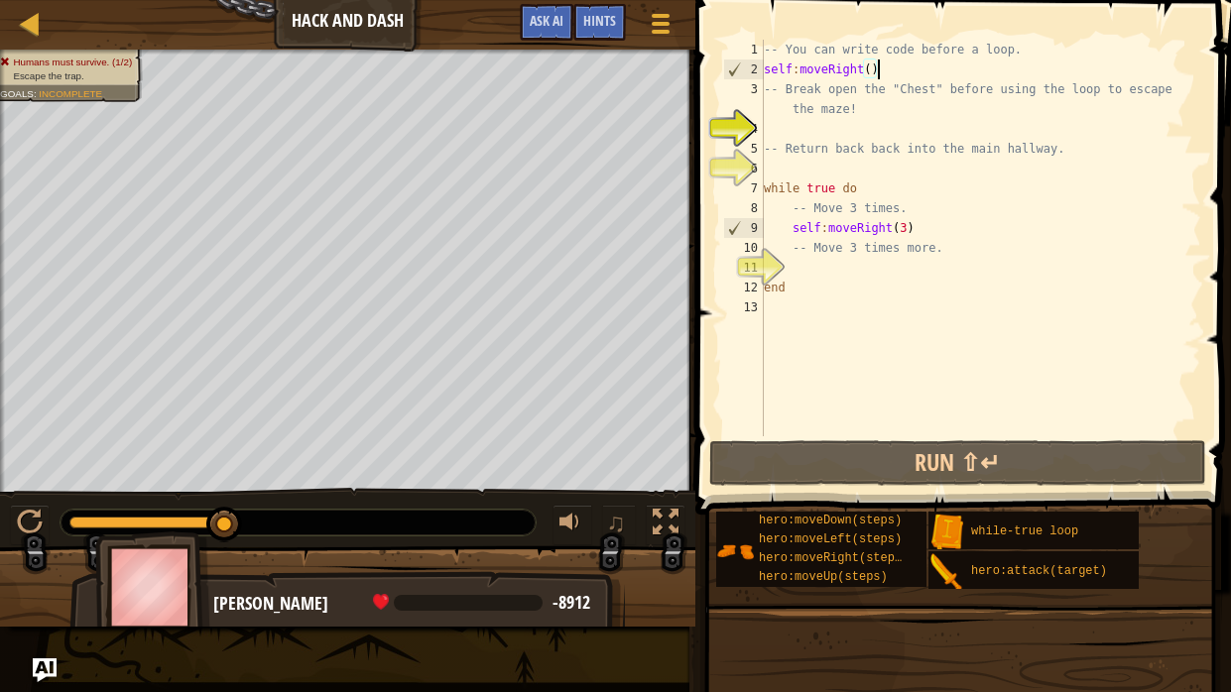
drag, startPoint x: 895, startPoint y: 74, endPoint x: 886, endPoint y: 69, distance: 10.2
click at [886, 69] on div "-- You can write code before a loop. self : moveRight ( ) -- Break open the "Ch…" at bounding box center [980, 258] width 441 height 436
type textarea "self:moveRight()"
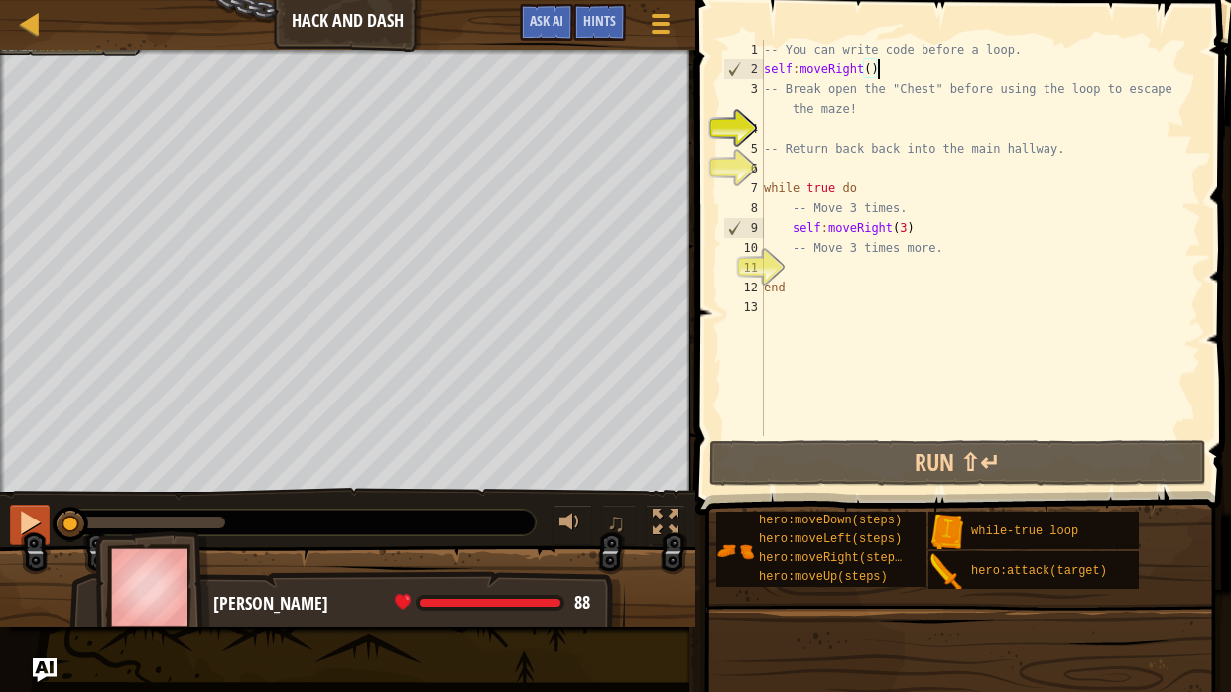
drag, startPoint x: 213, startPoint y: 518, endPoint x: 25, endPoint y: 522, distance: 188.5
click at [25, 522] on div "♫" at bounding box center [347, 518] width 695 height 60
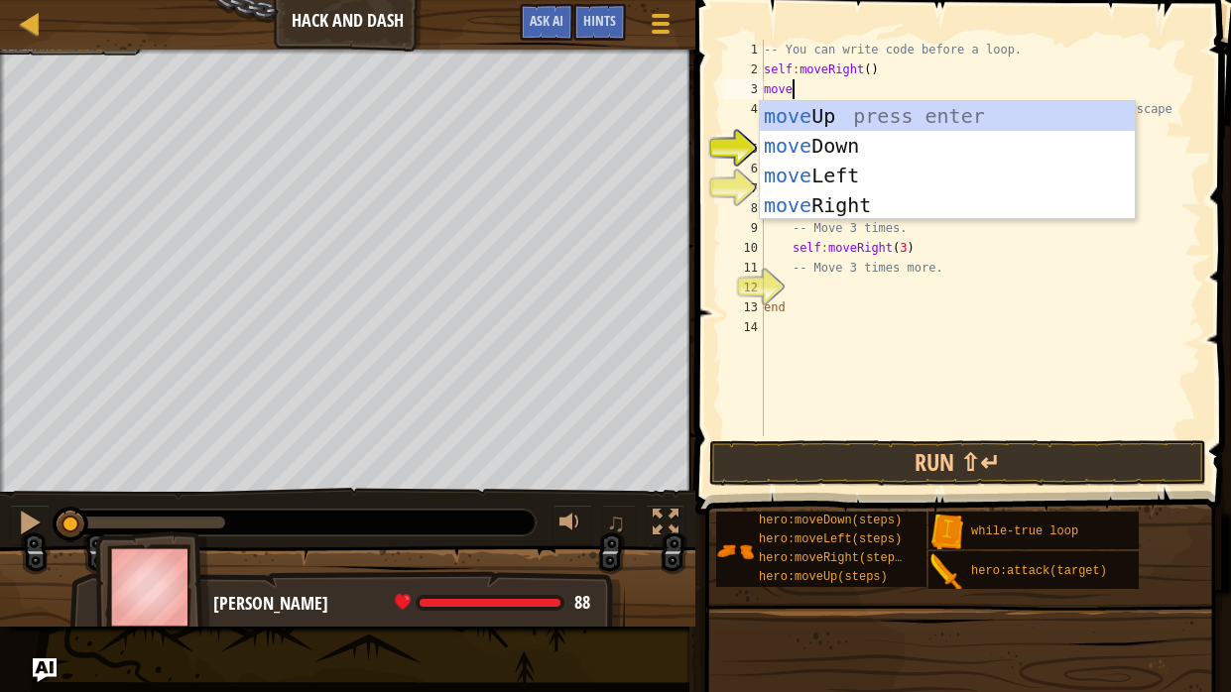
scroll to position [9, 1]
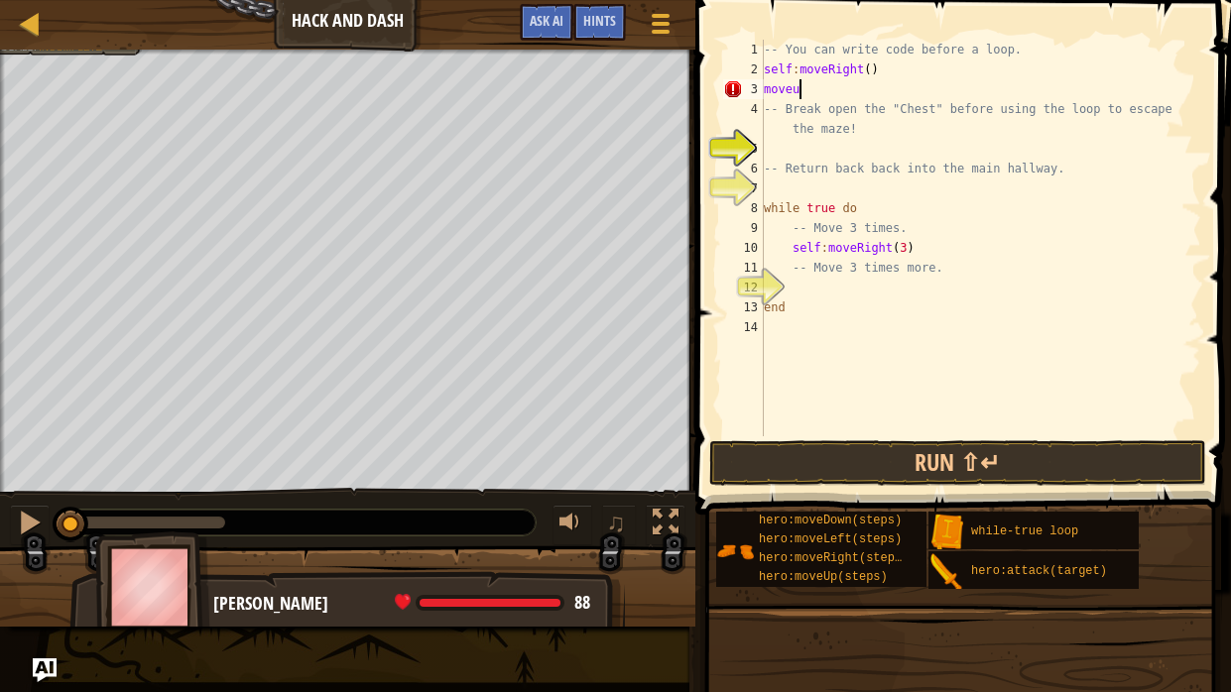
type textarea "moveup"
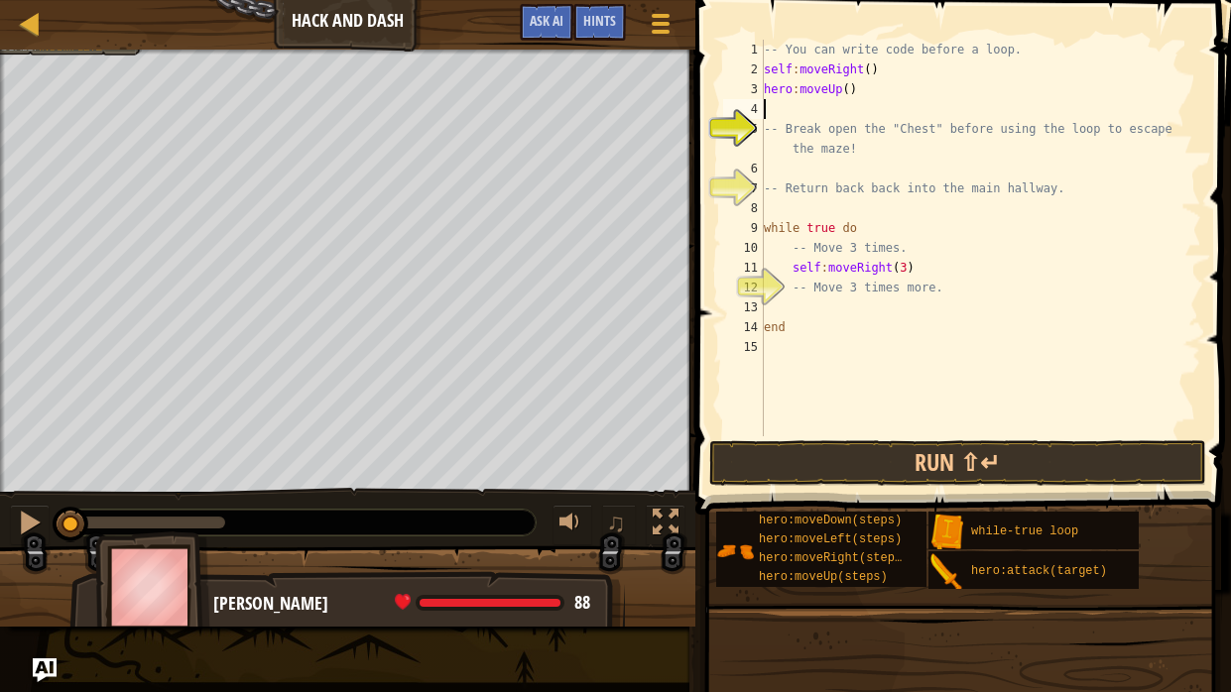
scroll to position [9, 0]
type textarea "hero:moveUp()"
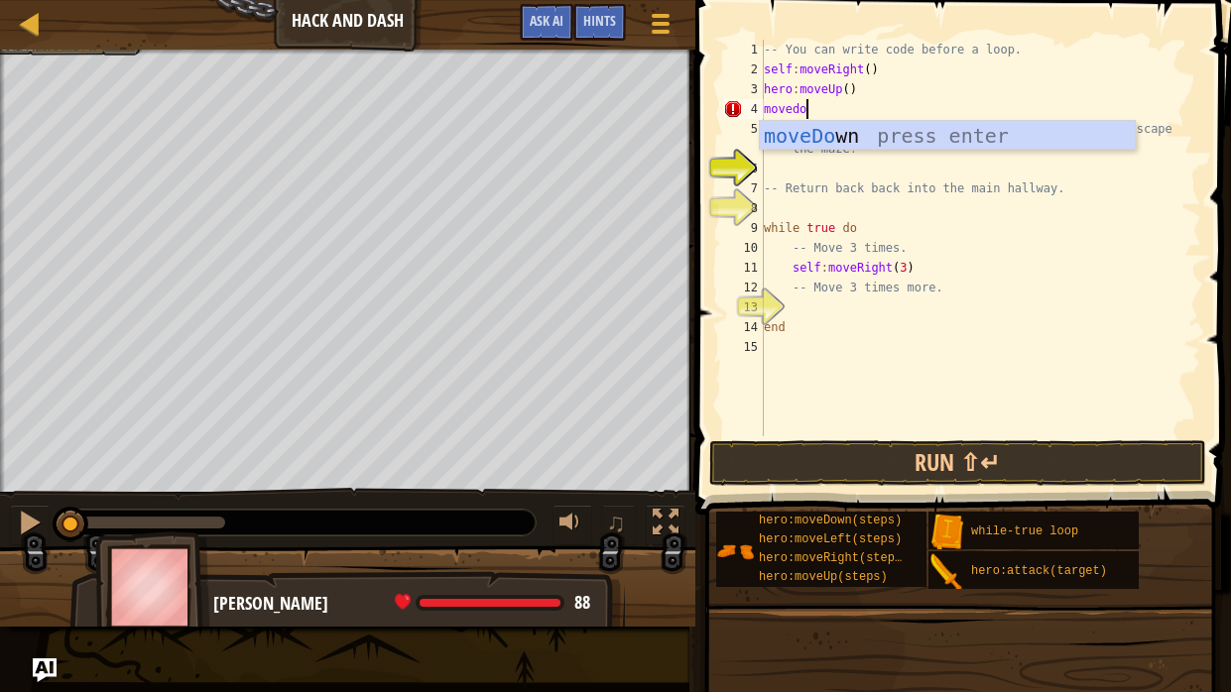
type textarea "movedown"
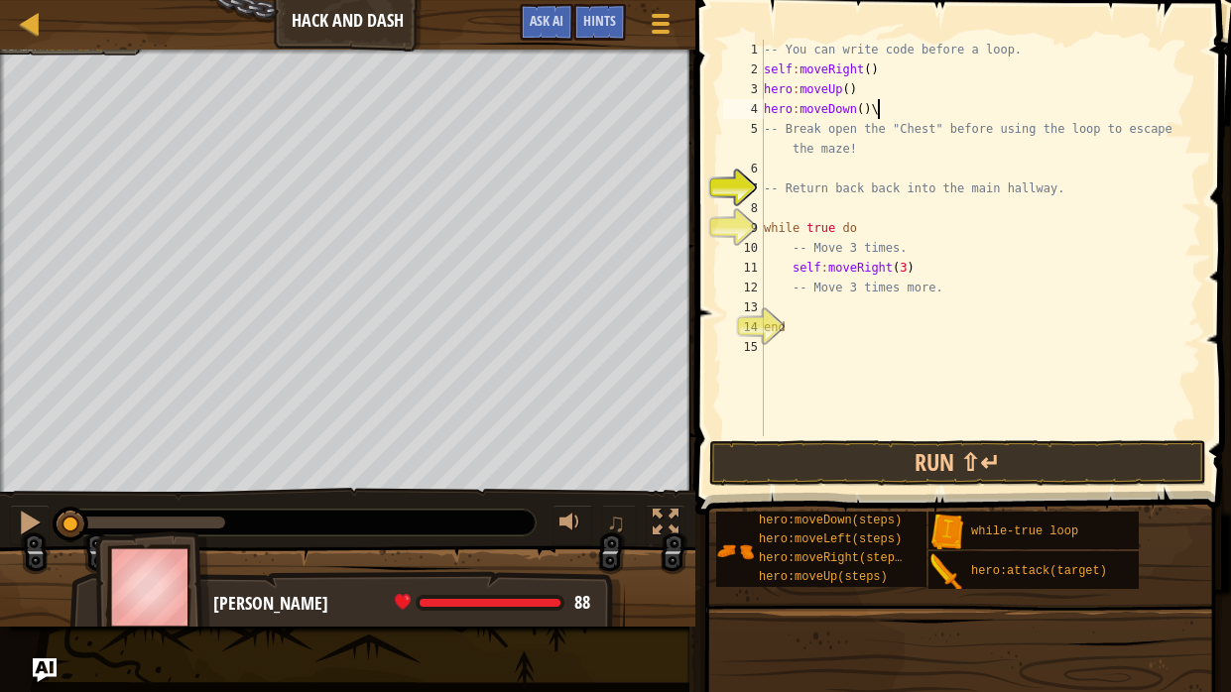
scroll to position [9, 9]
type textarea "hero:moveDown()"
drag, startPoint x: 875, startPoint y: 115, endPoint x: 765, endPoint y: 105, distance: 110.6
click at [765, 105] on div "-- You can write code before a loop. self : moveRight ( ) hero : moveUp ( ) her…" at bounding box center [980, 258] width 441 height 436
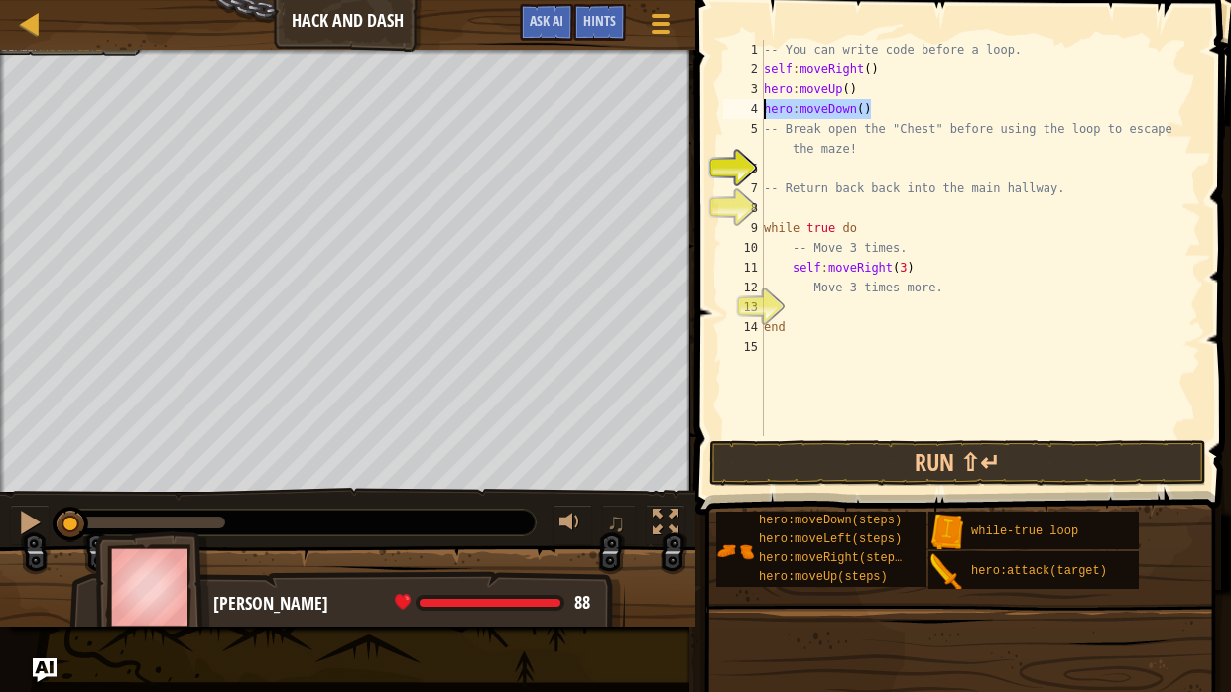
scroll to position [9, 0]
click at [807, 171] on div "-- You can write code before a loop. self : moveRight ( ) hero : moveUp ( ) -- …" at bounding box center [980, 258] width 441 height 436
type textarea "hero:attack("Chest")"
click at [922, 212] on div "-- You can write code before a loop. self : moveRight ( ) hero : moveUp ( ) -- …" at bounding box center [980, 258] width 441 height 436
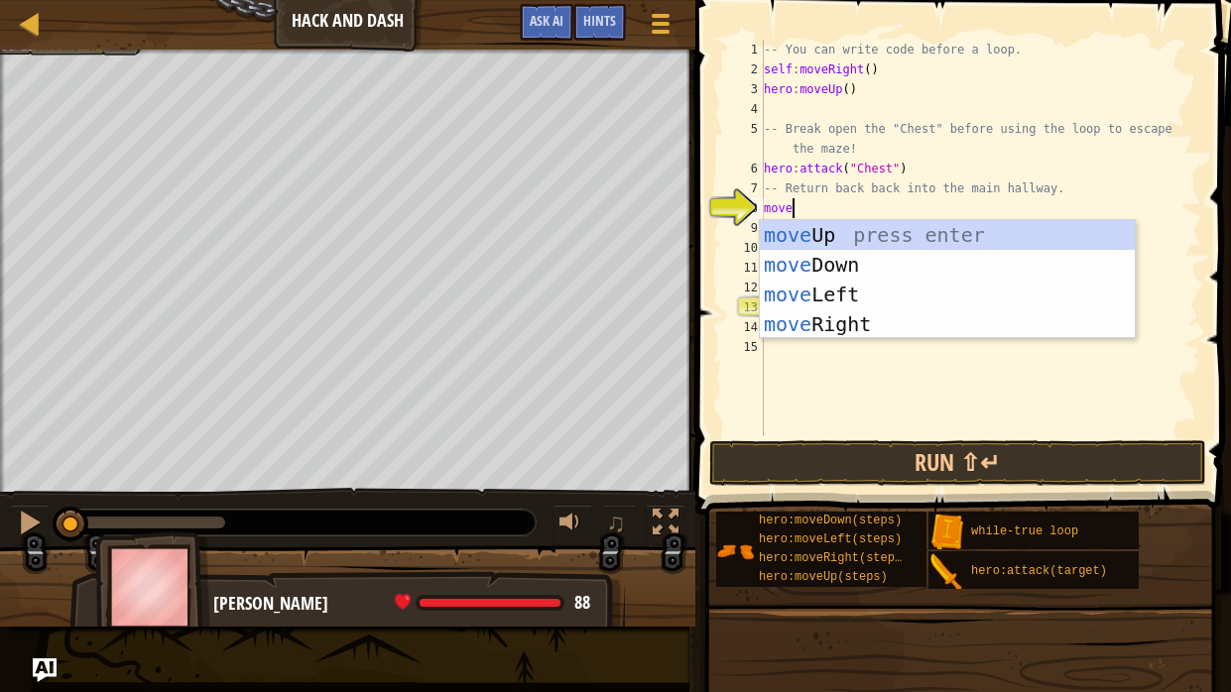
scroll to position [9, 0]
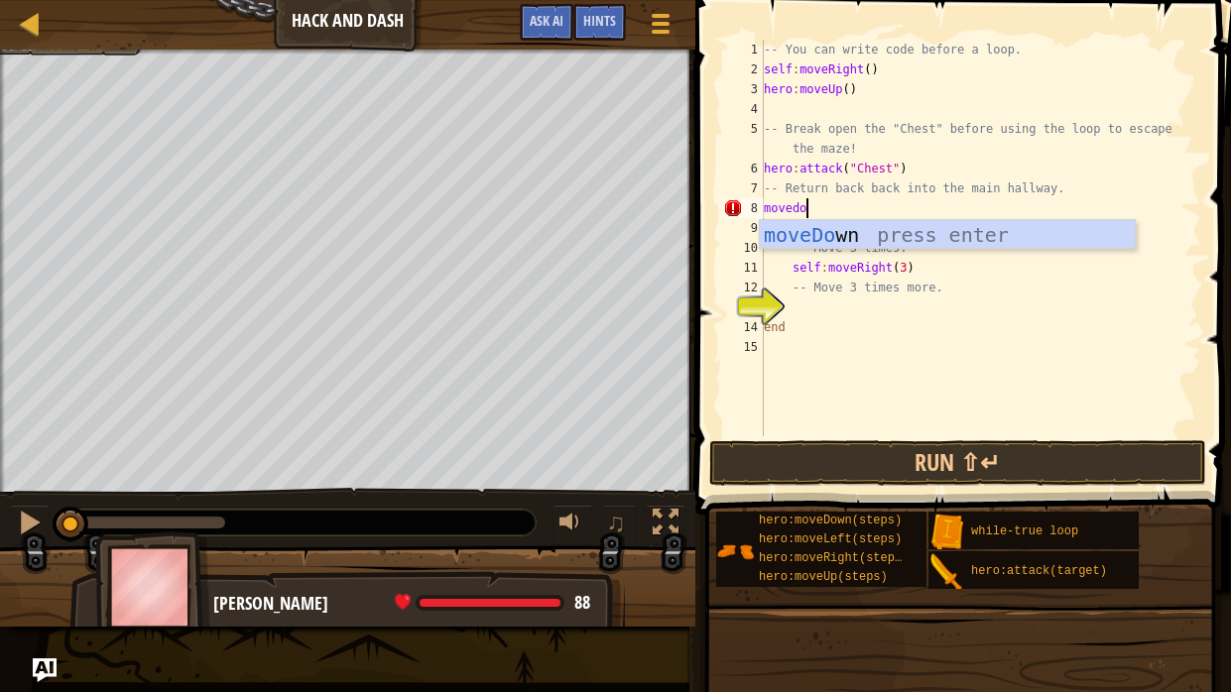
type textarea "movedown"
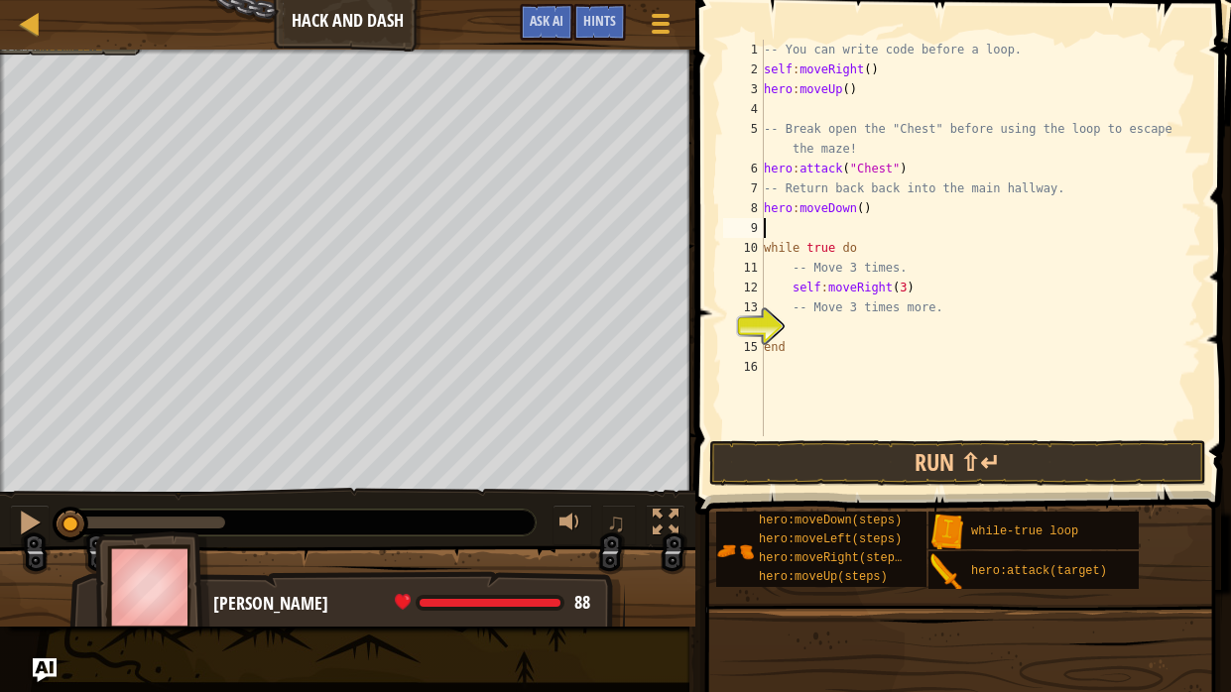
type textarea "hero:moveDown()"
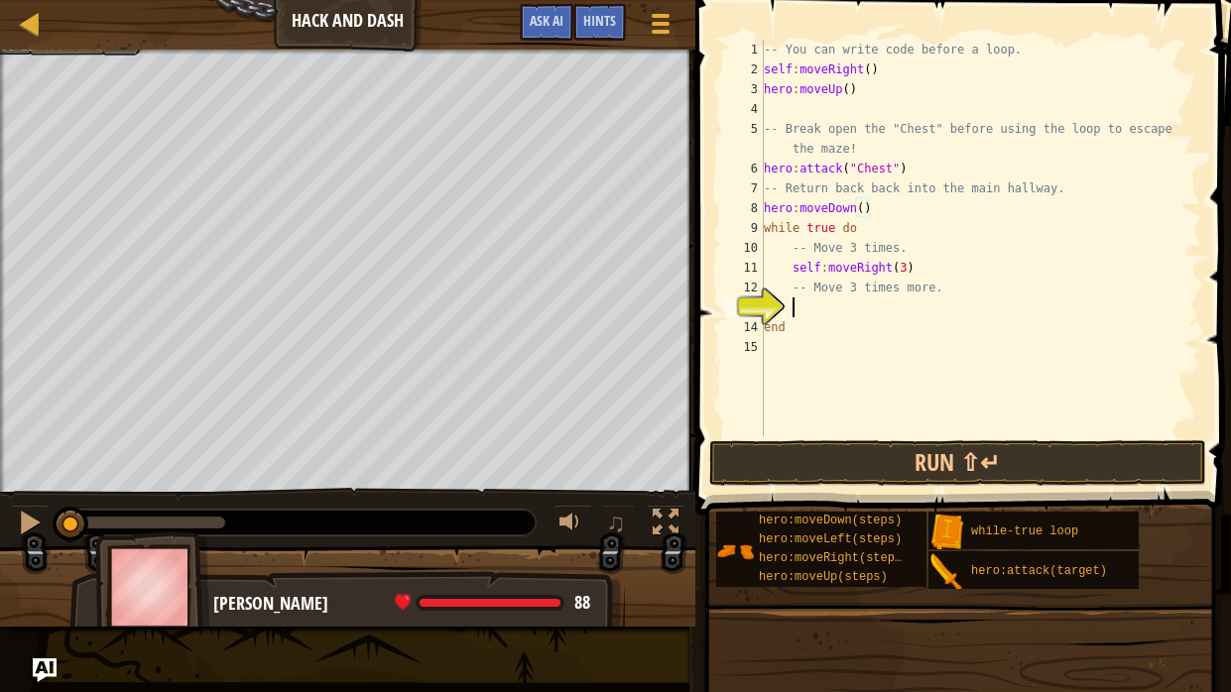
click at [922, 310] on div "-- You can write code before a loop. self : moveRight ( ) hero : moveUp ( ) -- …" at bounding box center [980, 258] width 441 height 436
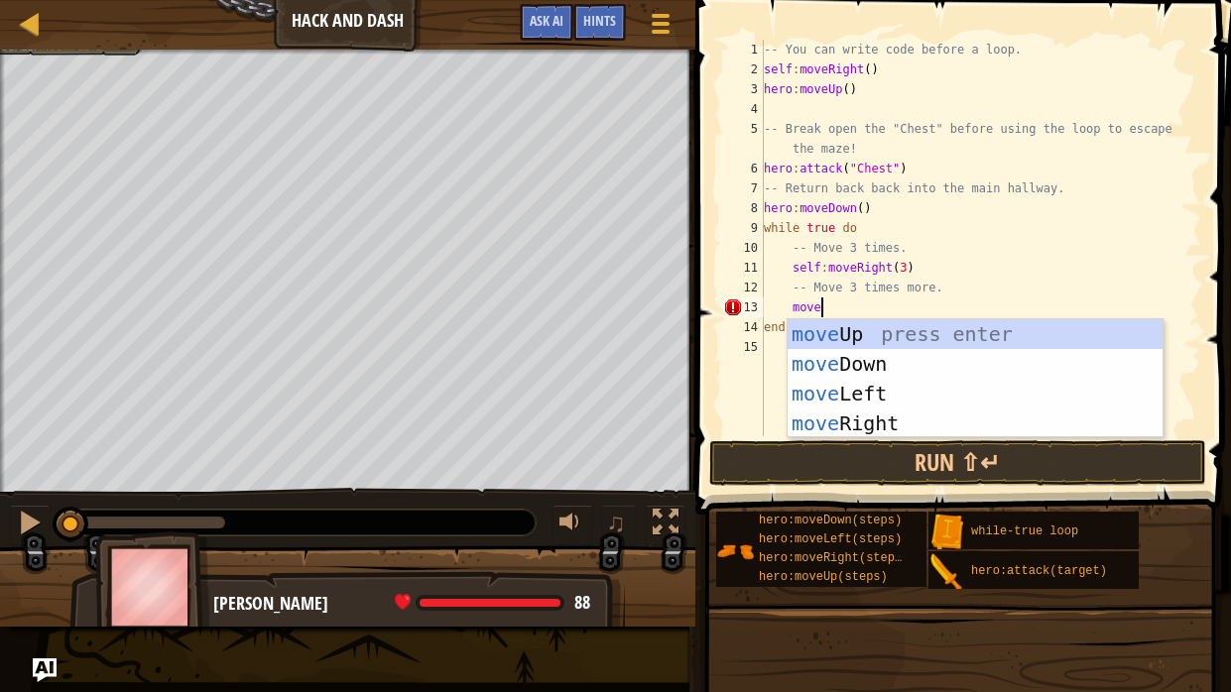
scroll to position [9, 4]
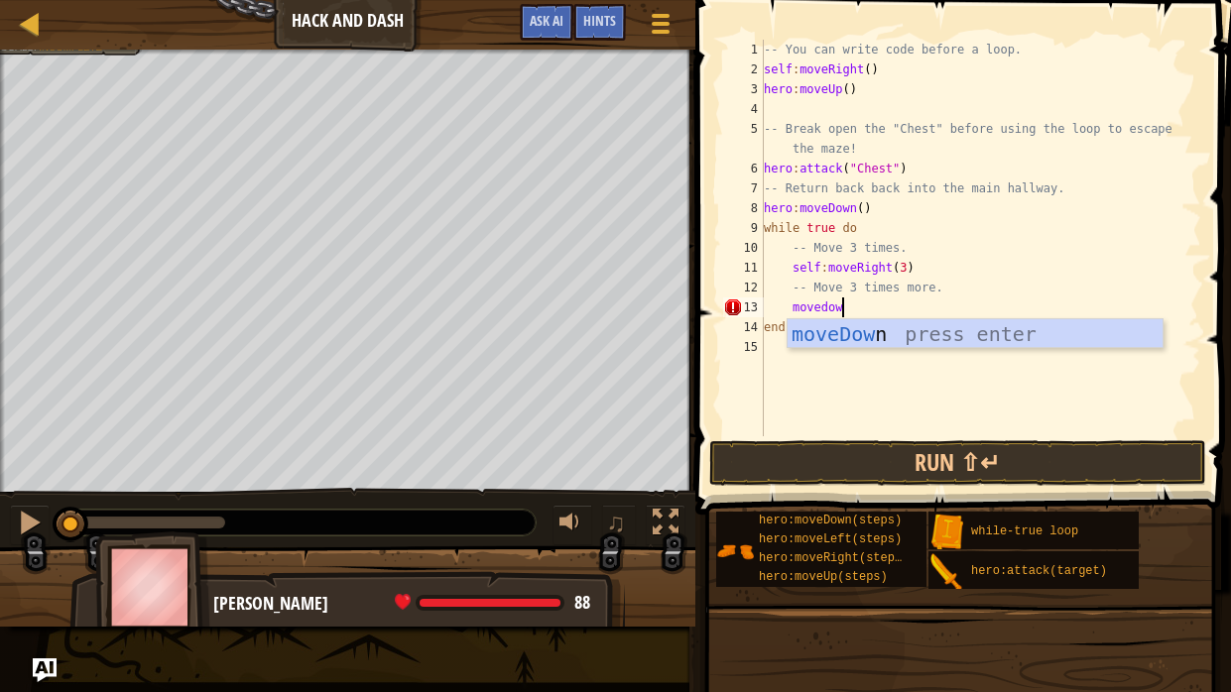
type textarea "movedown"
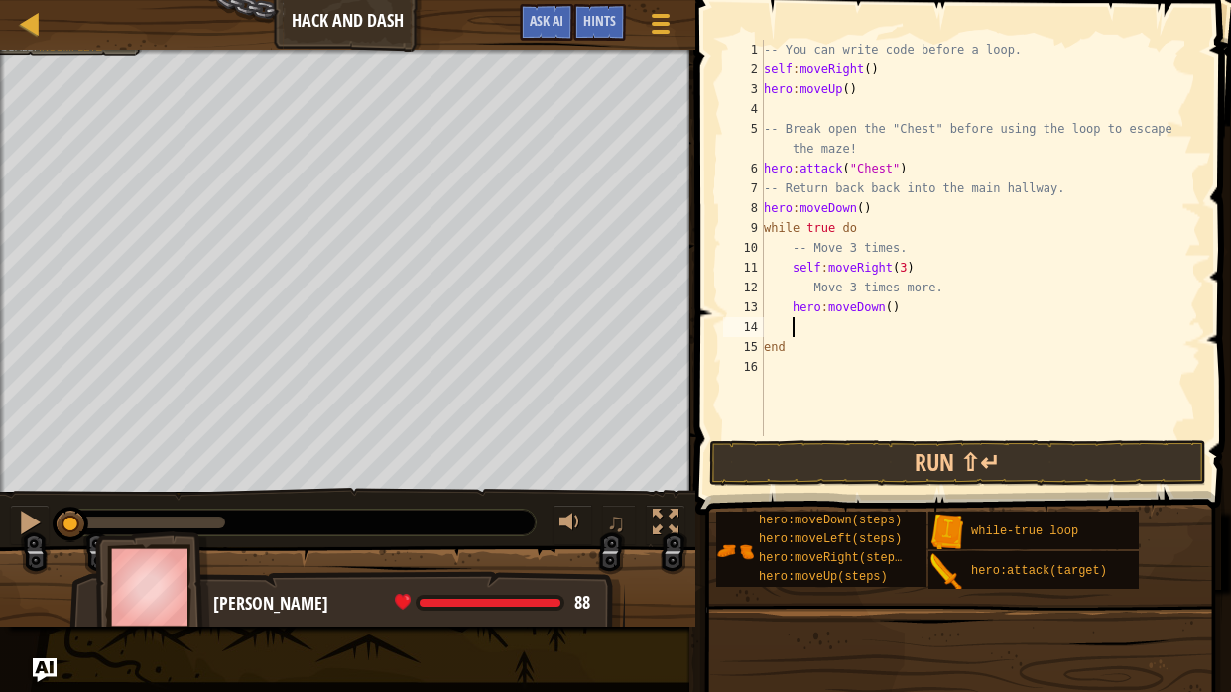
scroll to position [9, 1]
click at [889, 306] on div "-- You can write code before a loop. self : moveRight ( ) hero : moveUp ( ) -- …" at bounding box center [980, 258] width 441 height 436
type textarea "hero:moveDown(3)"
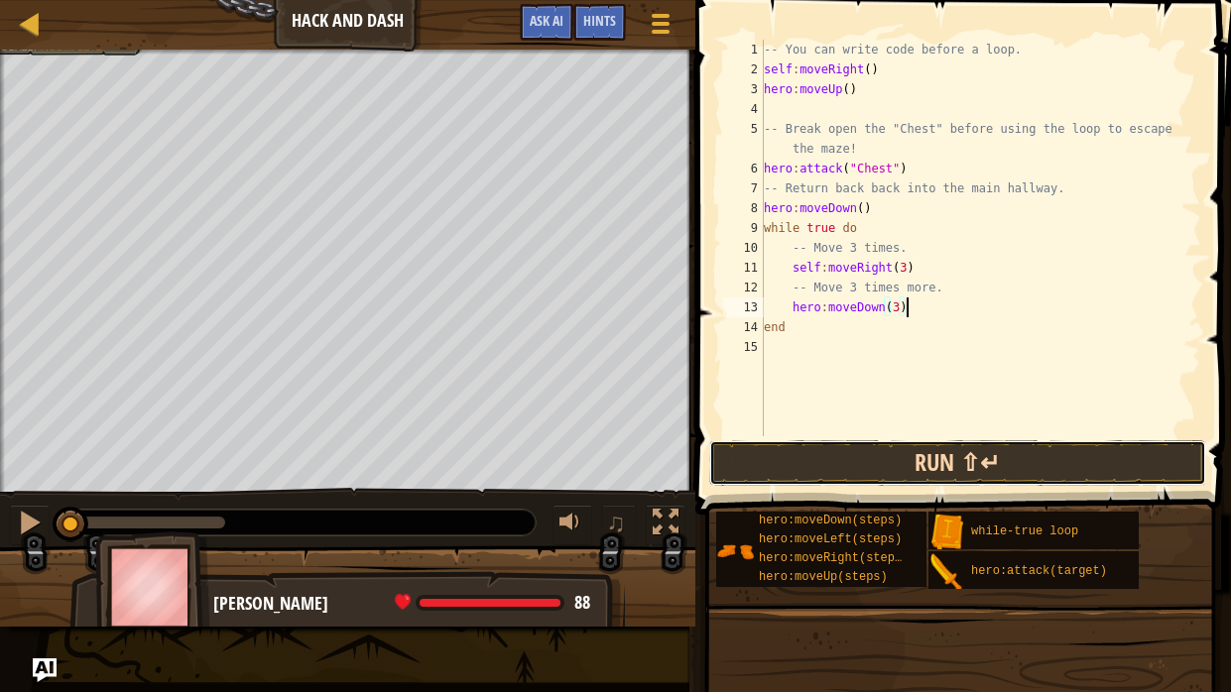
click at [929, 476] on button "Run ⇧↵" at bounding box center [957, 463] width 497 height 46
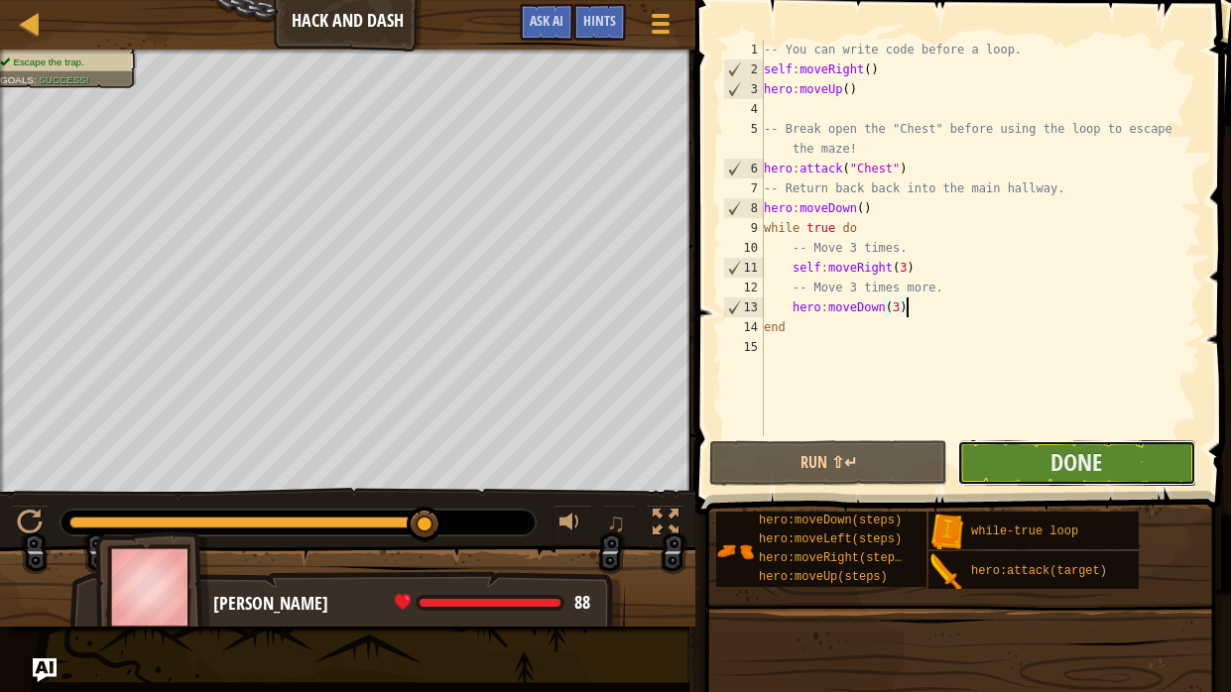
click at [1018, 458] on button "Done" at bounding box center [1076, 463] width 238 height 46
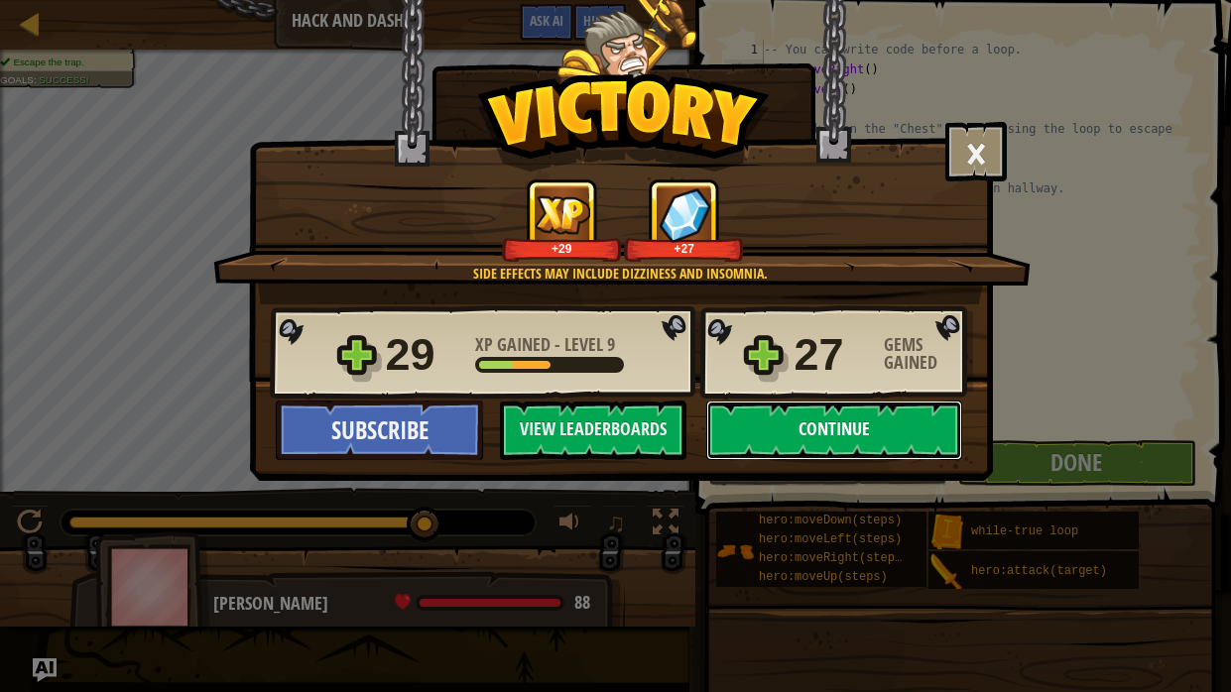
click at [858, 422] on button "Continue" at bounding box center [834, 431] width 256 height 60
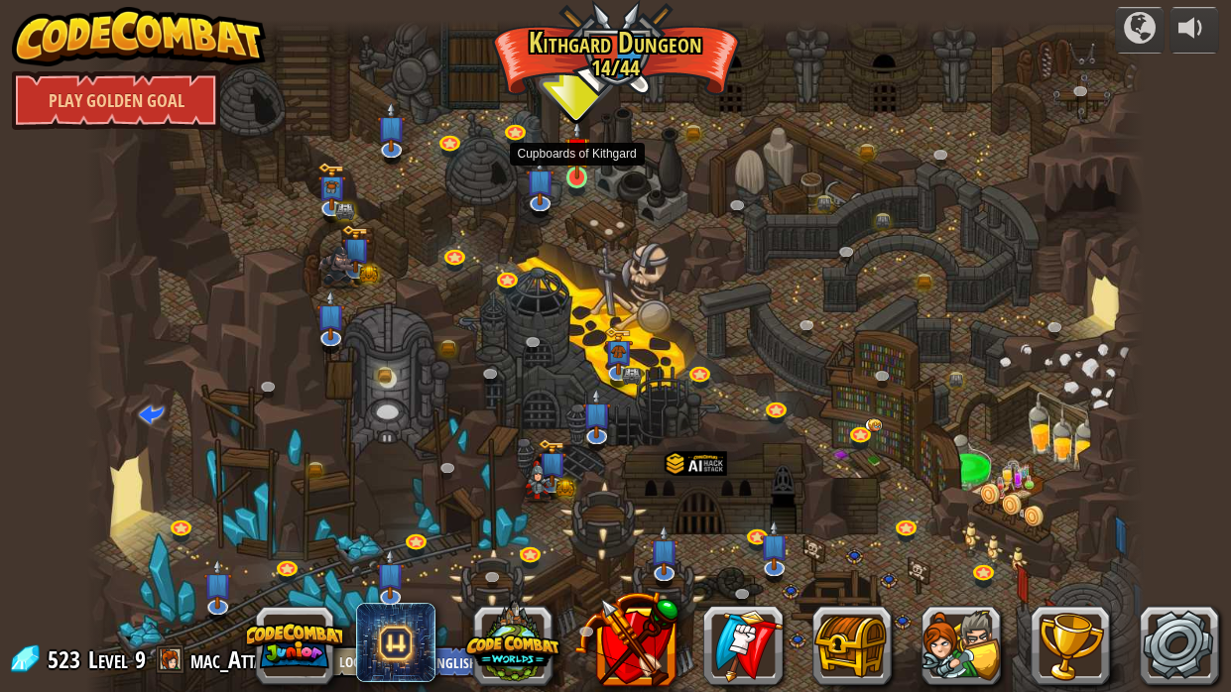
click at [572, 173] on img at bounding box center [577, 150] width 26 height 60
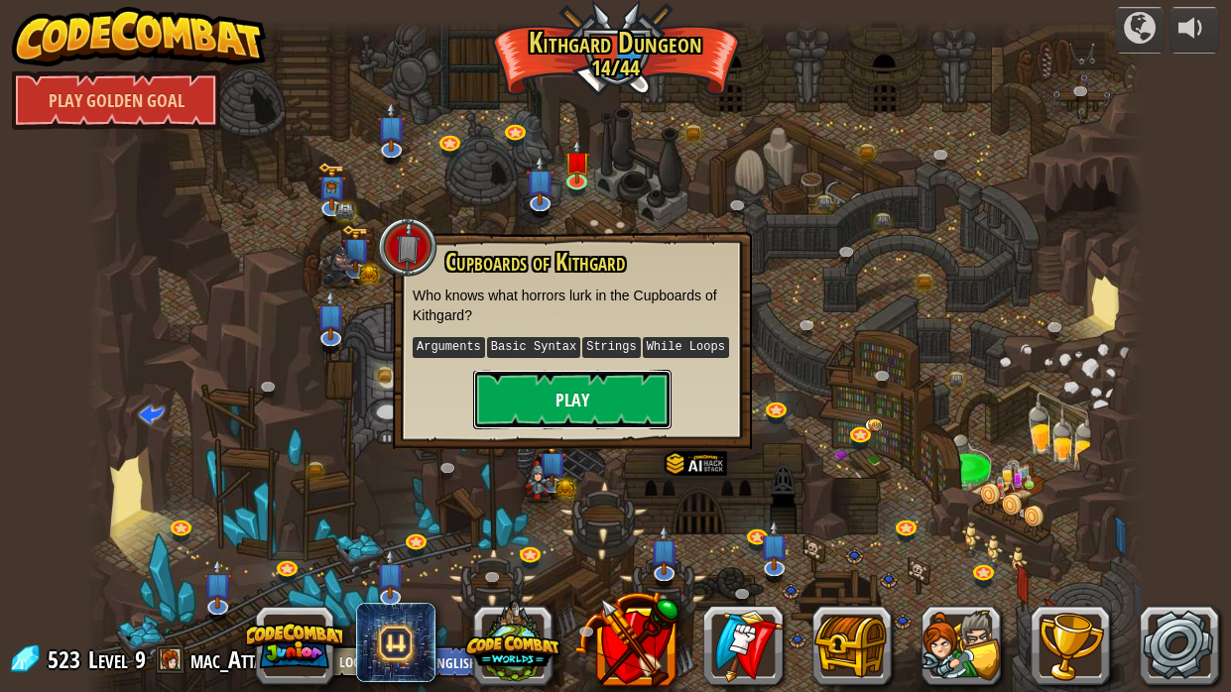
click at [614, 378] on button "Play" at bounding box center [572, 400] width 198 height 60
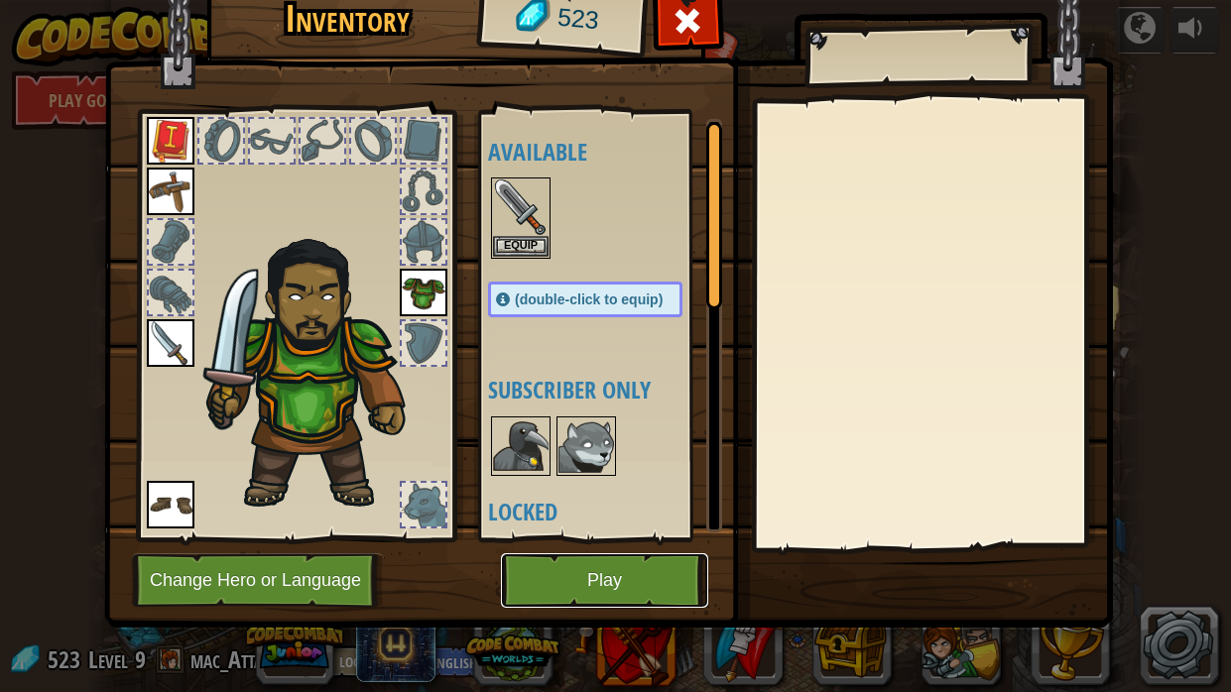
click at [645, 524] on button "Play" at bounding box center [604, 581] width 207 height 55
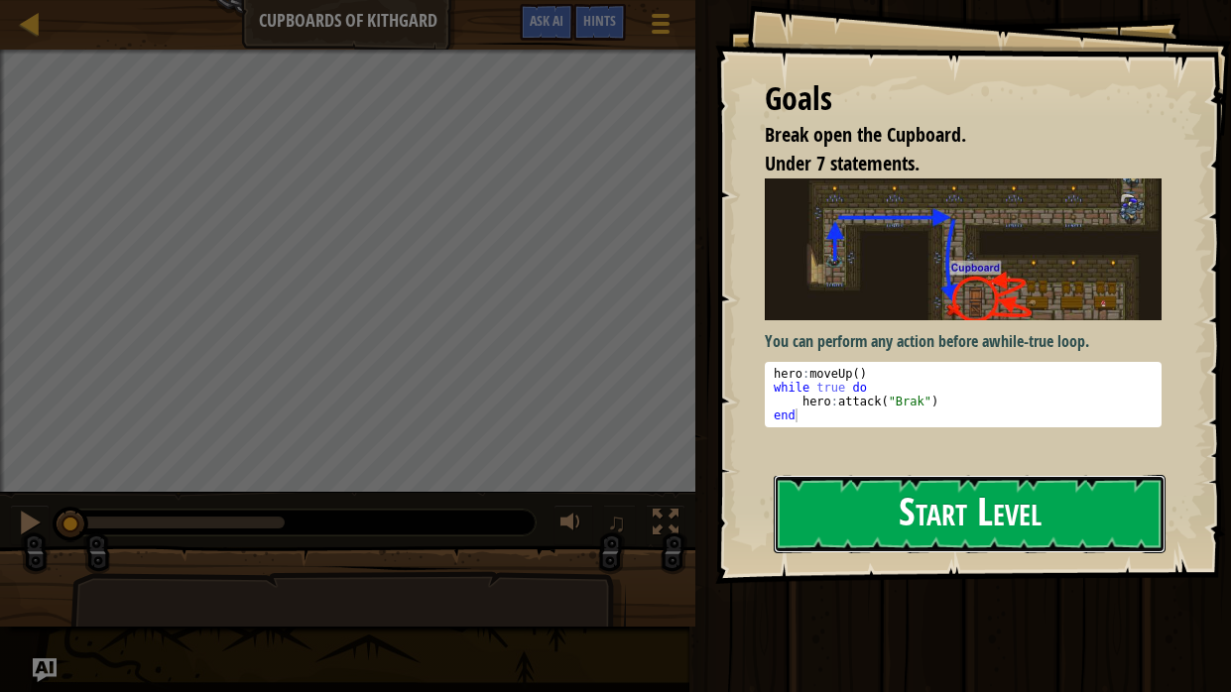
click at [842, 503] on button "Start Level" at bounding box center [970, 514] width 392 height 78
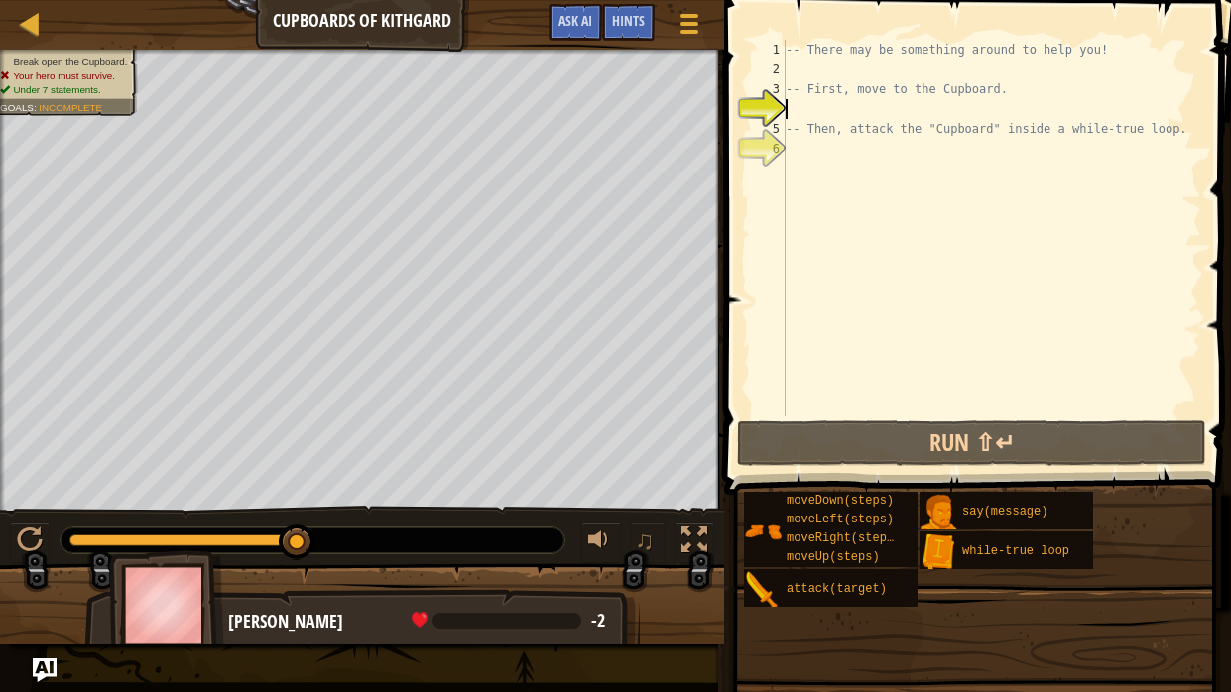
click at [857, 117] on div "-- There may be something around to help you! -- First, move to the Cupboard. -…" at bounding box center [992, 248] width 420 height 417
type textarea "-- Then, attack the "Cupboard" inside a while-true loop."
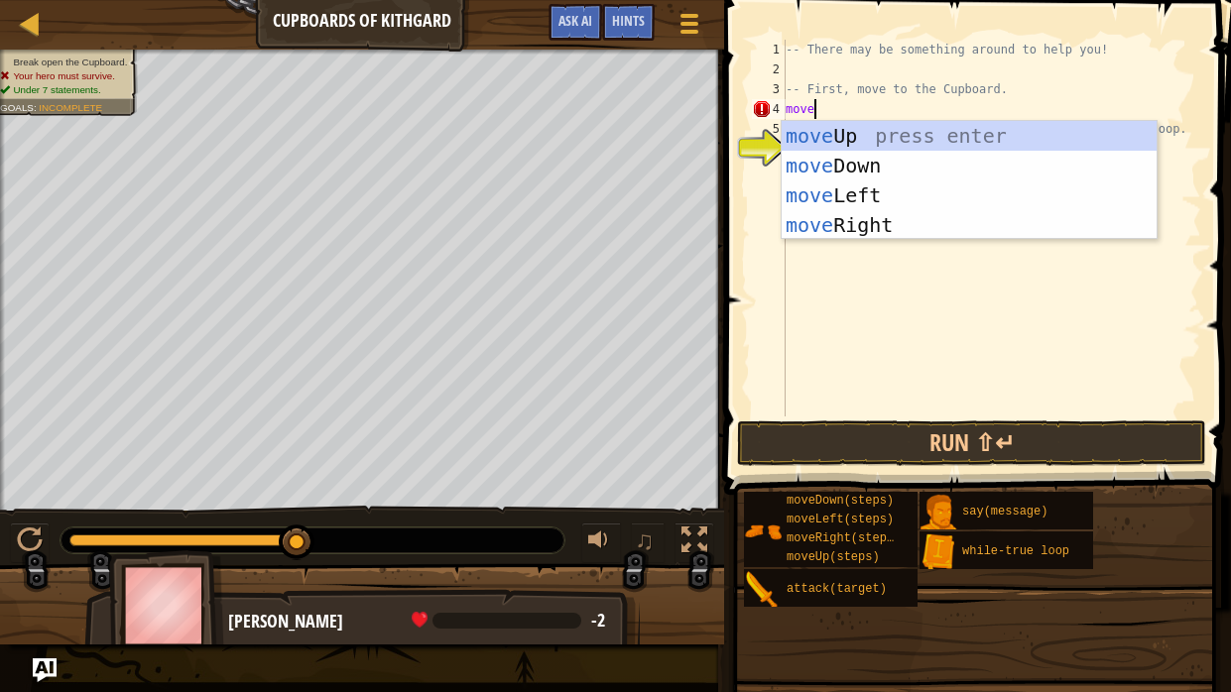
scroll to position [9, 1]
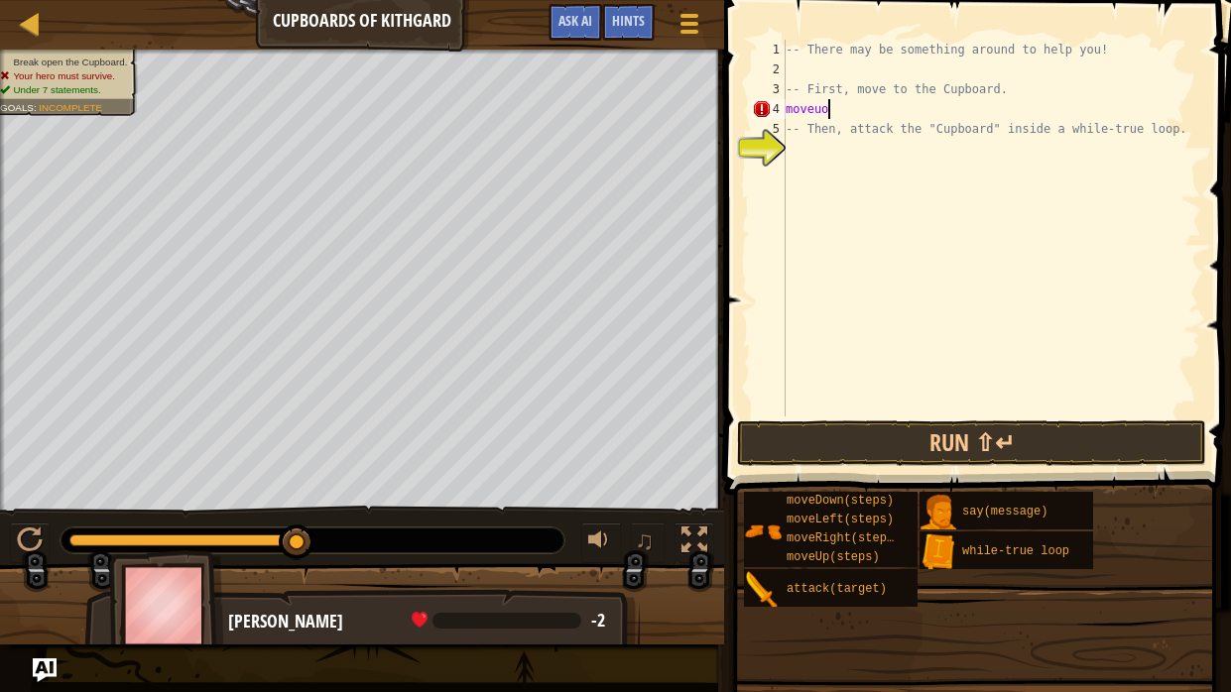
type textarea "moveup"
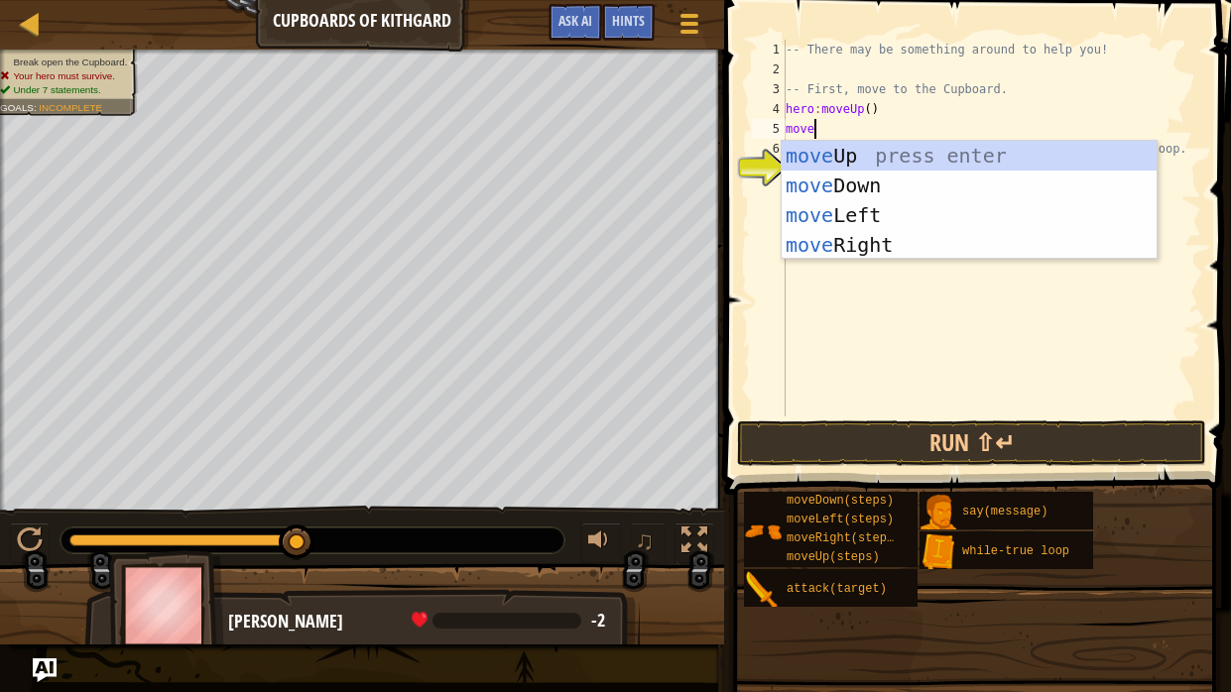
scroll to position [9, 0]
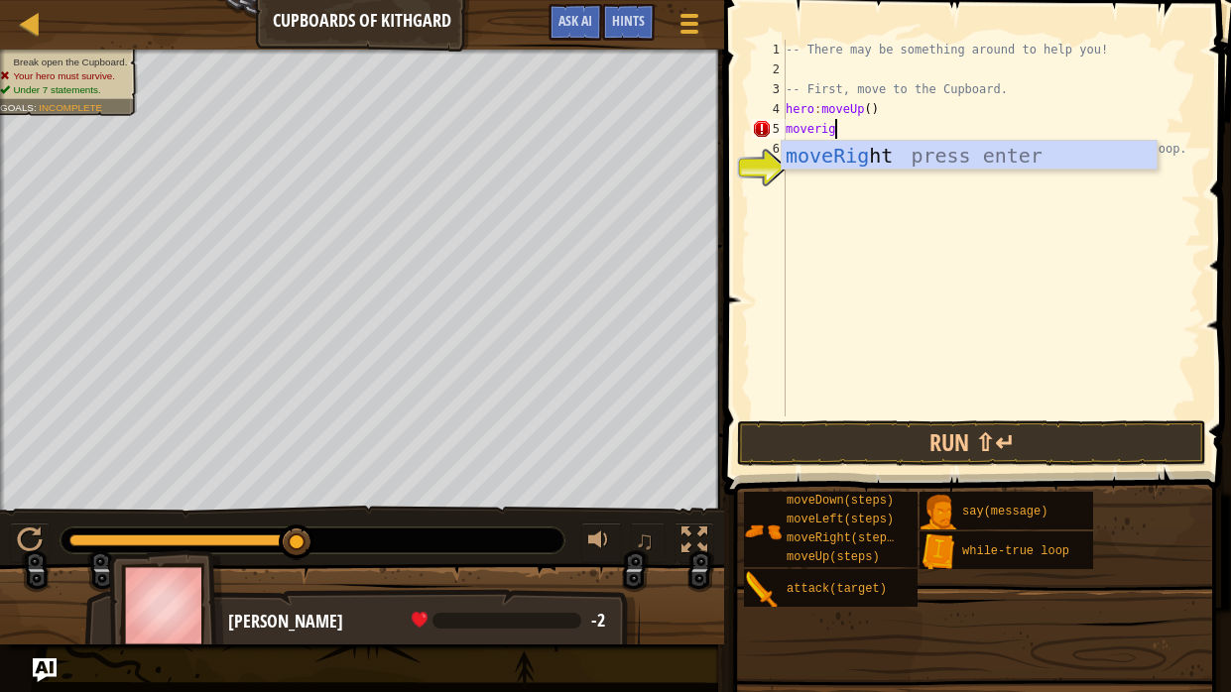
type textarea "moveright"
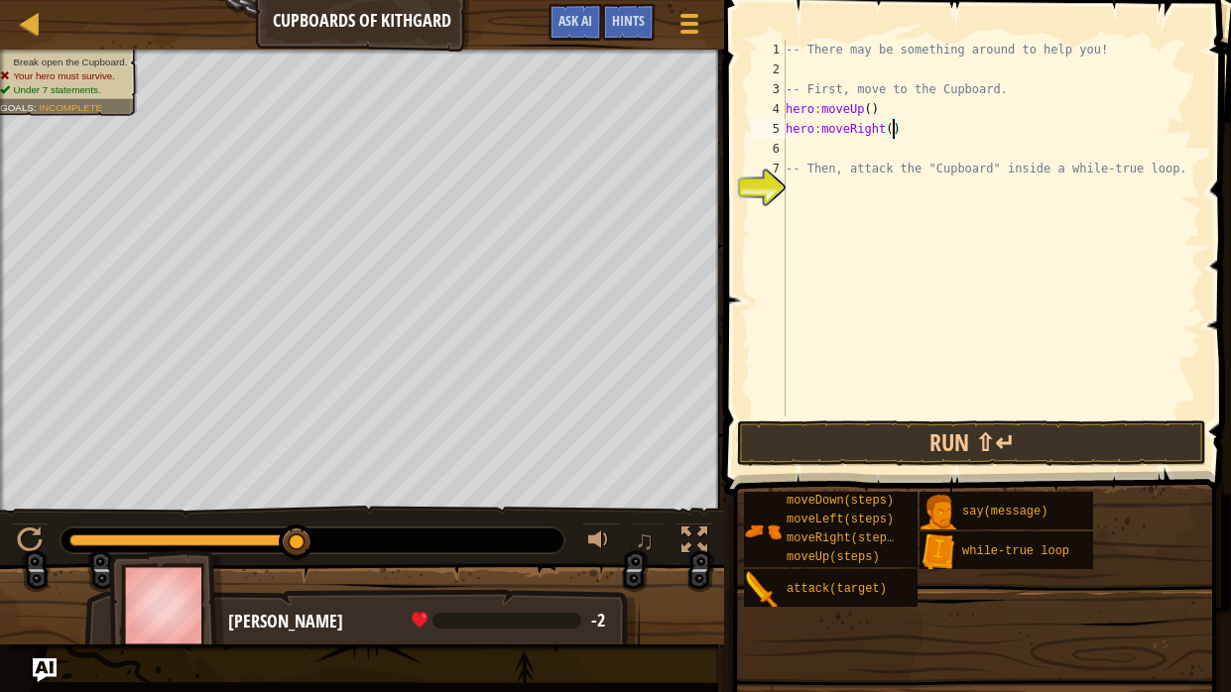
type textarea "hero:moveRight(2)"
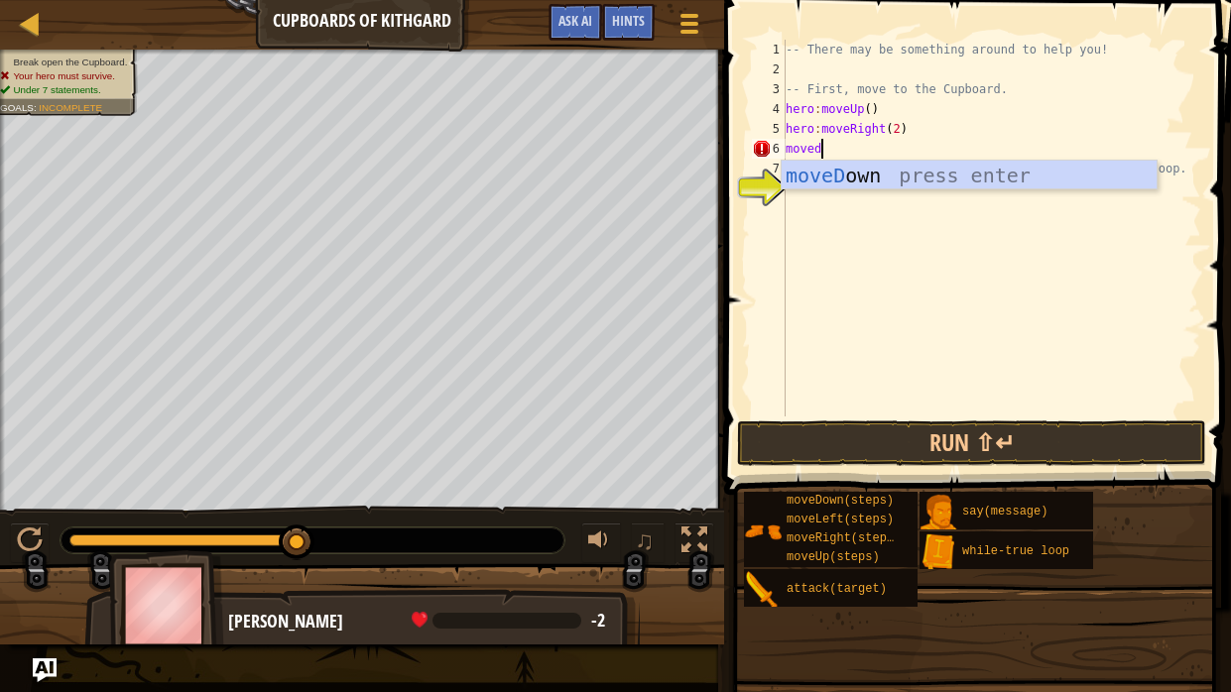
type textarea "movedown"
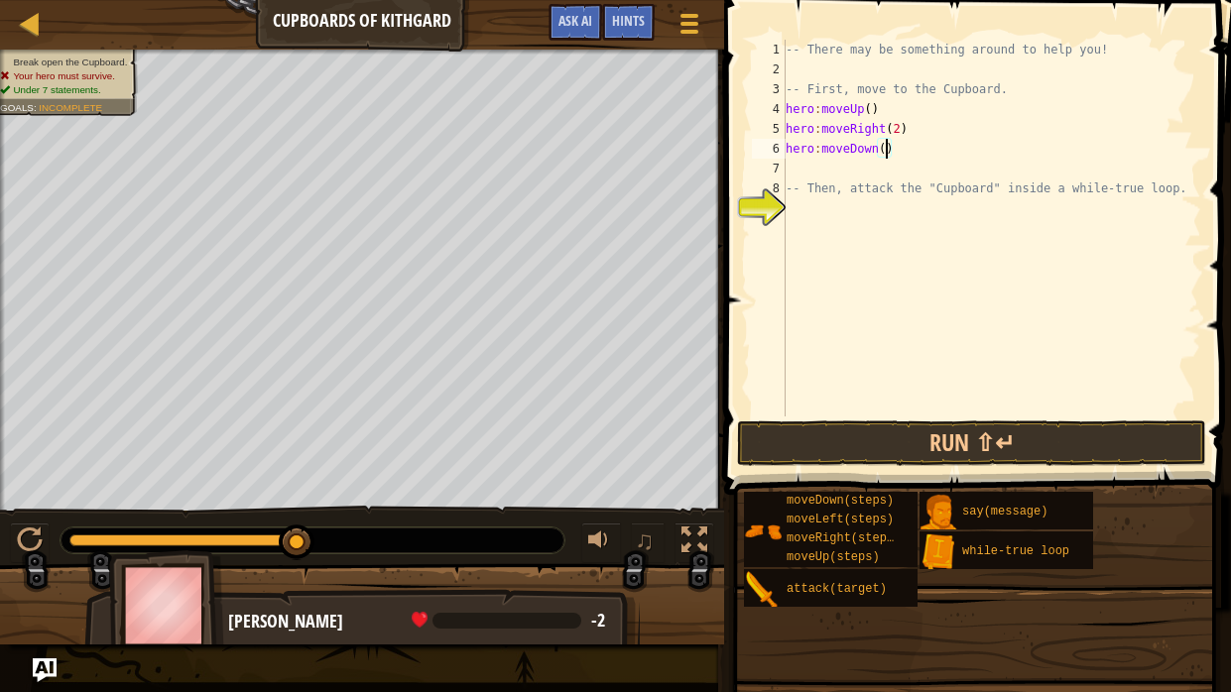
type textarea "hero:moveDown(2)"
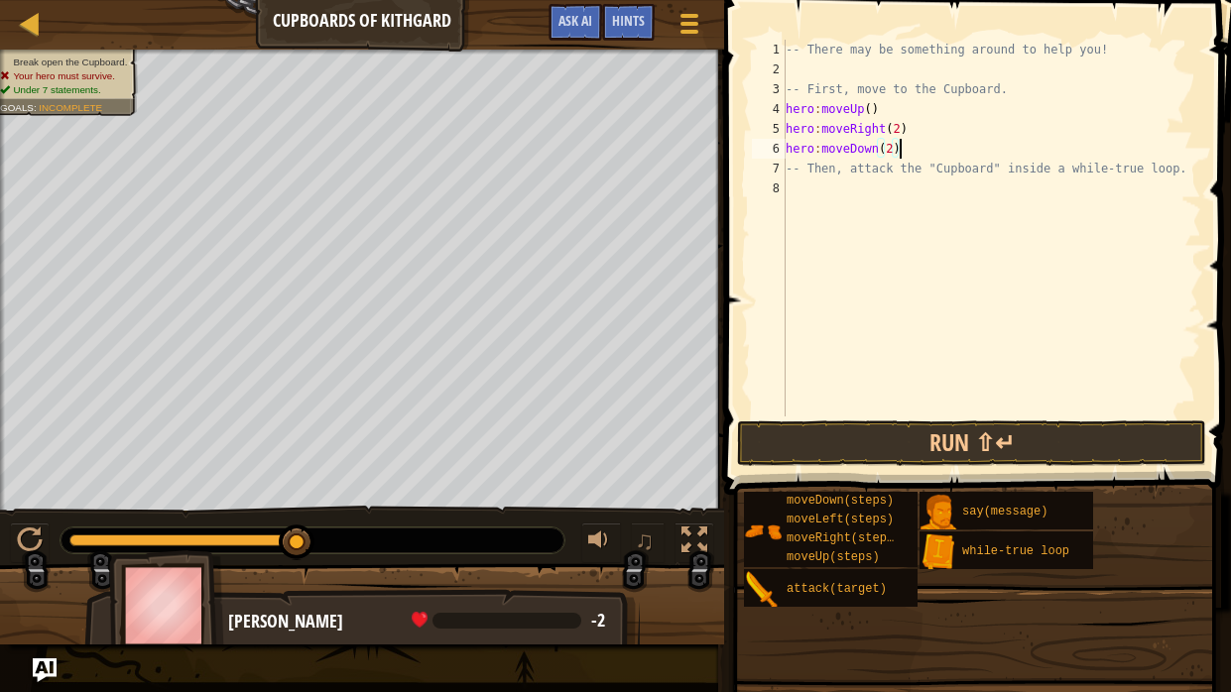
type textarea "-- Then, attack the "Cupboard" inside a while-true loop."
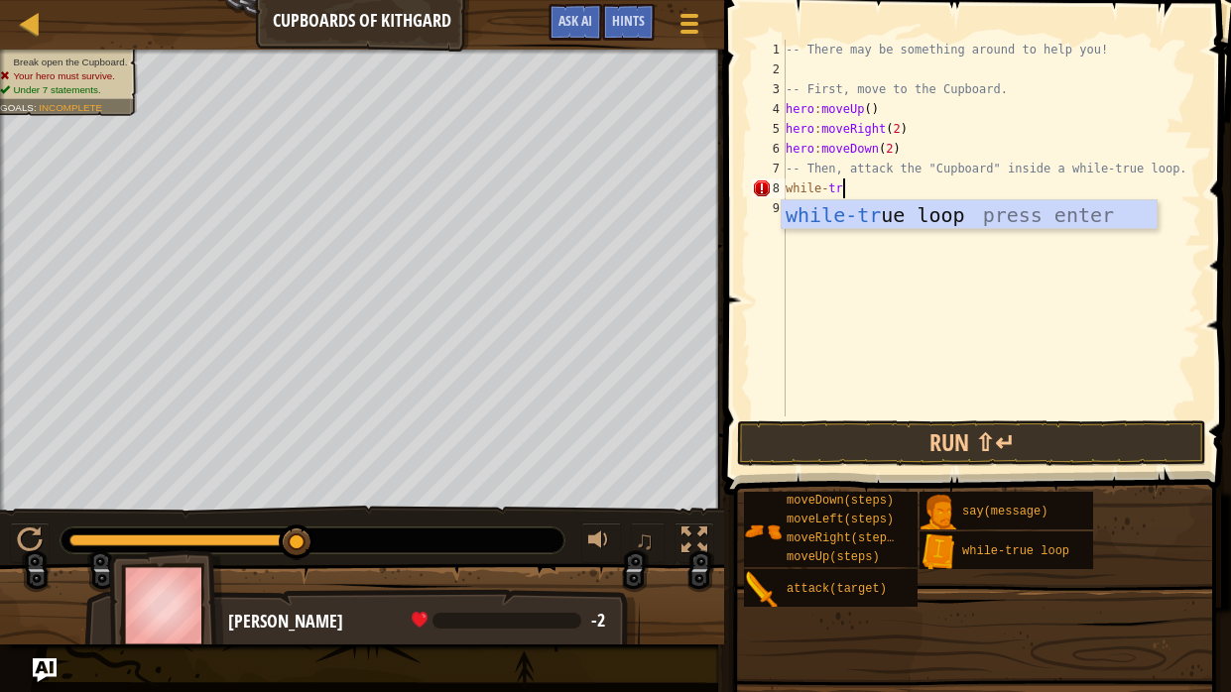
scroll to position [9, 4]
type textarea "while-trueloop"
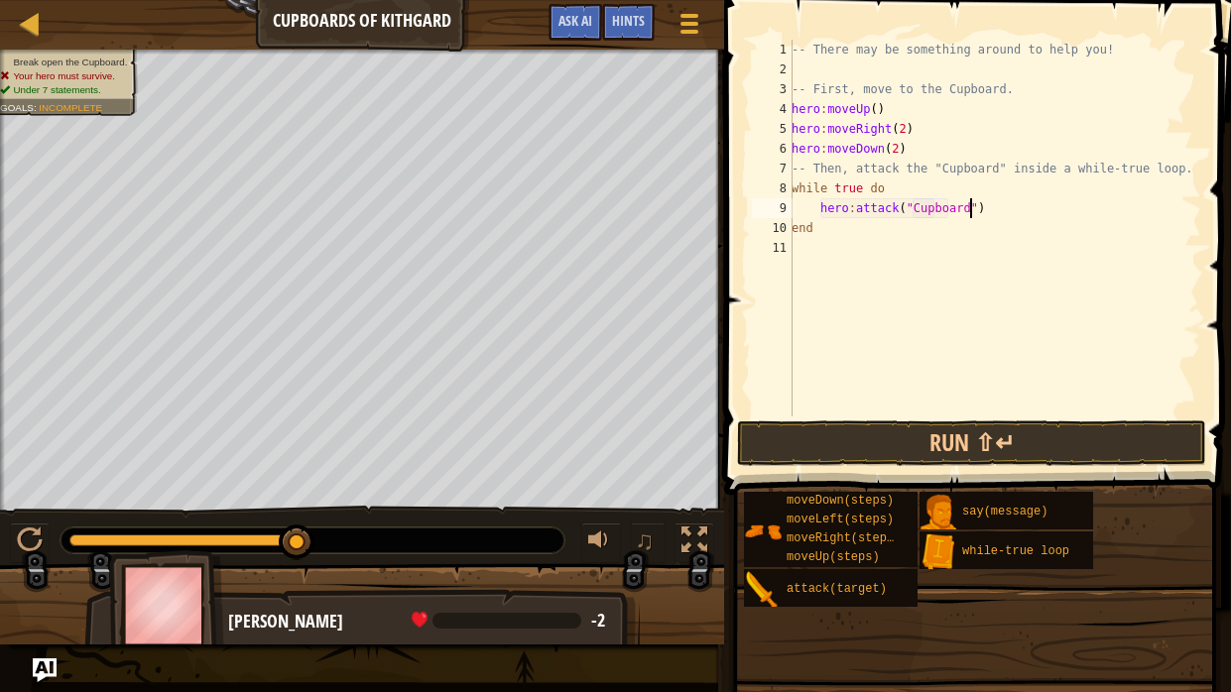
scroll to position [9, 15]
type textarea "hero:attack("Cupboard")"
click at [874, 438] on button "Run ⇧↵" at bounding box center [971, 444] width 469 height 46
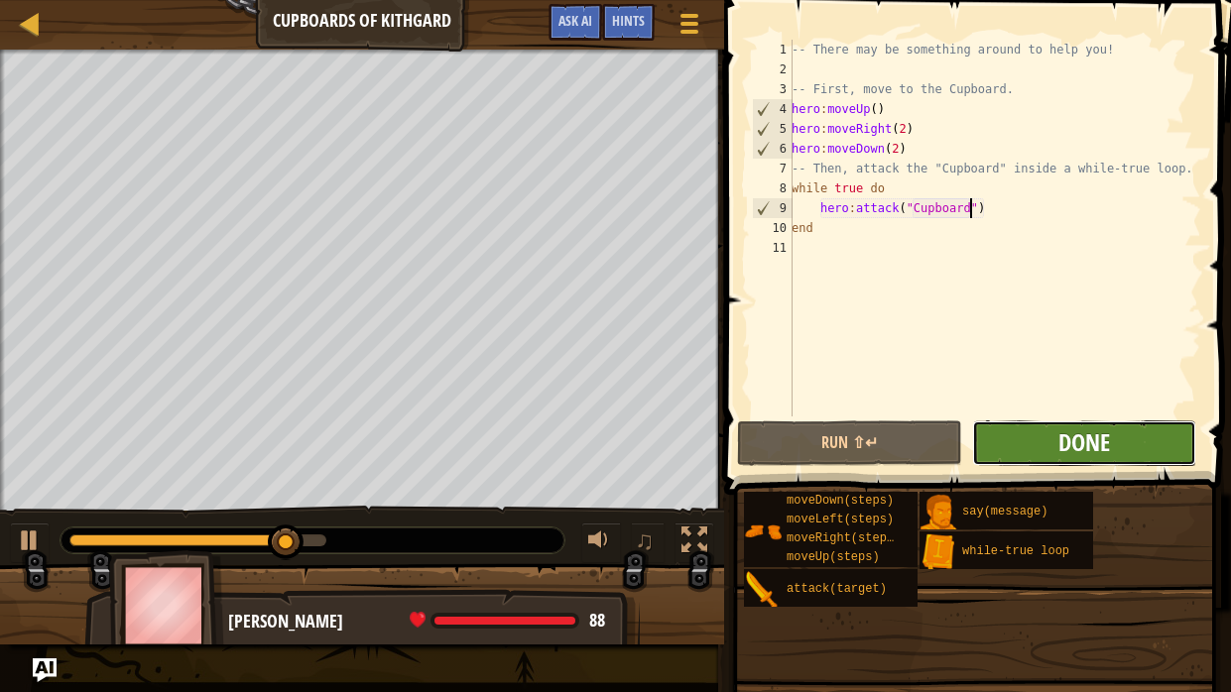
click at [1105, 455] on span "Done" at bounding box center [1084, 443] width 52 height 32
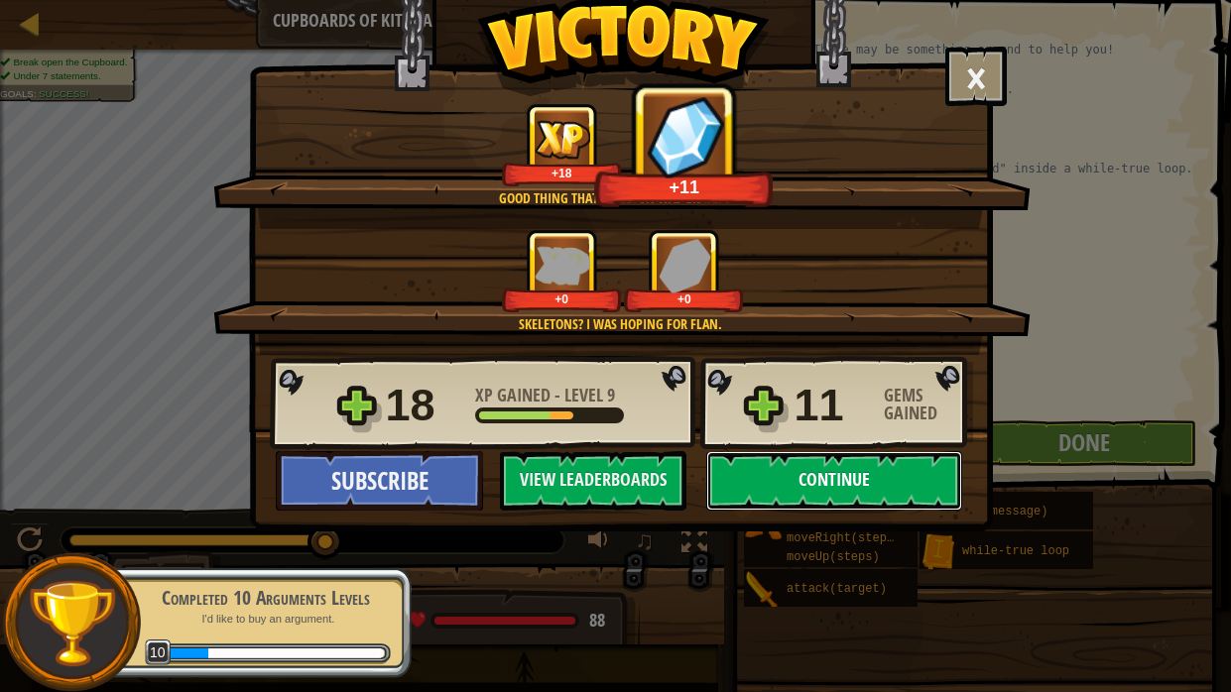
click at [813, 487] on button "Continue" at bounding box center [834, 481] width 256 height 60
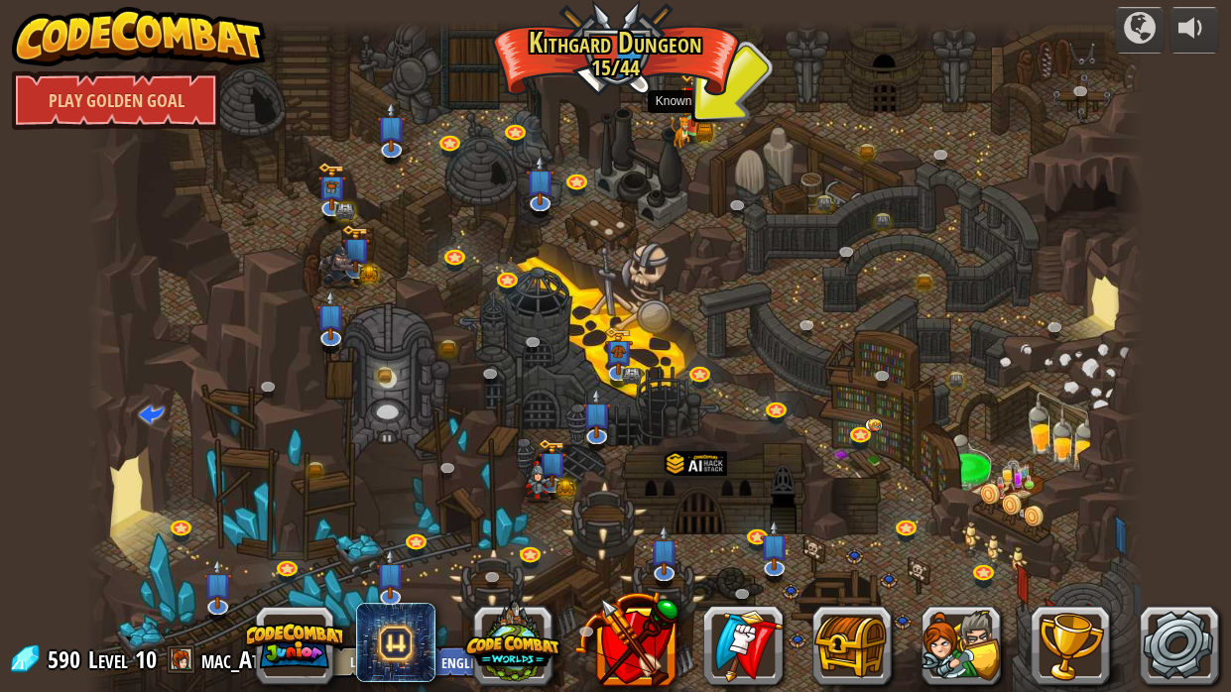
click at [683, 135] on img at bounding box center [680, 132] width 19 height 32
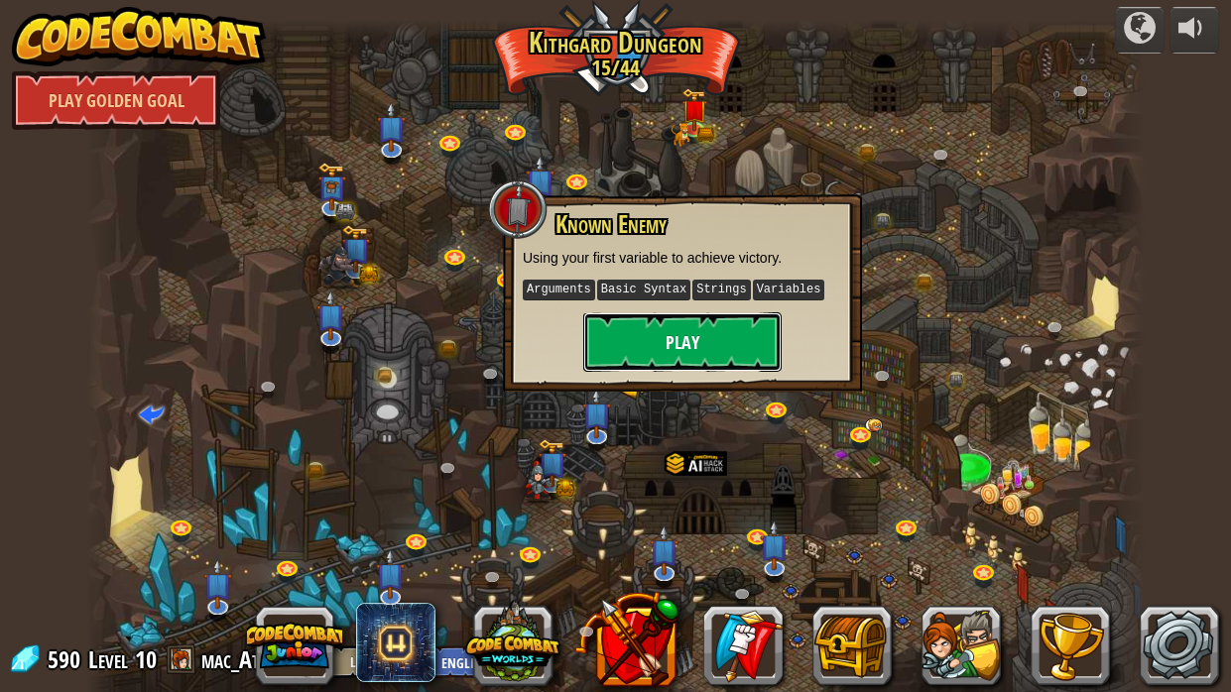
click at [666, 343] on button "Play" at bounding box center [682, 342] width 198 height 60
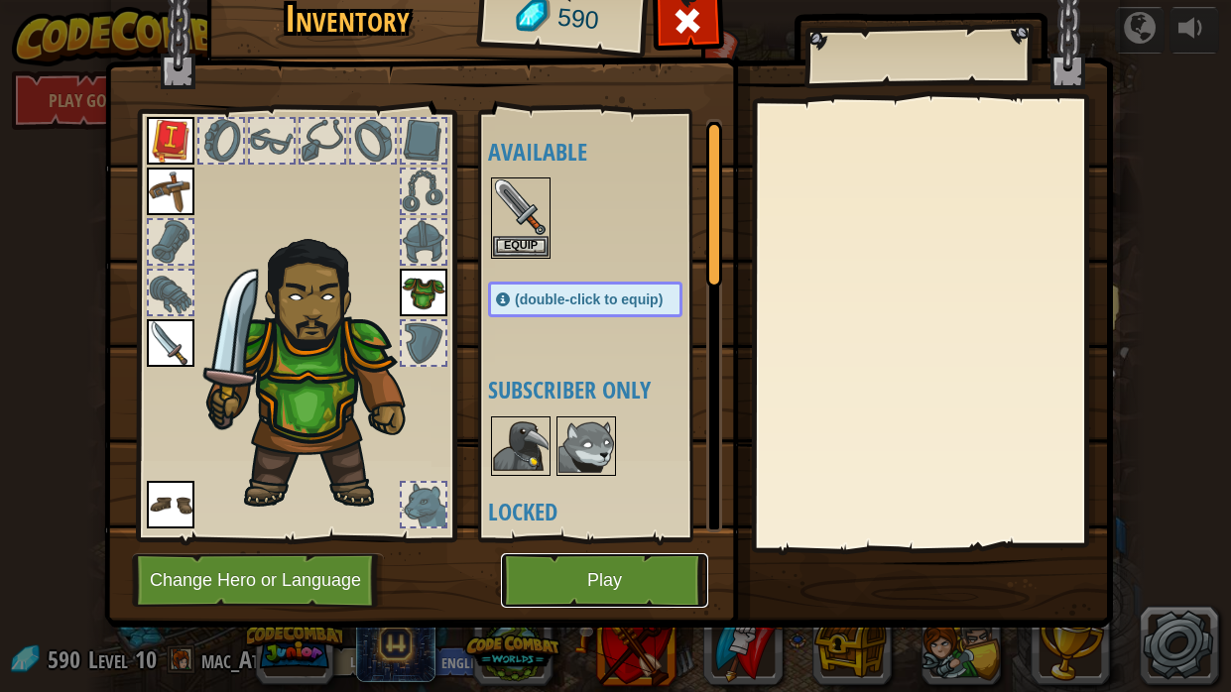
click at [567, 524] on button "Play" at bounding box center [604, 581] width 207 height 55
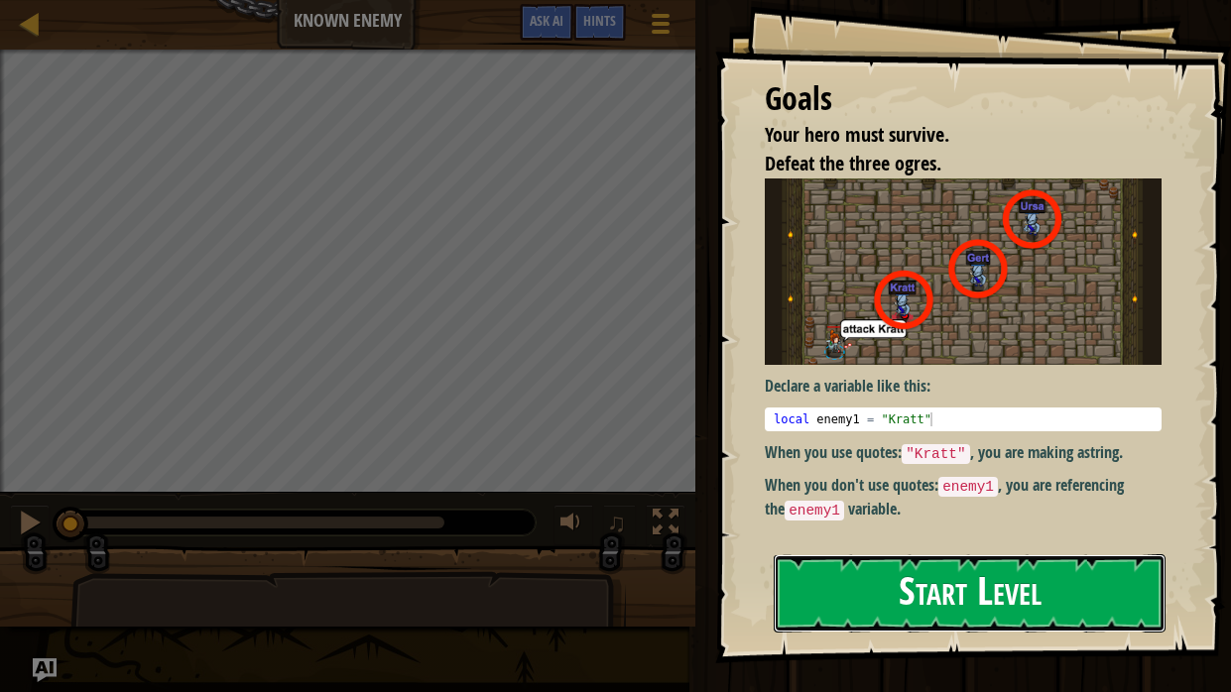
click at [989, 524] on button "Start Level" at bounding box center [970, 594] width 392 height 78
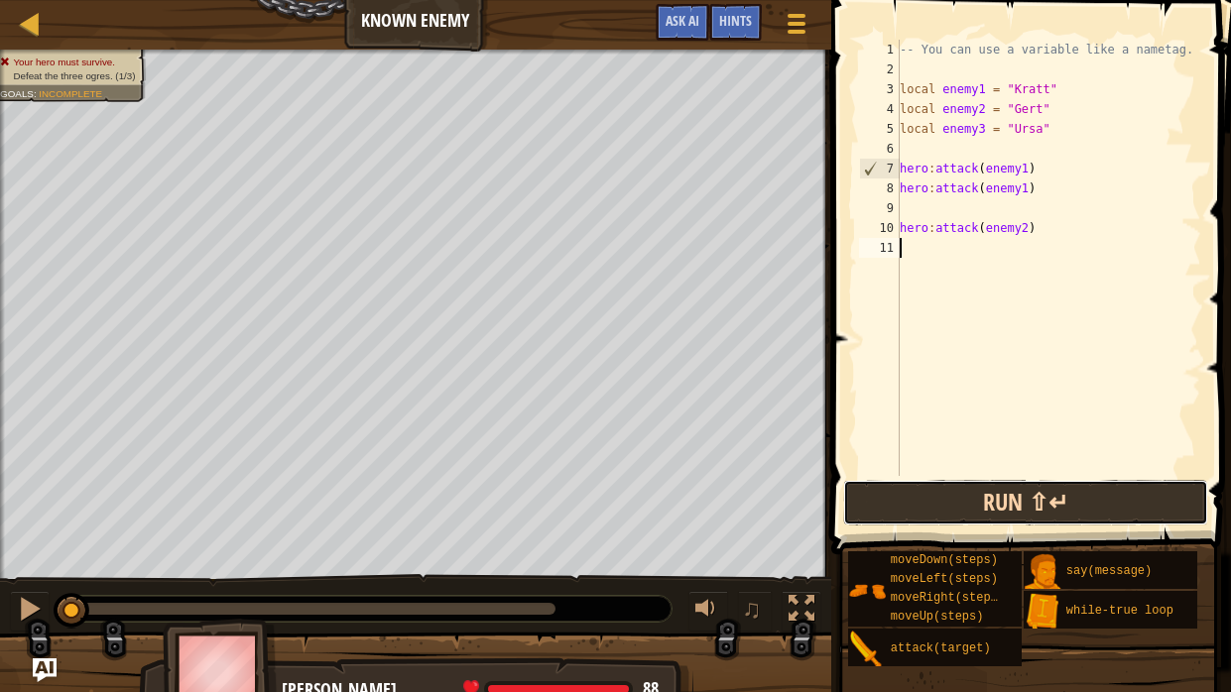
click at [978, 522] on button "Run ⇧↵" at bounding box center [1025, 503] width 365 height 46
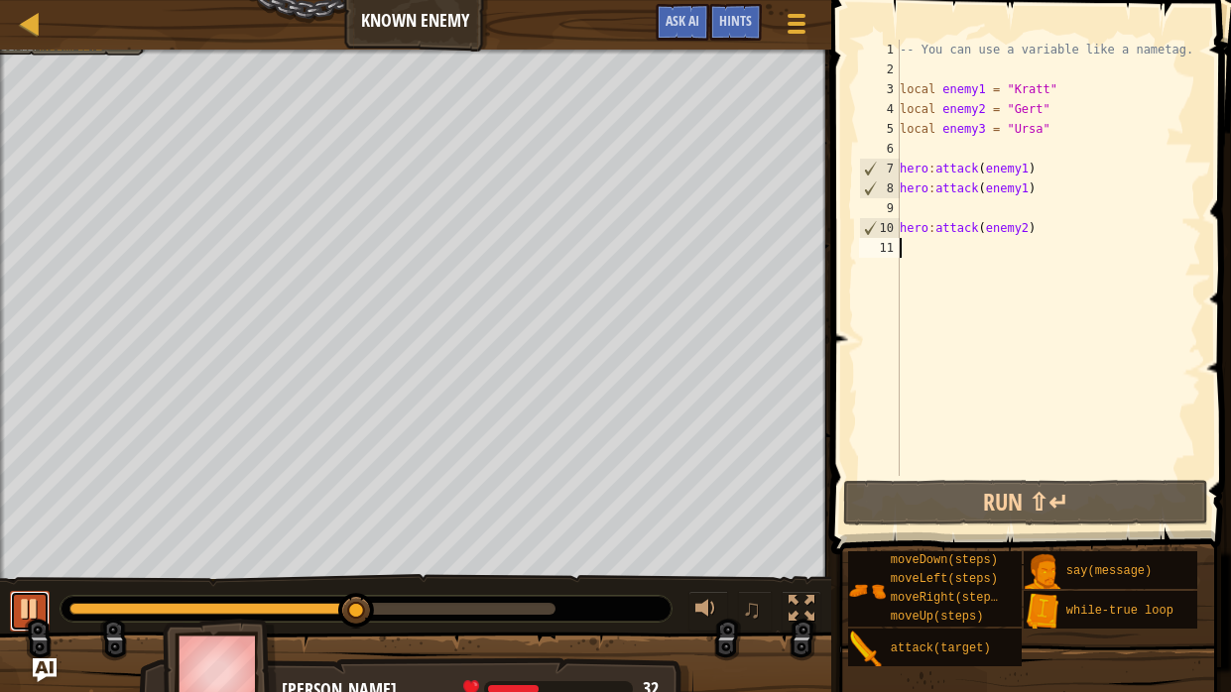
click at [22, 524] on div at bounding box center [30, 609] width 26 height 26
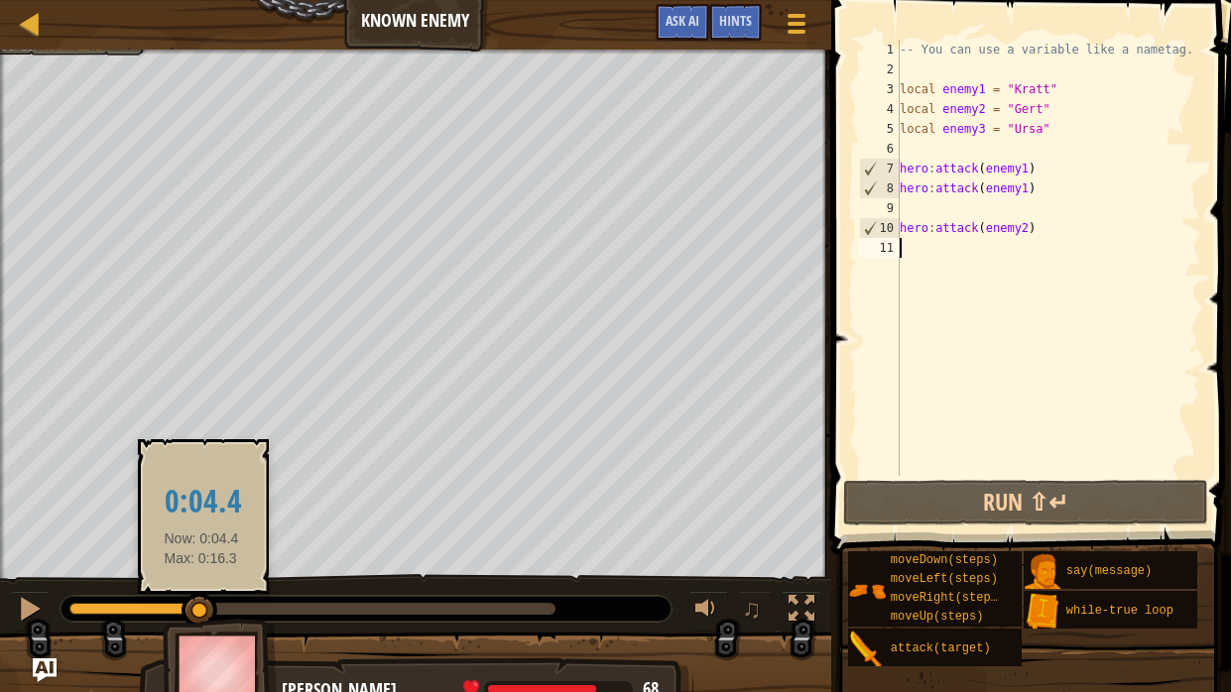
drag, startPoint x: 347, startPoint y: 611, endPoint x: 0, endPoint y: 569, distance: 349.7
click at [0, 524] on div "Your hero must survive. Defeat the three ogres. (1/3) Goals : Incomplete ♫ [PER…" at bounding box center [615, 382] width 1231 height 664
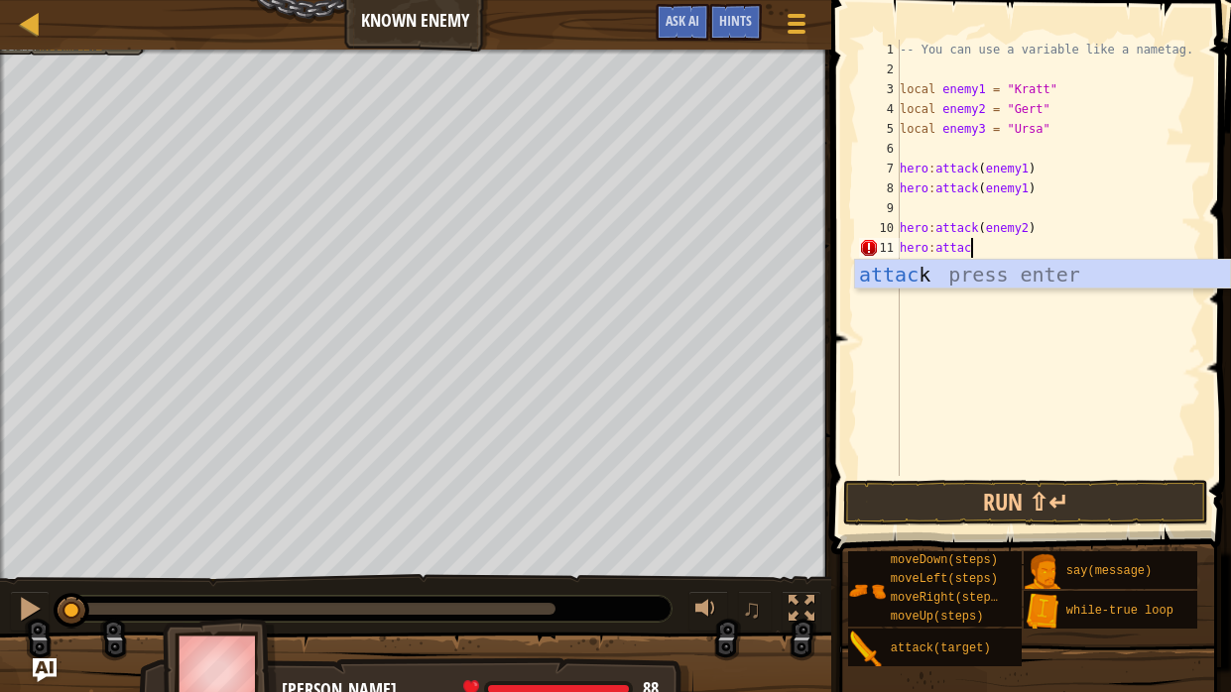
scroll to position [9, 5]
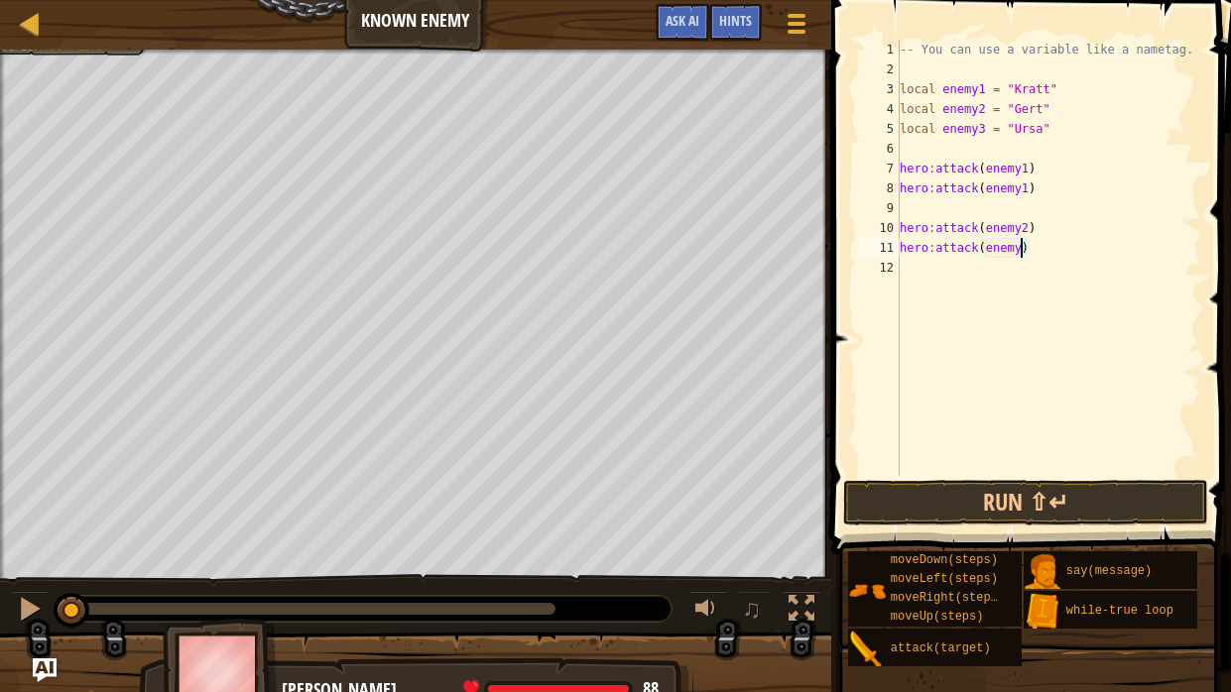
type textarea "hero:attack(enemy2)"
type textarea "hero:attack(enemy3)"
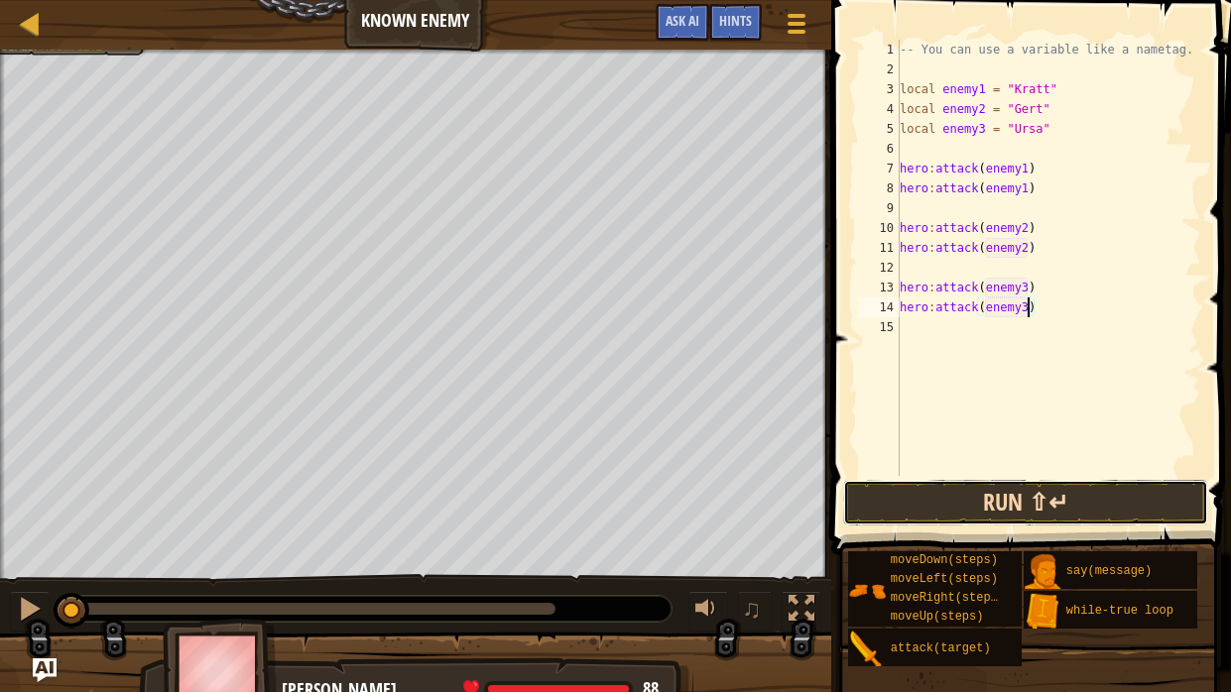
click at [1063, 484] on button "Run ⇧↵" at bounding box center [1025, 503] width 365 height 46
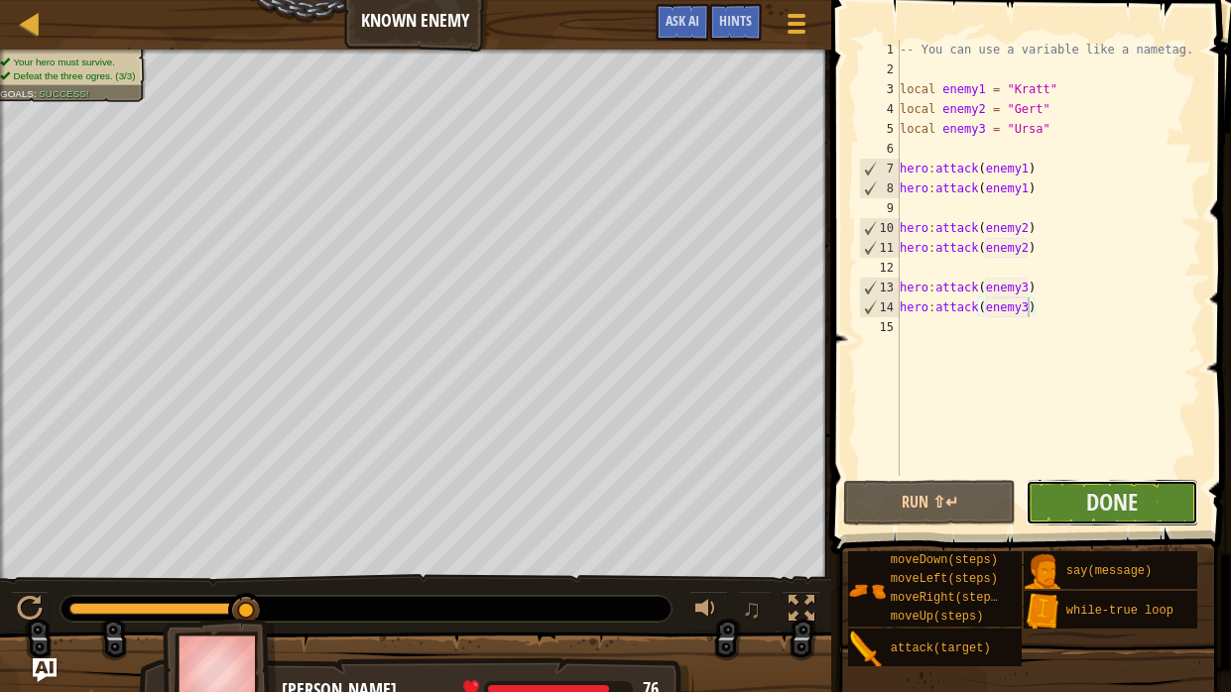
click at [1084, 499] on button "Done" at bounding box center [1112, 503] width 173 height 46
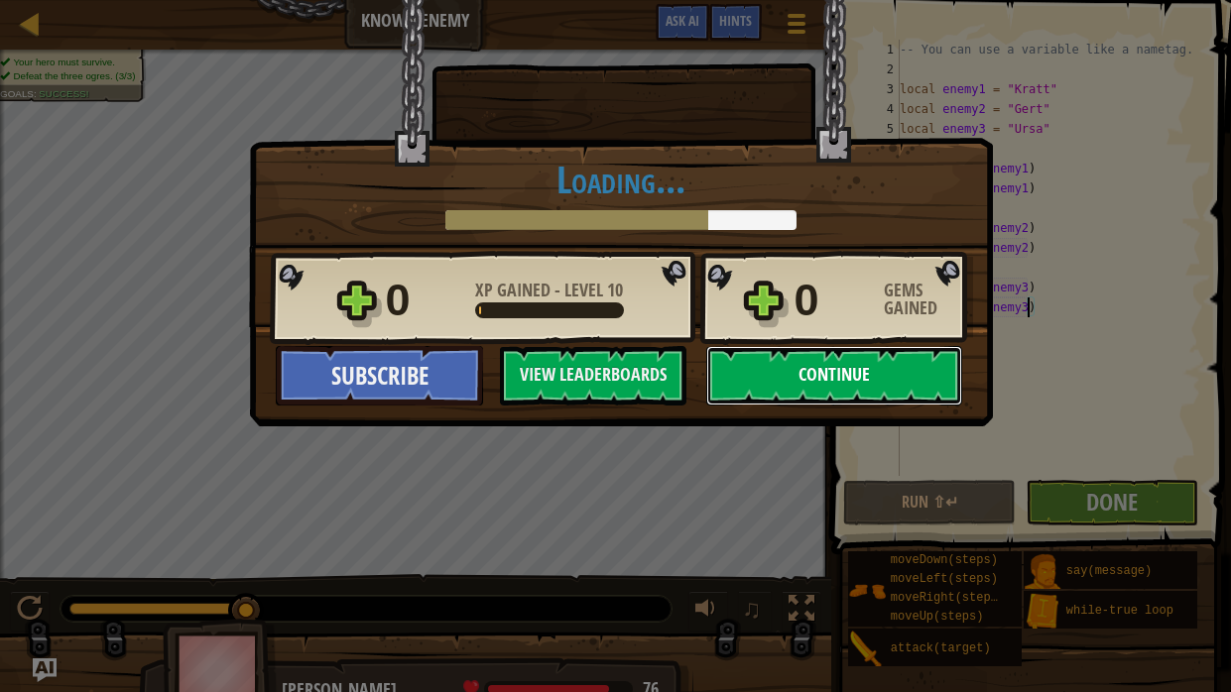
click at [755, 386] on button "Continue" at bounding box center [834, 376] width 256 height 60
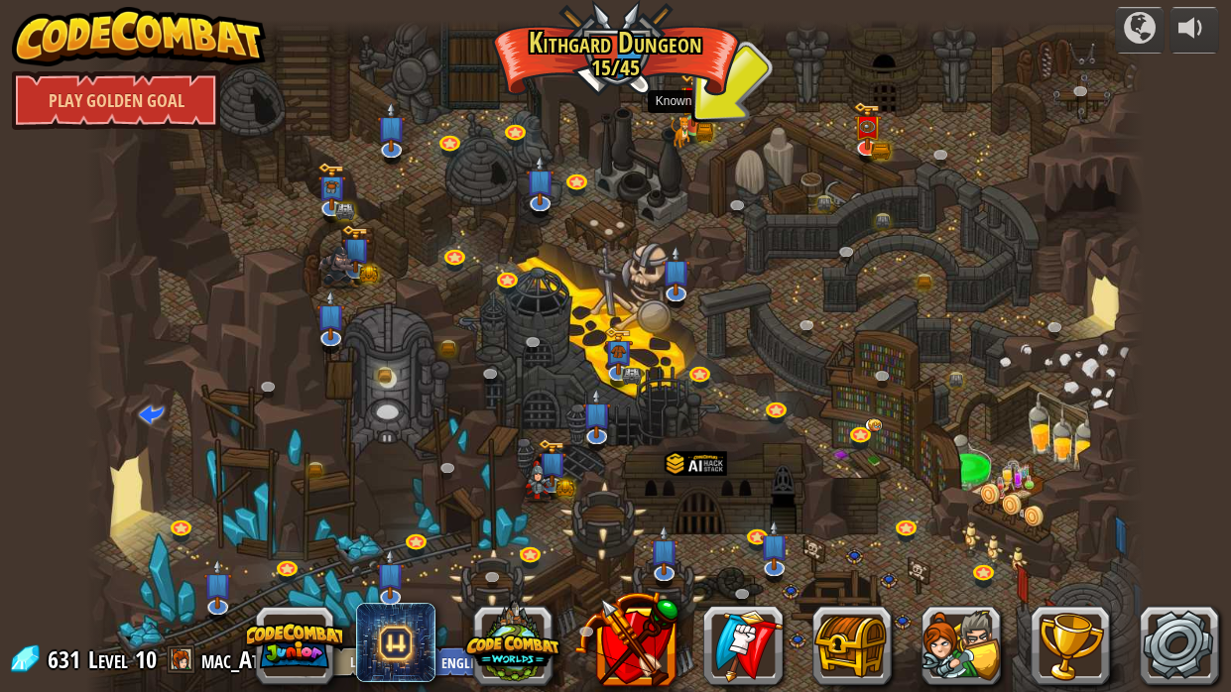
click at [698, 124] on img at bounding box center [694, 98] width 26 height 57
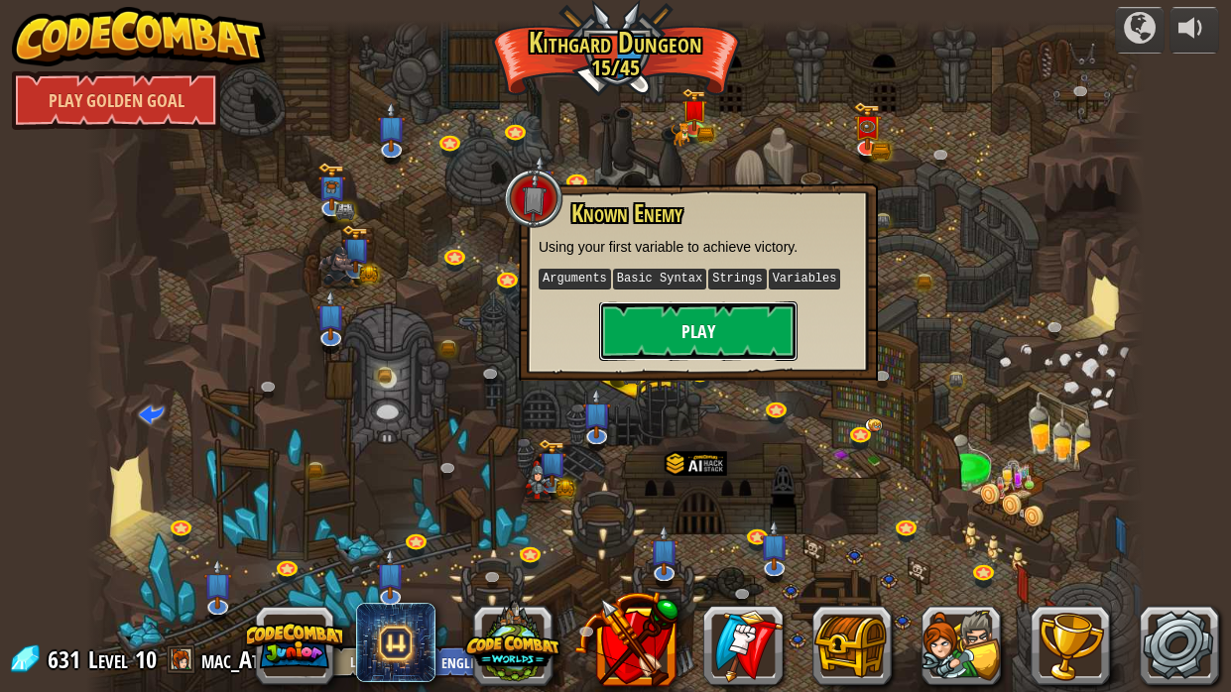
click at [725, 338] on button "Play" at bounding box center [698, 332] width 198 height 60
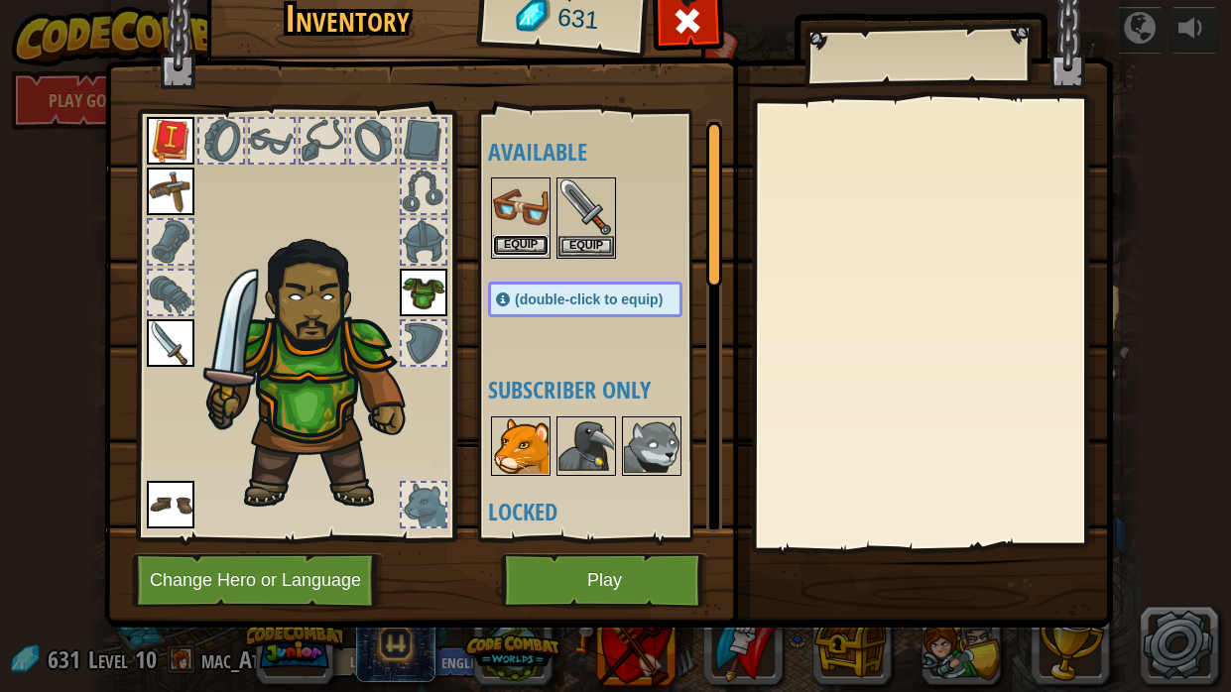
click at [538, 245] on button "Equip" at bounding box center [521, 245] width 56 height 21
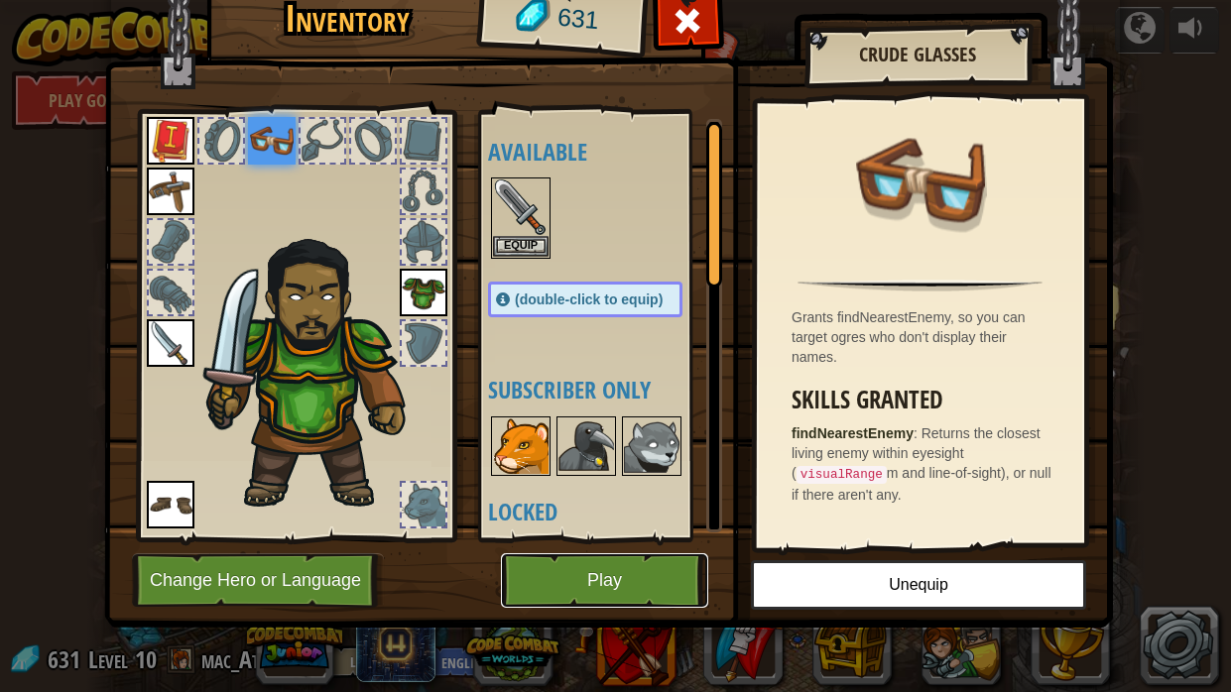
click at [647, 524] on button "Play" at bounding box center [604, 581] width 207 height 55
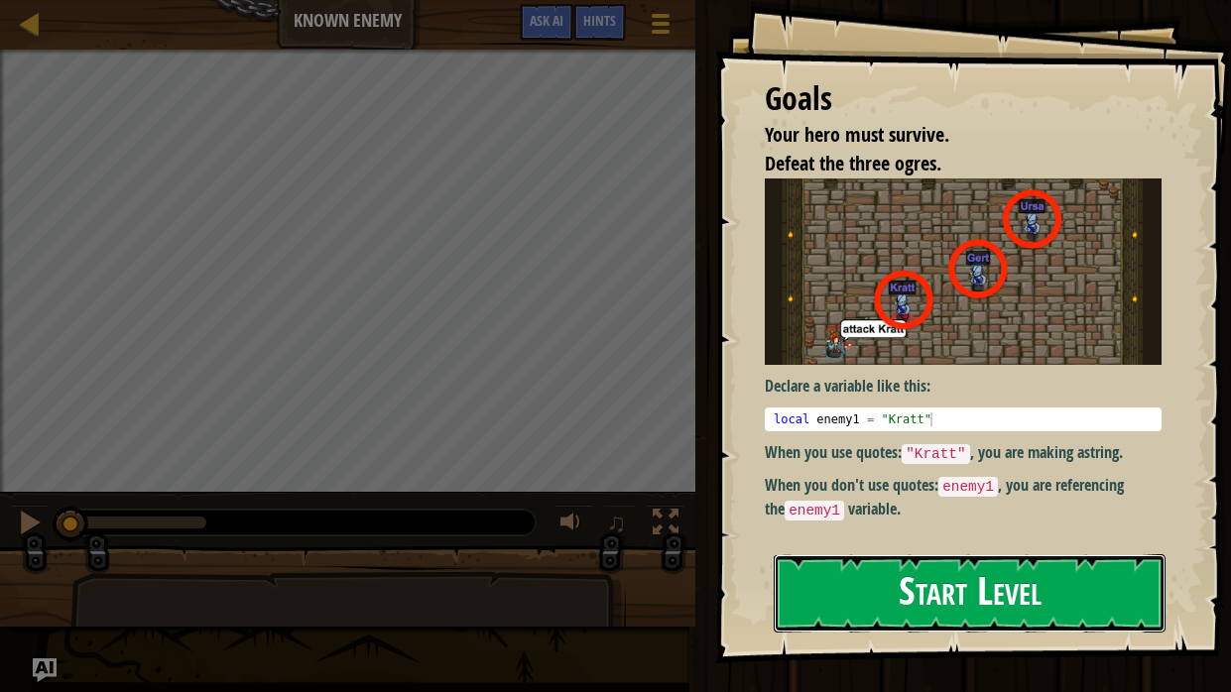
click at [987, 524] on button "Start Level" at bounding box center [970, 594] width 392 height 78
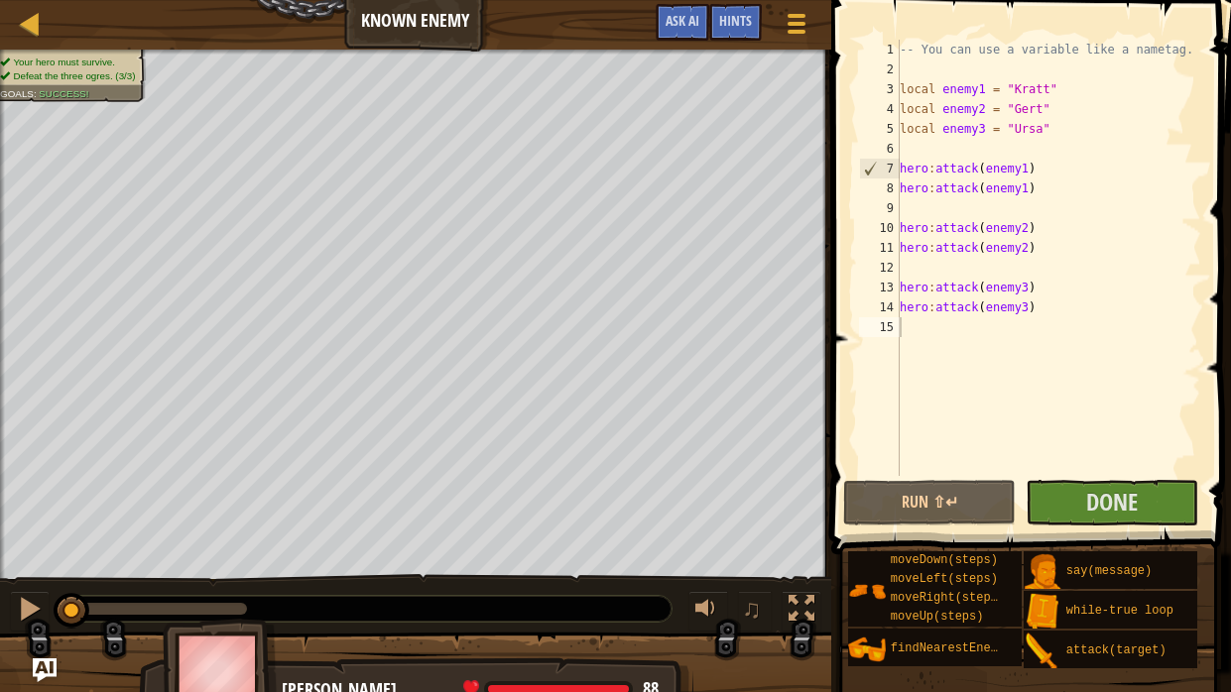
click at [1076, 524] on span at bounding box center [1033, 248] width 416 height 613
click at [1073, 521] on button "Done" at bounding box center [1112, 503] width 173 height 46
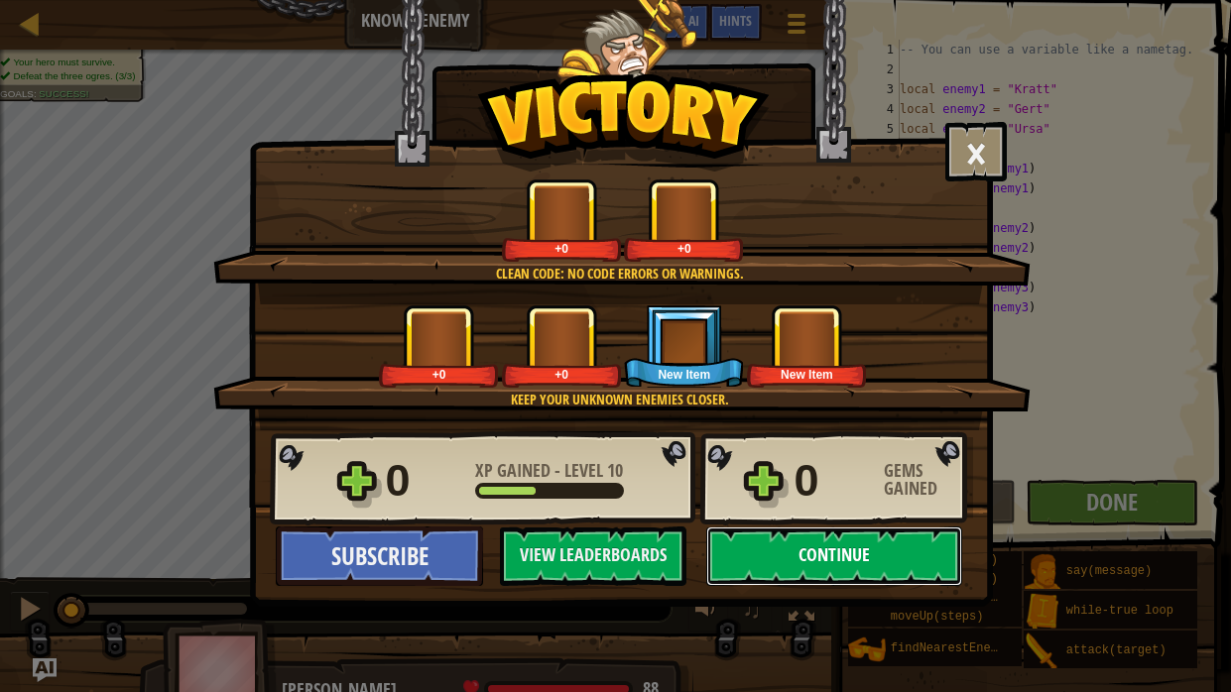
click at [860, 524] on button "Continue" at bounding box center [834, 557] width 256 height 60
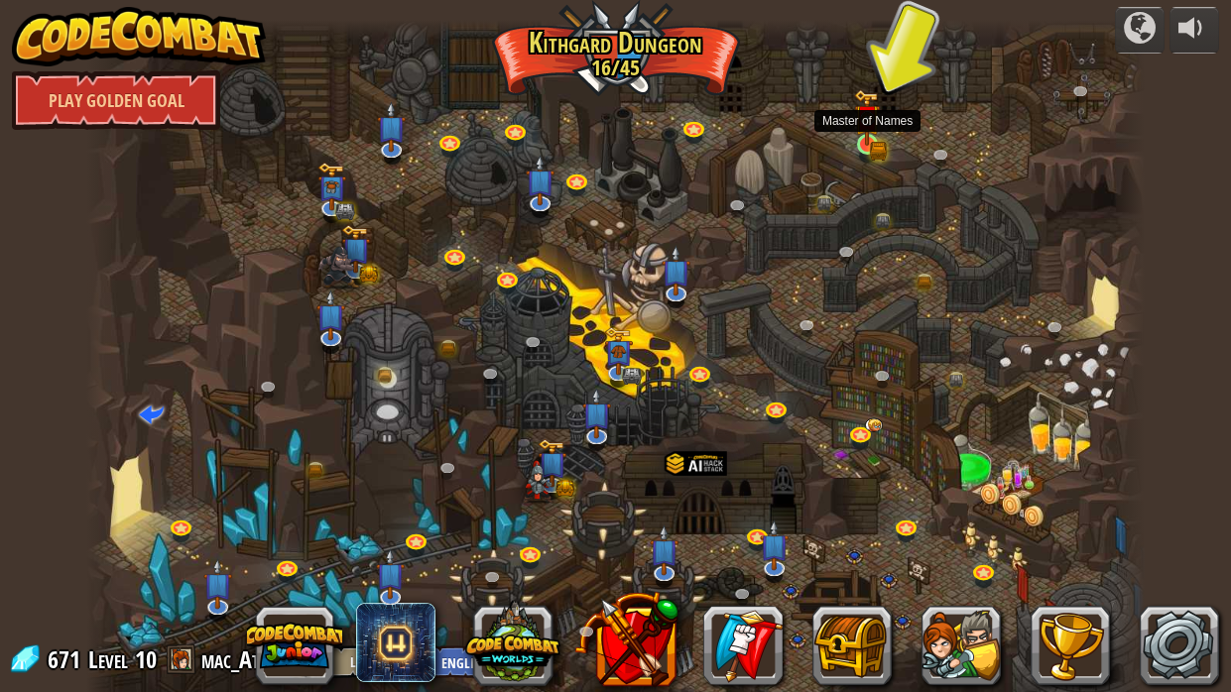
click at [865, 145] on div at bounding box center [867, 144] width 21 height 21
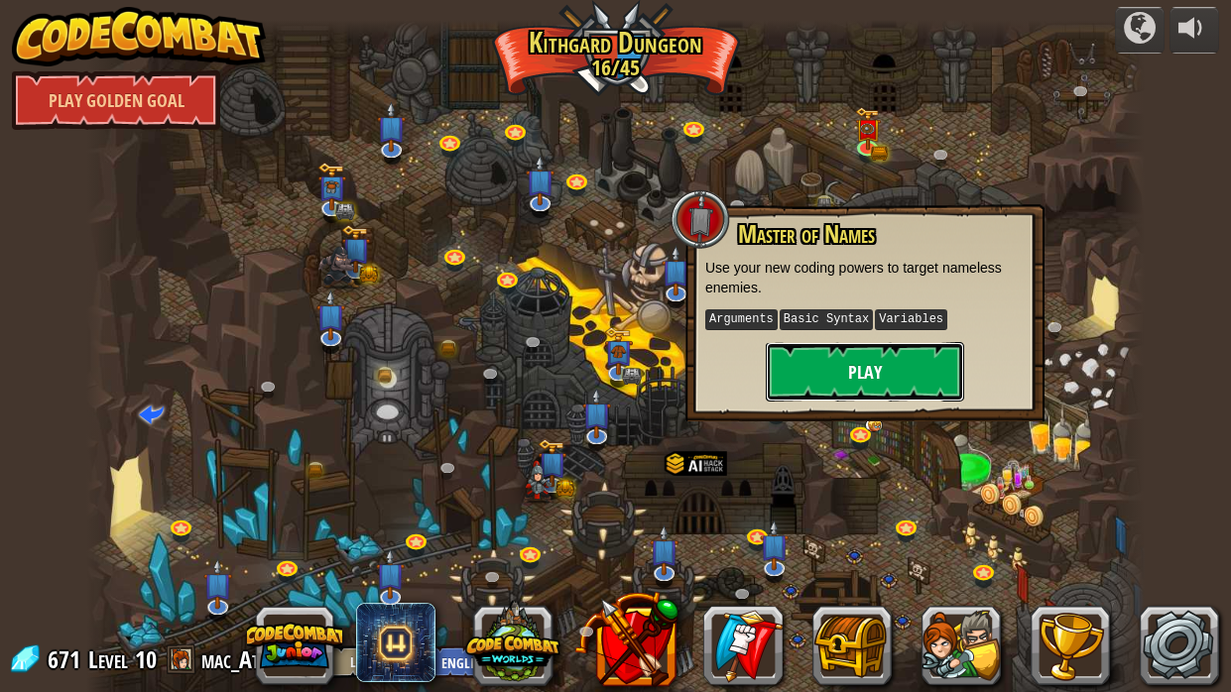
click at [883, 383] on button "Play" at bounding box center [865, 372] width 198 height 60
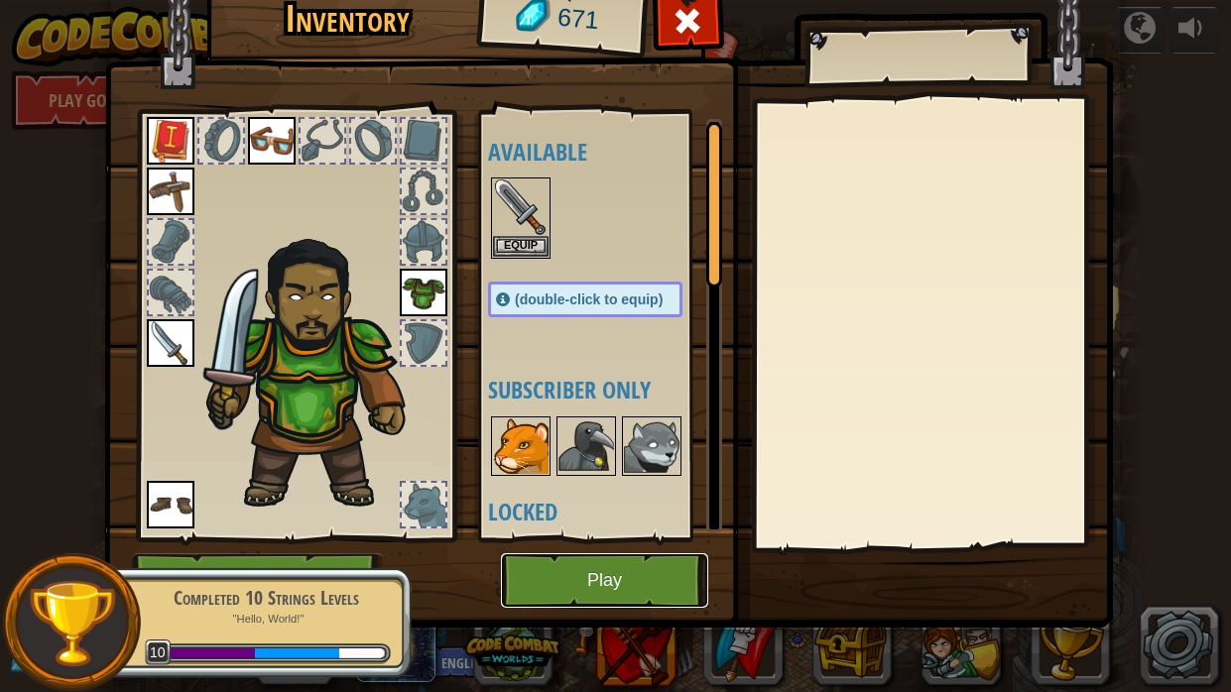
click at [631, 524] on button "Play" at bounding box center [604, 581] width 207 height 55
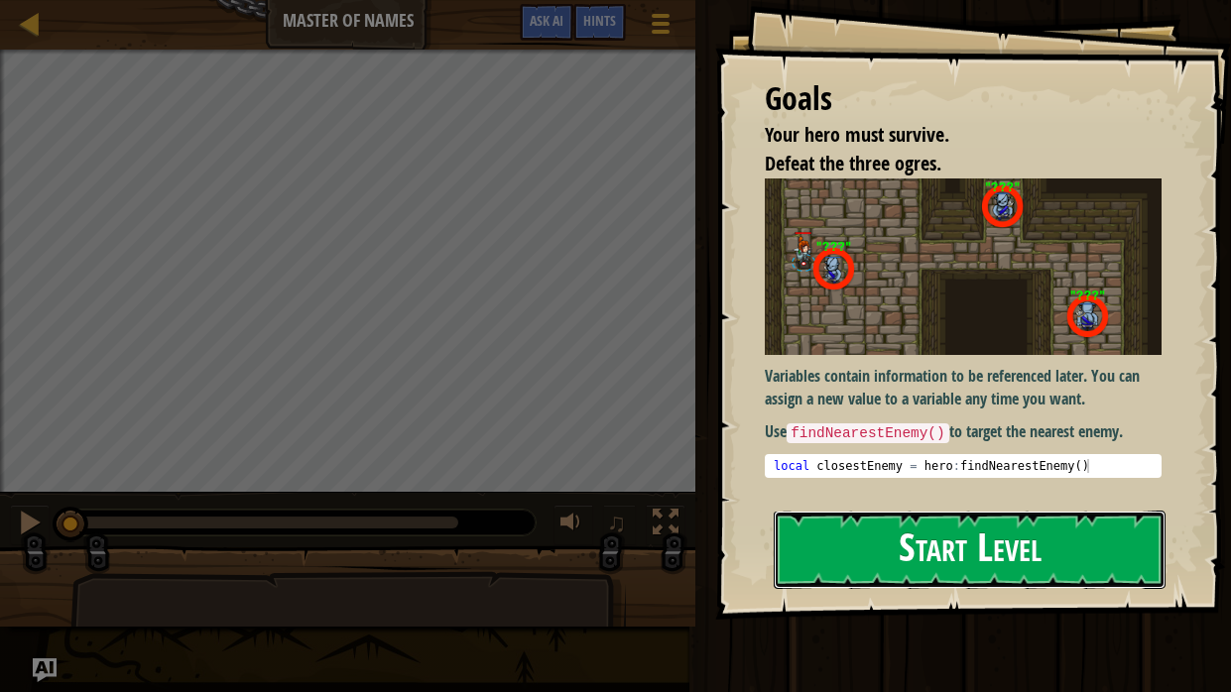
click at [809, 524] on button "Start Level" at bounding box center [970, 550] width 392 height 78
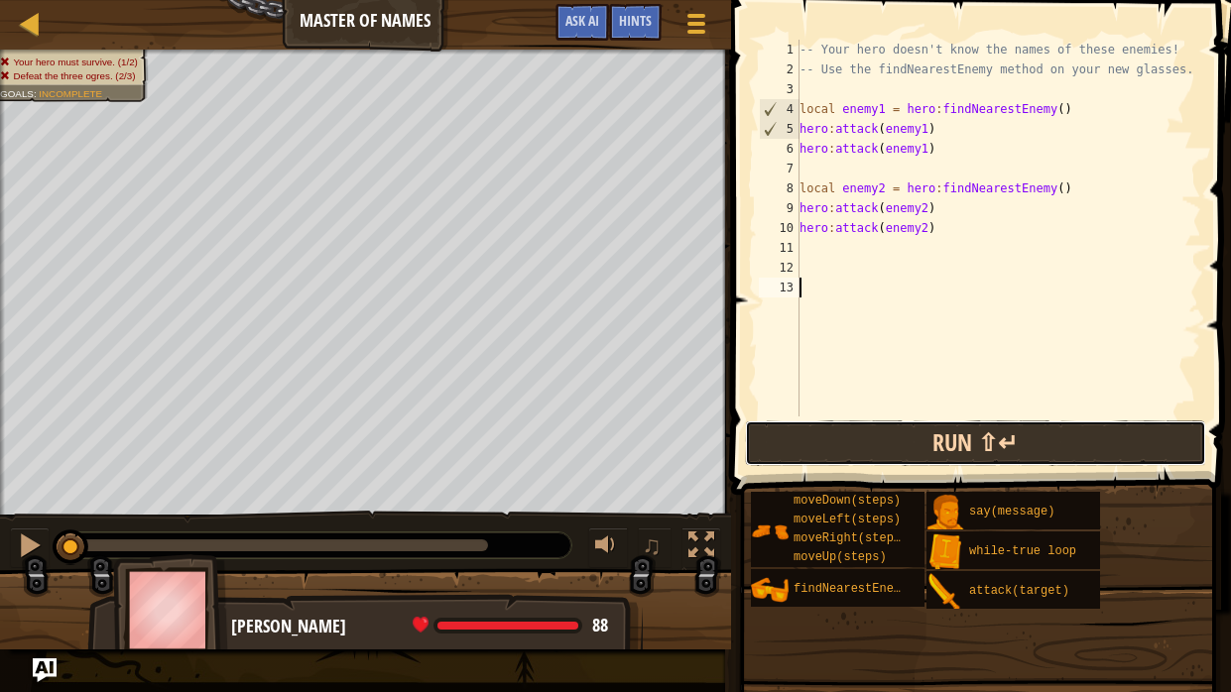
click at [950, 439] on button "Run ⇧↵" at bounding box center [976, 444] width 462 height 46
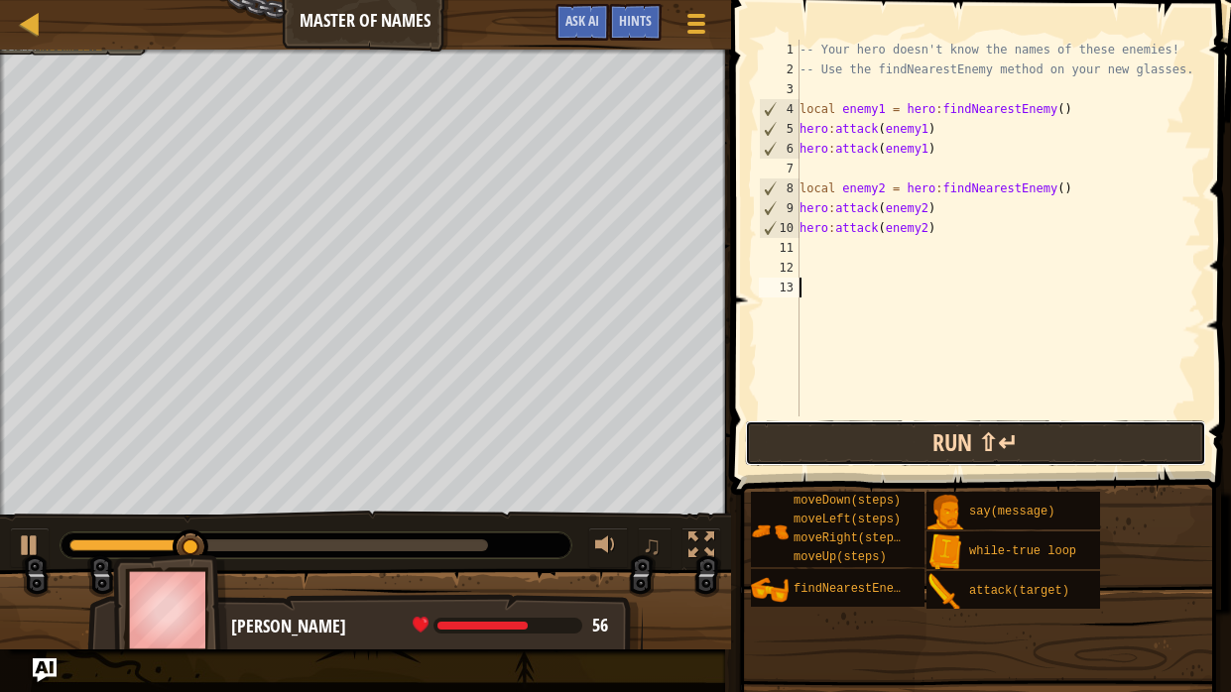
click at [950, 439] on button "Run ⇧↵" at bounding box center [976, 444] width 462 height 46
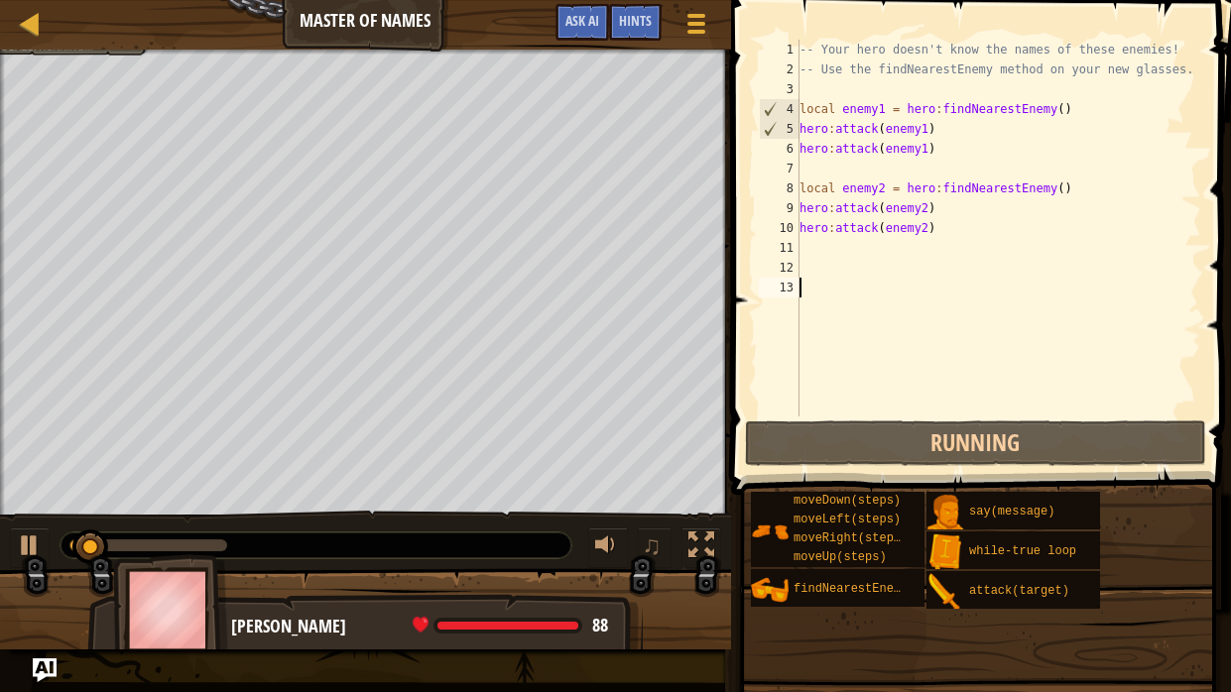
click at [30, 524] on div at bounding box center [365, 617] width 731 height 99
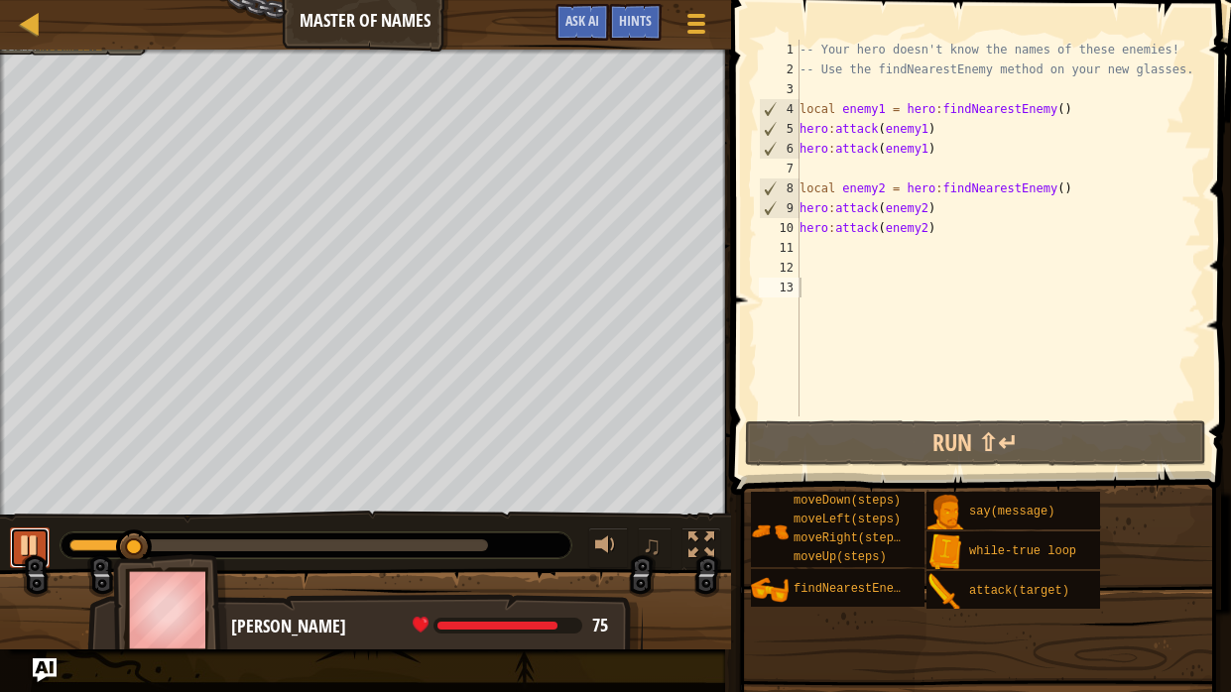
click at [24, 524] on button at bounding box center [30, 548] width 40 height 41
click at [810, 255] on div "-- Your hero doesn't know the names of these enemies! -- Use the findNearestEne…" at bounding box center [999, 248] width 406 height 417
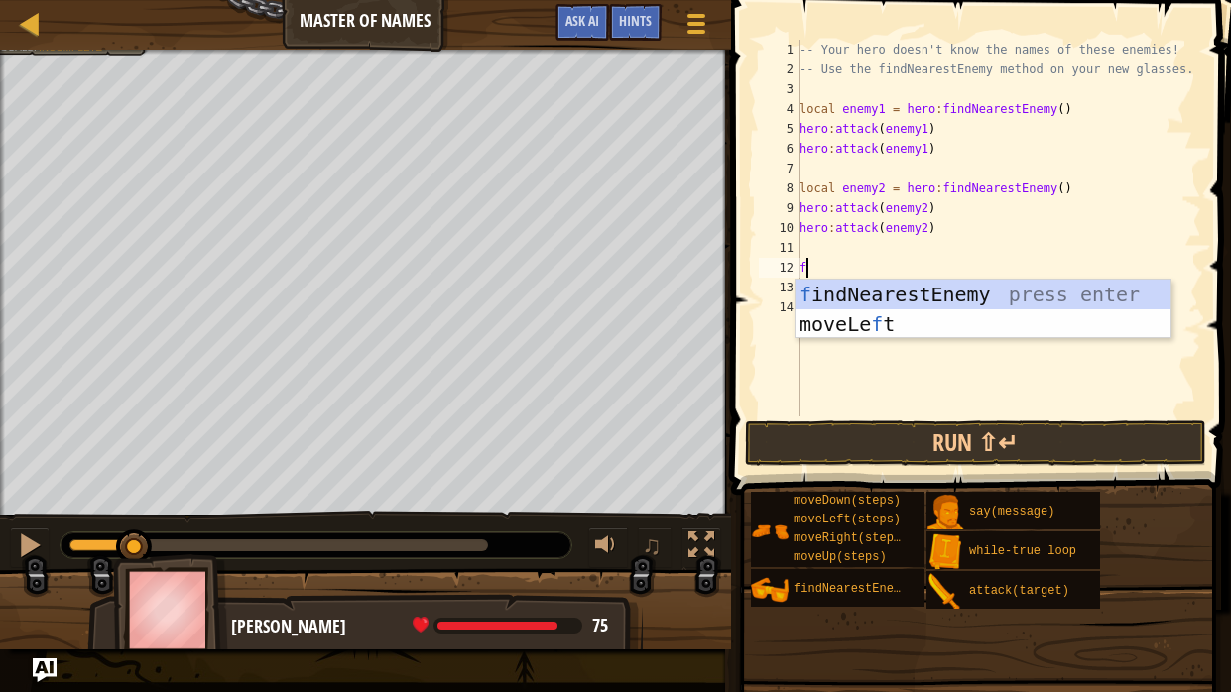
scroll to position [9, 0]
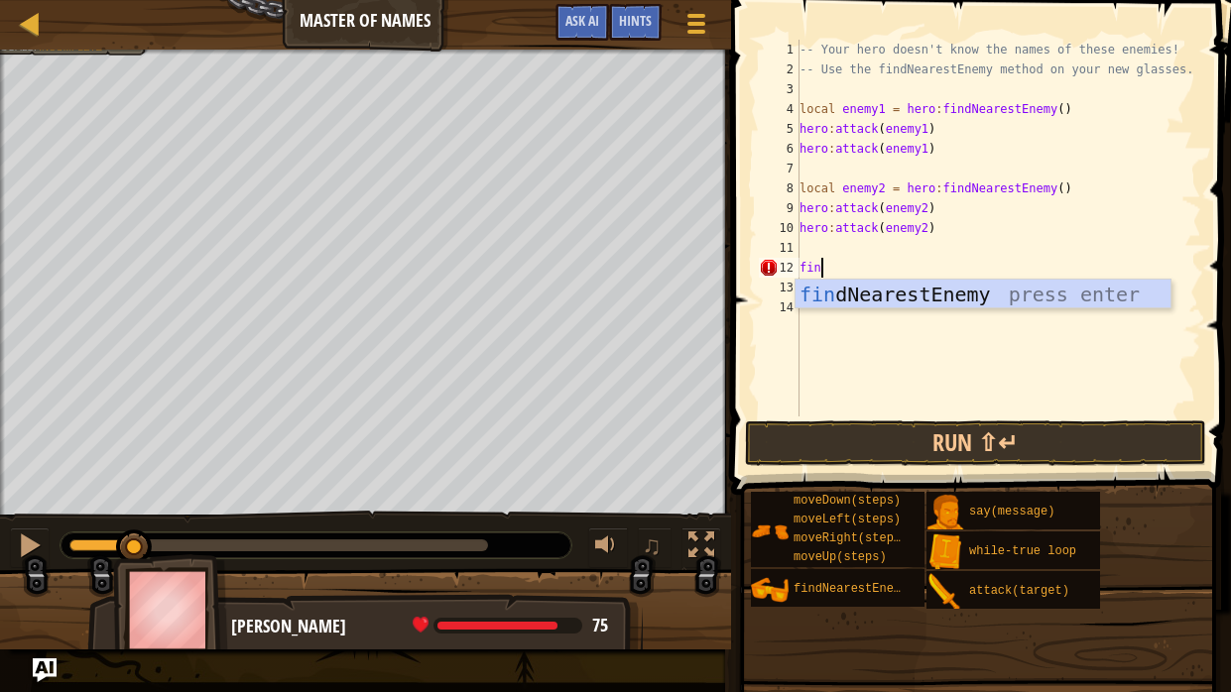
type textarea "find"
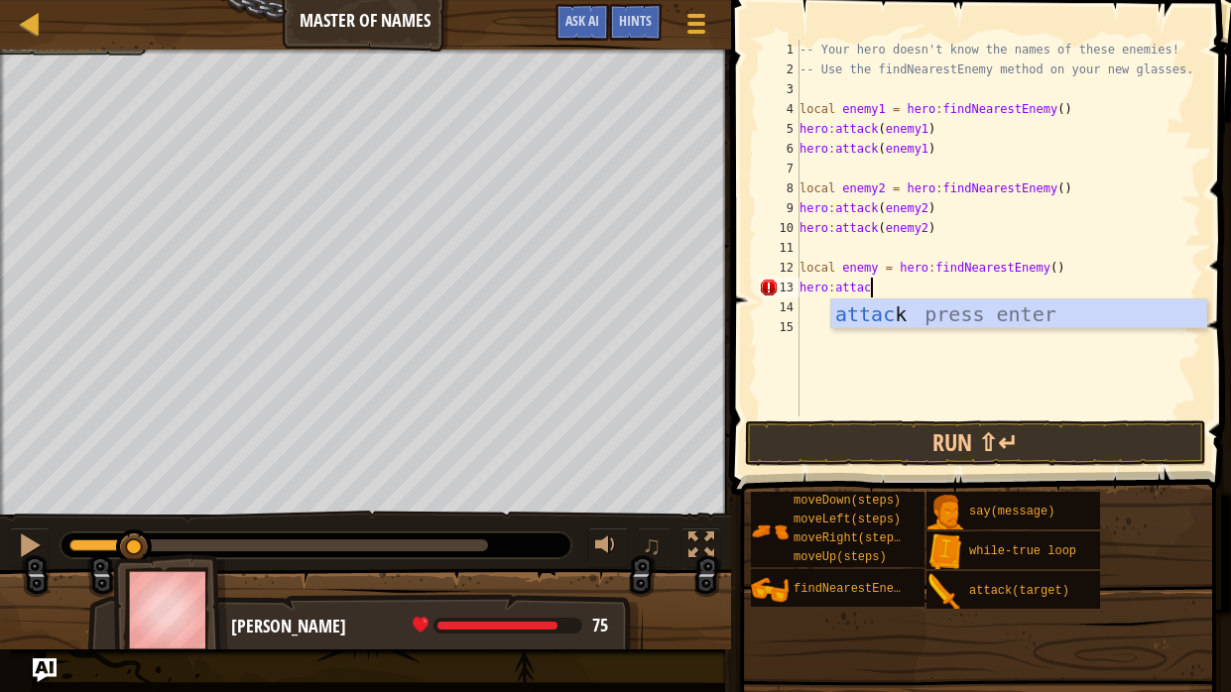
scroll to position [9, 5]
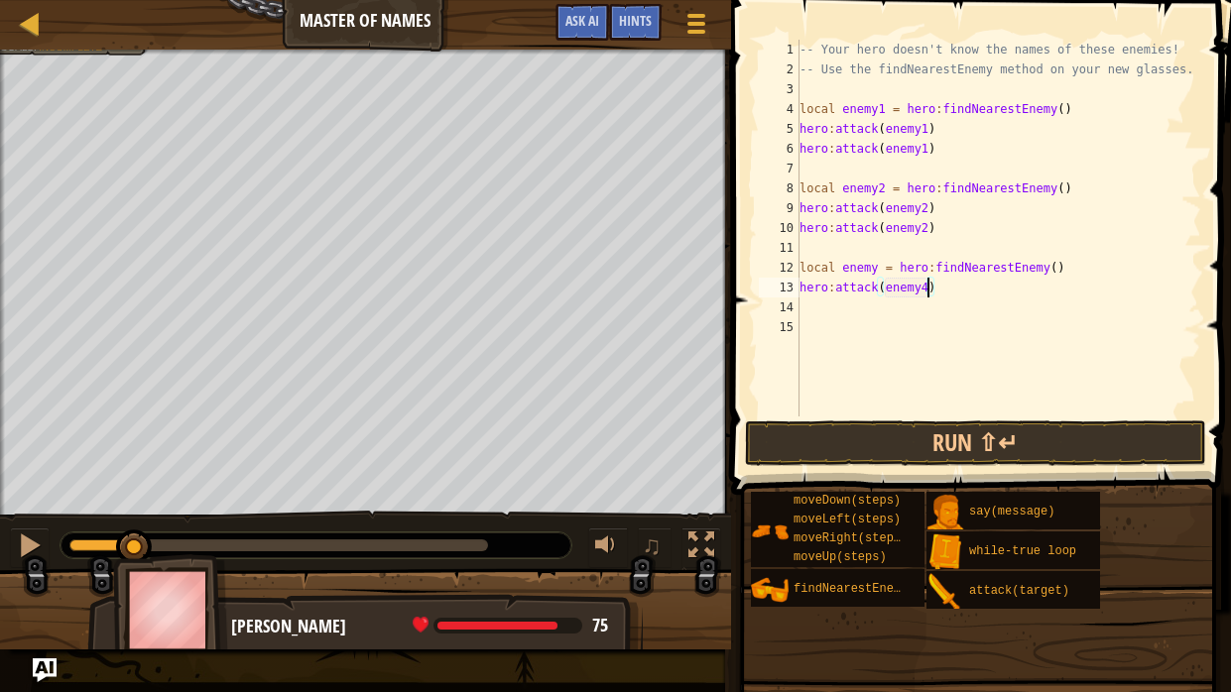
type textarea "hero:attack(enemy3)"
type textarea "j"
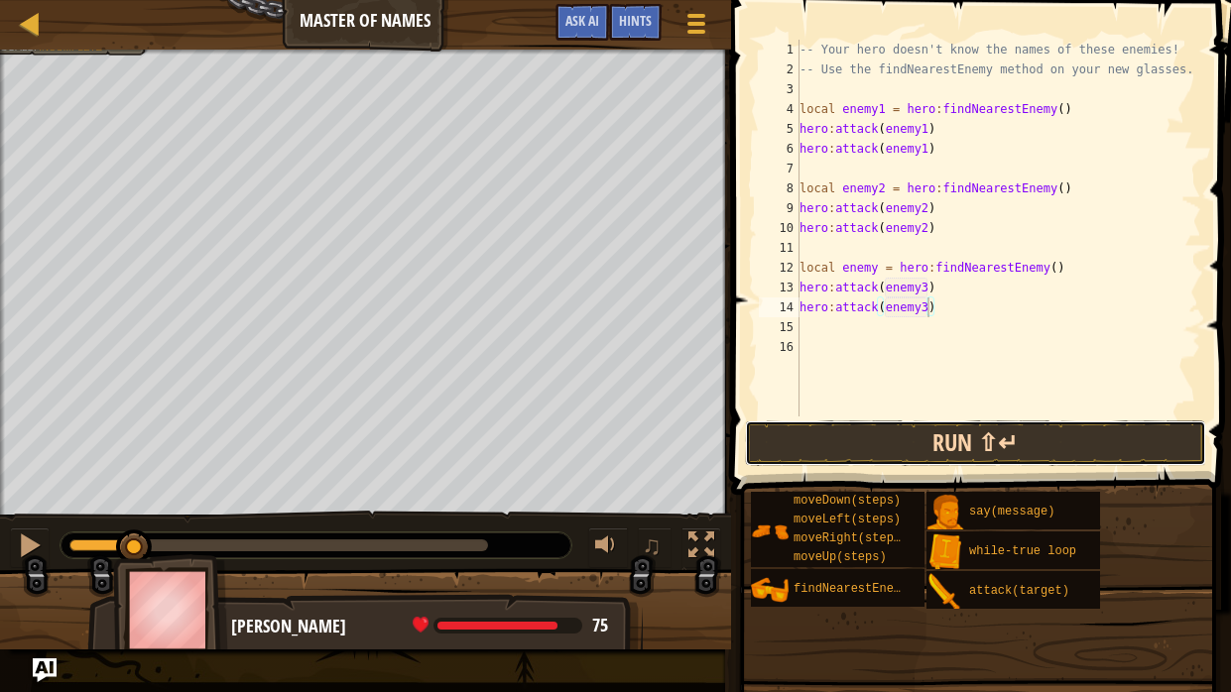
click at [955, 440] on button "Run ⇧↵" at bounding box center [976, 444] width 462 height 46
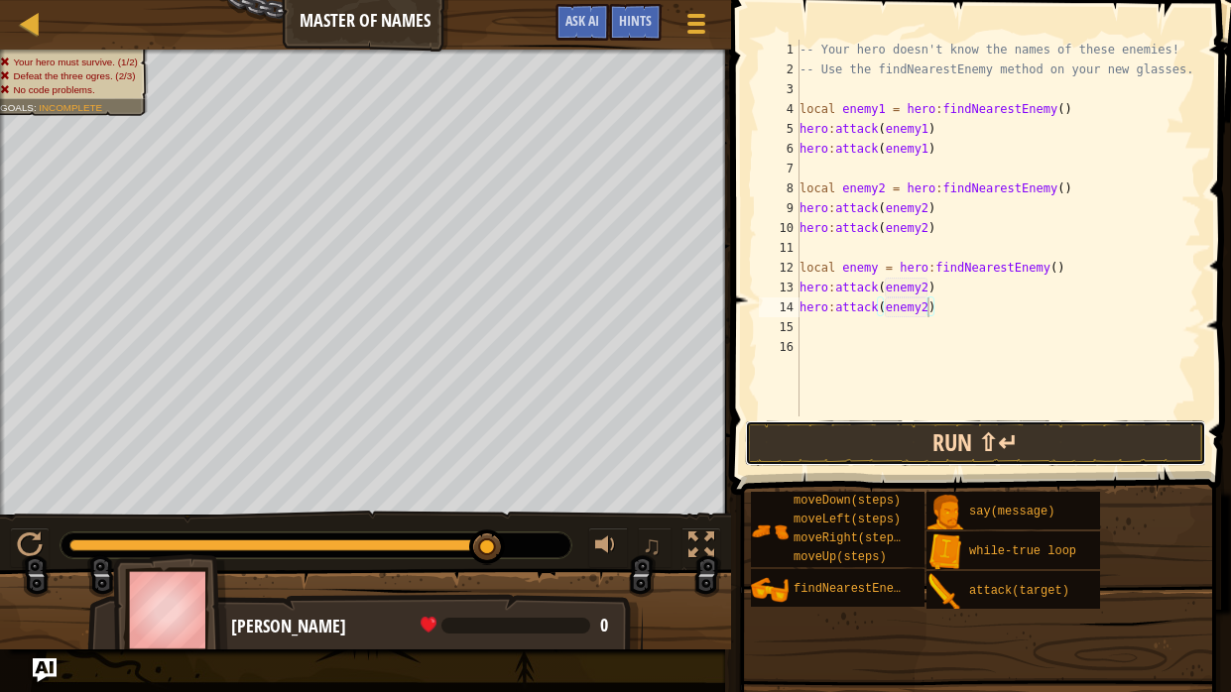
click at [943, 441] on button "Run ⇧↵" at bounding box center [976, 444] width 462 height 46
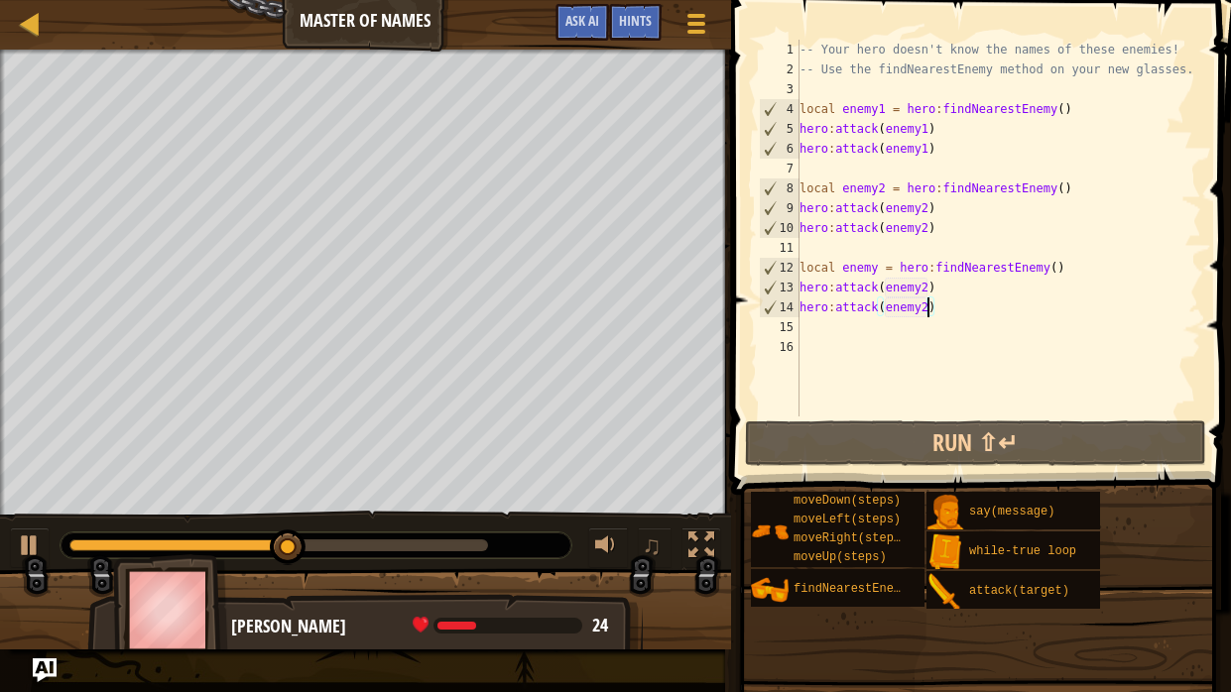
click at [869, 264] on div "-- Your hero doesn't know the names of these enemies! -- Use the findNearestEne…" at bounding box center [999, 248] width 406 height 417
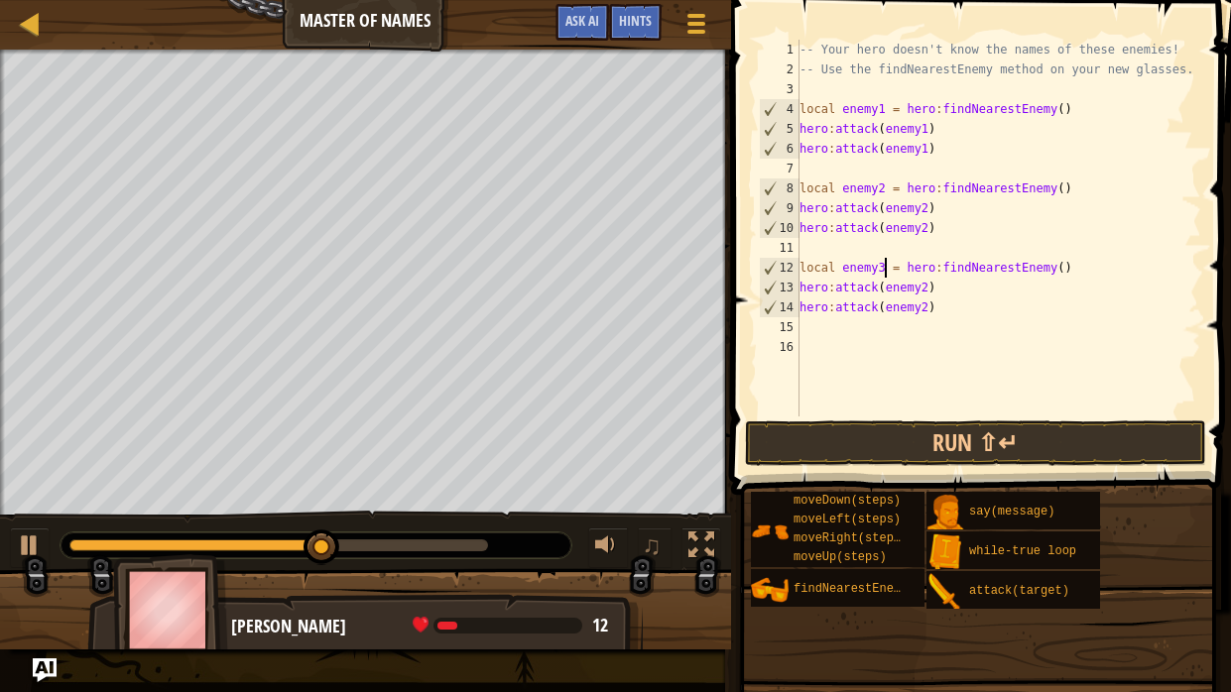
click at [913, 290] on div "-- Your hero doesn't know the names of these enemies! -- Use the findNearestEne…" at bounding box center [999, 248] width 406 height 417
click at [921, 304] on div "-- Your hero doesn't know the names of these enemies! -- Use the findNearestEne…" at bounding box center [999, 248] width 406 height 417
type textarea "hero:attack(enemy3)"
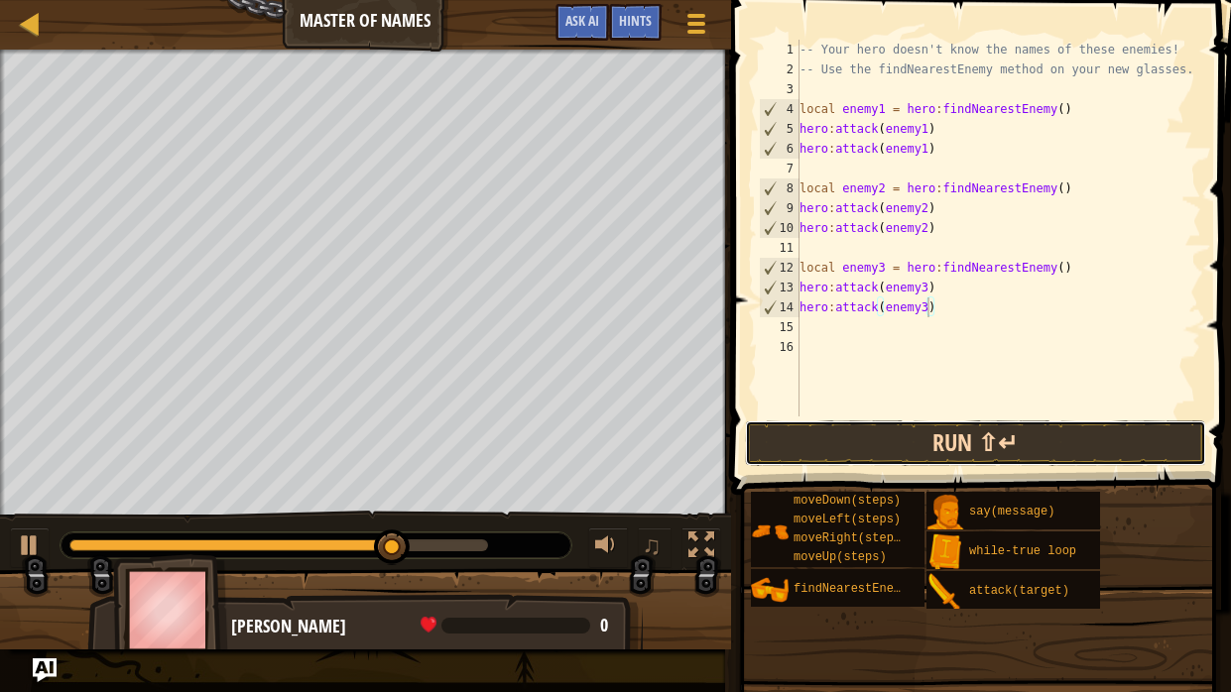
click at [987, 422] on button "Run ⇧↵" at bounding box center [976, 444] width 462 height 46
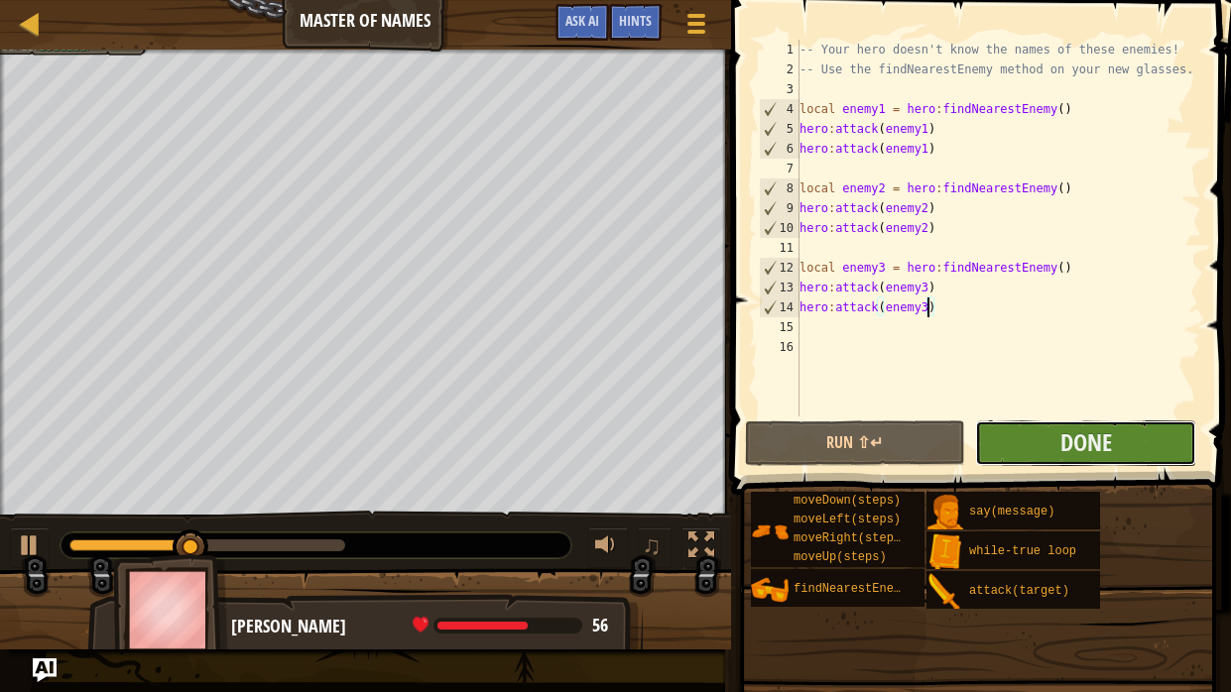
click at [1171, 444] on button "Done" at bounding box center [1085, 444] width 221 height 46
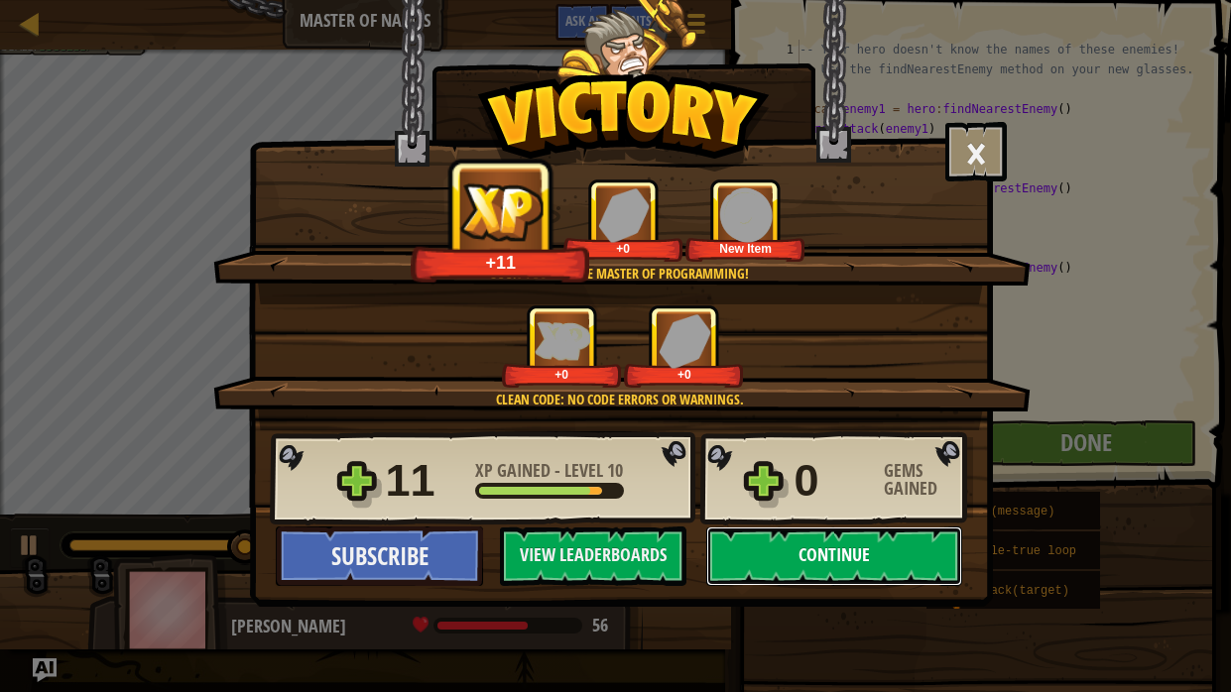
click at [868, 524] on button "Continue" at bounding box center [834, 557] width 256 height 60
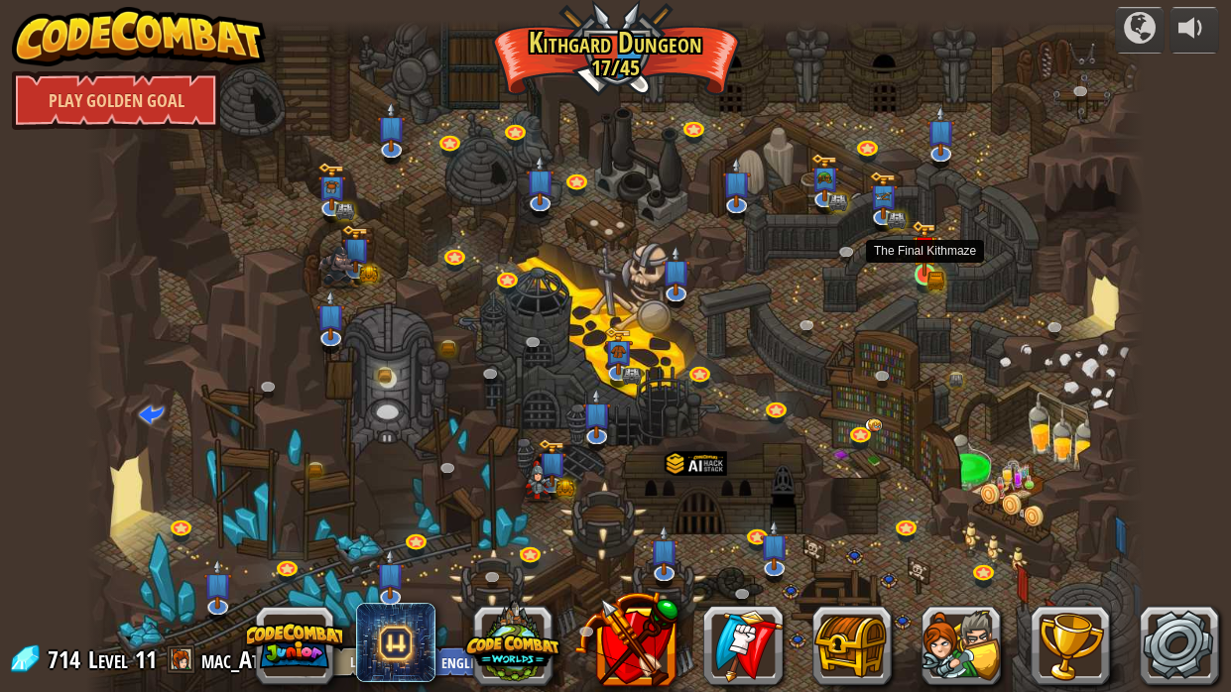
click at [928, 264] on img at bounding box center [925, 248] width 26 height 57
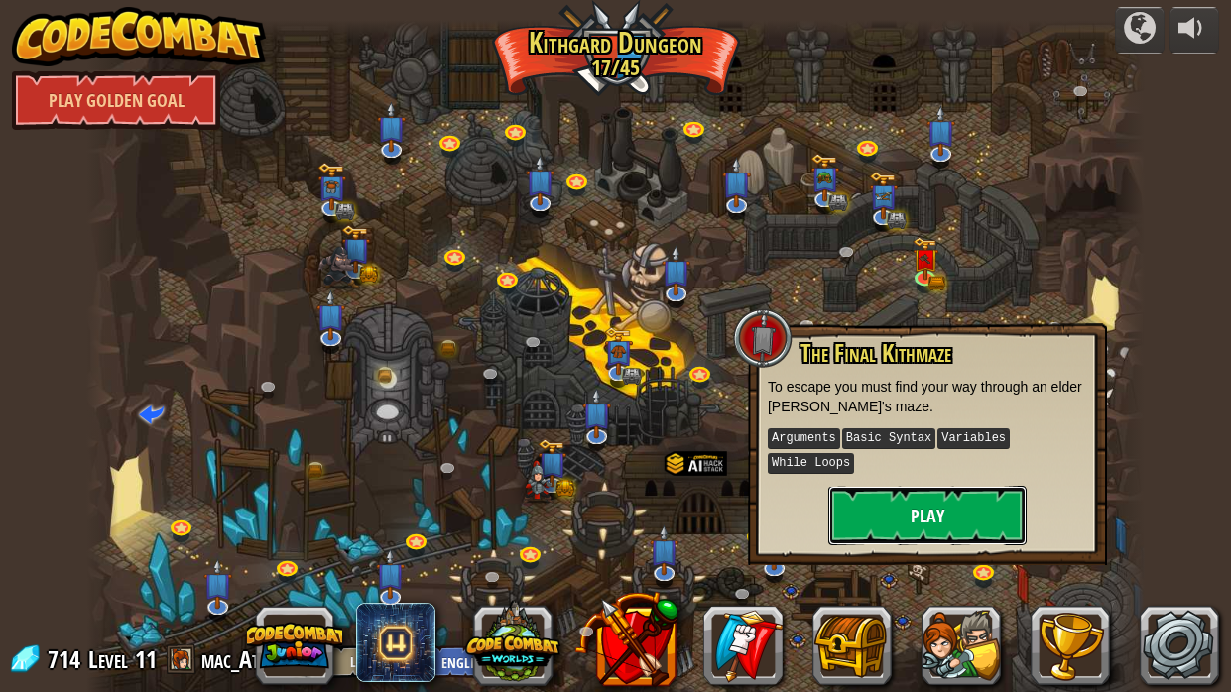
click at [928, 503] on button "Play" at bounding box center [927, 516] width 198 height 60
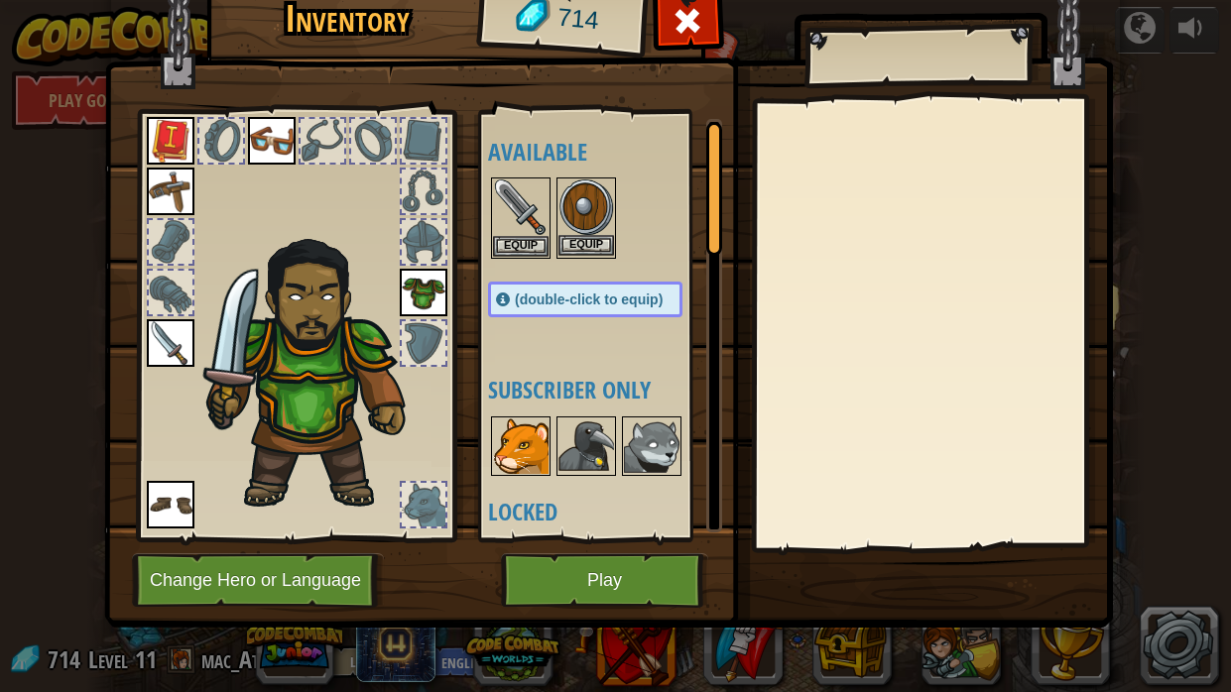
click at [587, 230] on img at bounding box center [587, 208] width 56 height 56
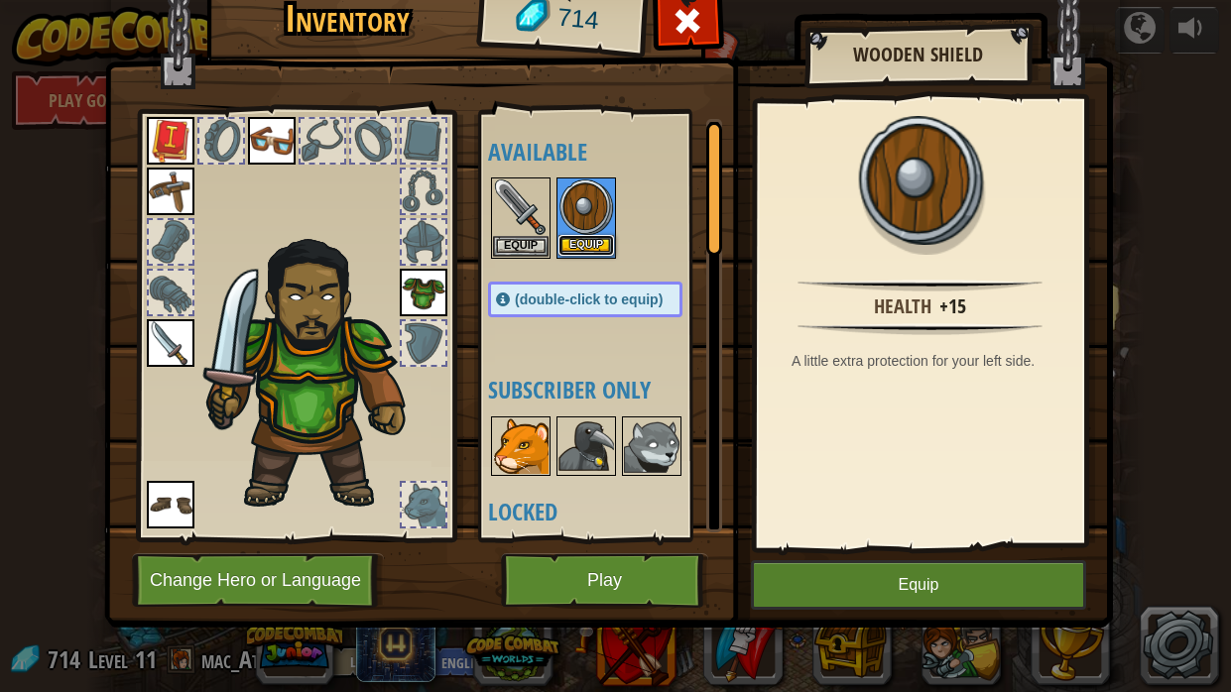
click at [585, 250] on button "Equip" at bounding box center [587, 245] width 56 height 21
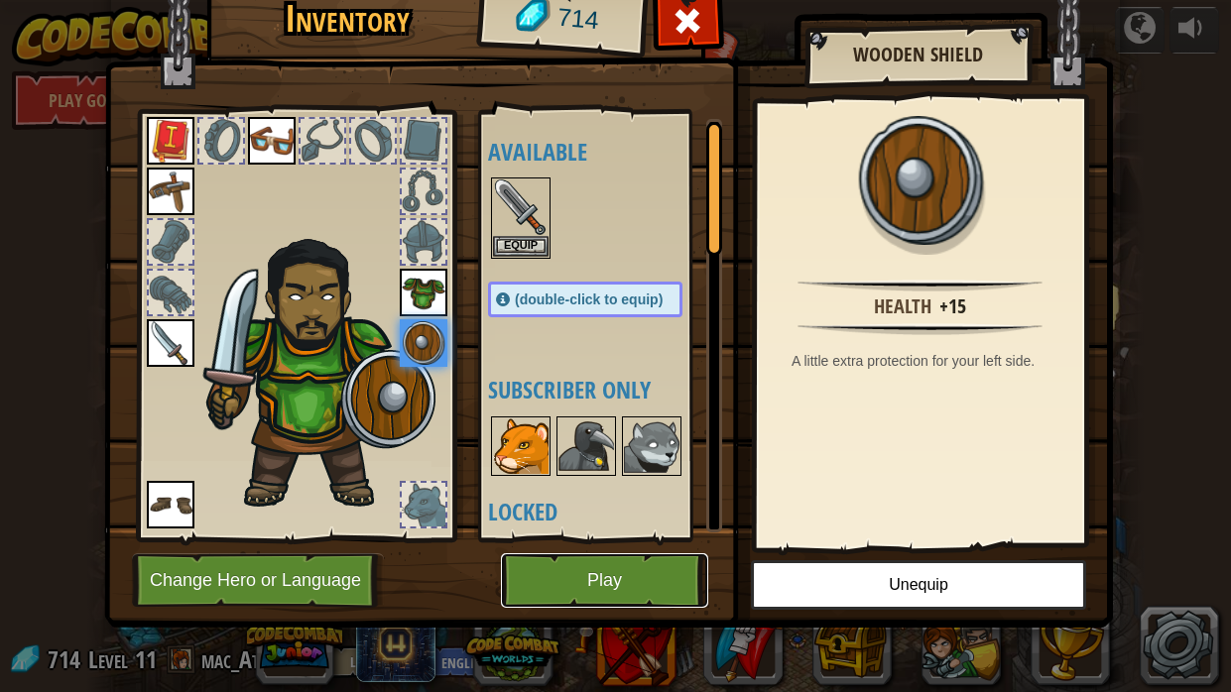
click at [601, 524] on button "Play" at bounding box center [604, 581] width 207 height 55
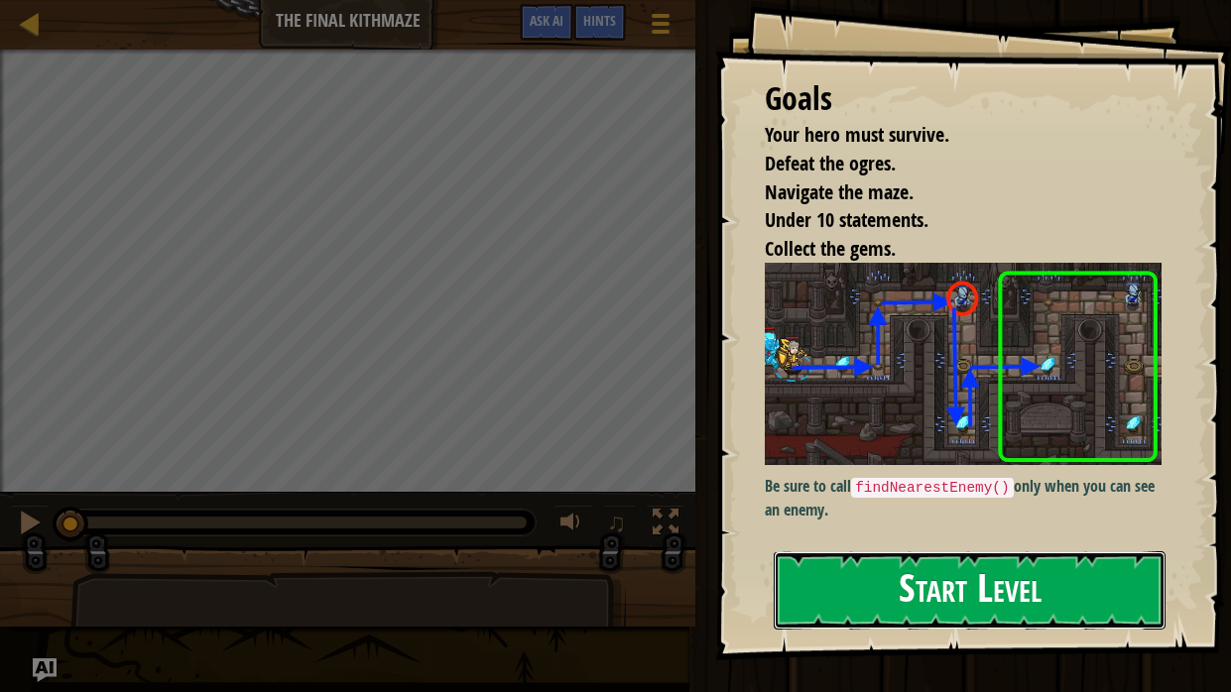
click at [899, 524] on button "Start Level" at bounding box center [970, 591] width 392 height 78
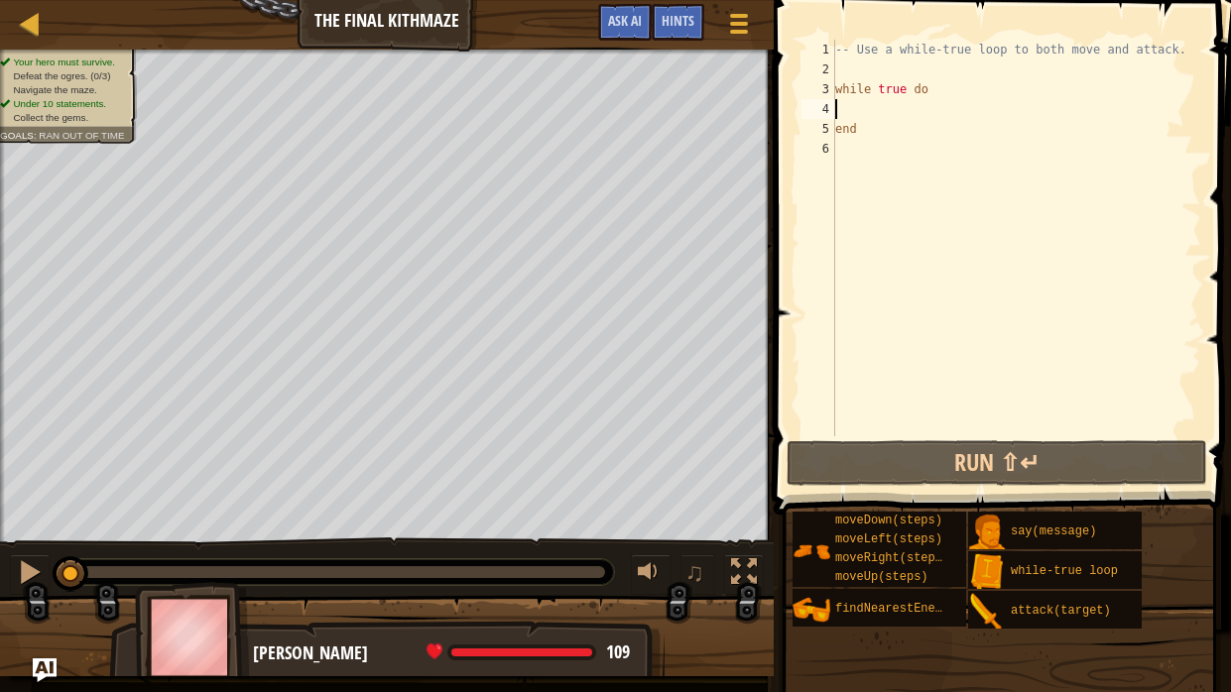
scroll to position [9, 0]
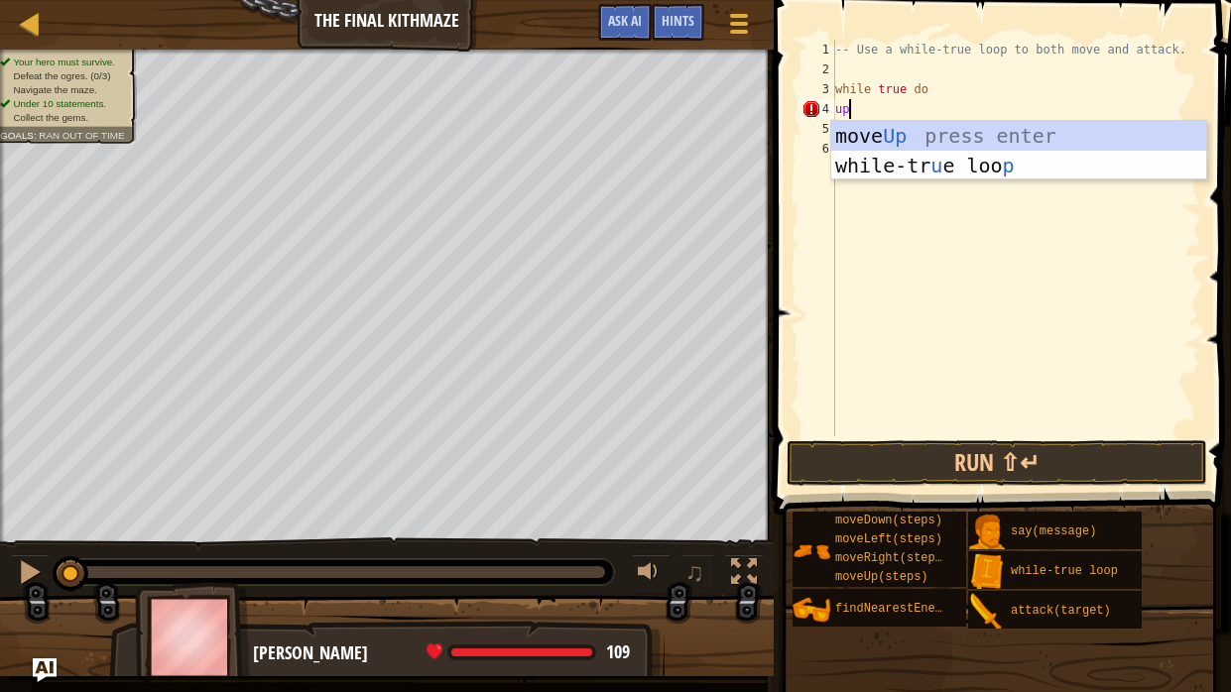
type textarea "u"
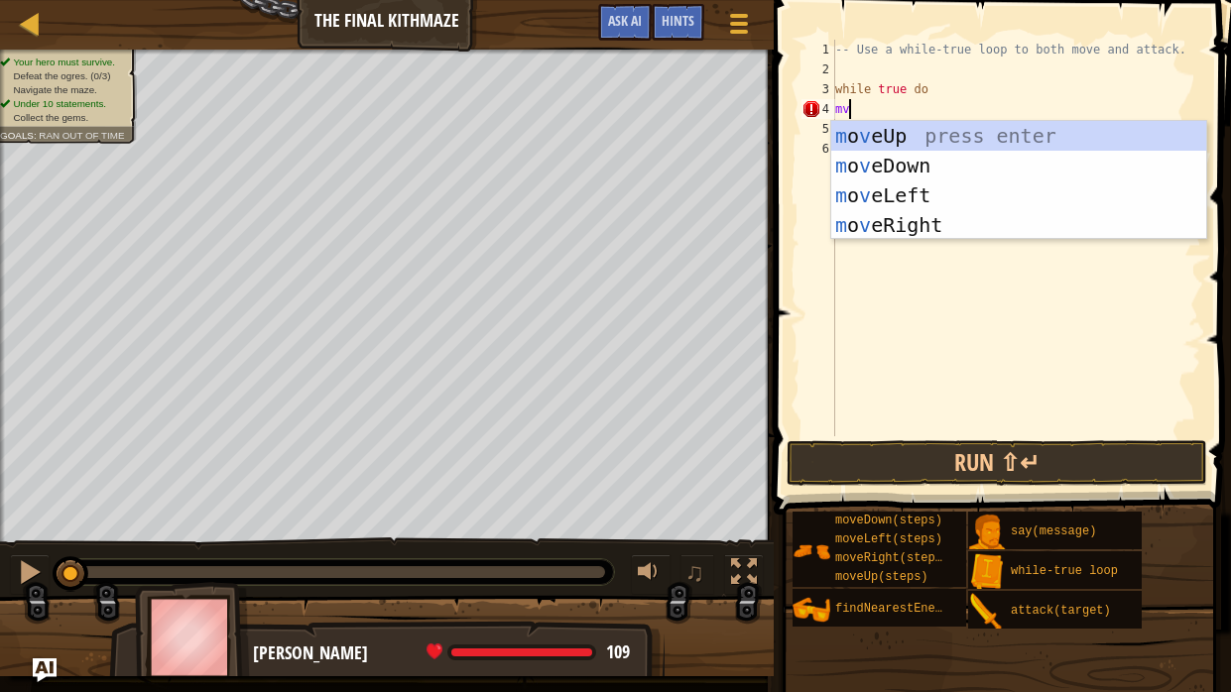
type textarea "m"
type textarea "move"
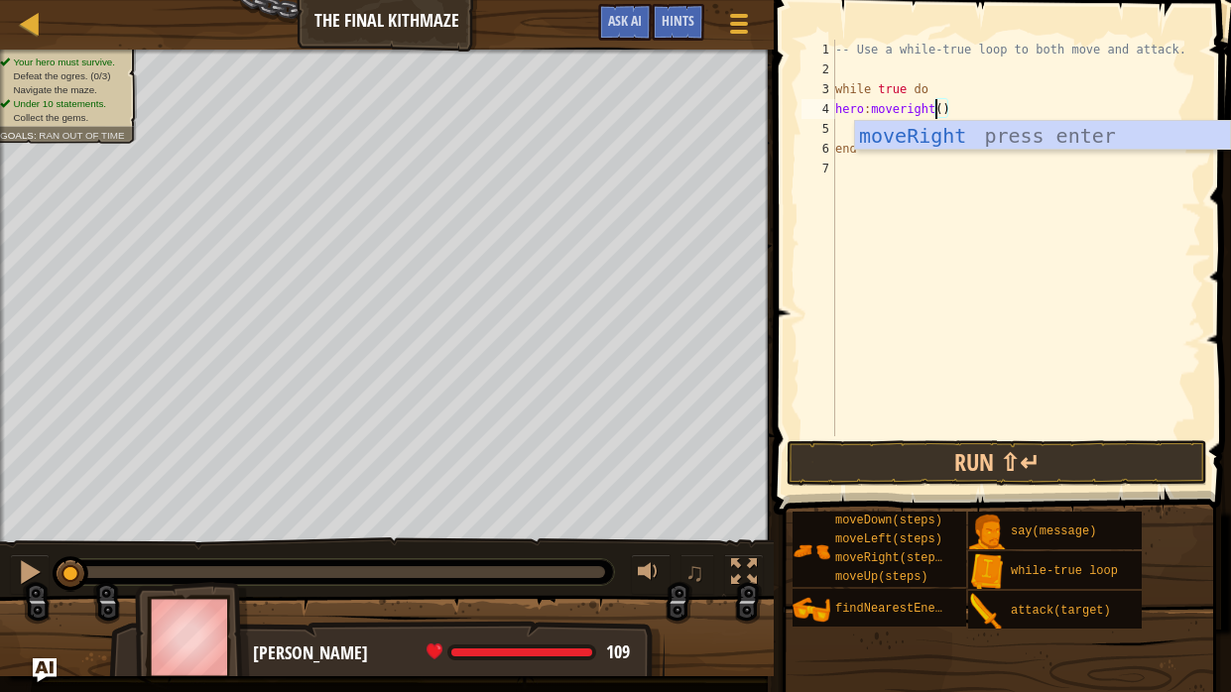
type textarea "hero:moveRight"
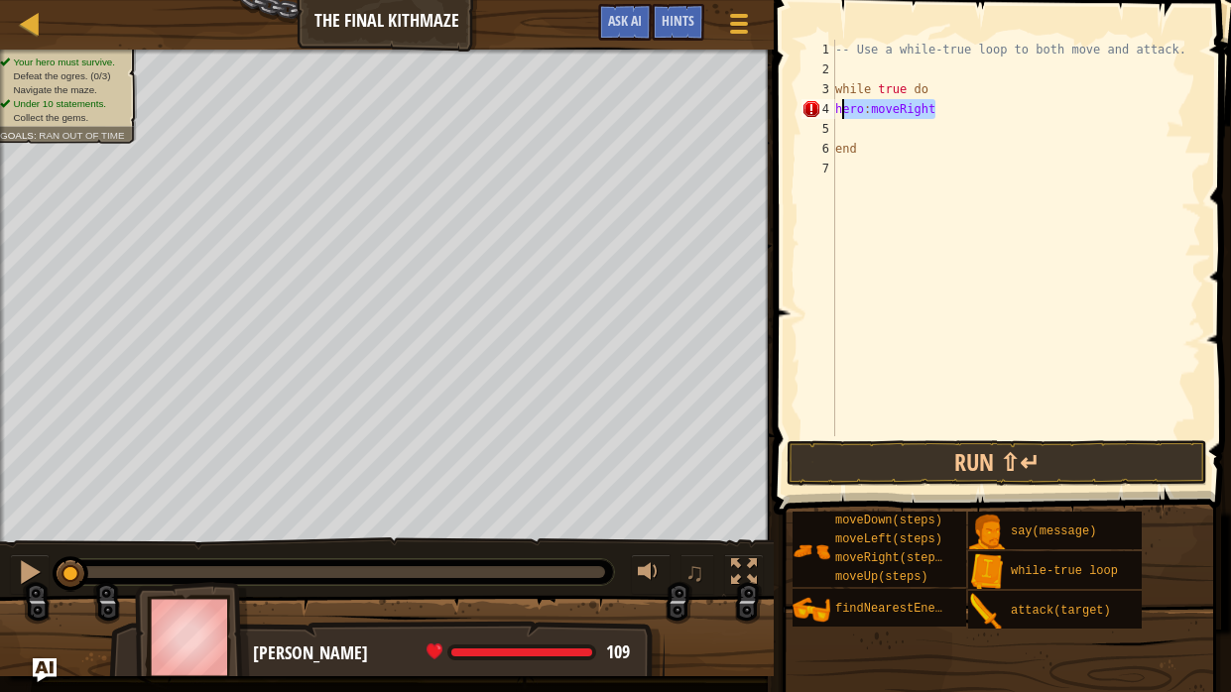
drag, startPoint x: 996, startPoint y: 106, endPoint x: 826, endPoint y: 111, distance: 169.7
click at [826, 111] on div "1 2 3 4 5 6 7 -- Use a while-true loop to both move and attack. while true do h…" at bounding box center [1000, 238] width 404 height 397
type textarea "hero:moveRight"
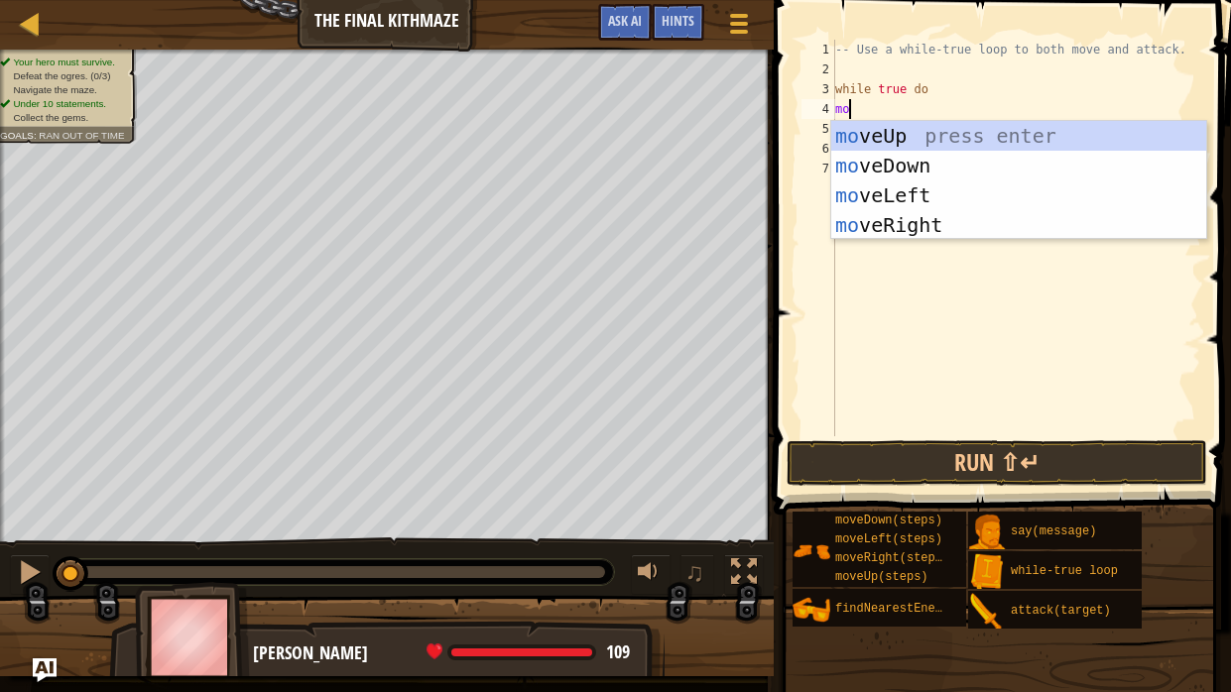
type textarea "move"
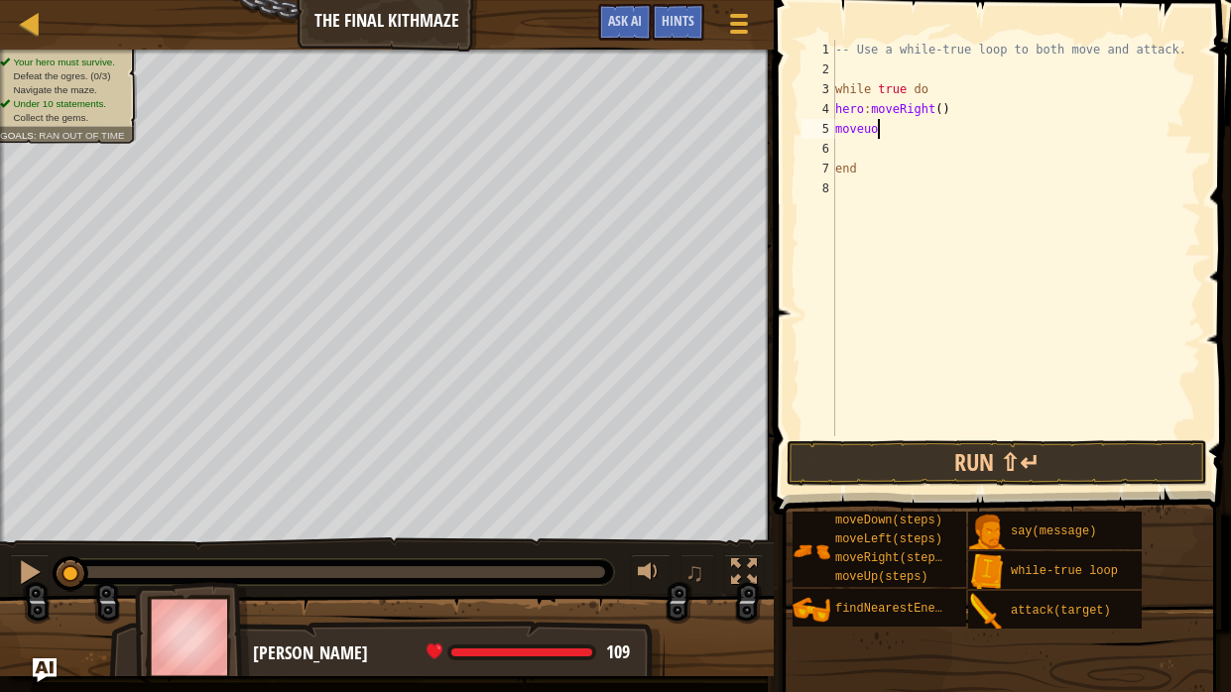
scroll to position [9, 1]
type textarea "moveup"
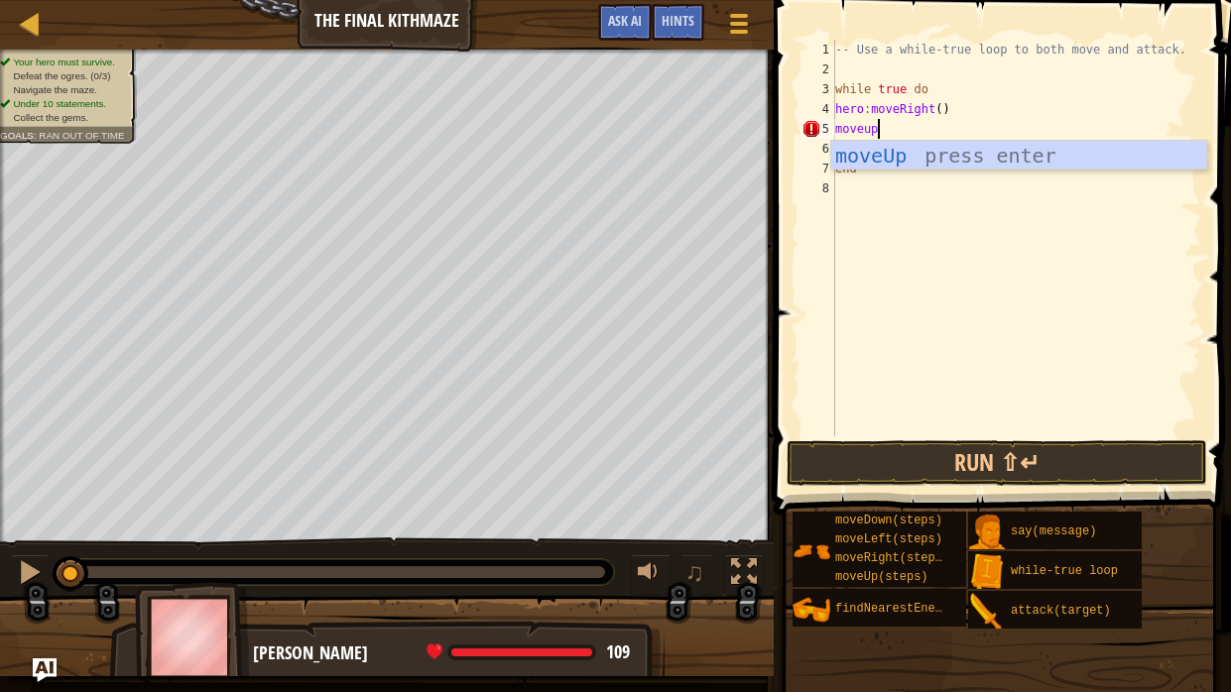
scroll to position [9, 0]
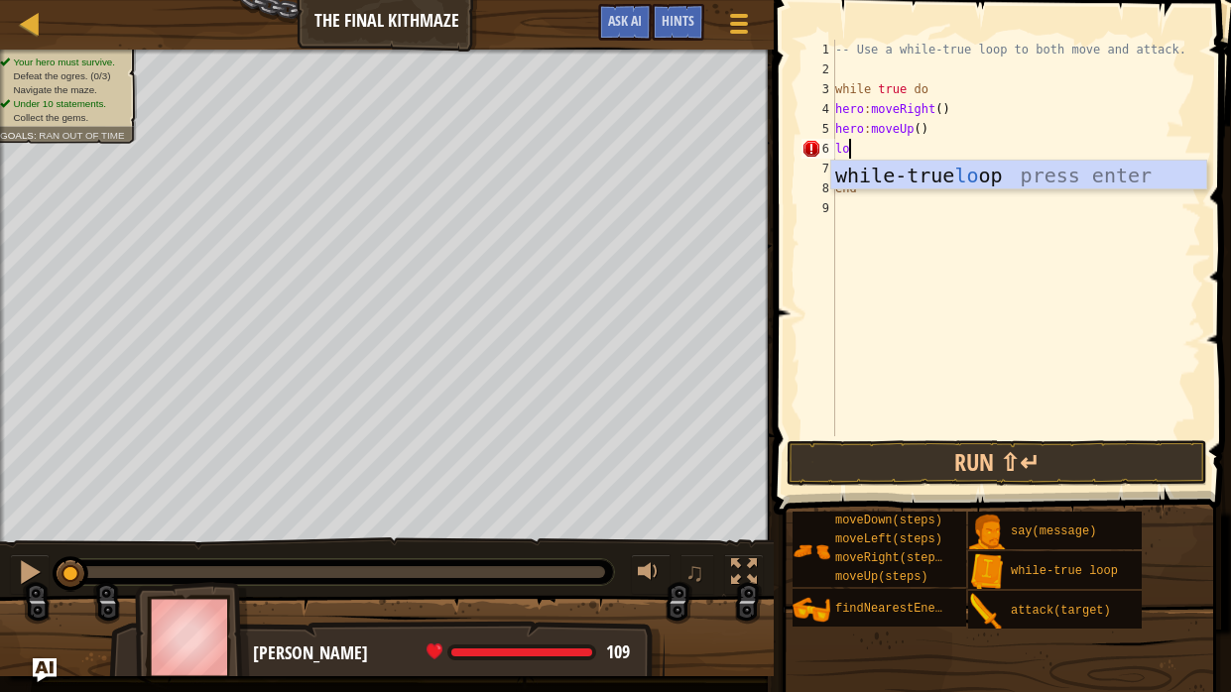
type textarea "l"
type textarea "fin"
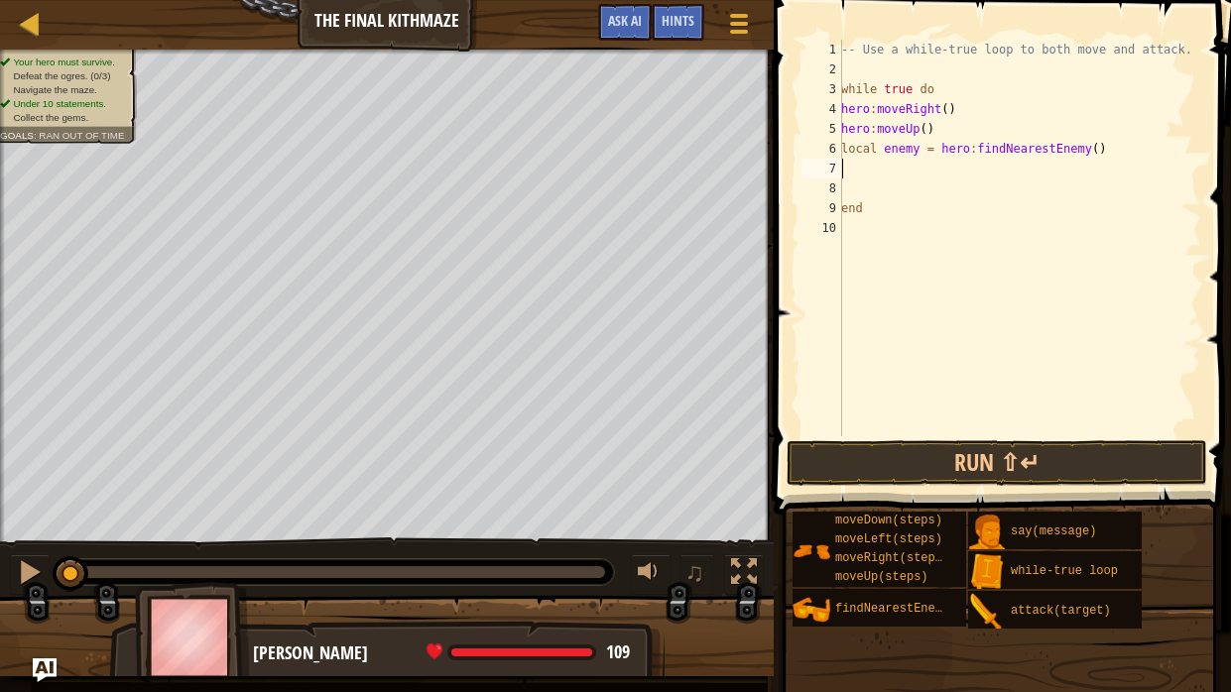
click at [915, 151] on div "-- Use a while-true loop to both move and attack. while true do hero : moveRigh…" at bounding box center [1019, 258] width 364 height 436
click at [921, 152] on div "-- Use a while-true loop to both move and attack. while true do hero : moveRigh…" at bounding box center [1019, 258] width 364 height 436
type textarea "local enemy1 = hero:findNearestEnemy()"
click at [926, 168] on div "-- Use a while-true loop to both move and attack. while true do hero : moveRigh…" at bounding box center [1019, 258] width 364 height 436
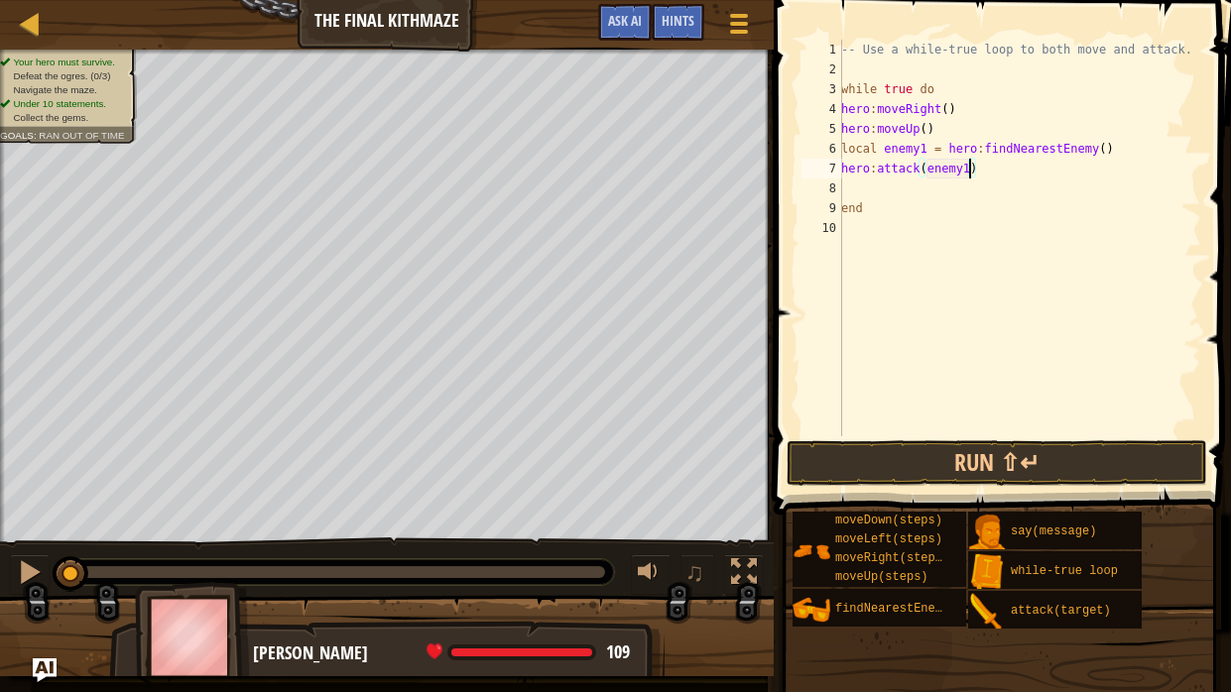
scroll to position [9, 9]
click at [988, 455] on button "Run ⇧↵" at bounding box center [997, 463] width 421 height 46
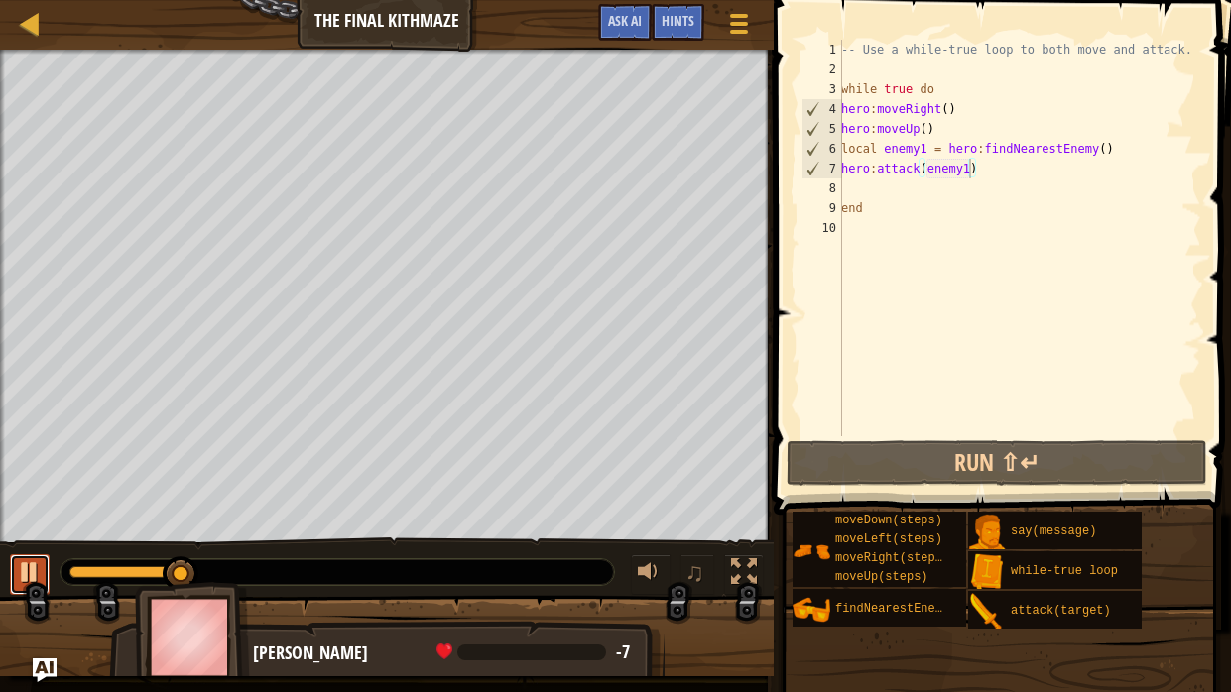
click at [46, 524] on button at bounding box center [30, 575] width 40 height 41
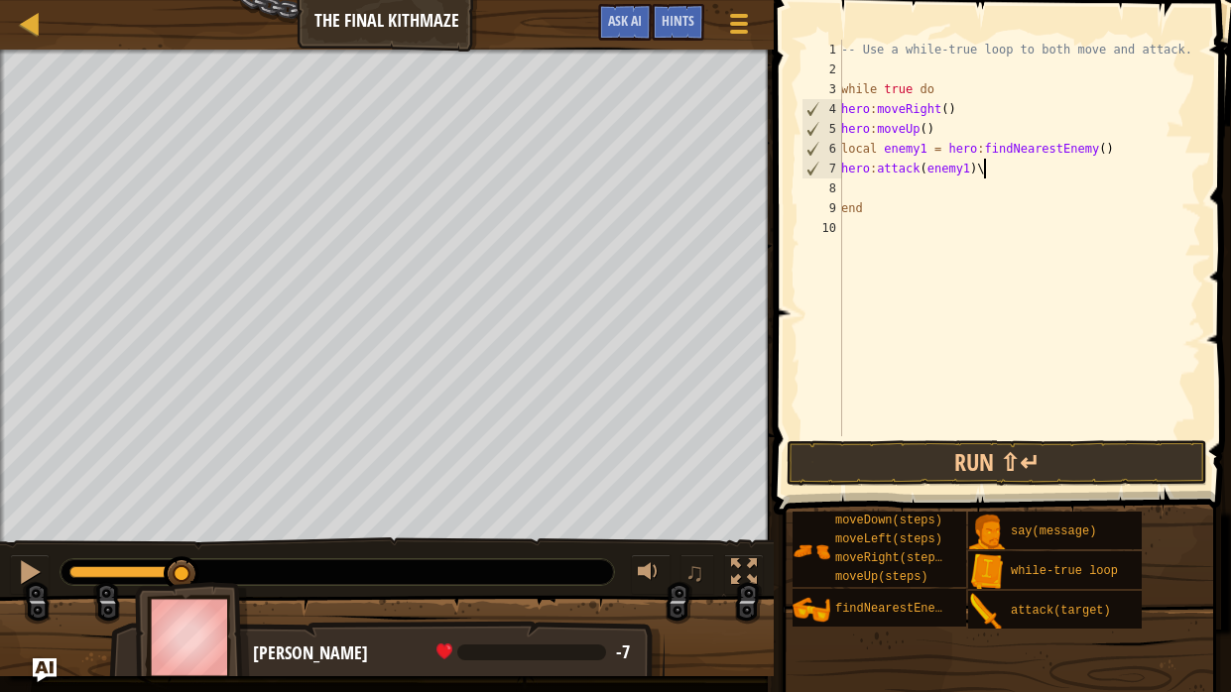
type textarea "hero:attack(enemy1)"
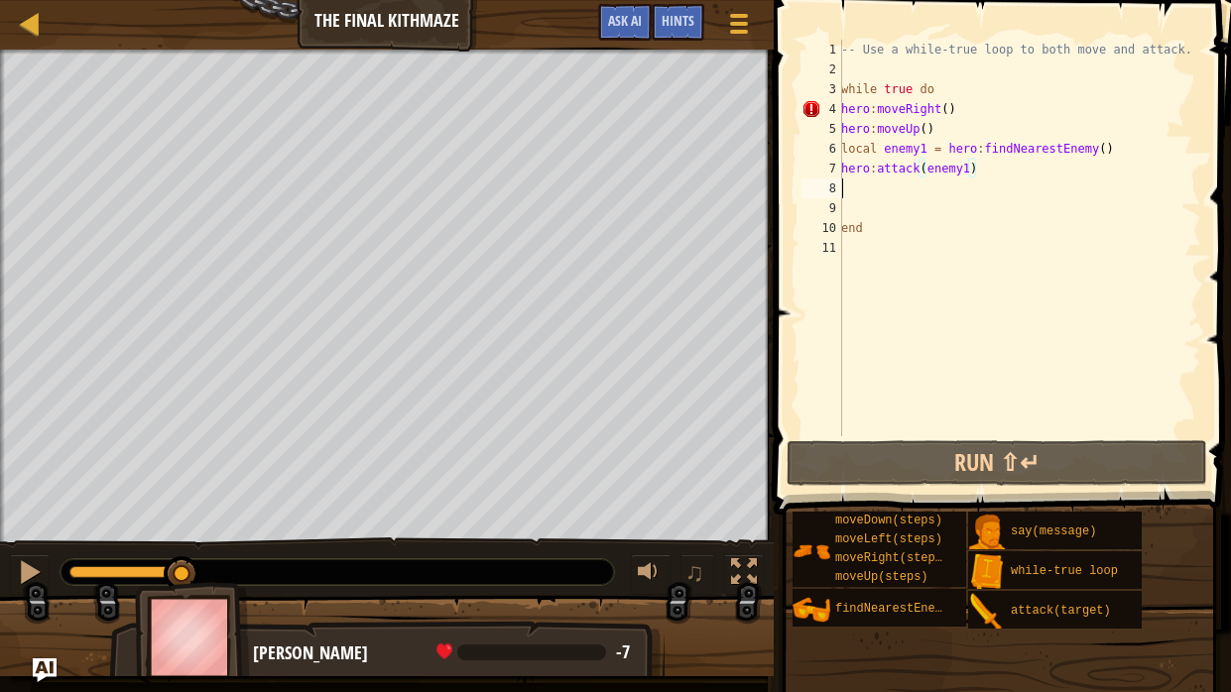
scroll to position [9, 0]
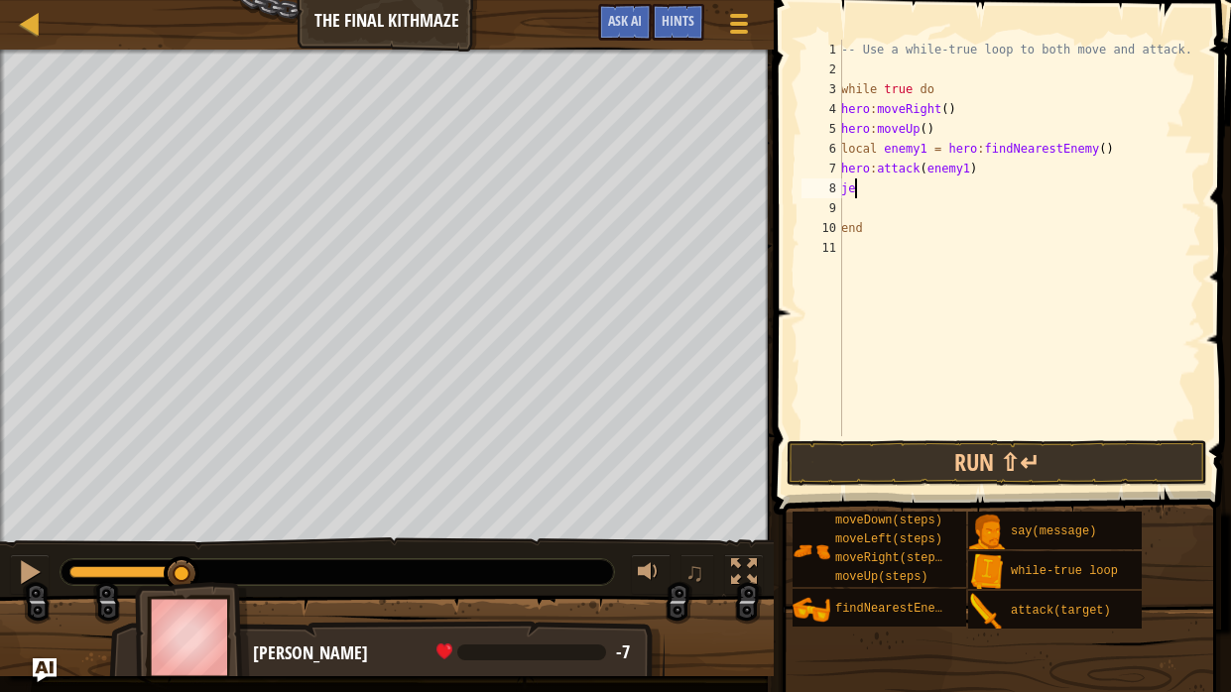
type textarea "j"
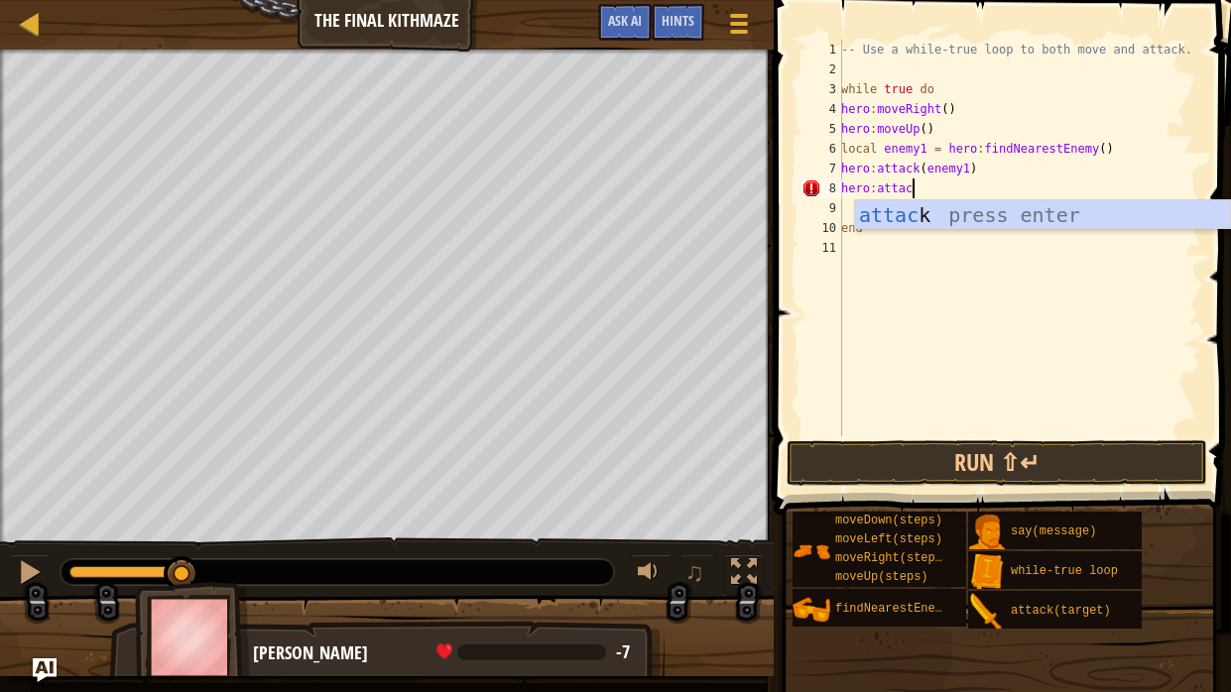
scroll to position [9, 5]
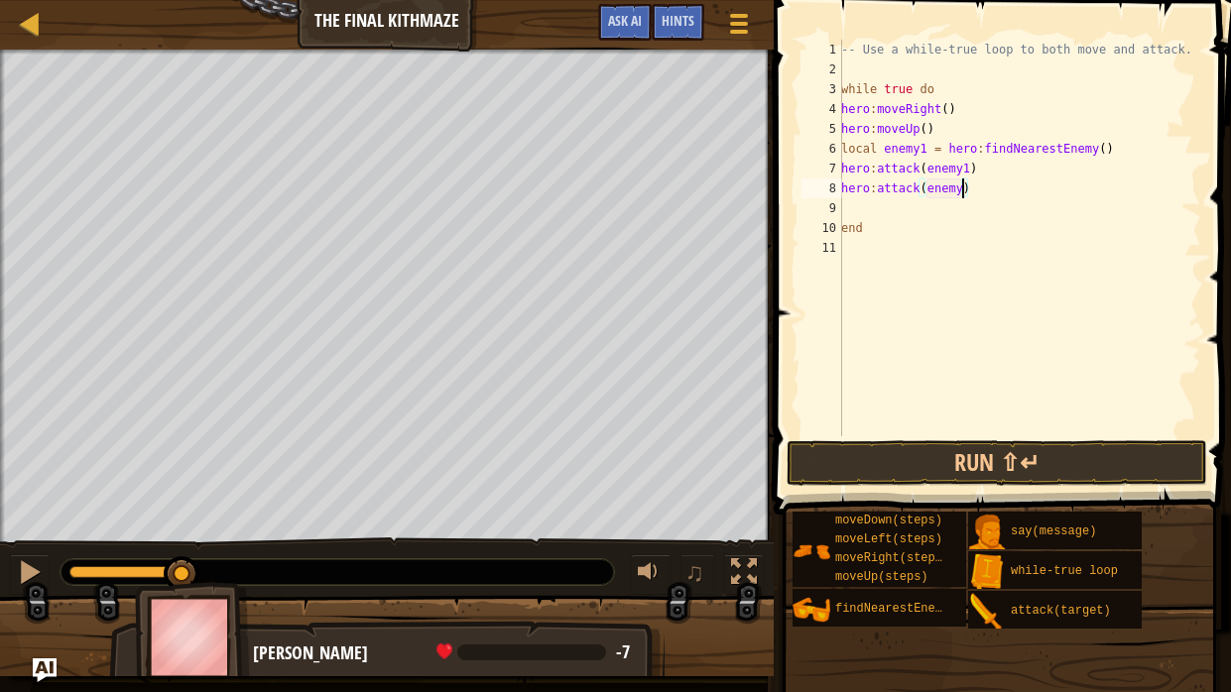
type textarea "hero:attack(enemy1)"
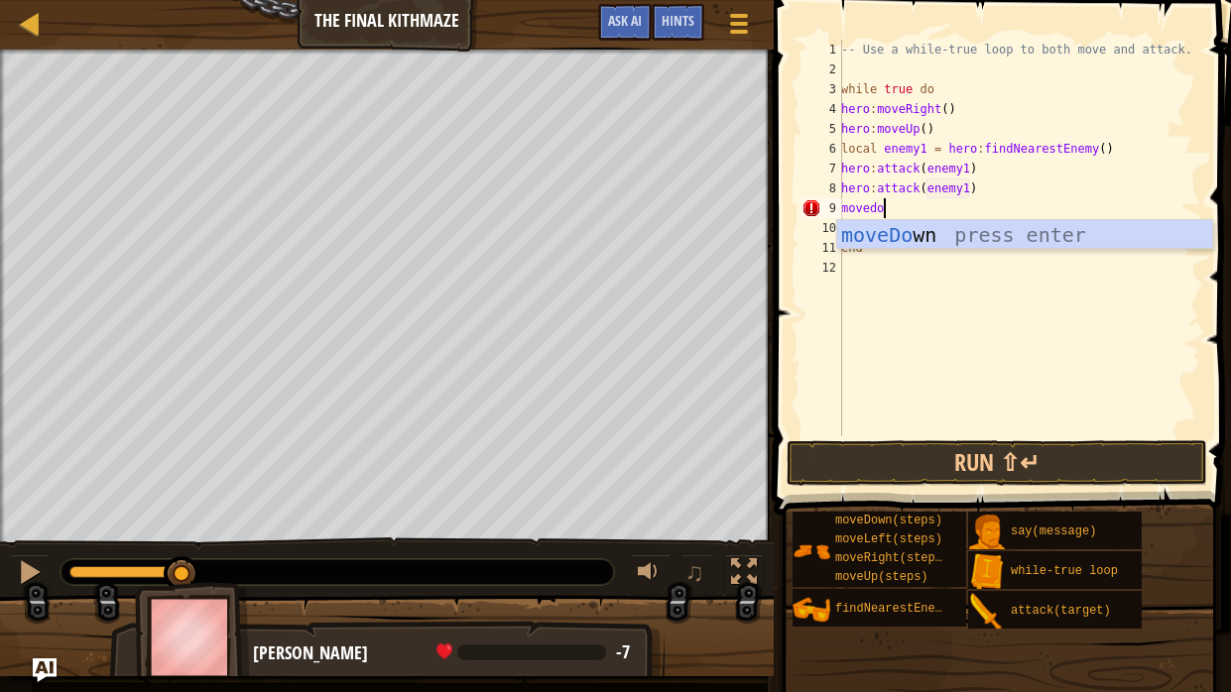
scroll to position [9, 2]
type textarea "movedown"
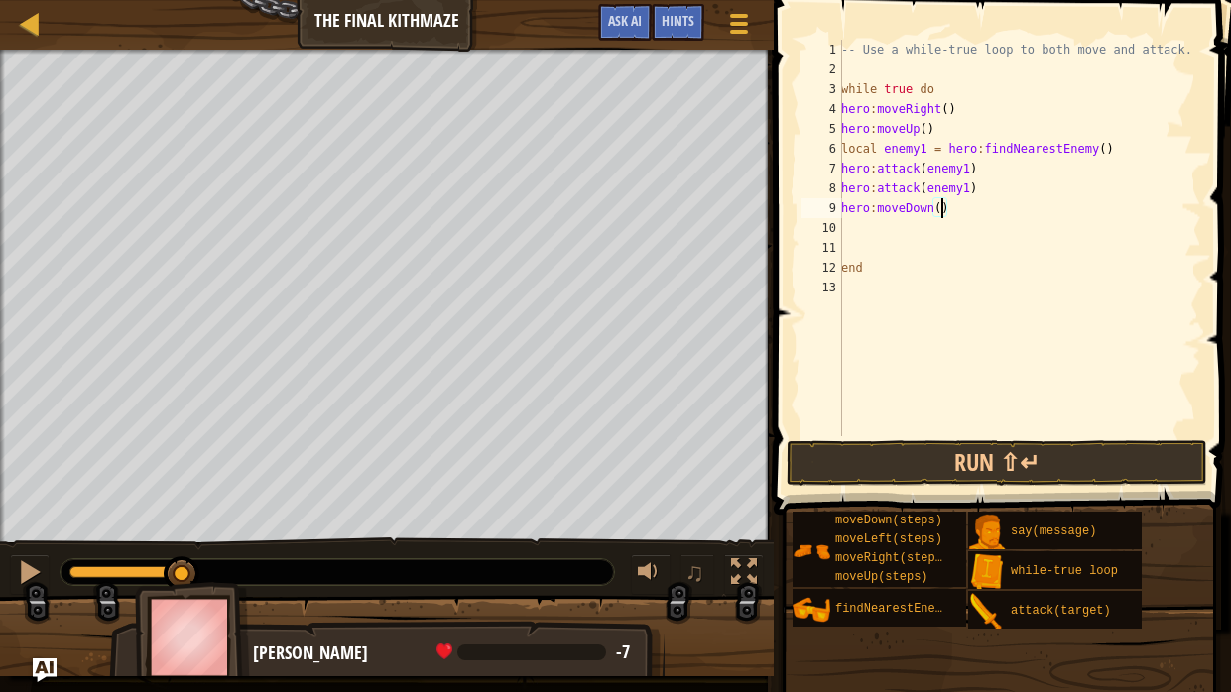
type textarea "hero:moveDown(2)"
type textarea "m"
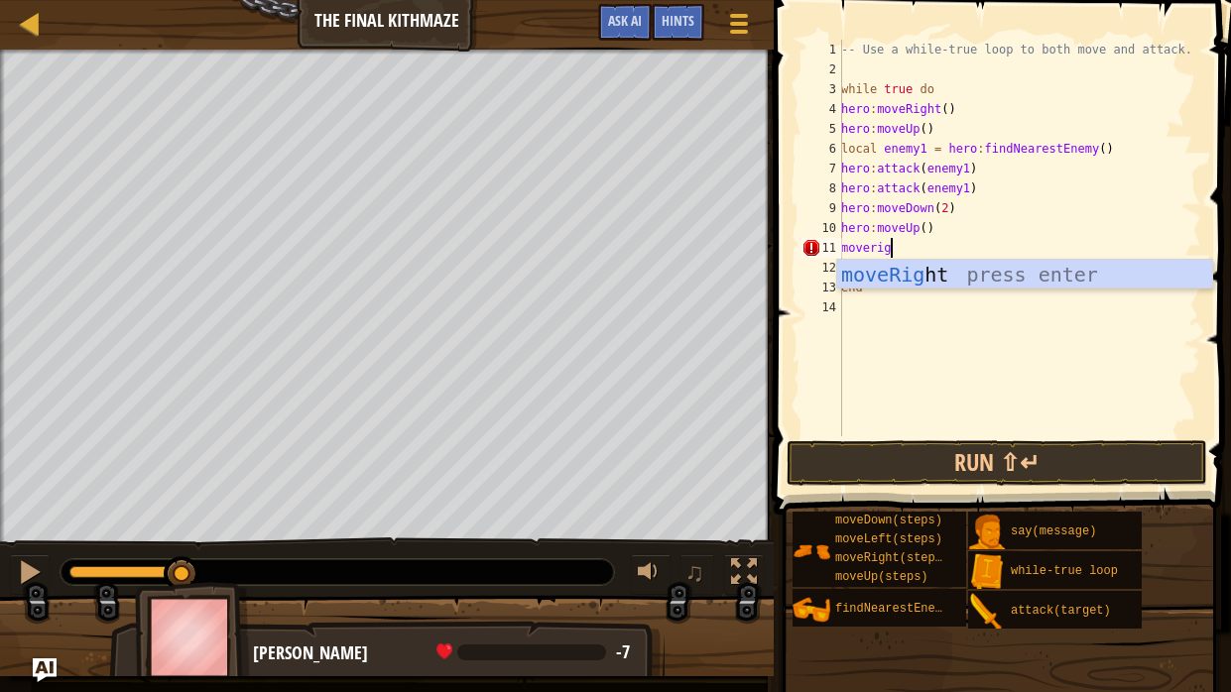
scroll to position [9, 4]
type textarea "moveright"
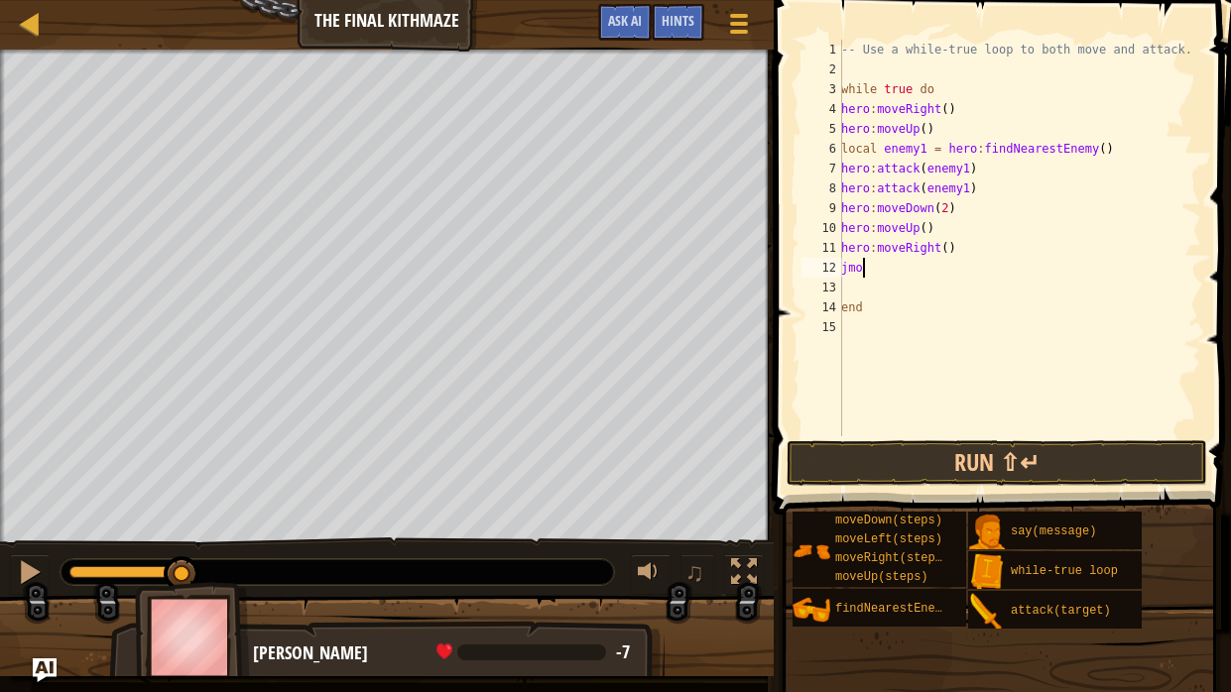
scroll to position [9, 0]
type textarea "j"
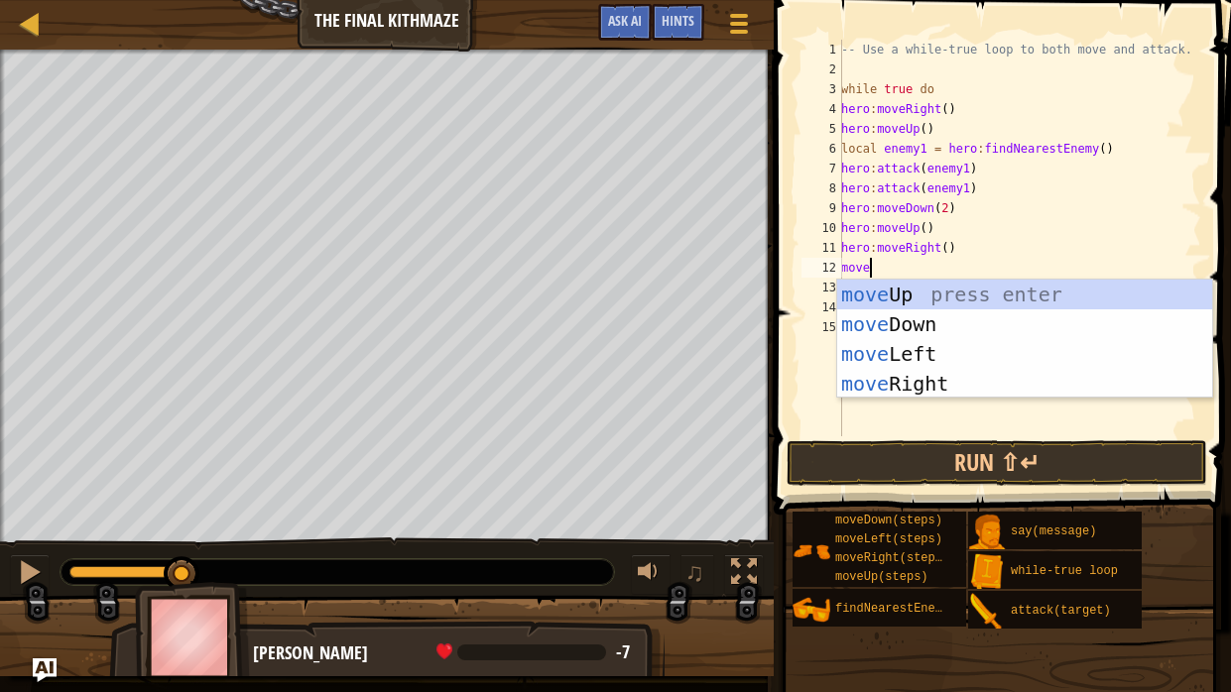
scroll to position [9, 1]
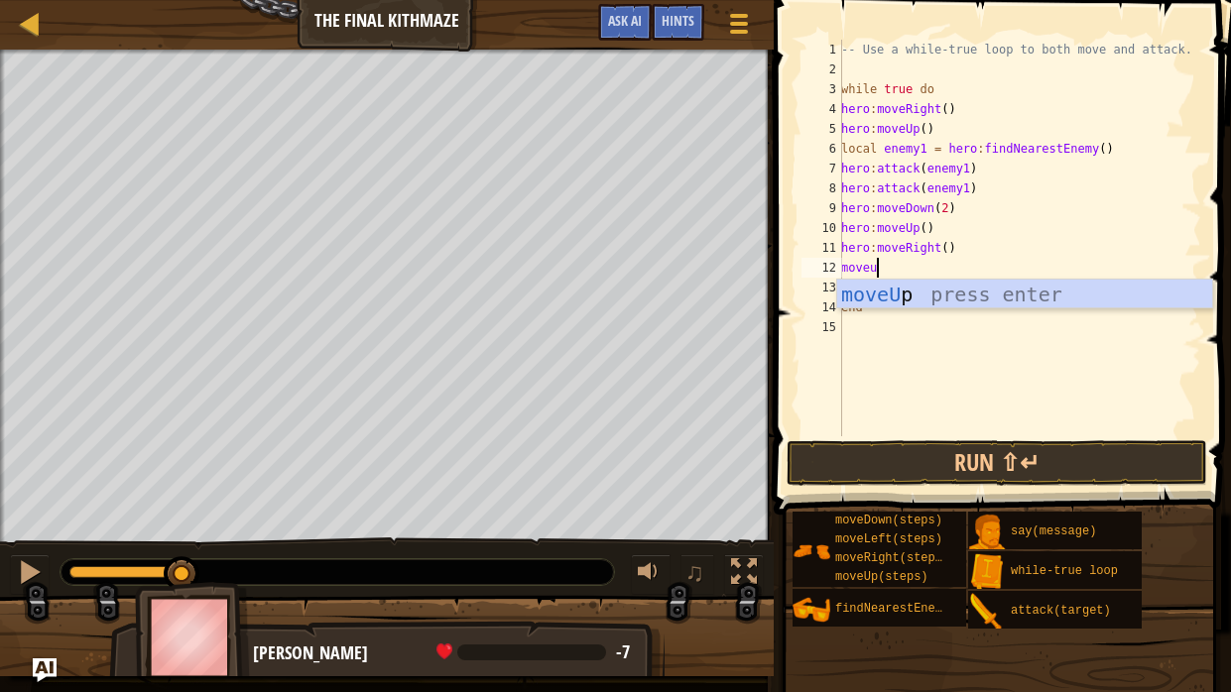
type textarea "moveup"
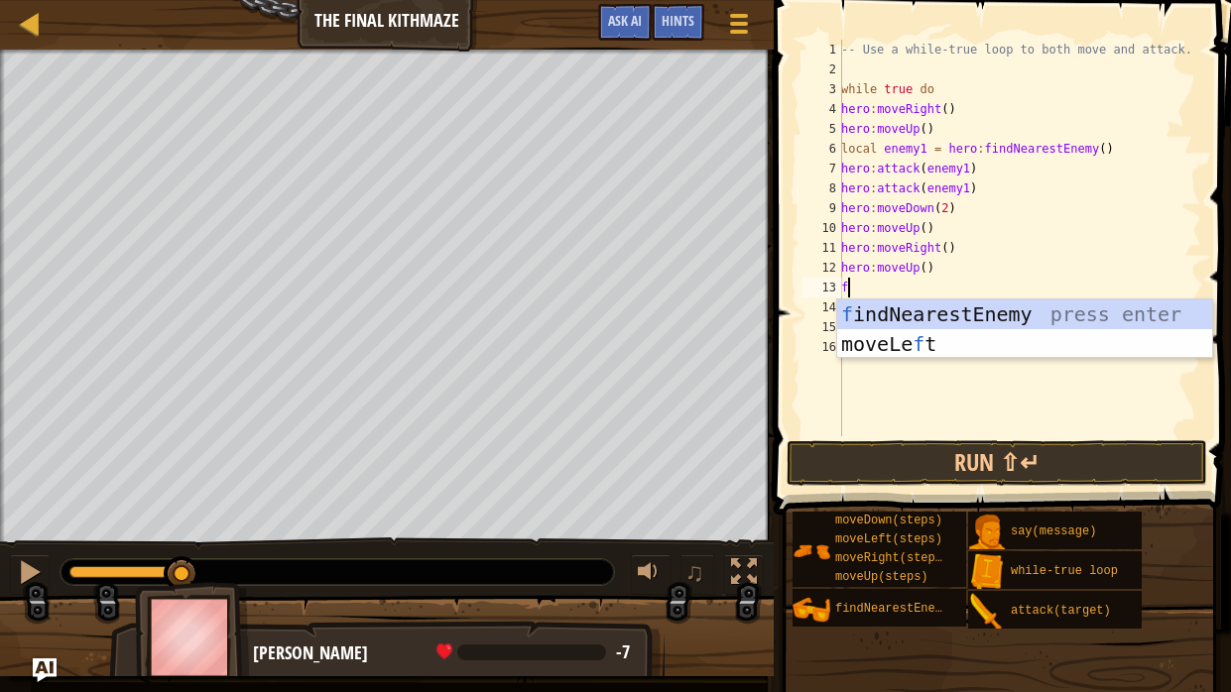
type textarea "fin"
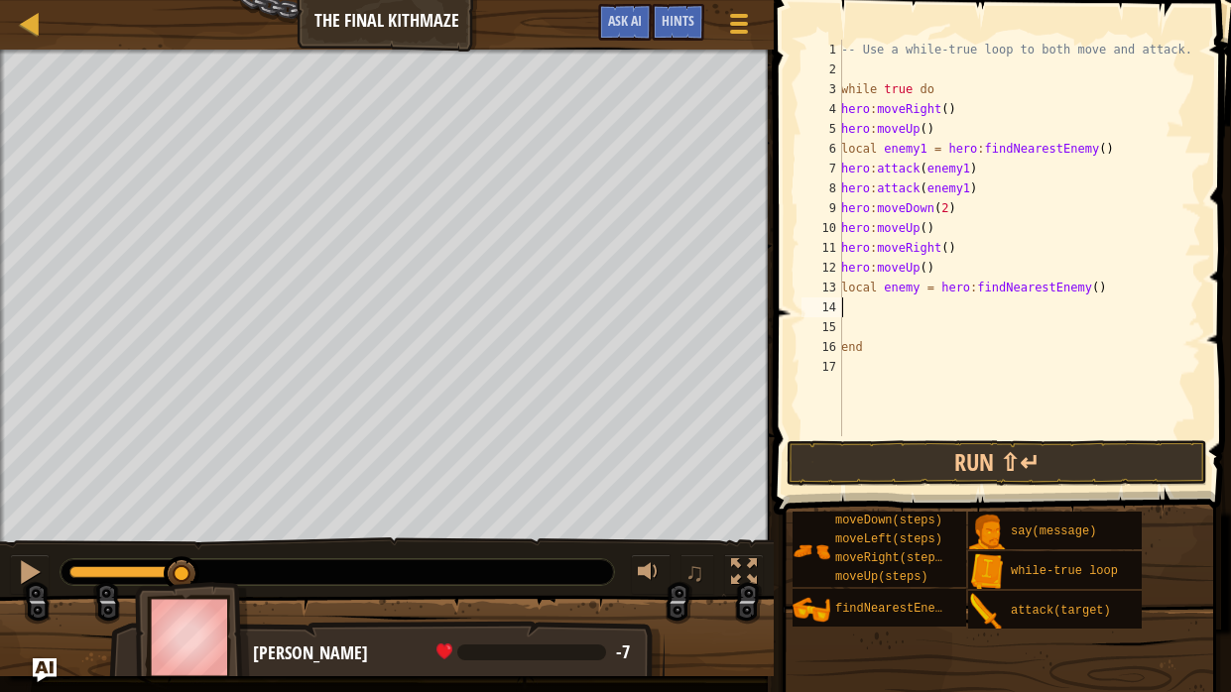
click at [922, 295] on div "-- Use a while-true loop to both move and attack. while true do hero : moveRigh…" at bounding box center [1019, 258] width 364 height 436
type textarea "local enemy2 = hero:findNearestEnemy()"
click at [1020, 312] on div "-- Use a while-true loop to both move and attack. while true do hero : moveRigh…" at bounding box center [1019, 258] width 364 height 436
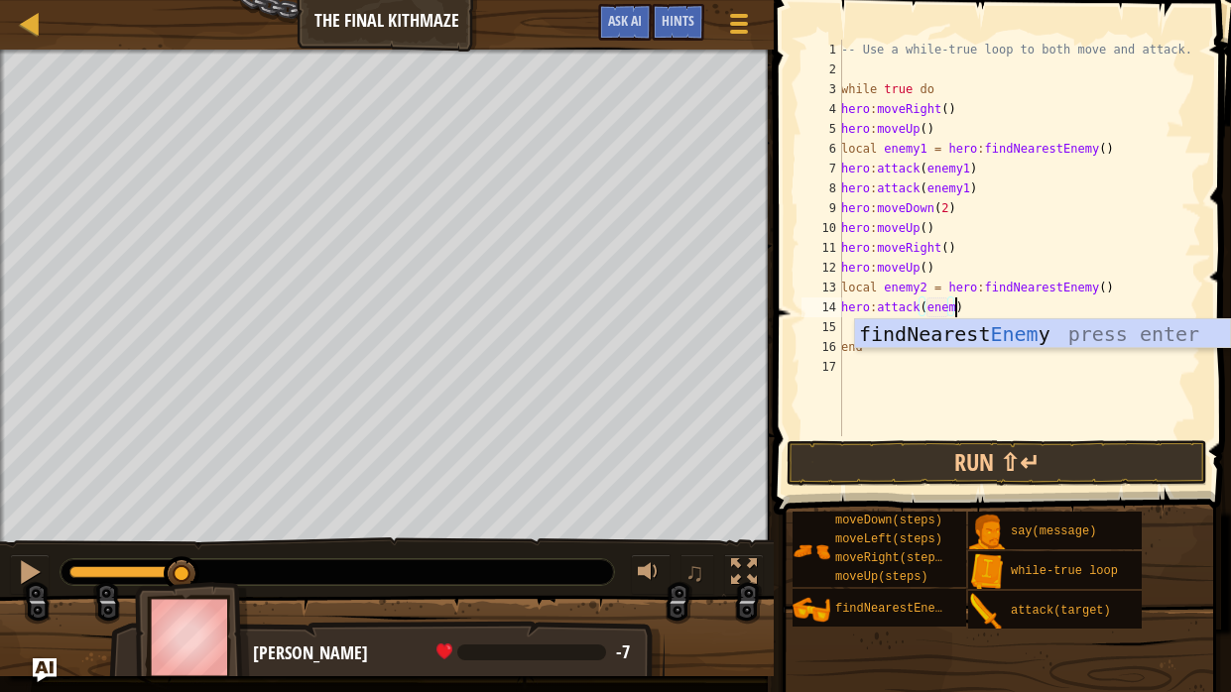
scroll to position [9, 9]
type textarea "hero:attack(enemy2)"
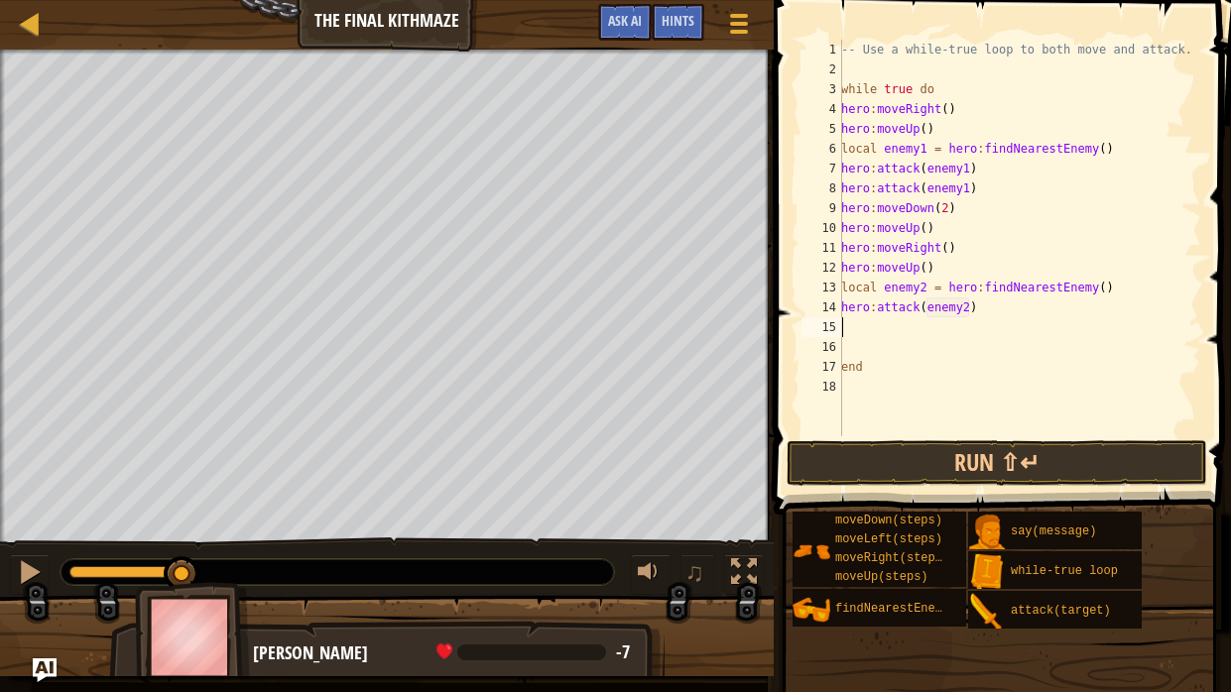
scroll to position [9, 0]
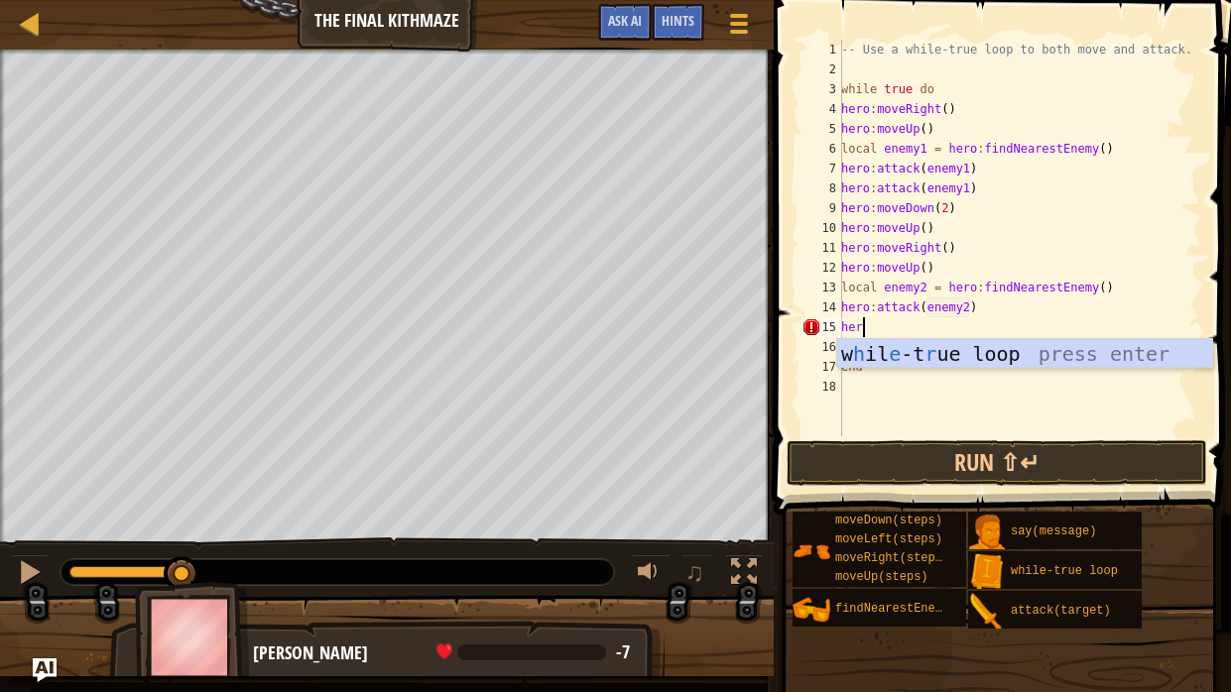
type textarea "h"
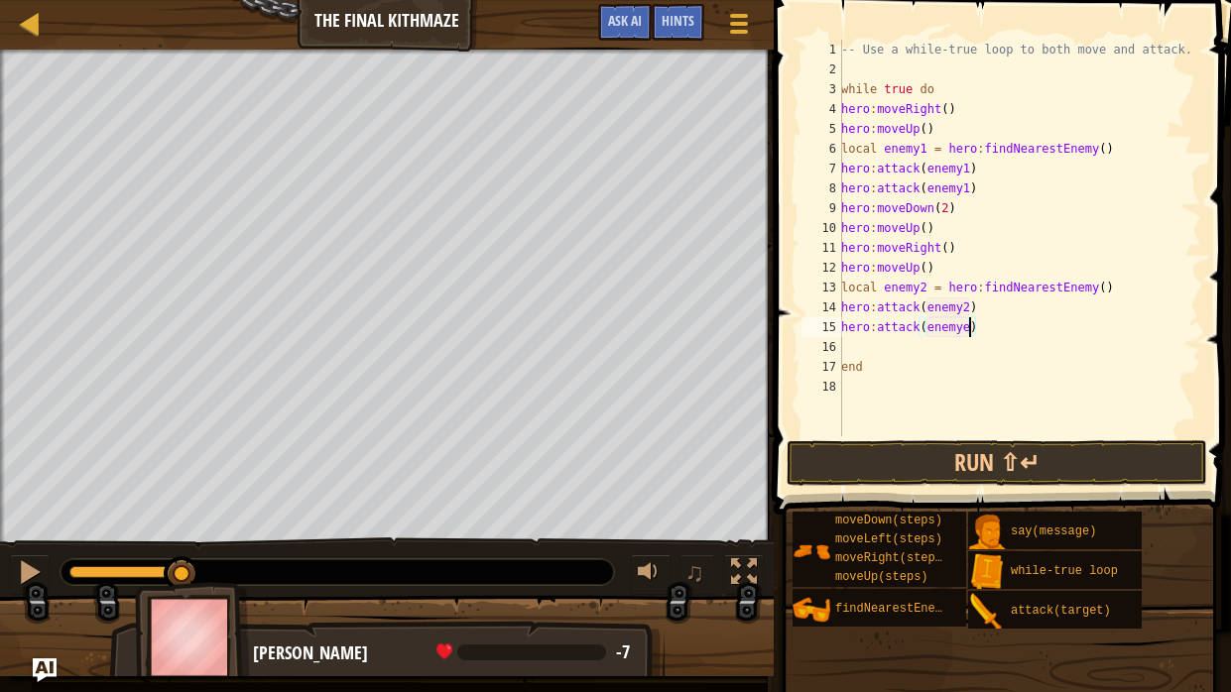
scroll to position [9, 9]
type textarea "hero:attack(enemy2)"
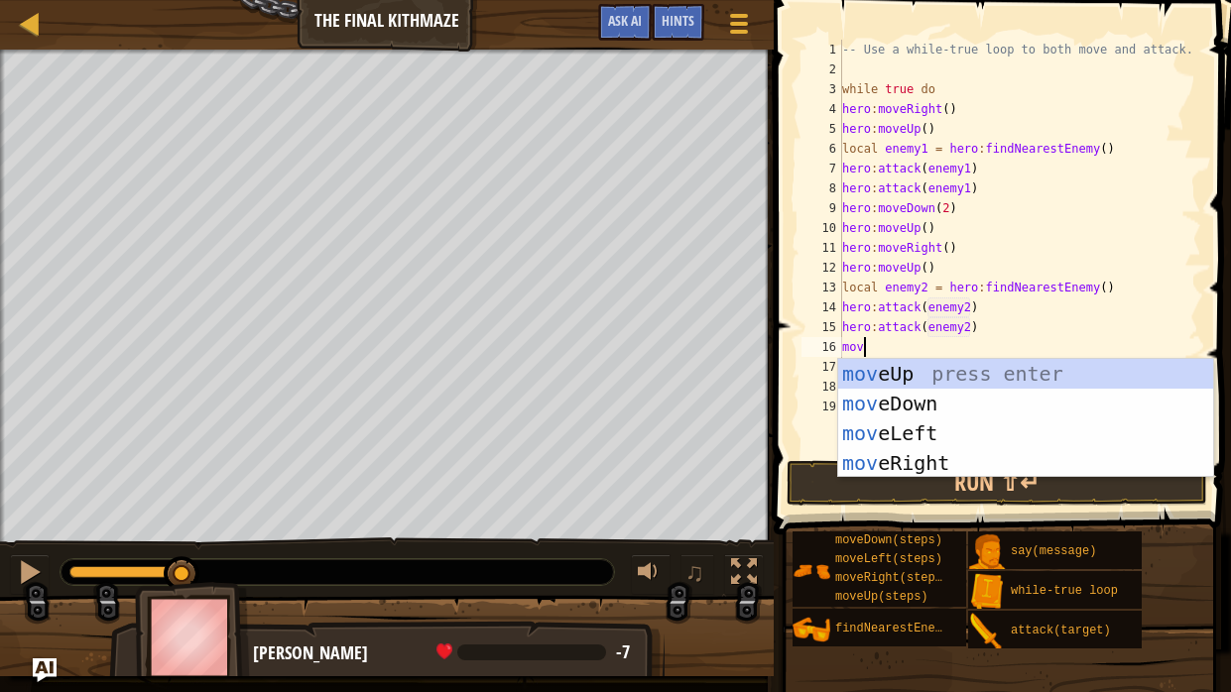
scroll to position [0, 0]
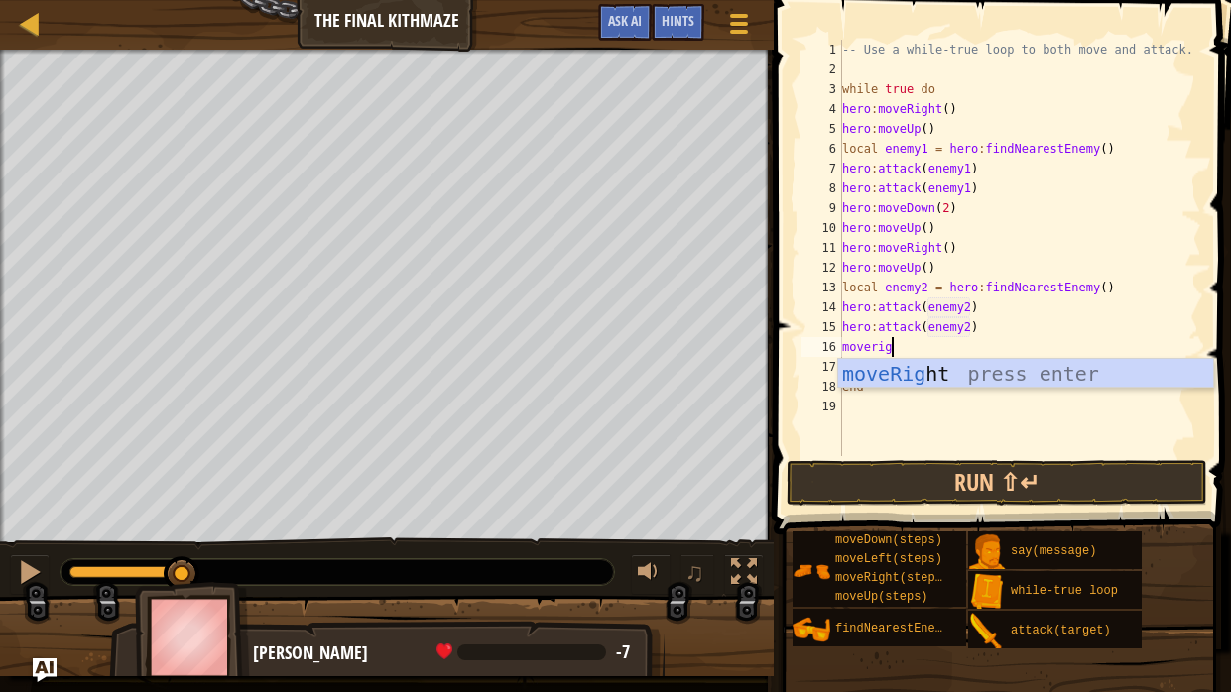
type textarea "moveright"
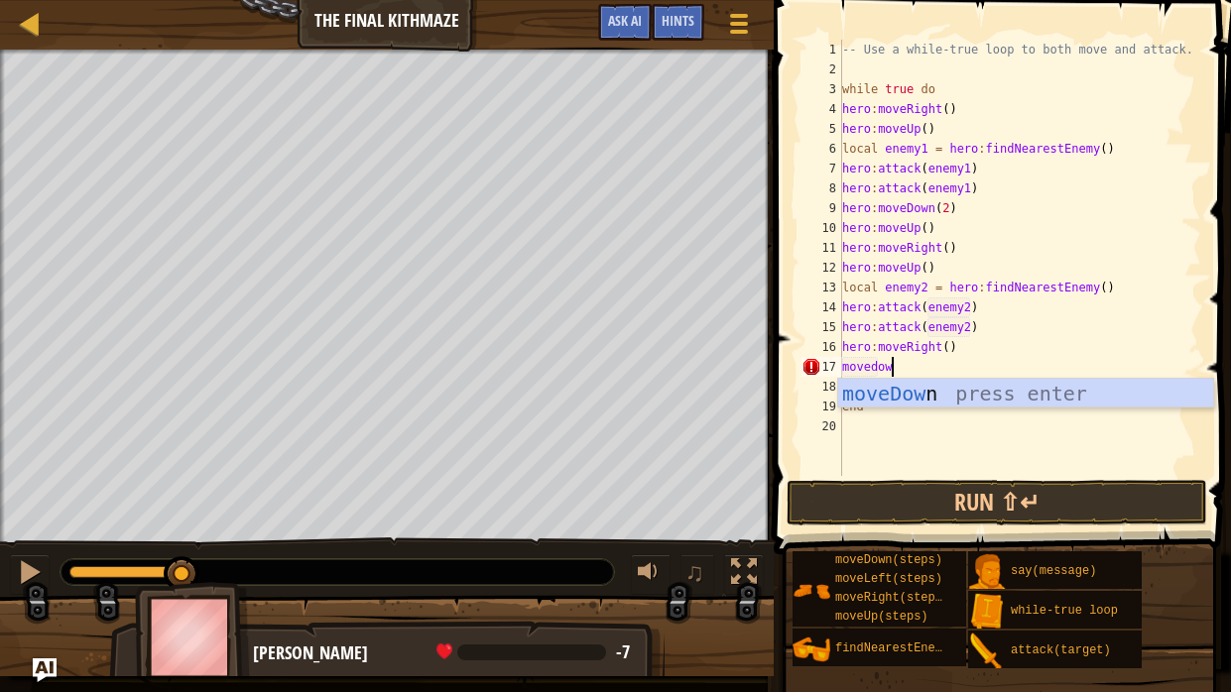
type textarea "movedown"
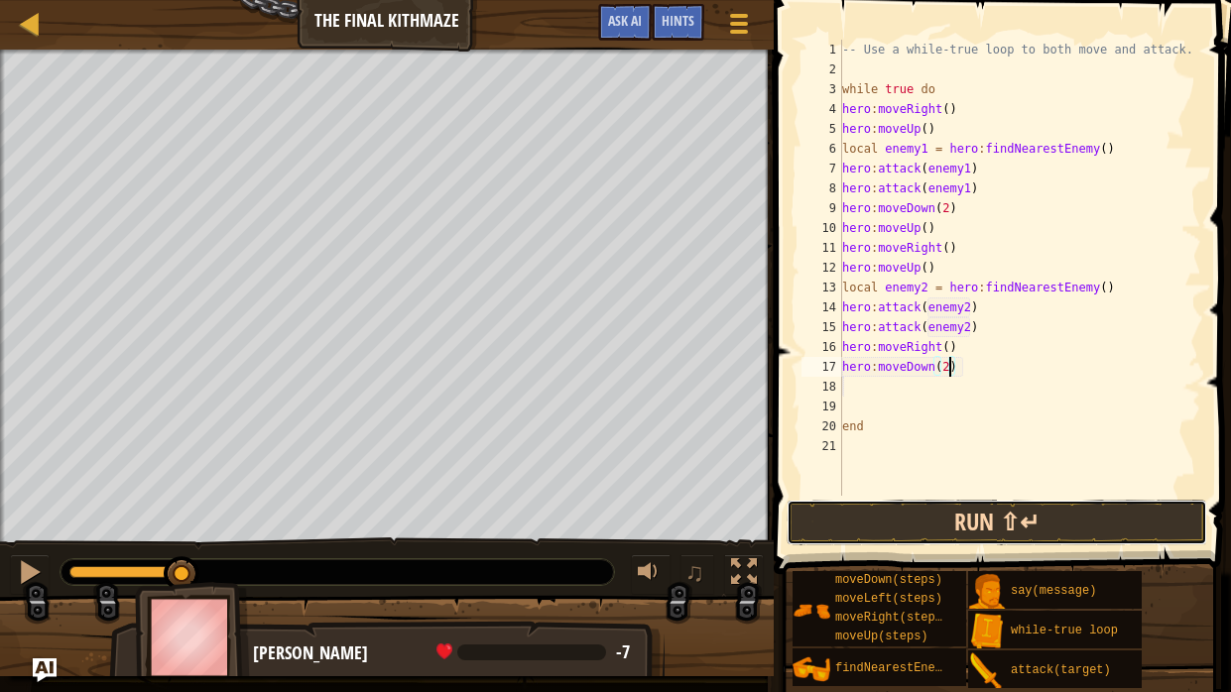
click at [1039, 524] on button "Run ⇧↵" at bounding box center [997, 523] width 421 height 46
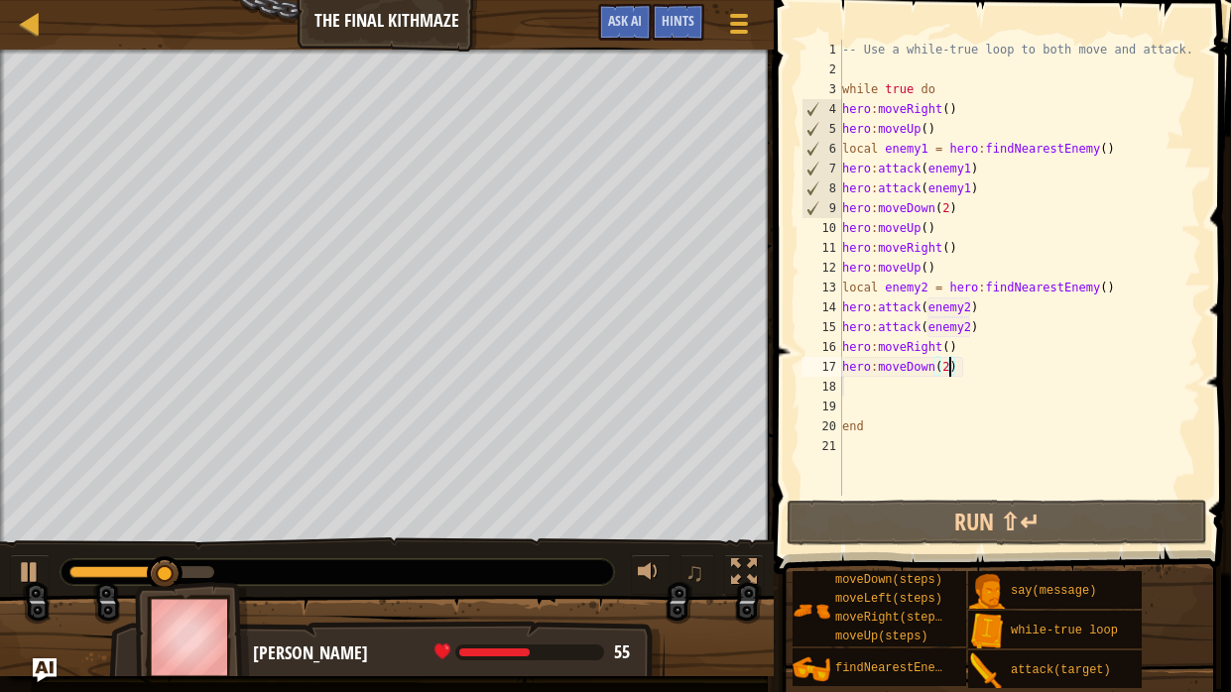
click at [970, 212] on div "-- Use a while-true loop to both move and attack. while true do hero : moveRigh…" at bounding box center [1019, 288] width 363 height 496
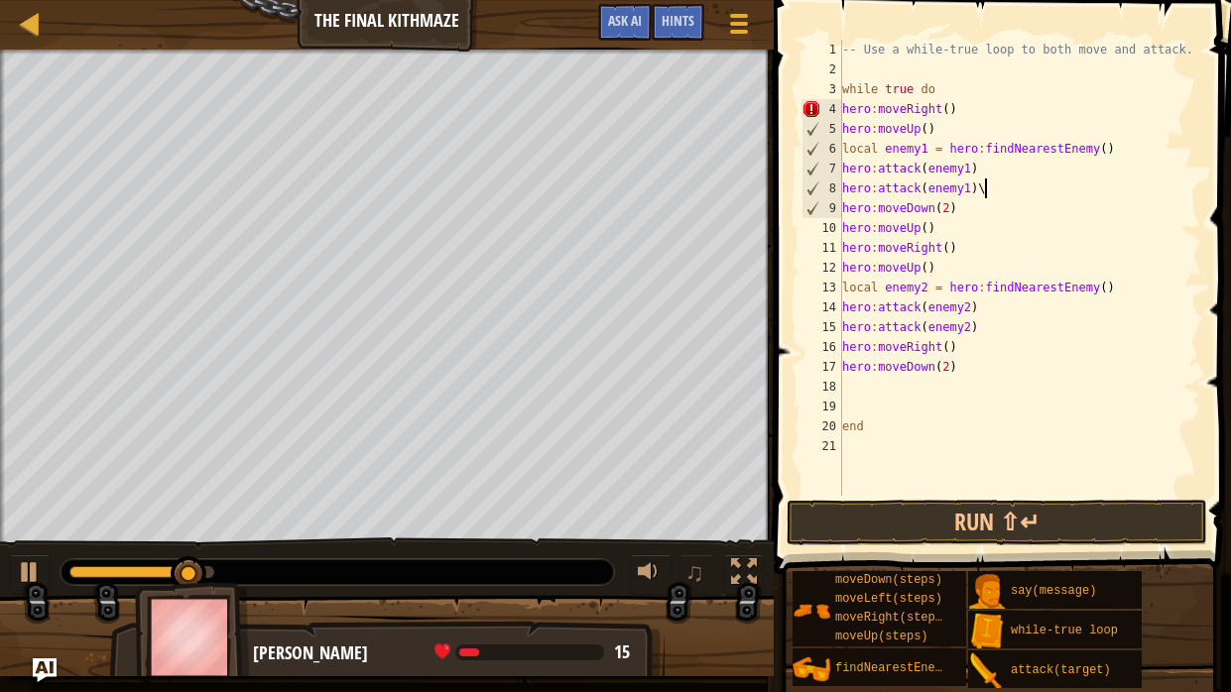
type textarea "hero:attack(enemy1)"
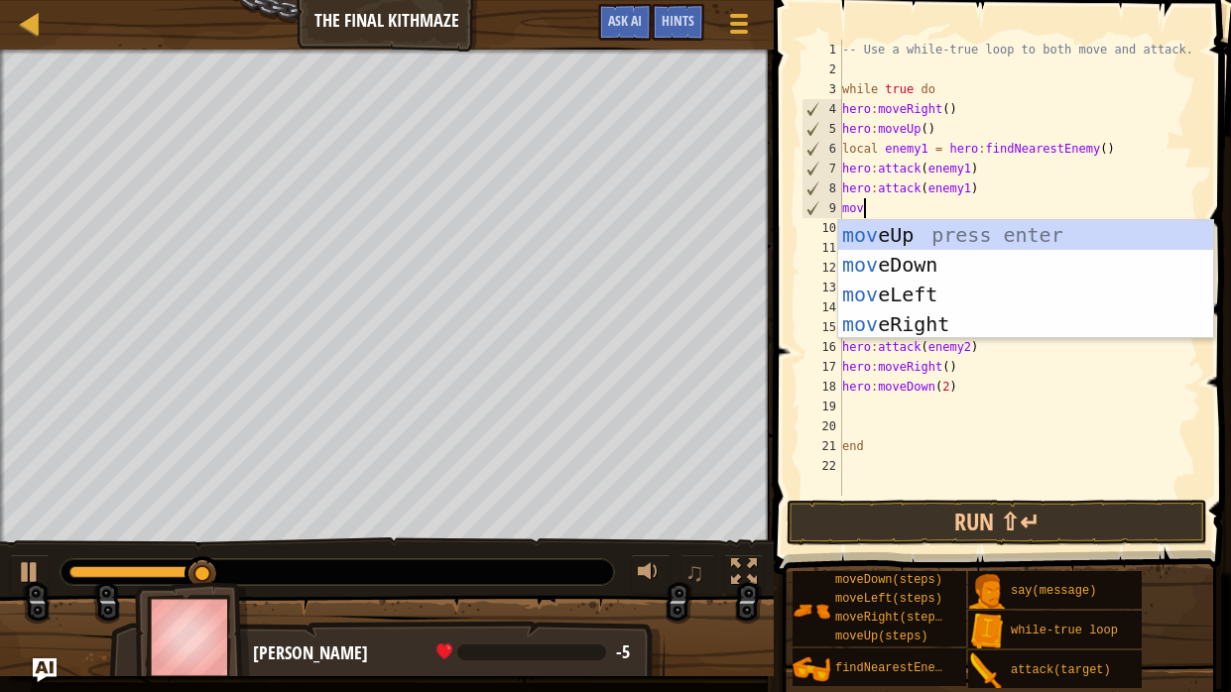
scroll to position [9, 0]
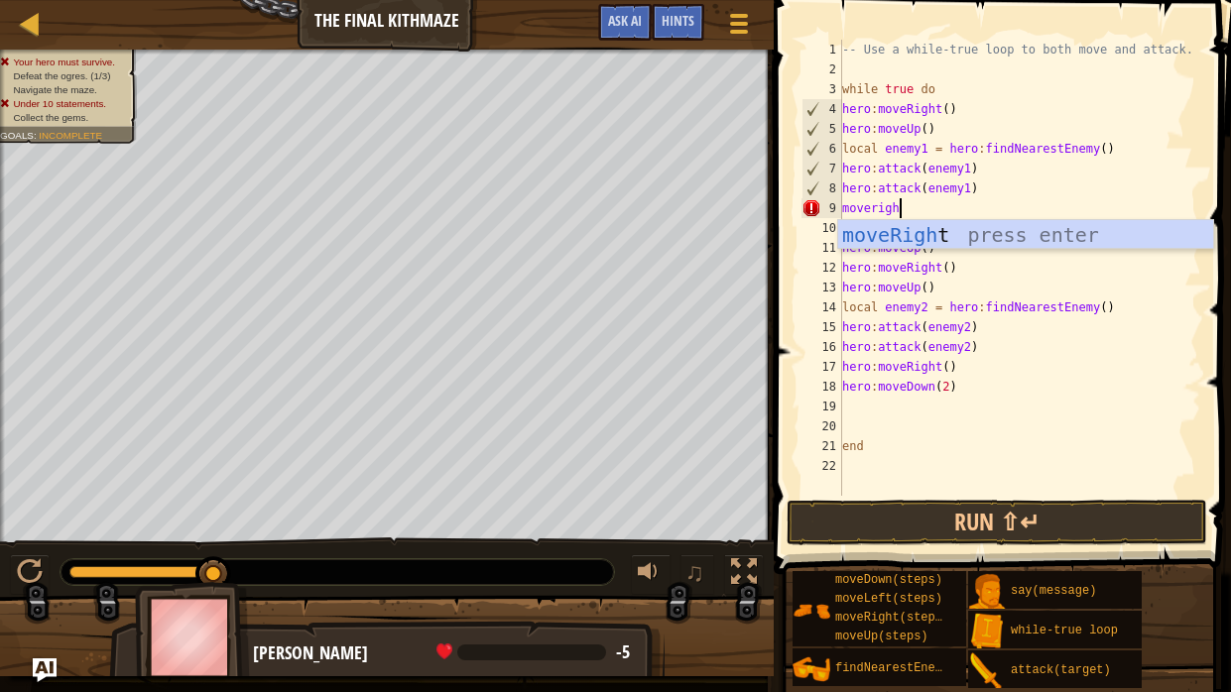
type textarea "moveright"
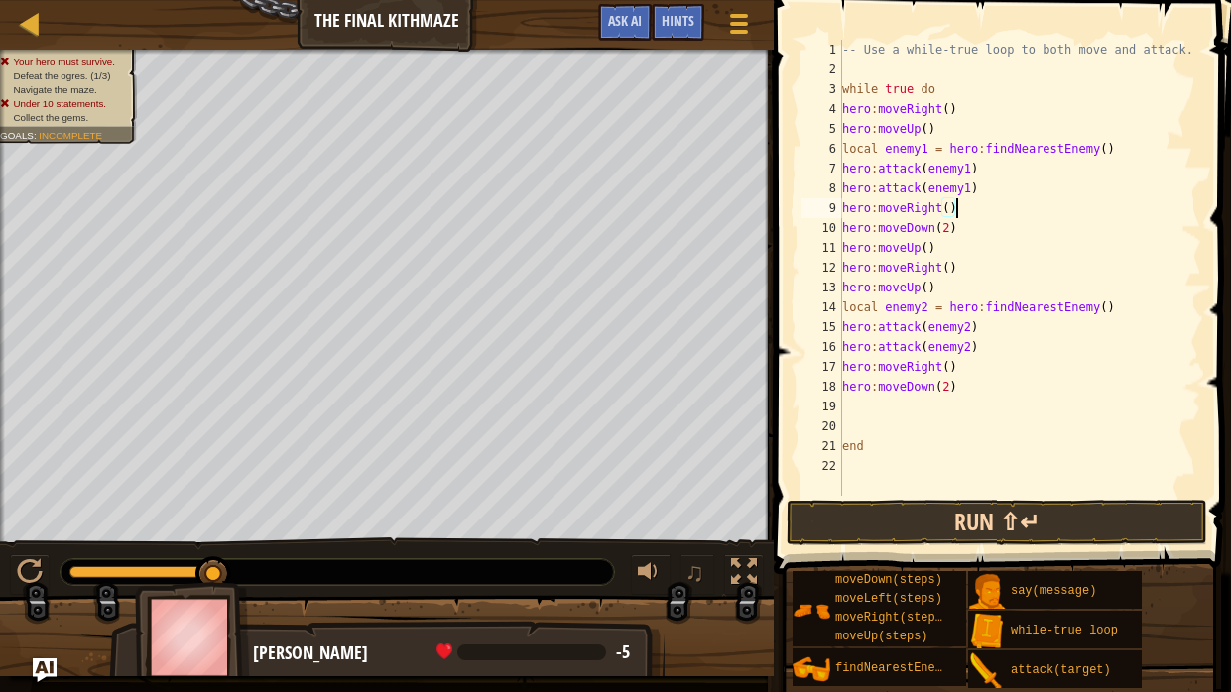
type textarea "hero:moveRight()"
click at [1056, 523] on button "Run ⇧↵" at bounding box center [997, 523] width 421 height 46
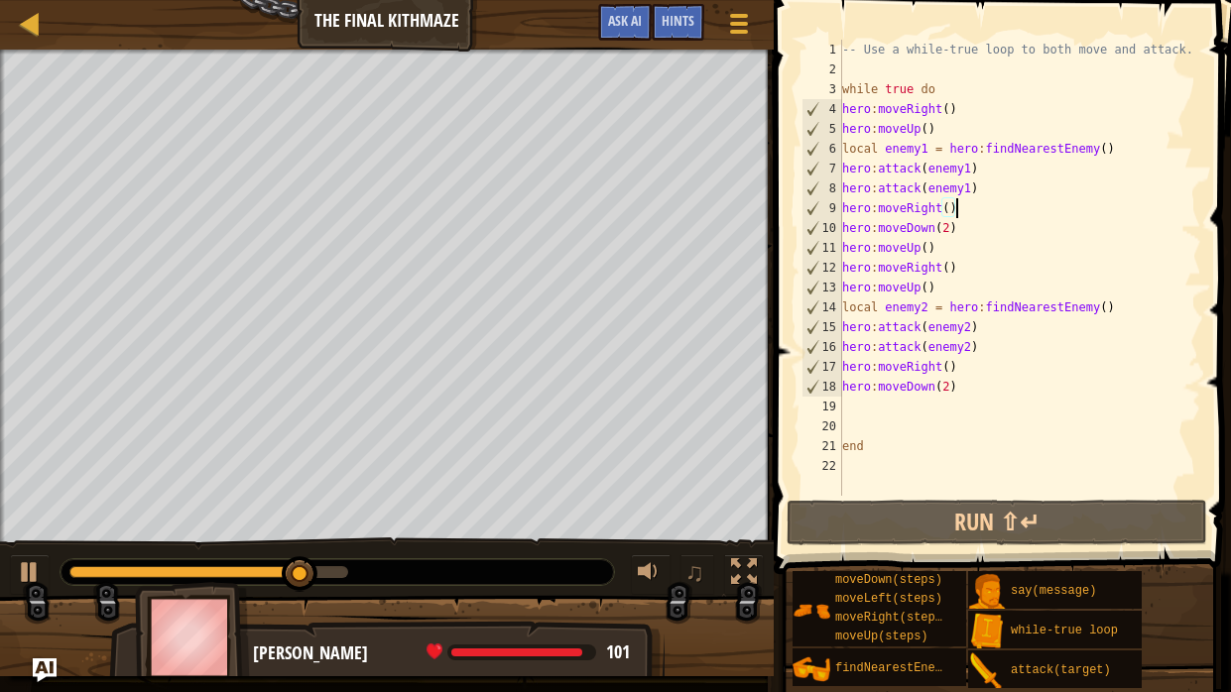
click at [906, 415] on div "-- Use a while-true loop to both move and attack. while true do hero : moveRigh…" at bounding box center [1019, 288] width 363 height 496
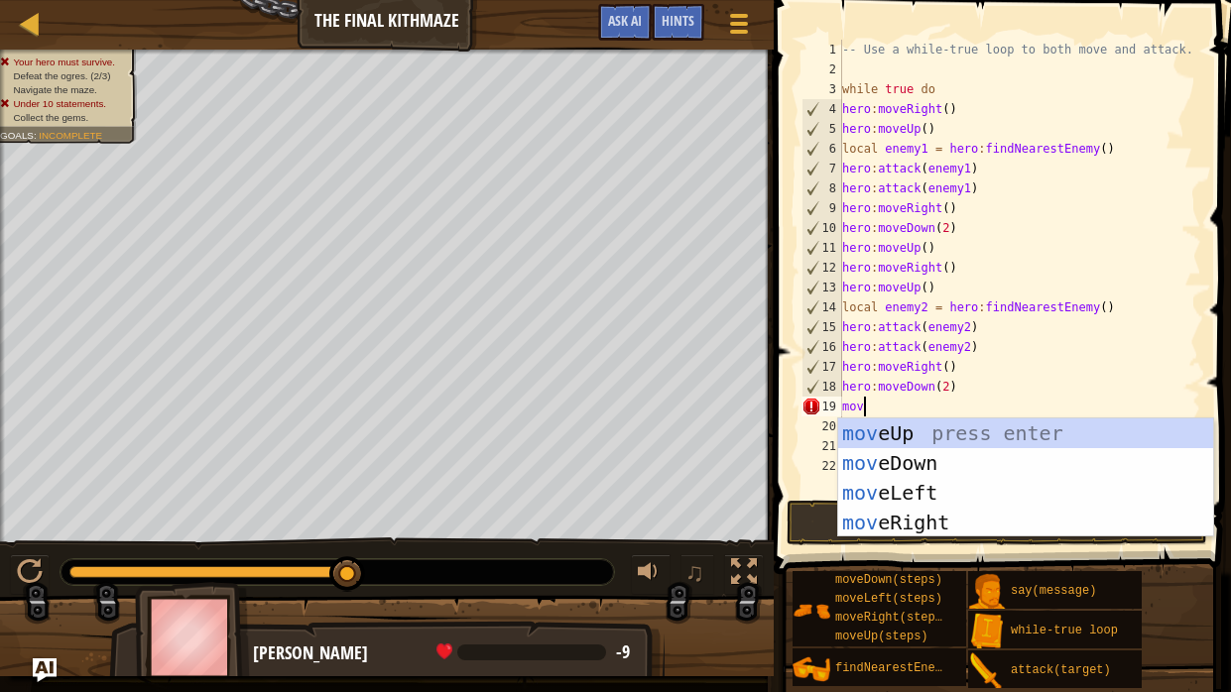
type textarea "move"
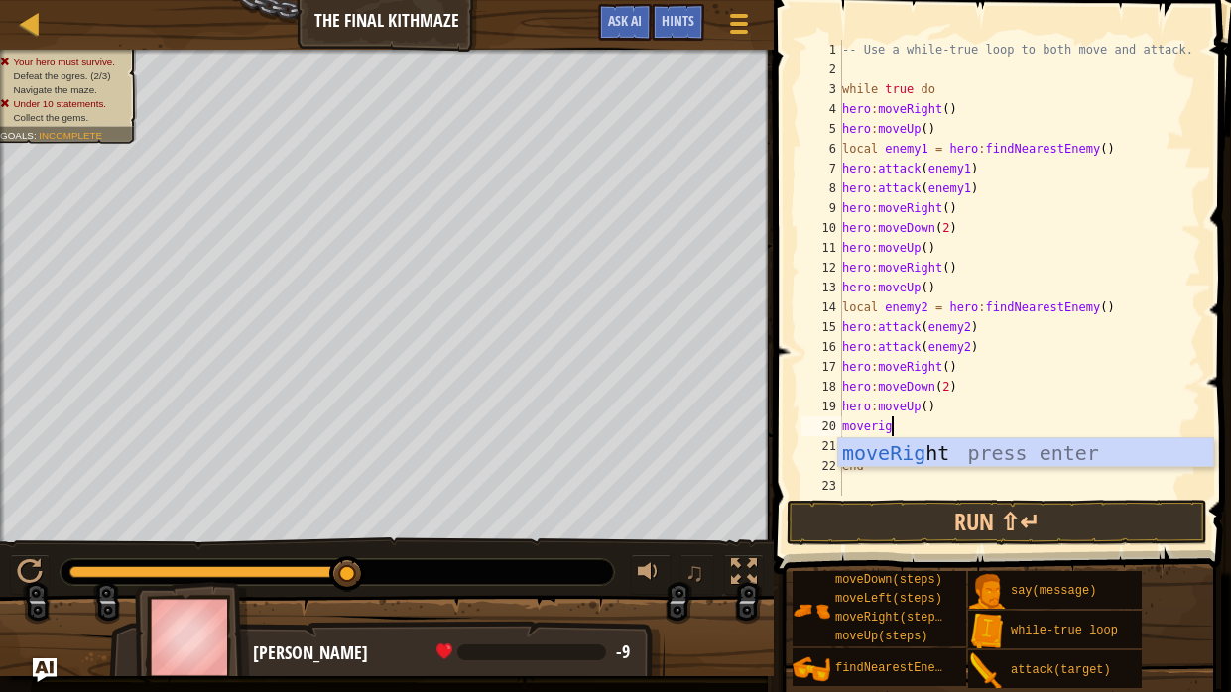
type textarea "moveright"
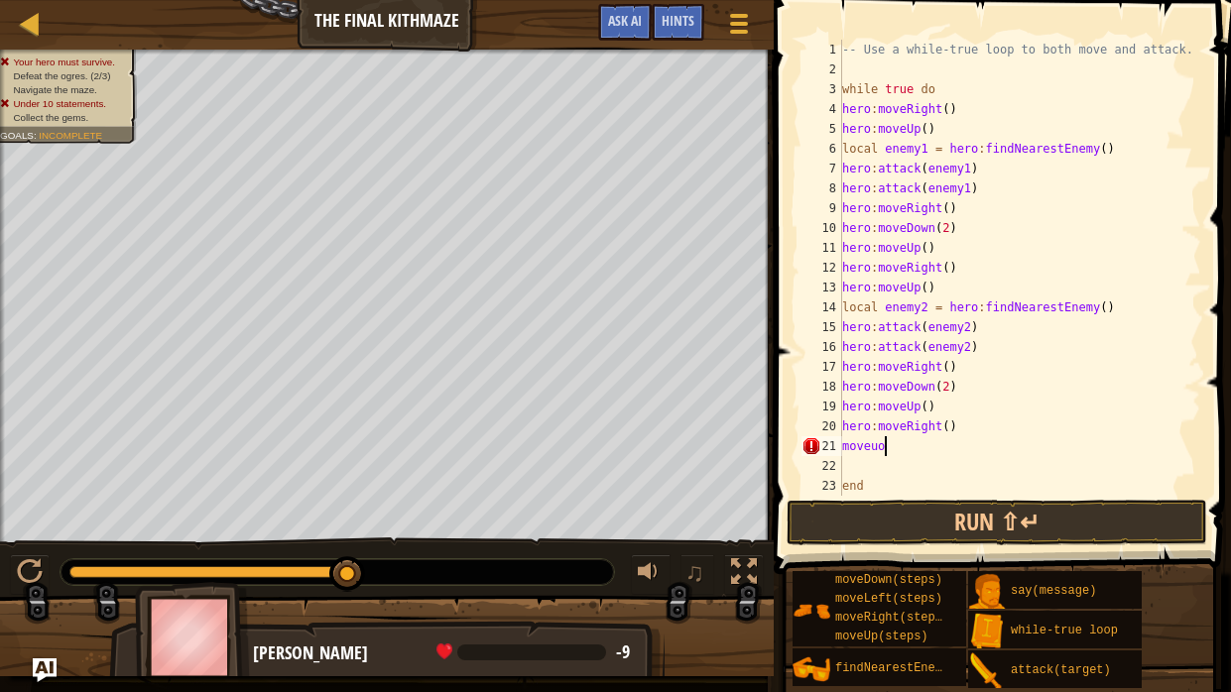
scroll to position [9, 2]
type textarea "moveup"
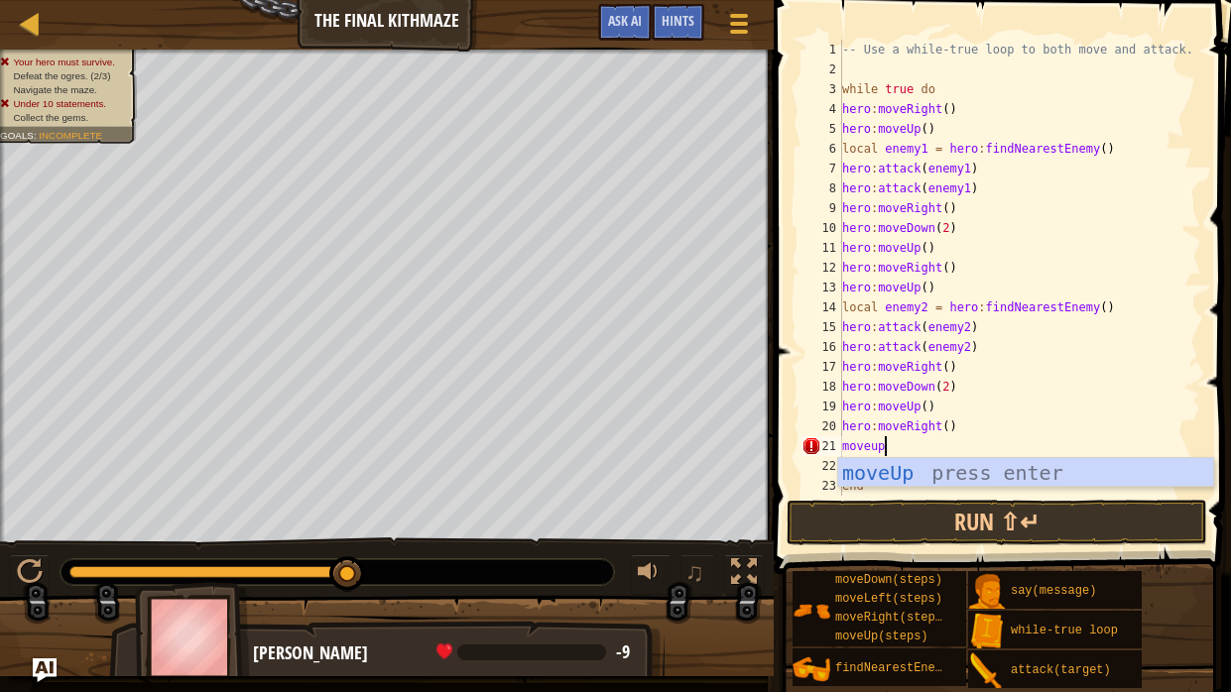
scroll to position [9, 0]
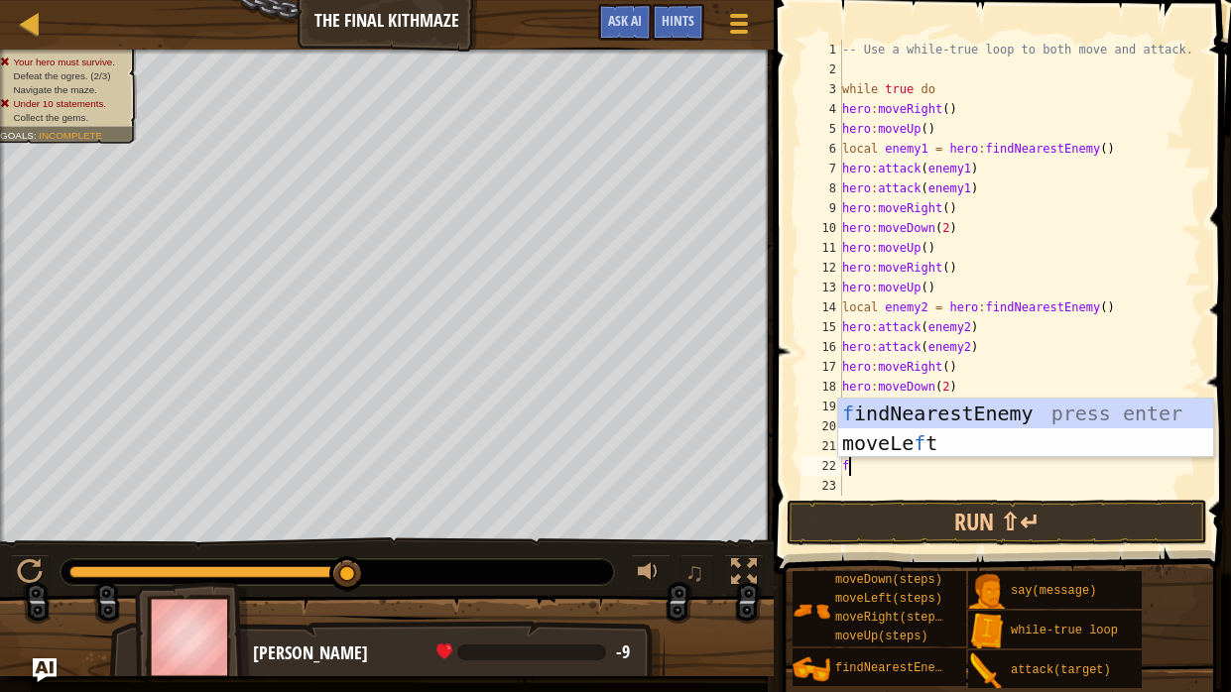
type textarea "fi"
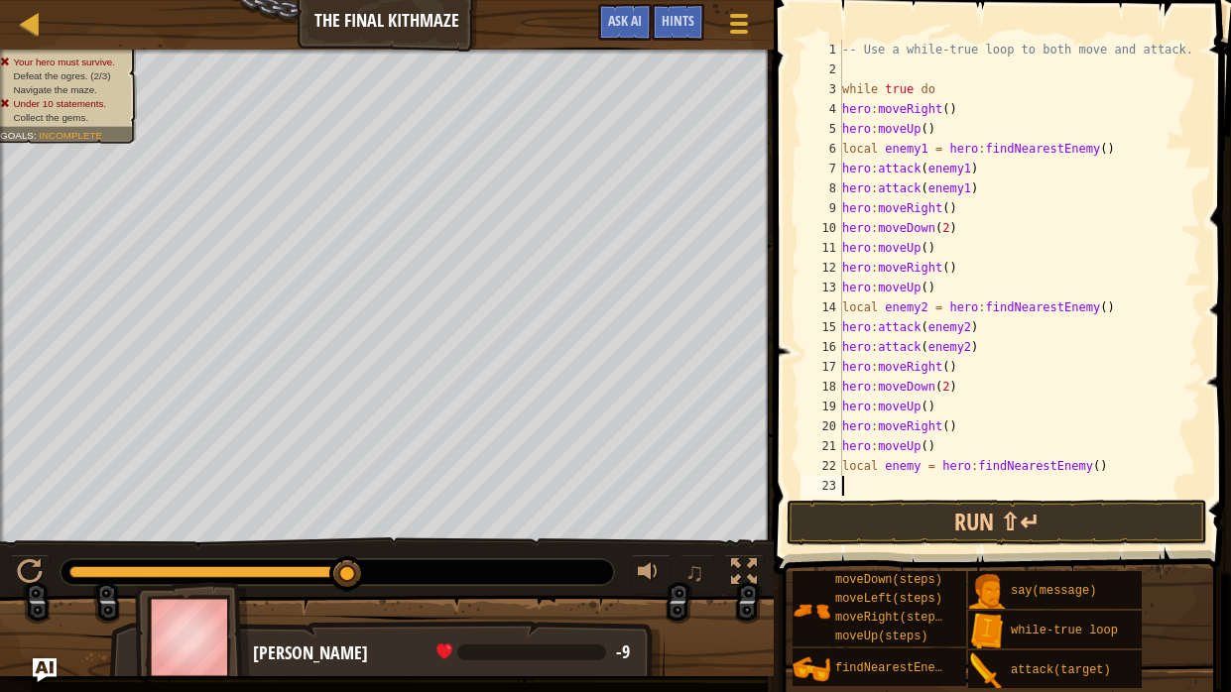
click at [921, 462] on div "-- Use a while-true loop to both move and attack. while true do hero : moveRigh…" at bounding box center [1019, 288] width 363 height 496
type textarea "local enemy3 = hero:findNearestEnemy()"
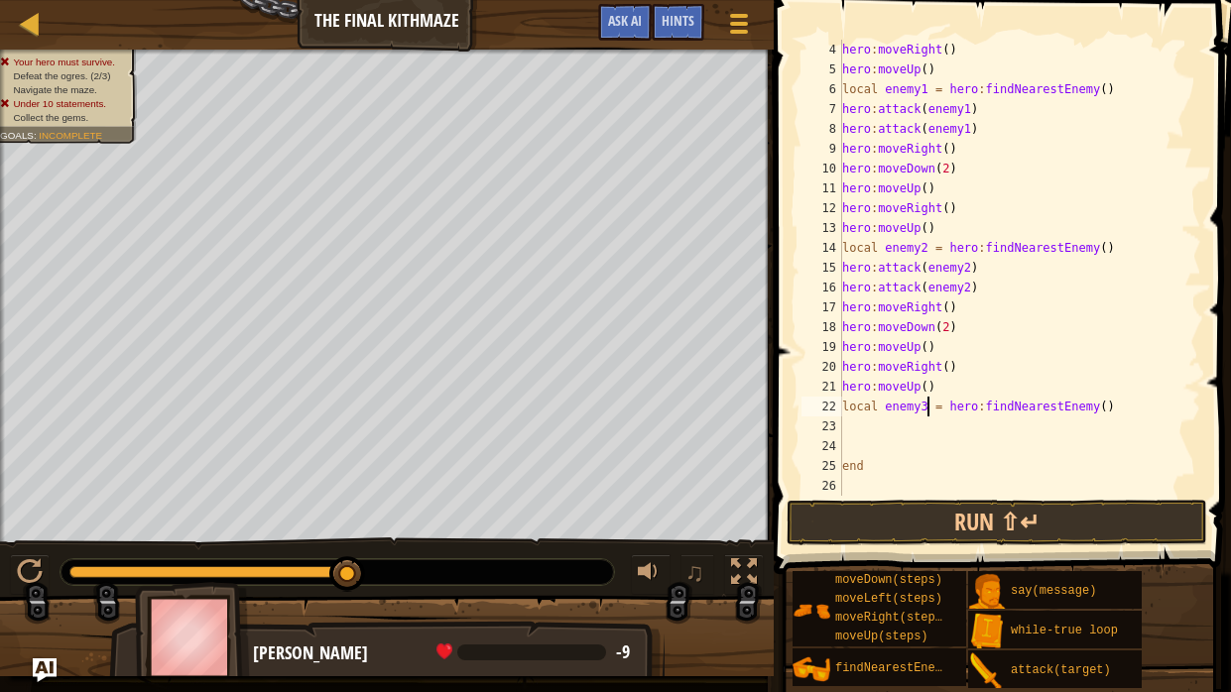
click at [945, 442] on div "hero : moveRight ( ) hero : moveUp ( ) local enemy1 = hero : findNearestEnemy (…" at bounding box center [1019, 288] width 363 height 496
click at [927, 411] on div "hero : moveRight ( ) hero : moveUp ( ) local enemy1 = hero : findNearestEnemy (…" at bounding box center [1019, 288] width 363 height 496
type textarea "local enemy3 = hero:findNearestEnemy()"
click at [921, 425] on div "hero : moveRight ( ) hero : moveUp ( ) local enemy1 = hero : findNearestEnemy (…" at bounding box center [1019, 288] width 363 height 496
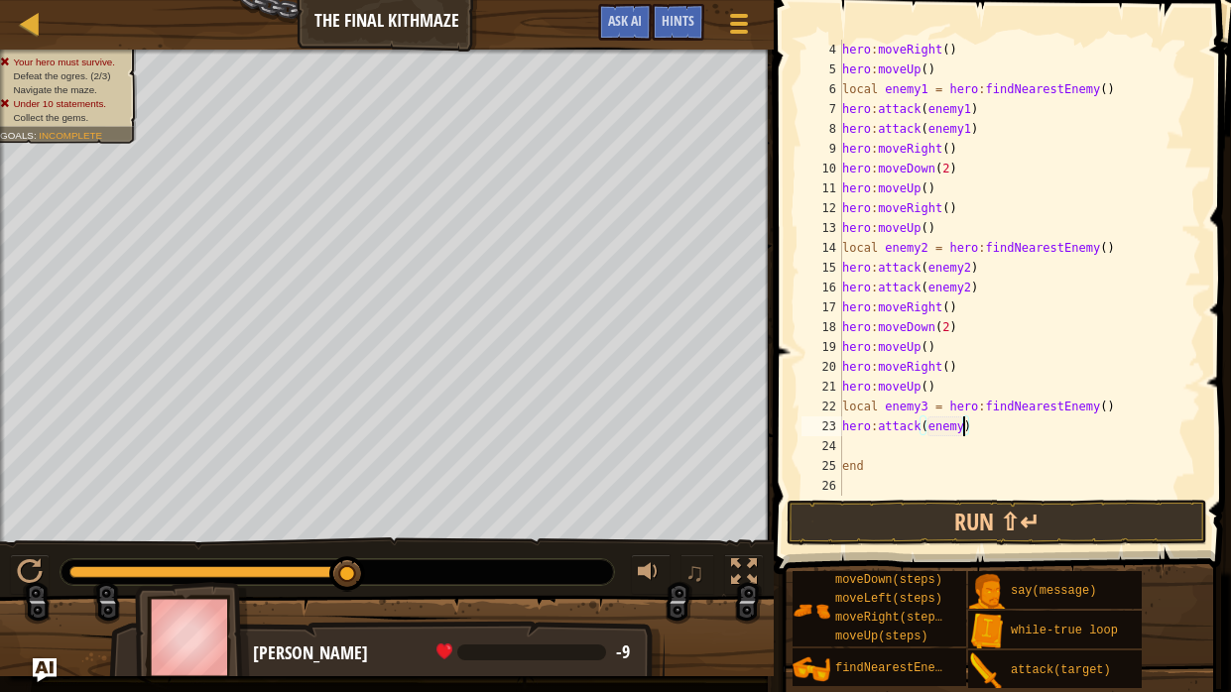
type textarea "hero:attack(enemy3)"
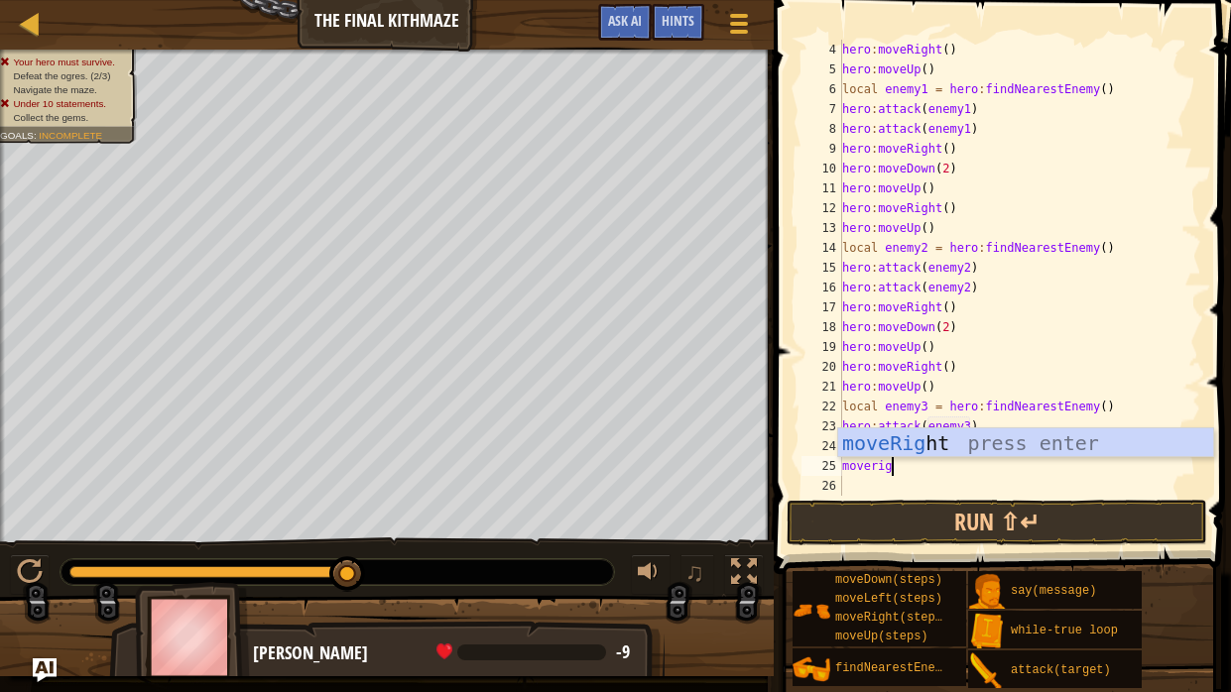
type textarea "moveright"
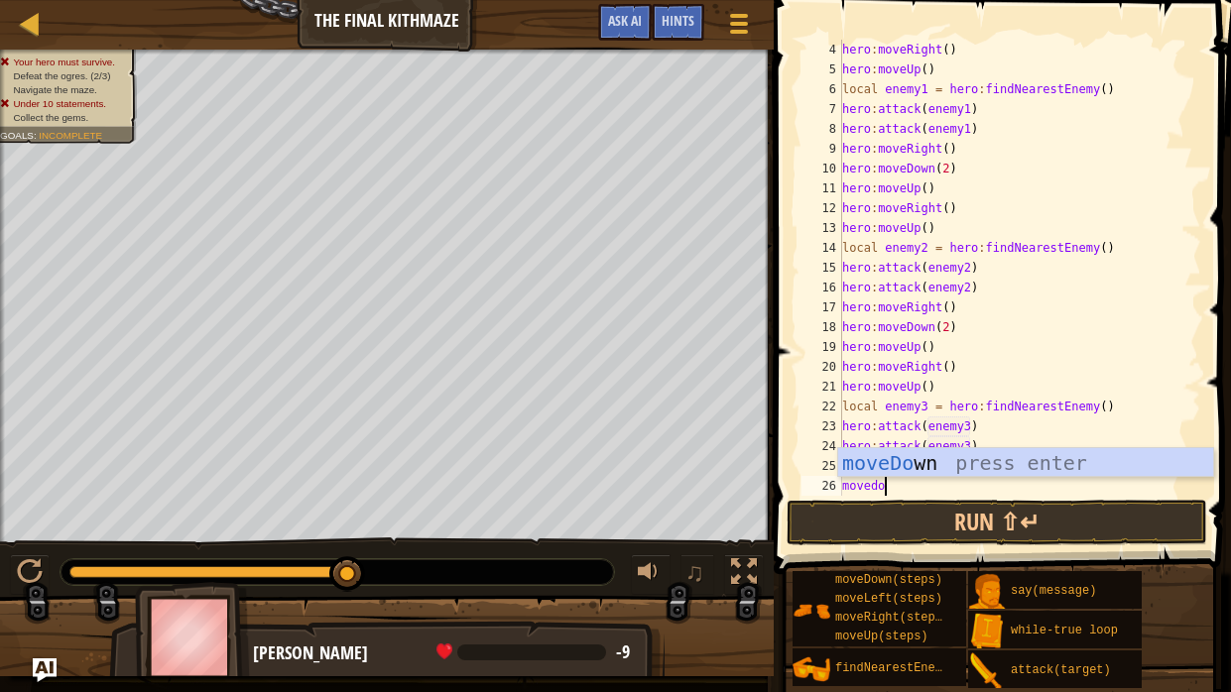
type textarea "movedown"
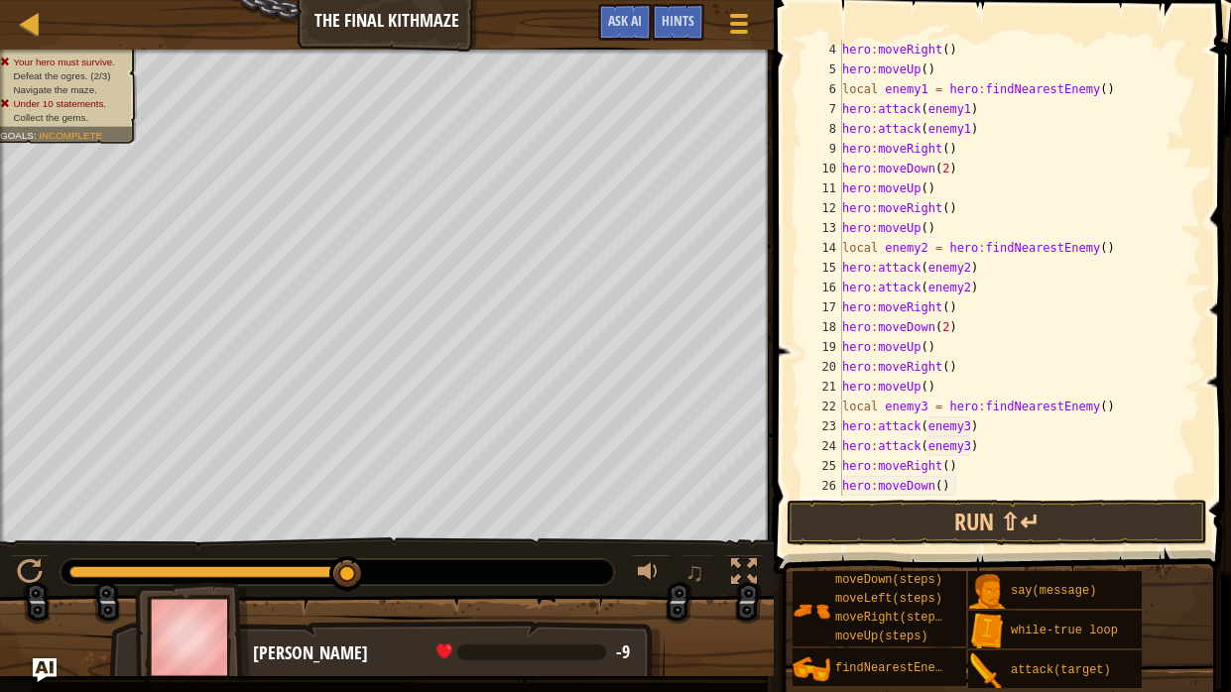
type textarea "hero:moveDown()"
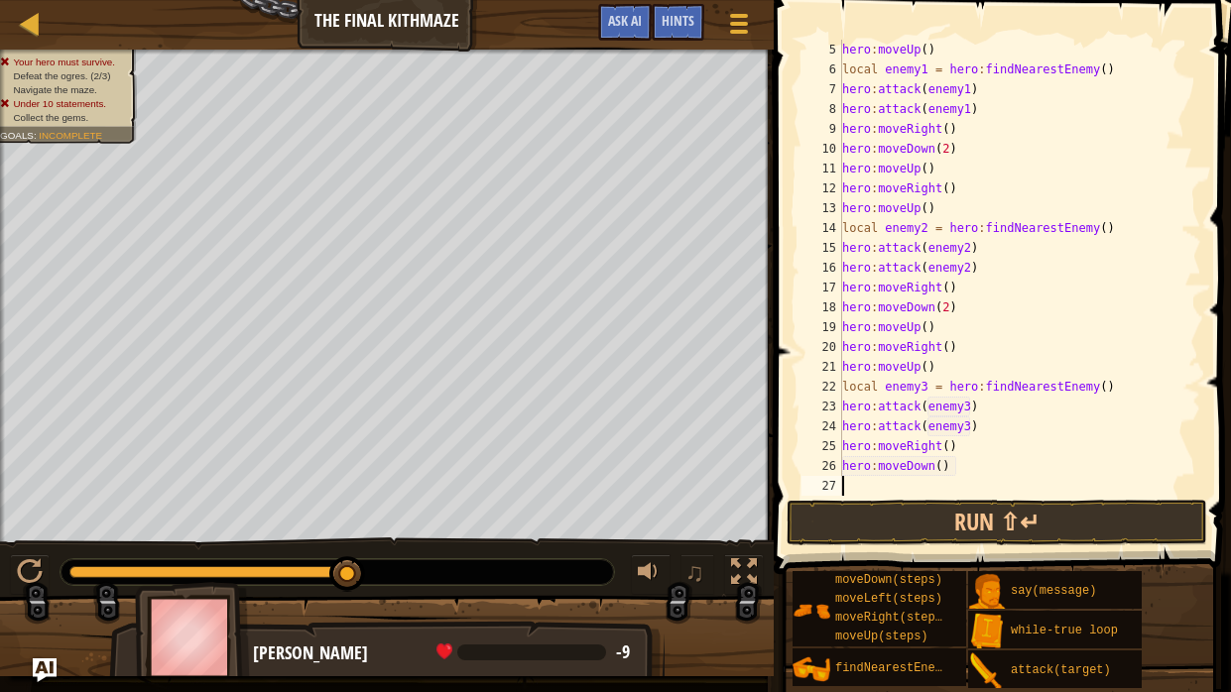
scroll to position [78, 0]
type textarea "hero:moveDown(2)"
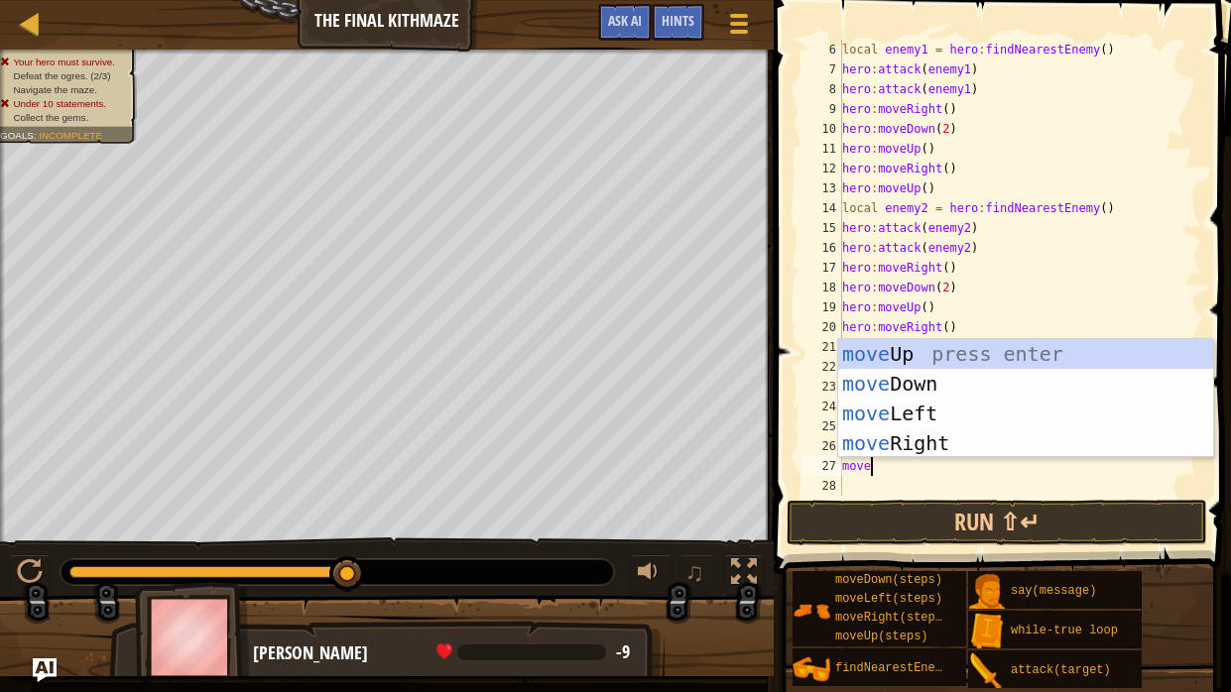
scroll to position [9, 0]
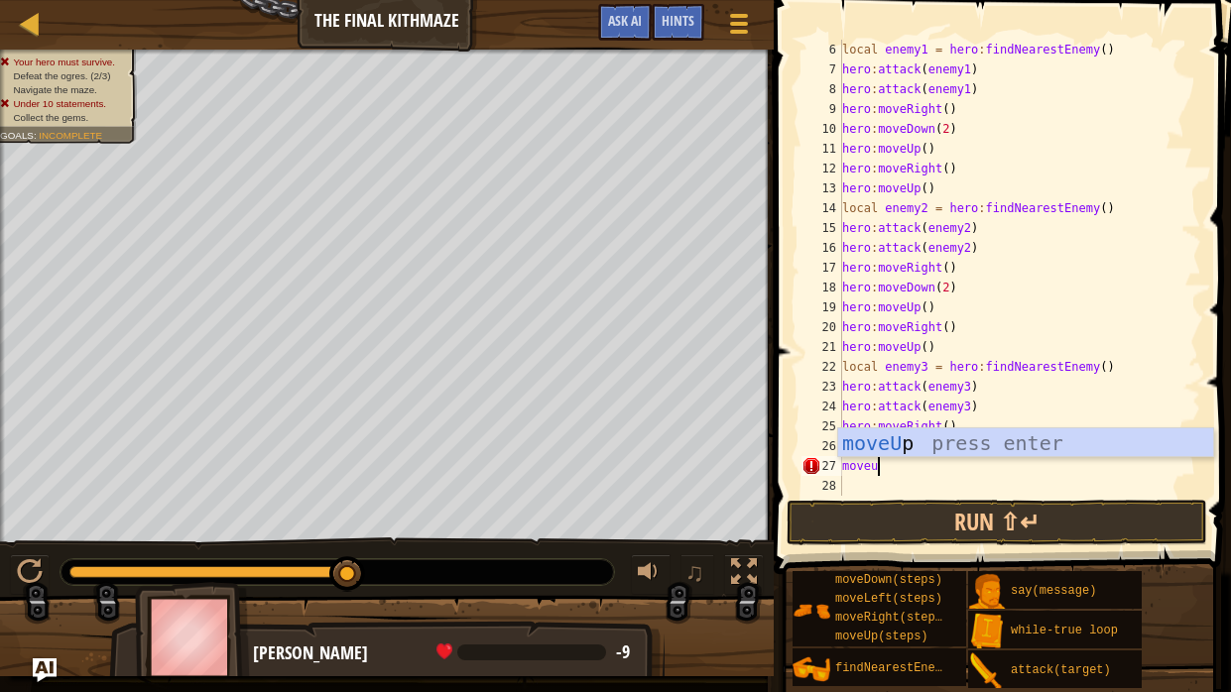
type textarea "moveup"
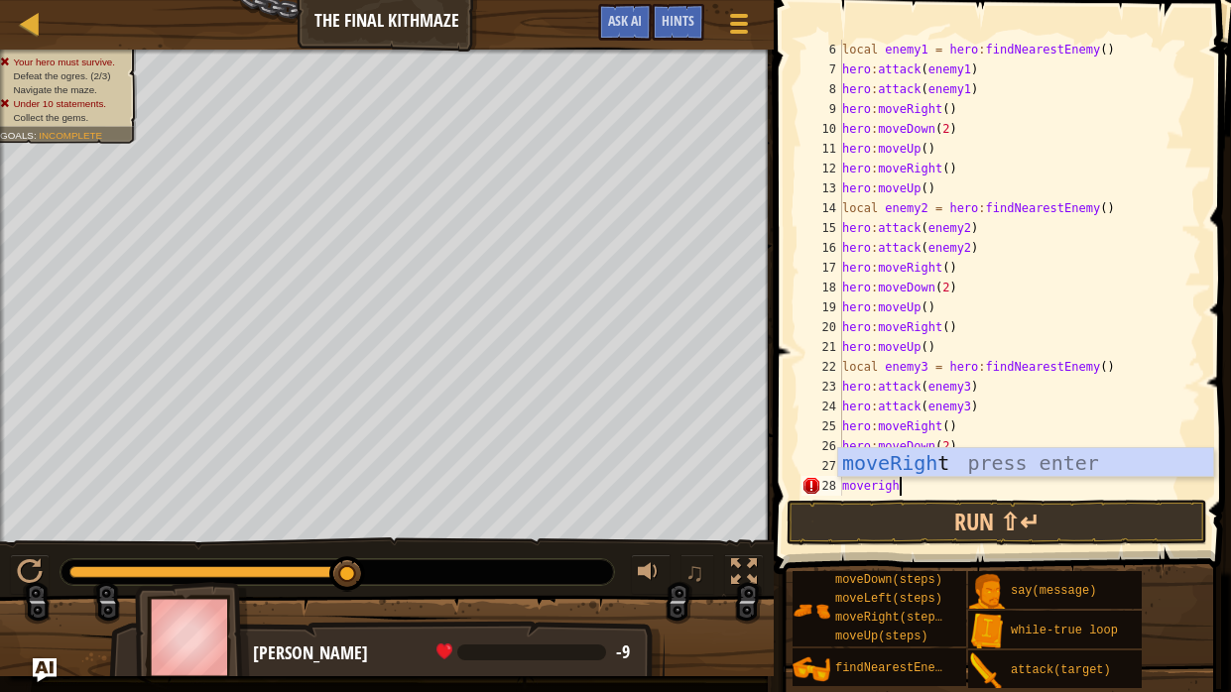
type textarea "moveright"
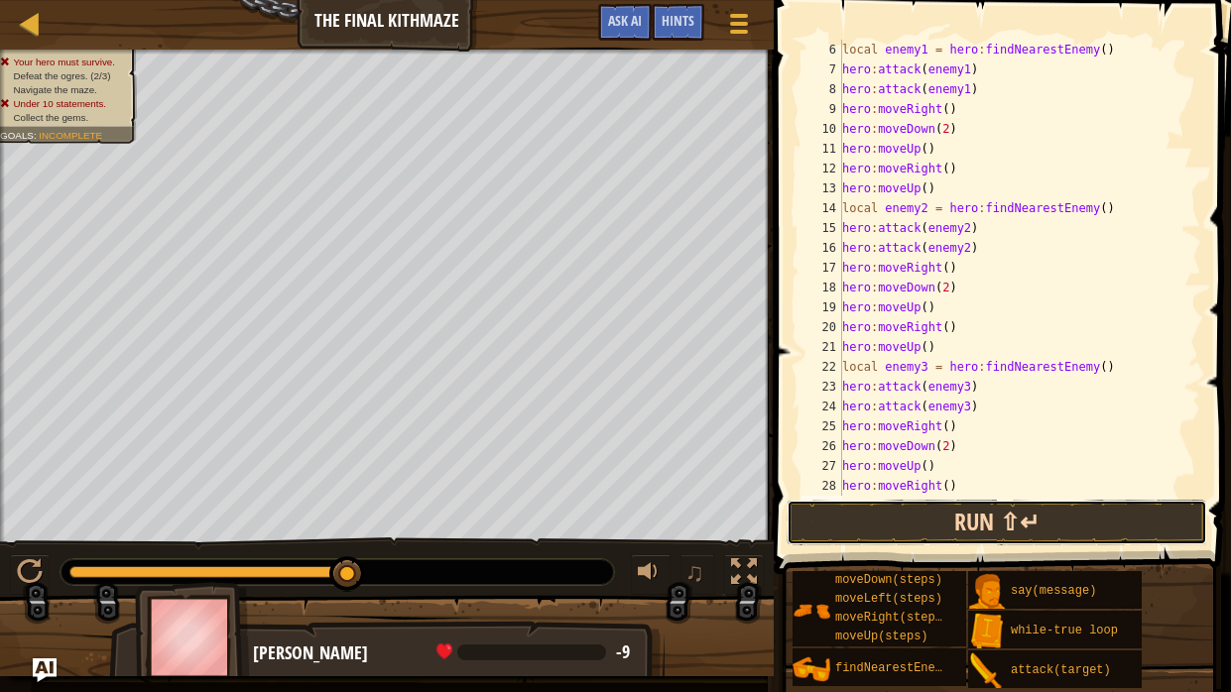
click at [984, 524] on button "Run ⇧↵" at bounding box center [997, 523] width 421 height 46
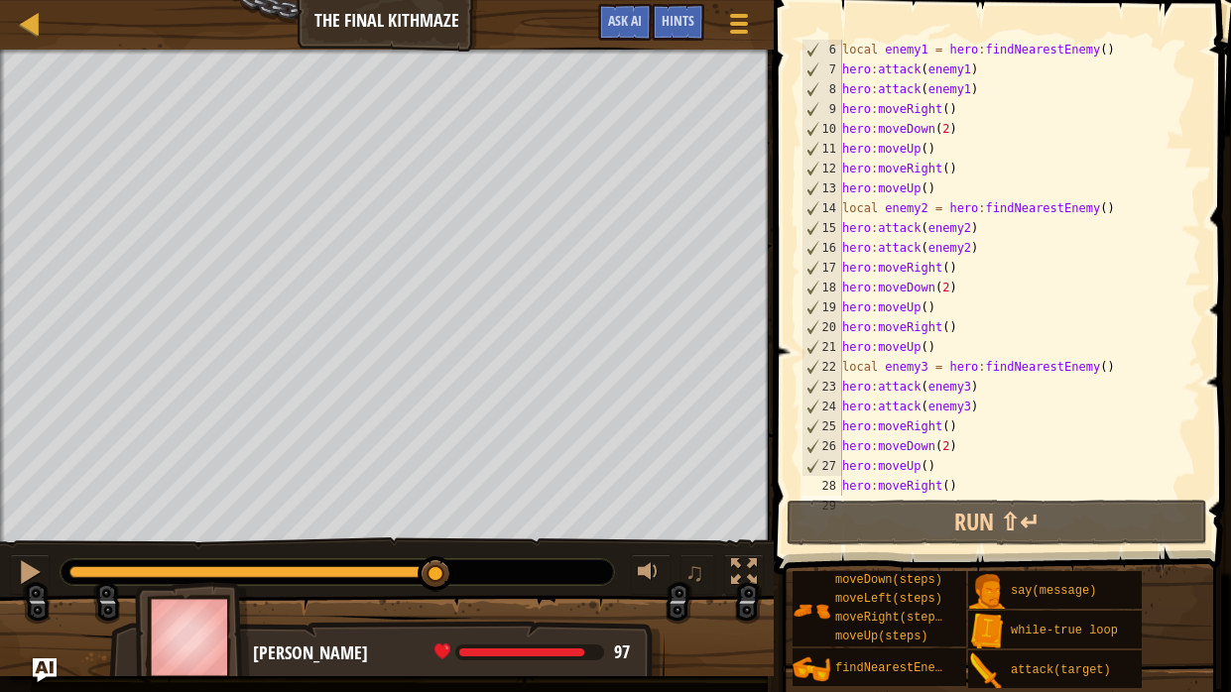
drag, startPoint x: 98, startPoint y: 571, endPoint x: 383, endPoint y: 570, distance: 284.7
click at [383, 524] on div at bounding box center [252, 572] width 367 height 12
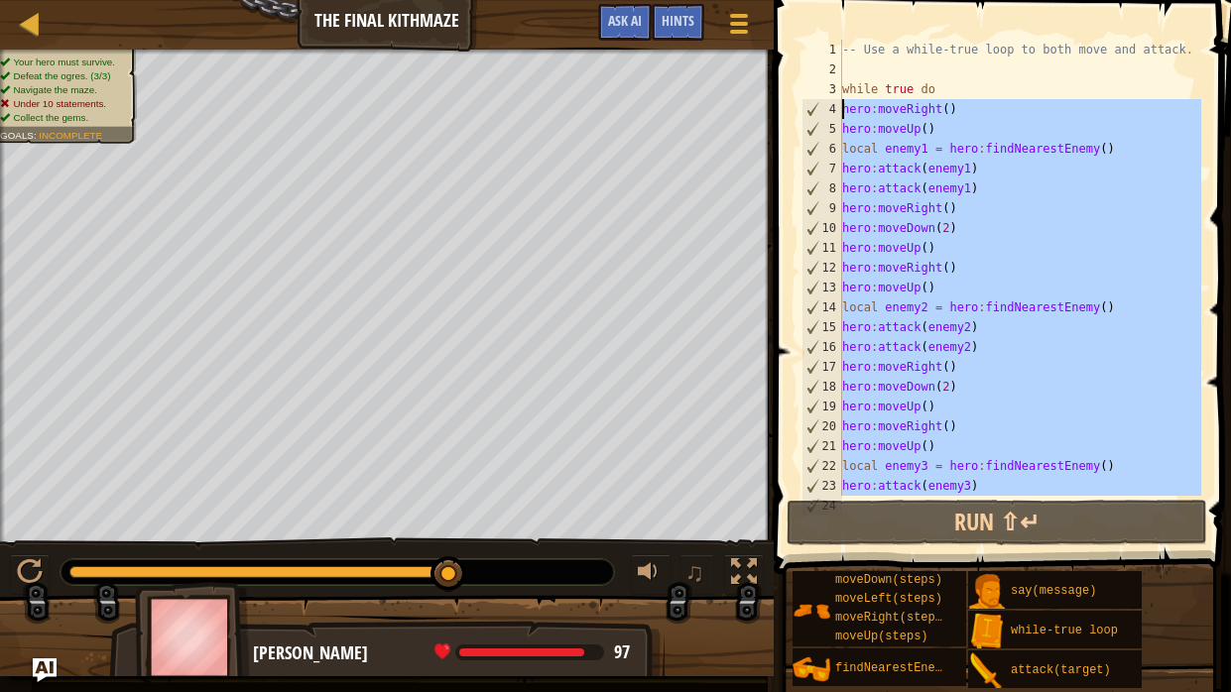
drag, startPoint x: 964, startPoint y: 407, endPoint x: 842, endPoint y: 103, distance: 327.2
click at [842, 103] on div "-- Use a while-true loop to both move and attack. while true do hero : moveRigh…" at bounding box center [1019, 288] width 363 height 496
type textarea "hero:moveRight() hero:moveUp()"
